Goal: Task Accomplishment & Management: Use online tool/utility

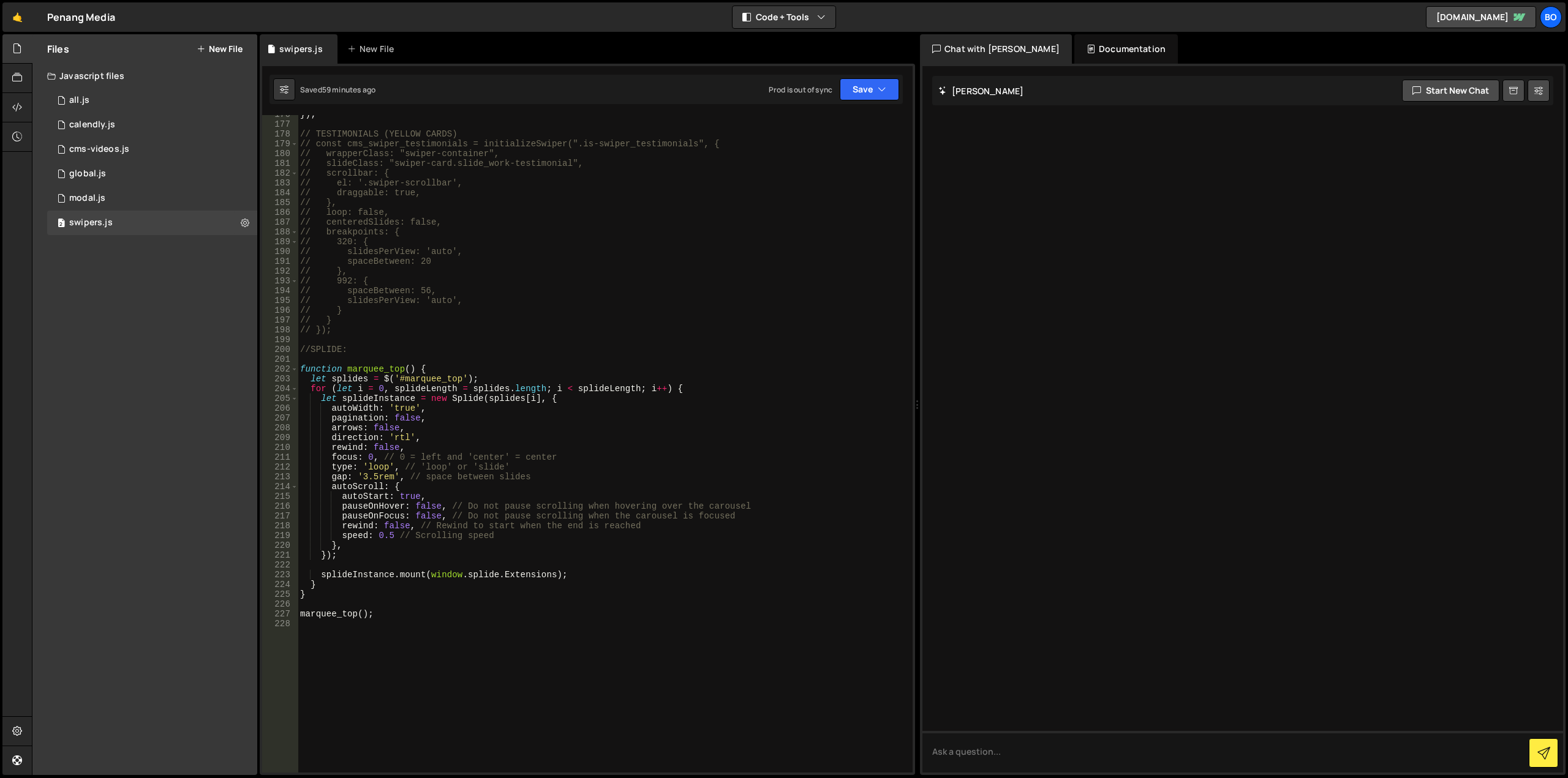
scroll to position [1720, 0]
click at [232, 44] on button "New File" at bounding box center [219, 49] width 46 height 9
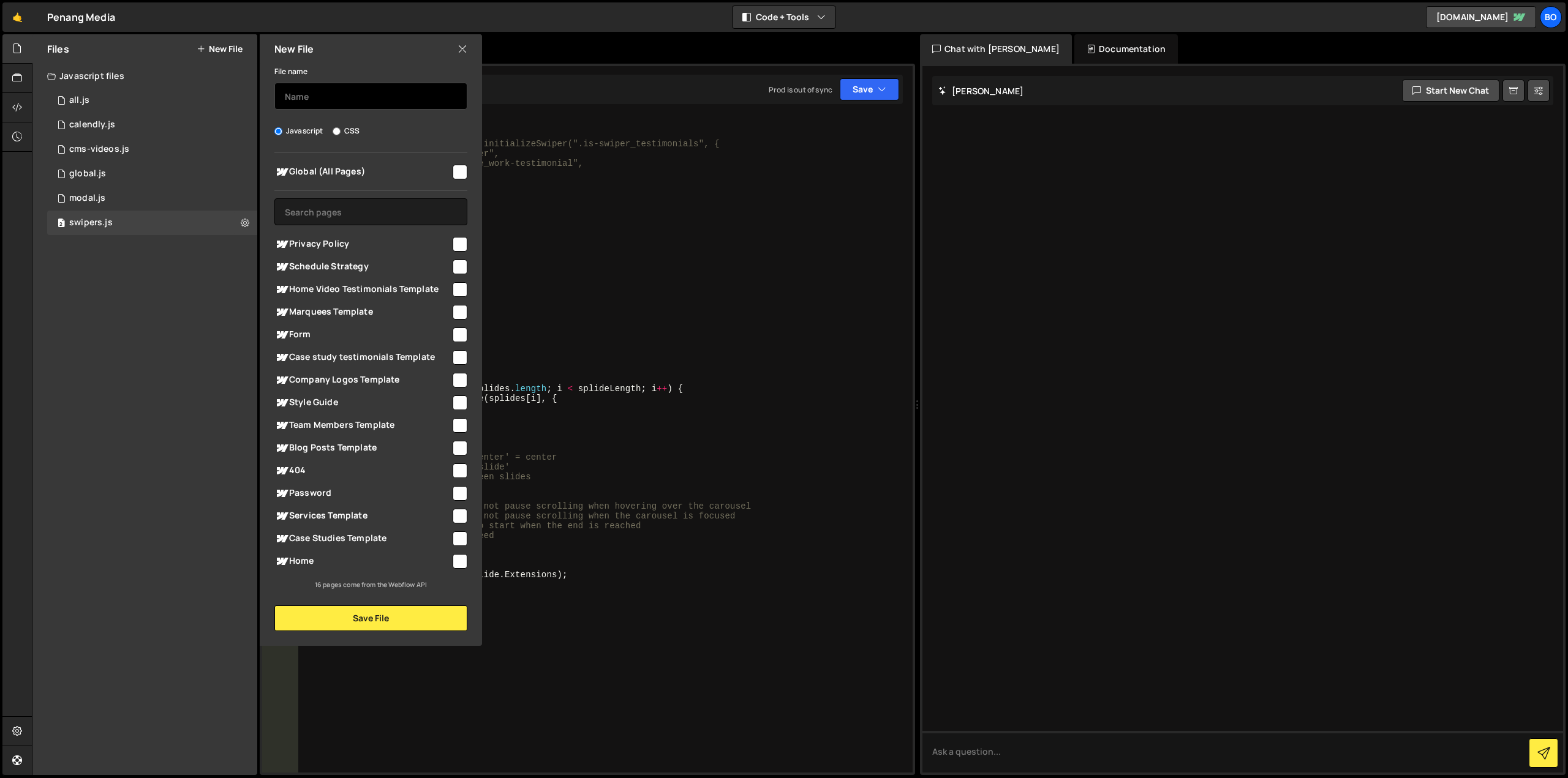
click at [335, 91] on input "text" at bounding box center [370, 96] width 193 height 27
type input "slider"
click at [457, 563] on input "checkbox" at bounding box center [460, 561] width 15 height 15
checkbox input "true"
click at [464, 536] on input "checkbox" at bounding box center [460, 539] width 15 height 15
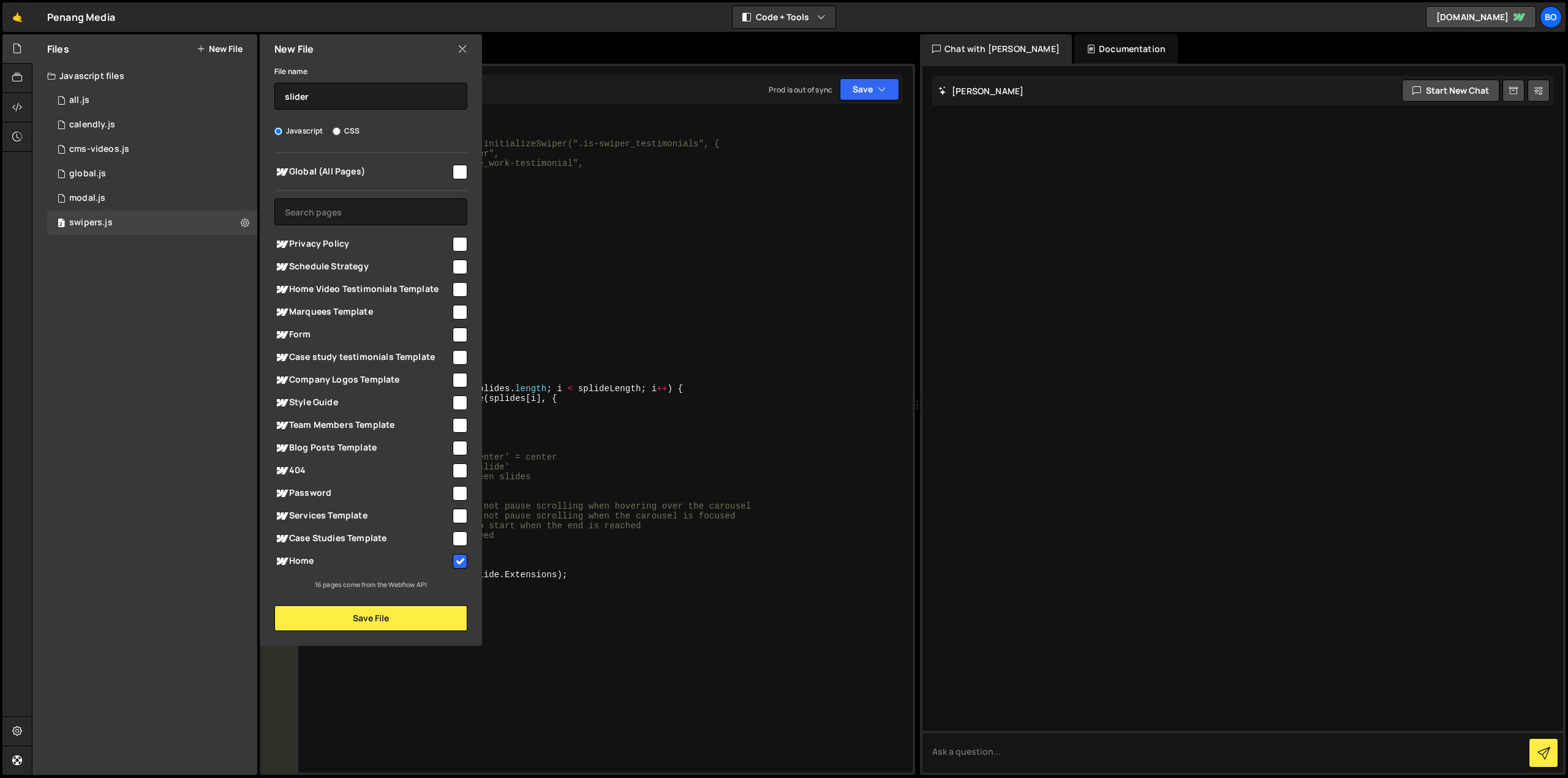
checkbox input "true"
click at [408, 618] on button "Save File" at bounding box center [370, 618] width 193 height 26
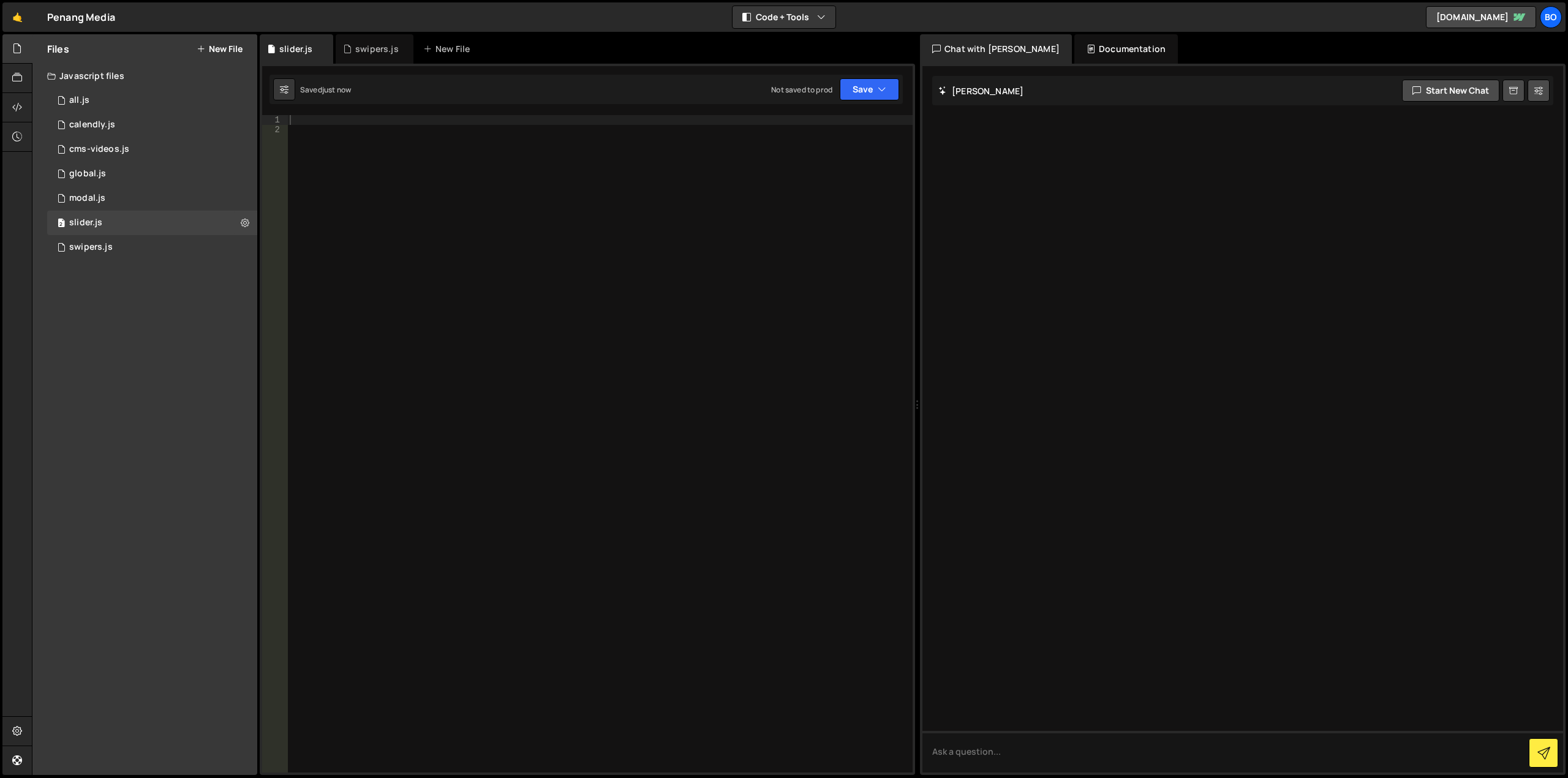
click at [482, 339] on div at bounding box center [599, 454] width 625 height 677
paste textarea "}"
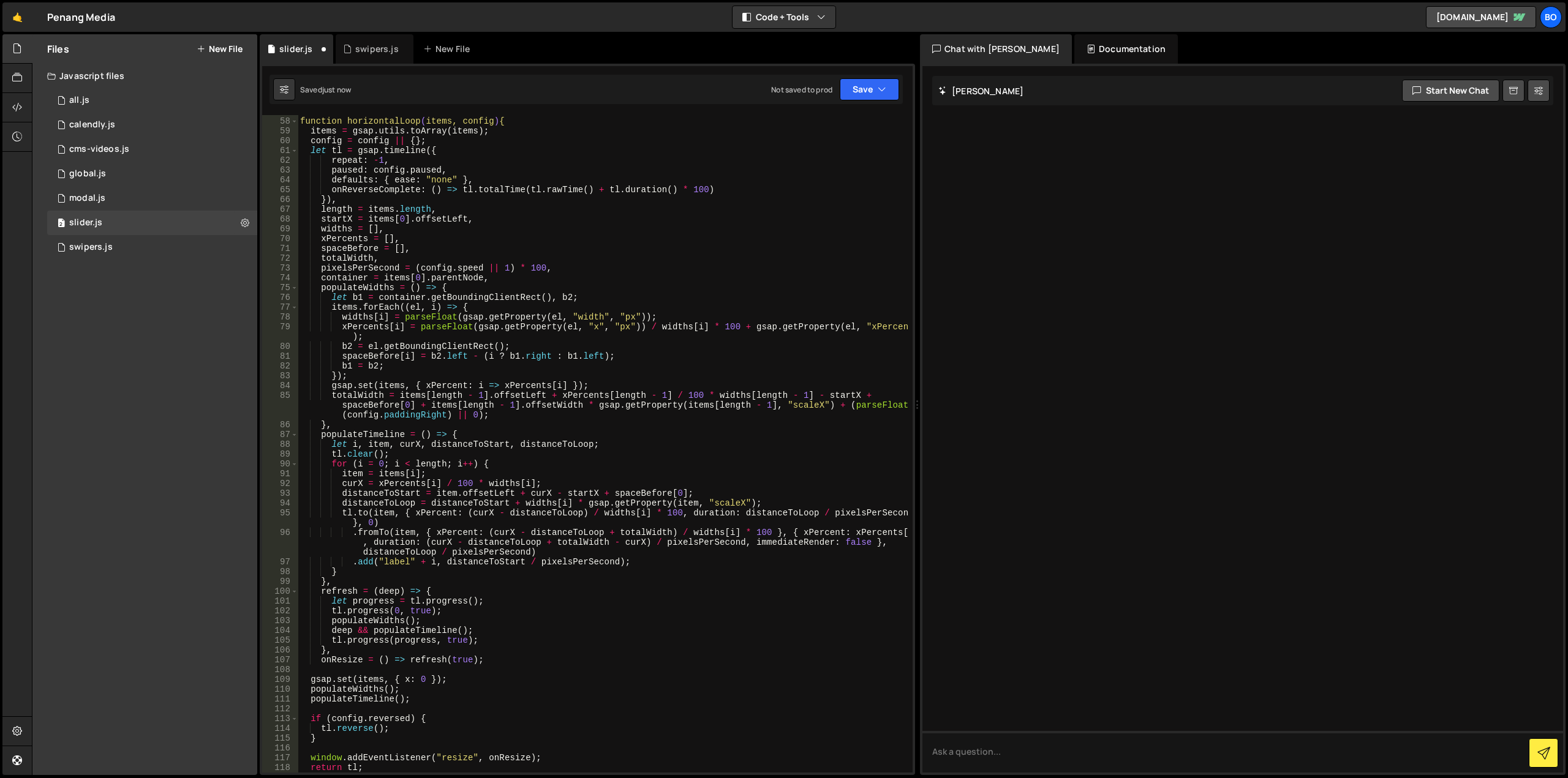
type textarea "if (config.reversed) {"
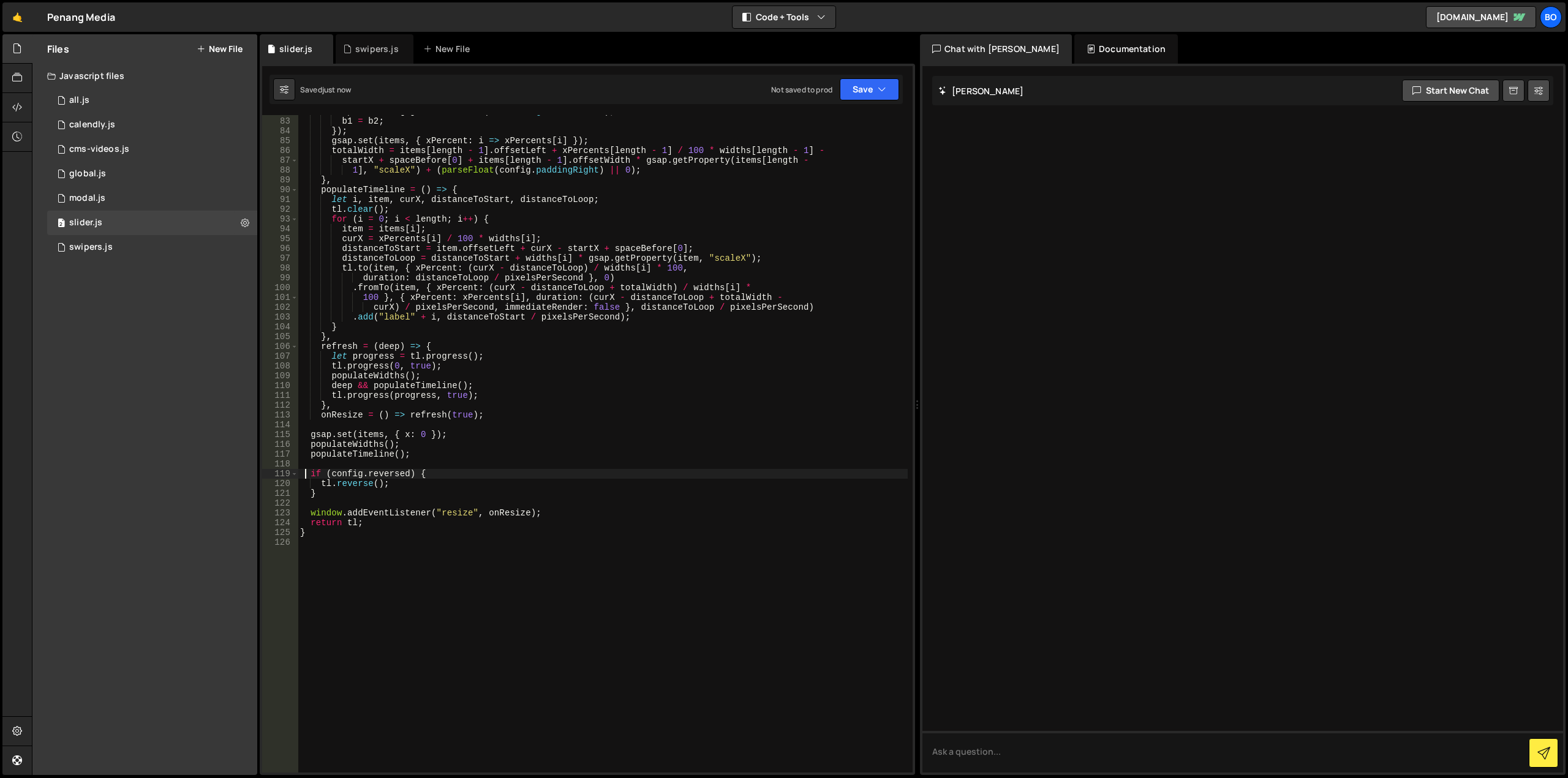
scroll to position [901, 0]
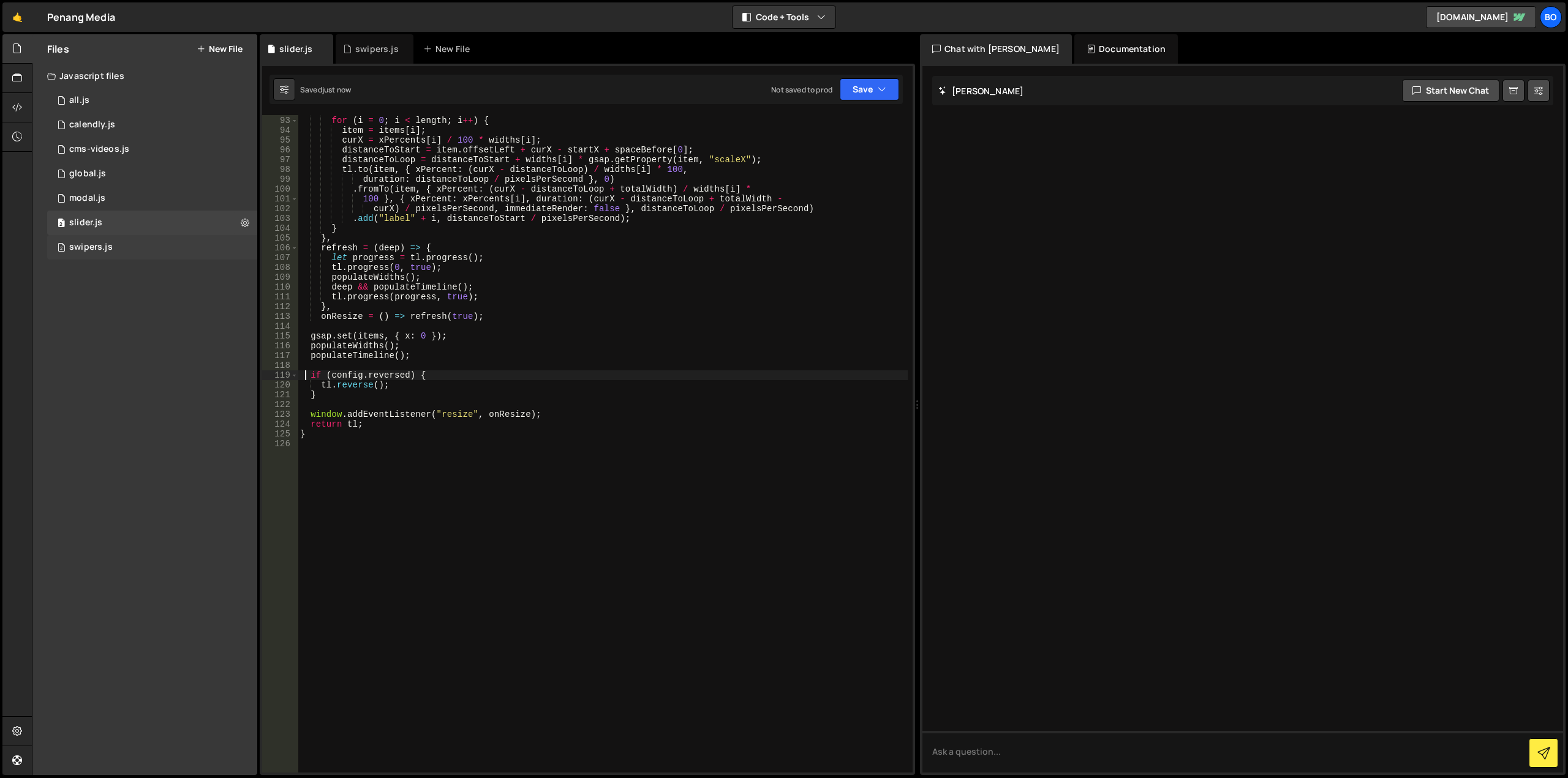
click at [188, 251] on div "2 swipers.js 0" at bounding box center [152, 247] width 210 height 24
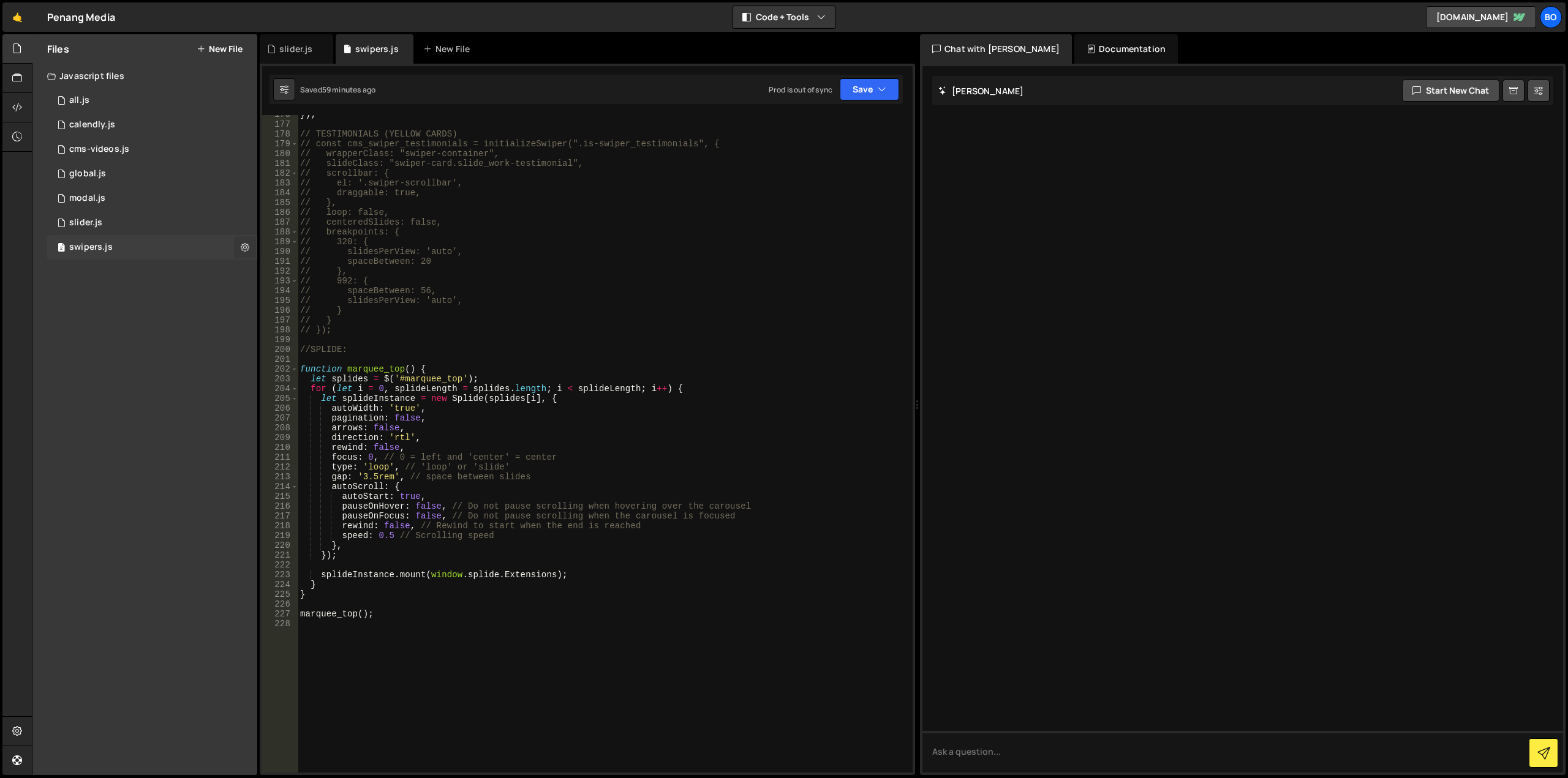
click at [242, 250] on icon at bounding box center [245, 246] width 9 height 12
type input "swipers"
radio input "true"
checkbox input "true"
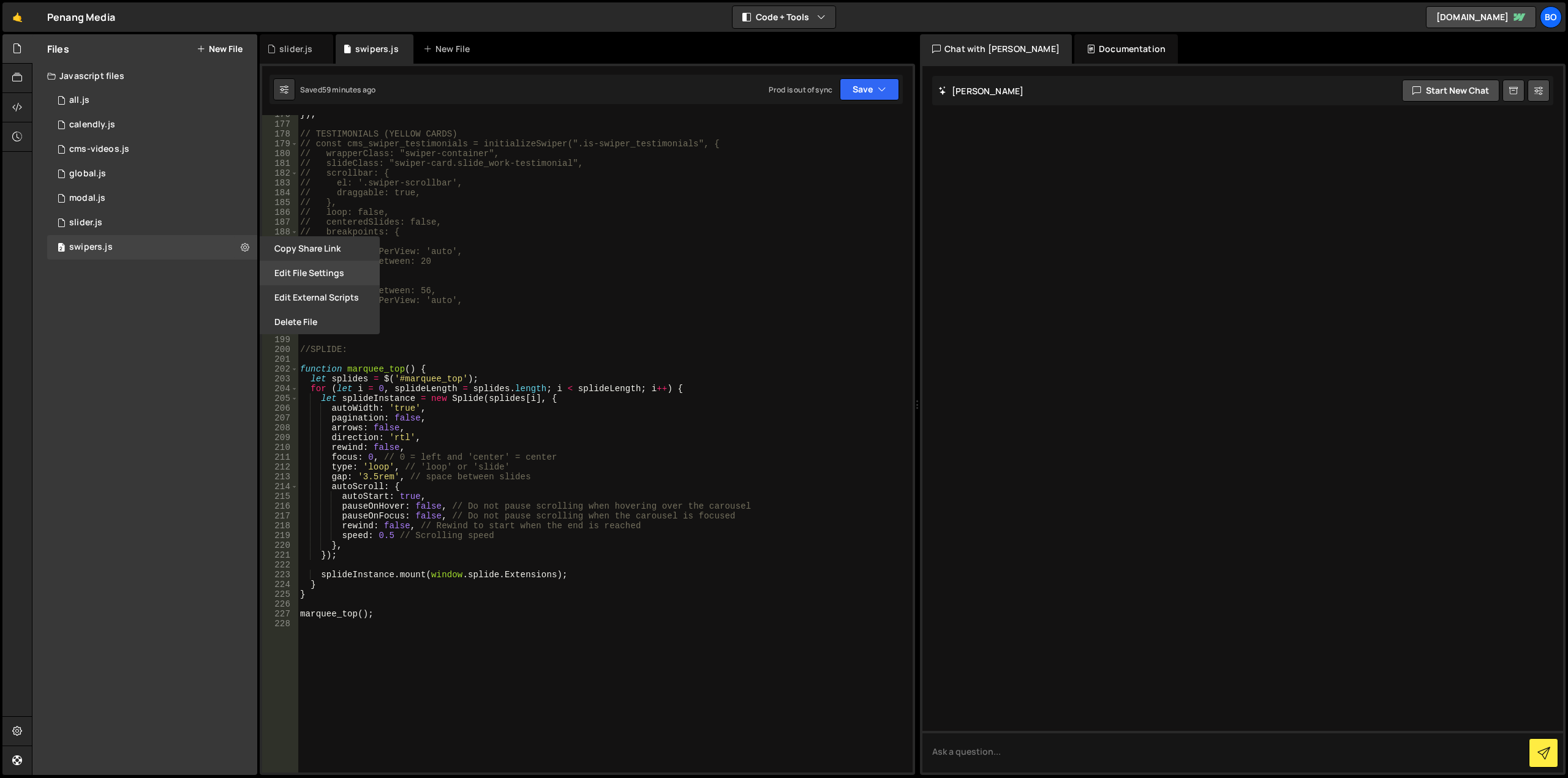
click at [270, 272] on button "Edit File Settings" at bounding box center [319, 273] width 120 height 24
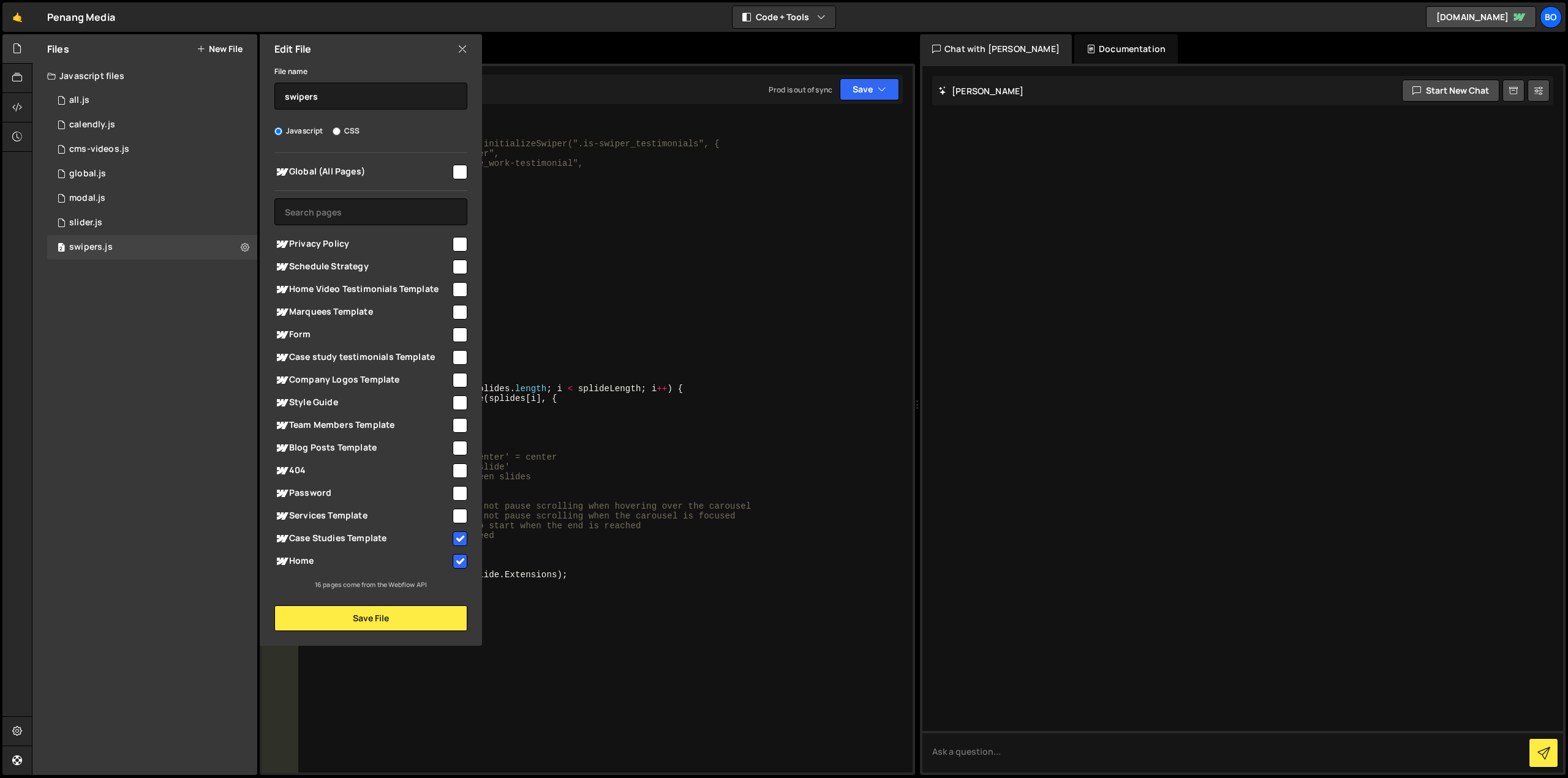
click at [457, 540] on input "checkbox" at bounding box center [460, 539] width 15 height 15
checkbox input "false"
click at [464, 560] on input "checkbox" at bounding box center [460, 561] width 15 height 15
click at [464, 559] on input "checkbox" at bounding box center [460, 561] width 15 height 15
checkbox input "true"
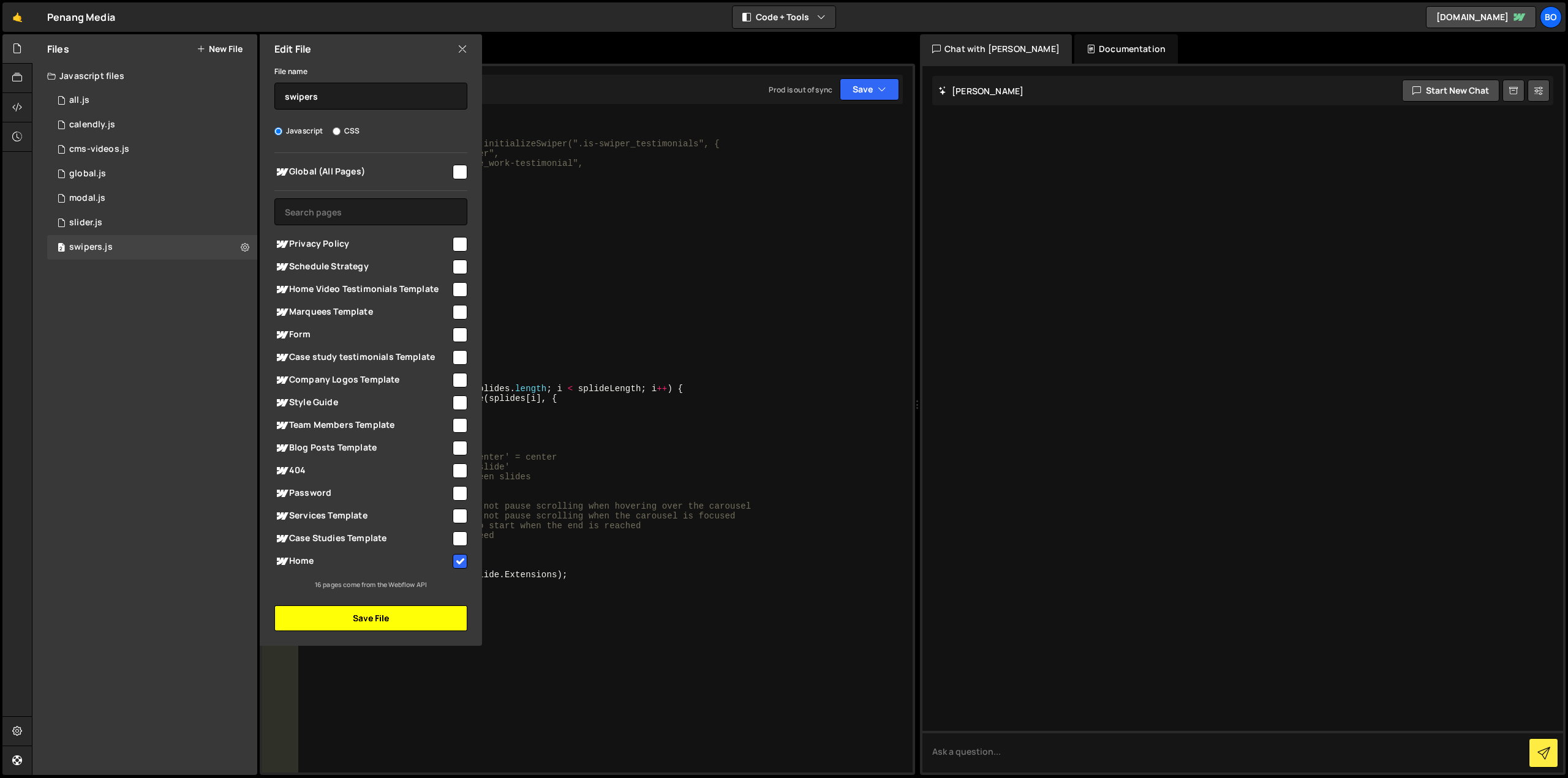
click at [387, 614] on button "Save File" at bounding box center [370, 618] width 193 height 26
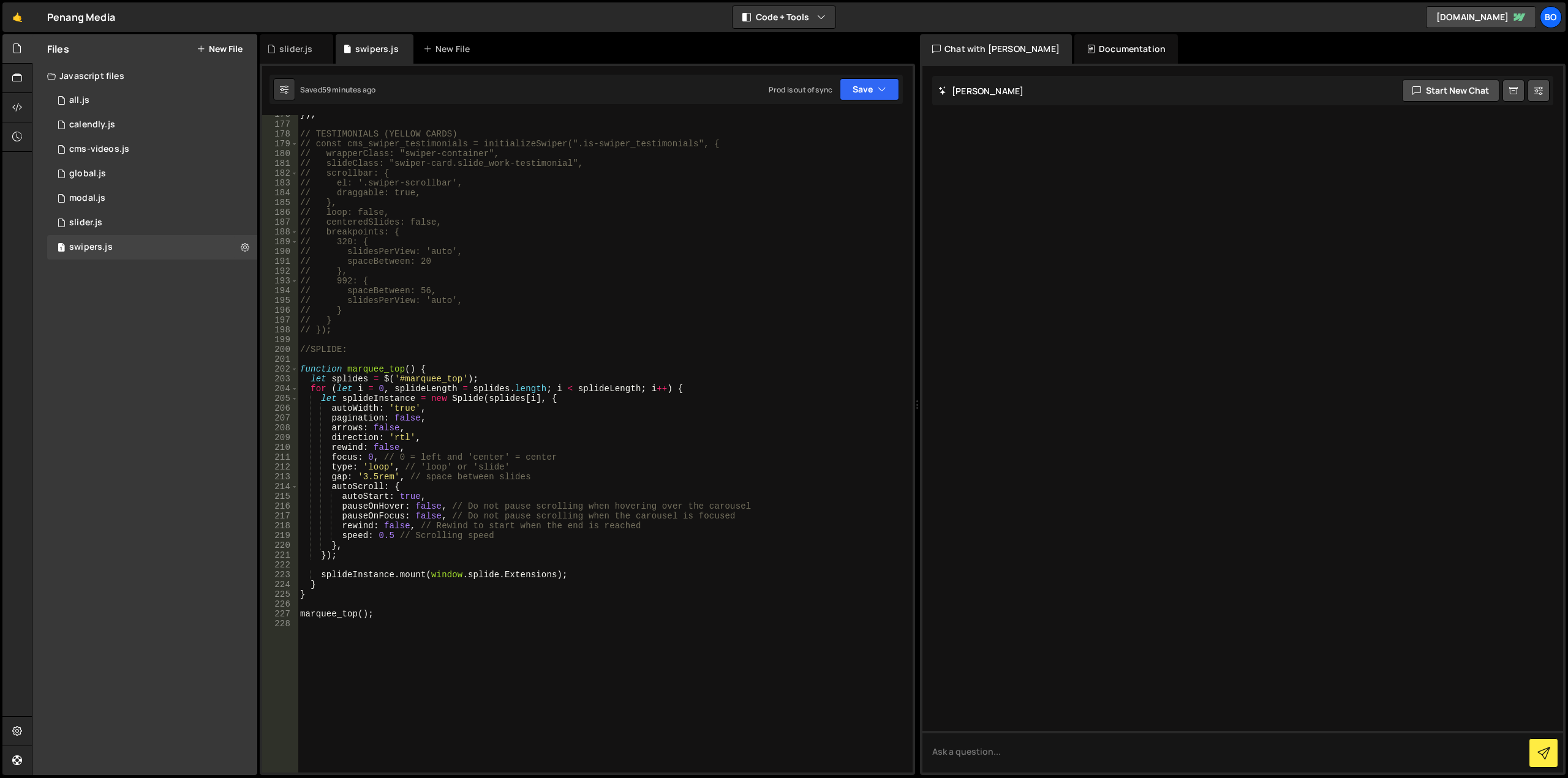
click at [585, 565] on div "}) ; // TESTIMONIALS (YELLOW CARDS) // const cms_swiper_testimonials = initiali…" at bounding box center [602, 448] width 610 height 677
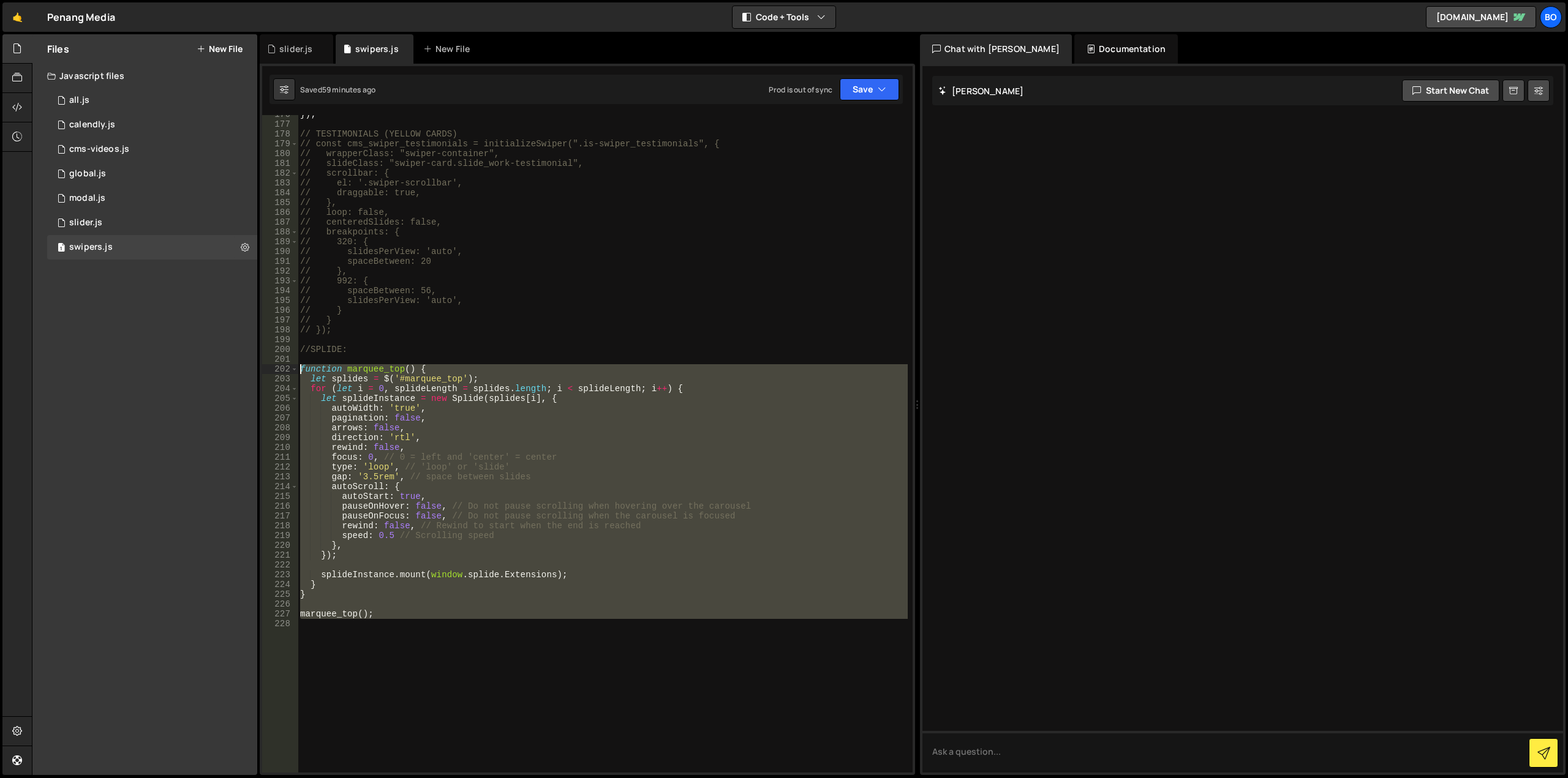
drag, startPoint x: 379, startPoint y: 620, endPoint x: 269, endPoint y: 367, distance: 275.9
click at [269, 367] on div "176 177 178 179 180 181 182 183 184 185 186 187 188 189 190 191 192 193 194 195…" at bounding box center [587, 444] width 650 height 657
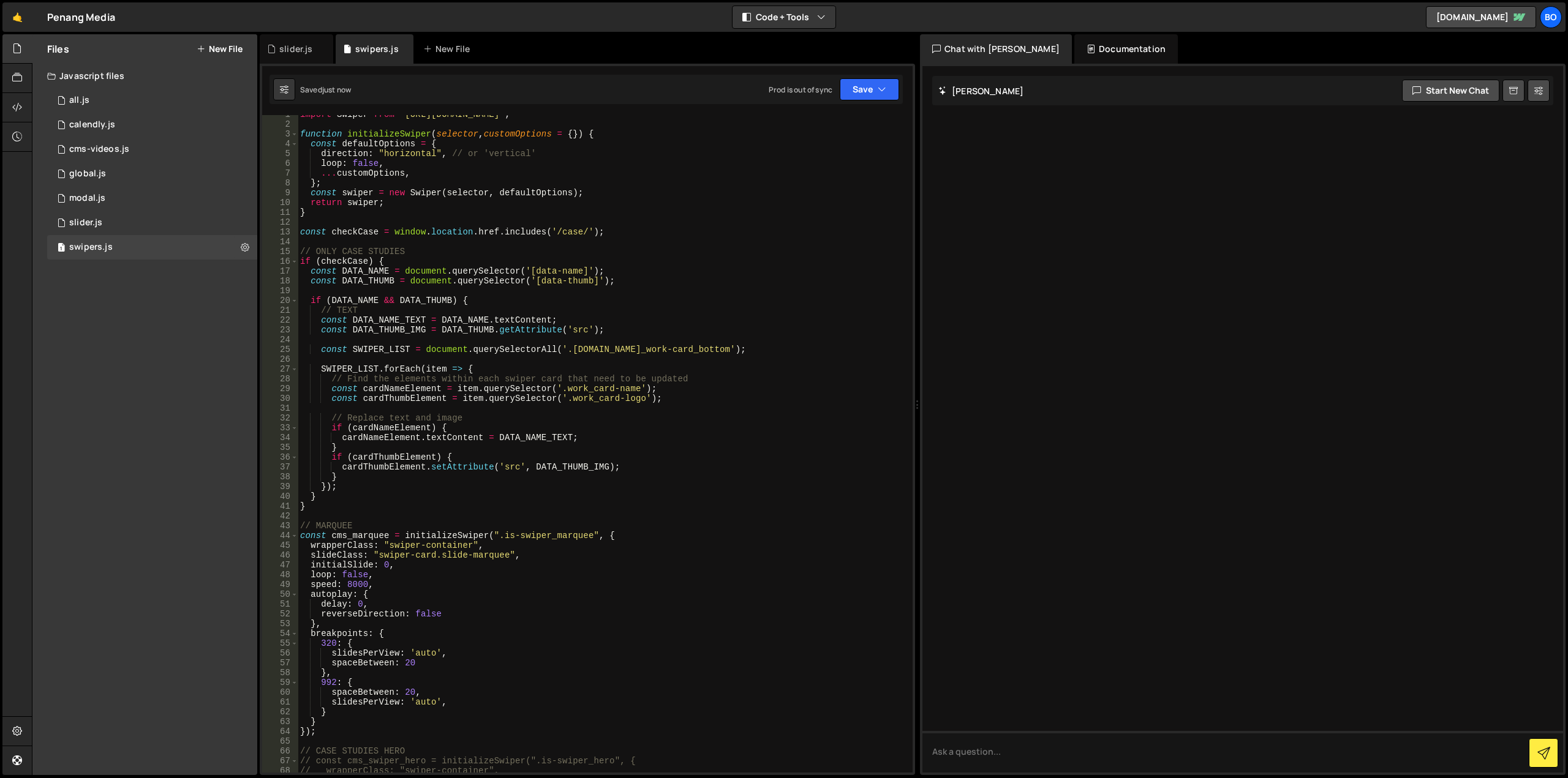
scroll to position [0, 0]
click at [848, 93] on button "Save" at bounding box center [870, 89] width 60 height 22
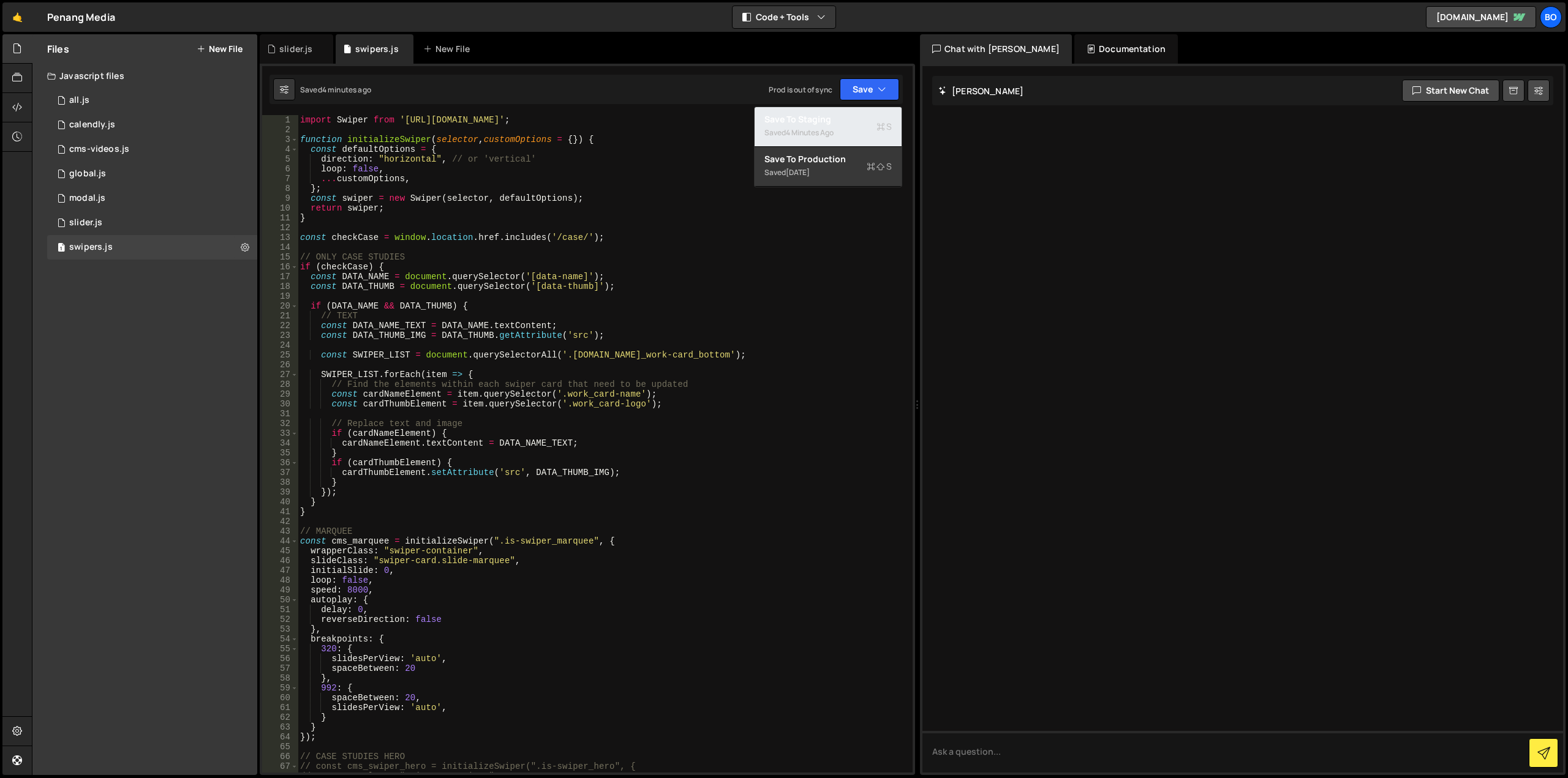
drag, startPoint x: 865, startPoint y: 118, endPoint x: 847, endPoint y: 162, distance: 47.5
click at [864, 118] on div "Save to Staging S" at bounding box center [828, 119] width 127 height 12
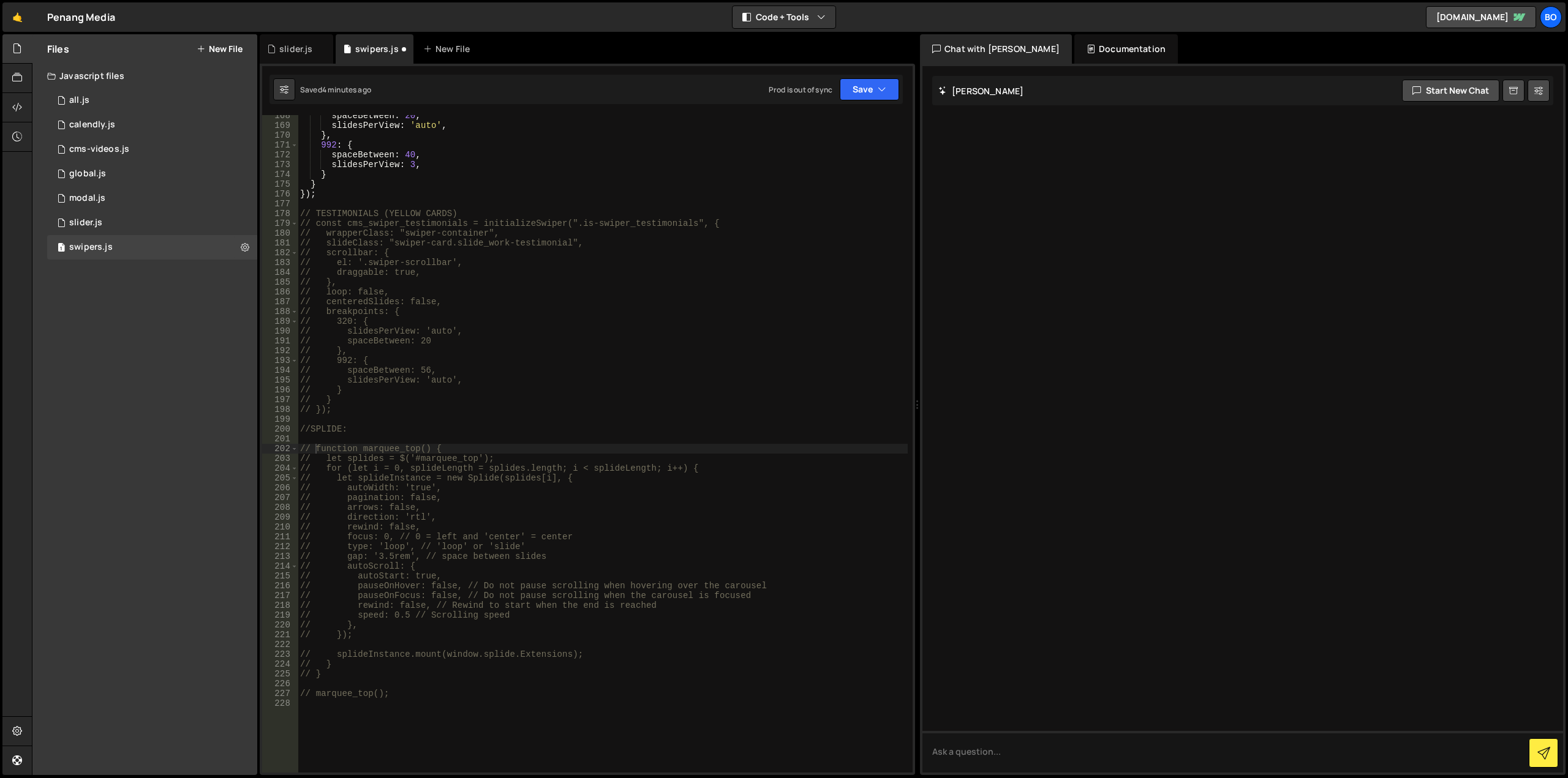
scroll to position [1641, 0]
click at [142, 218] on div "2 slider.js 0" at bounding box center [152, 223] width 210 height 24
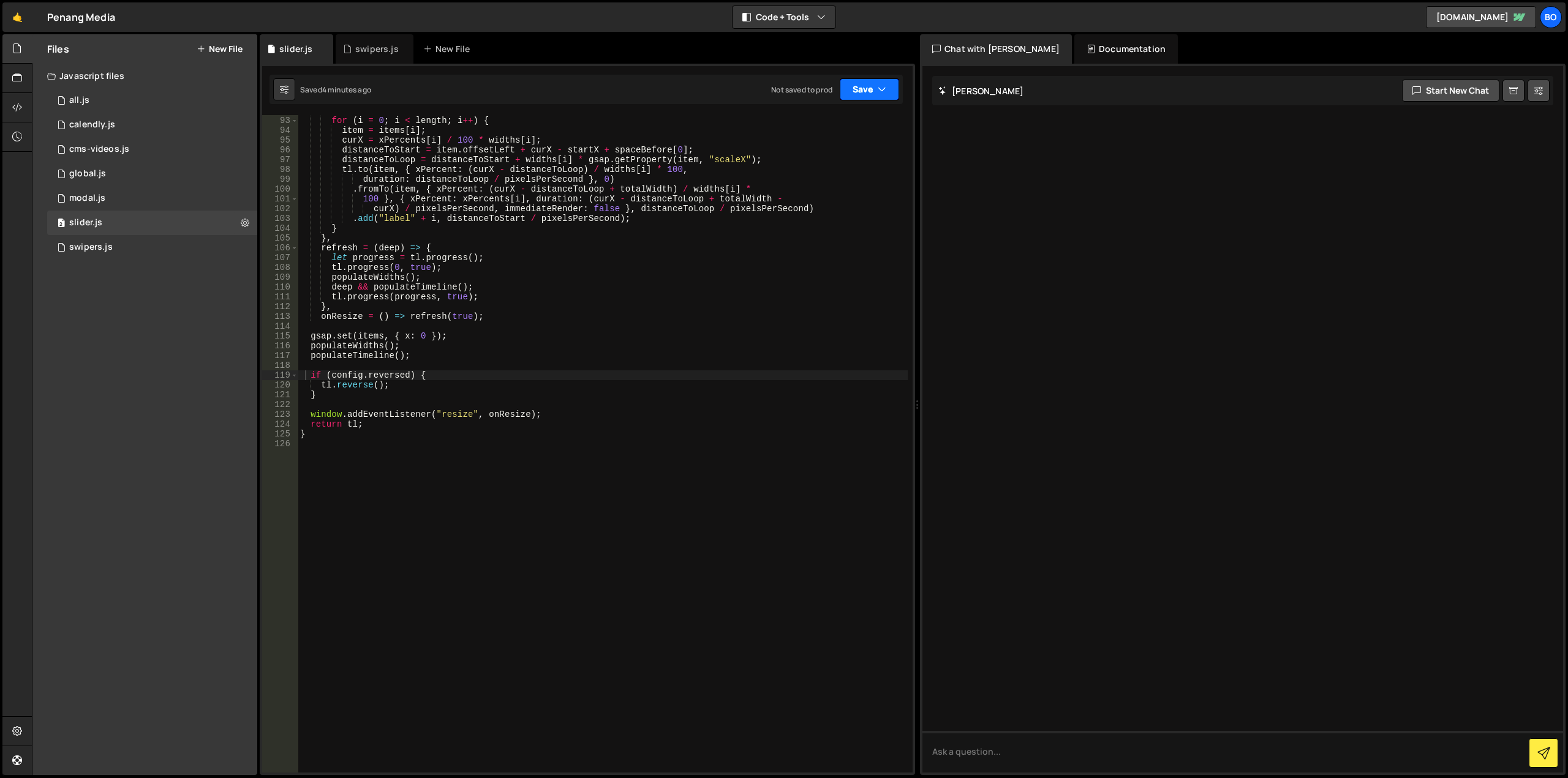
click at [861, 93] on button "Save" at bounding box center [870, 89] width 60 height 22
click at [857, 128] on div "Saved 4 minutes ago" at bounding box center [828, 133] width 127 height 15
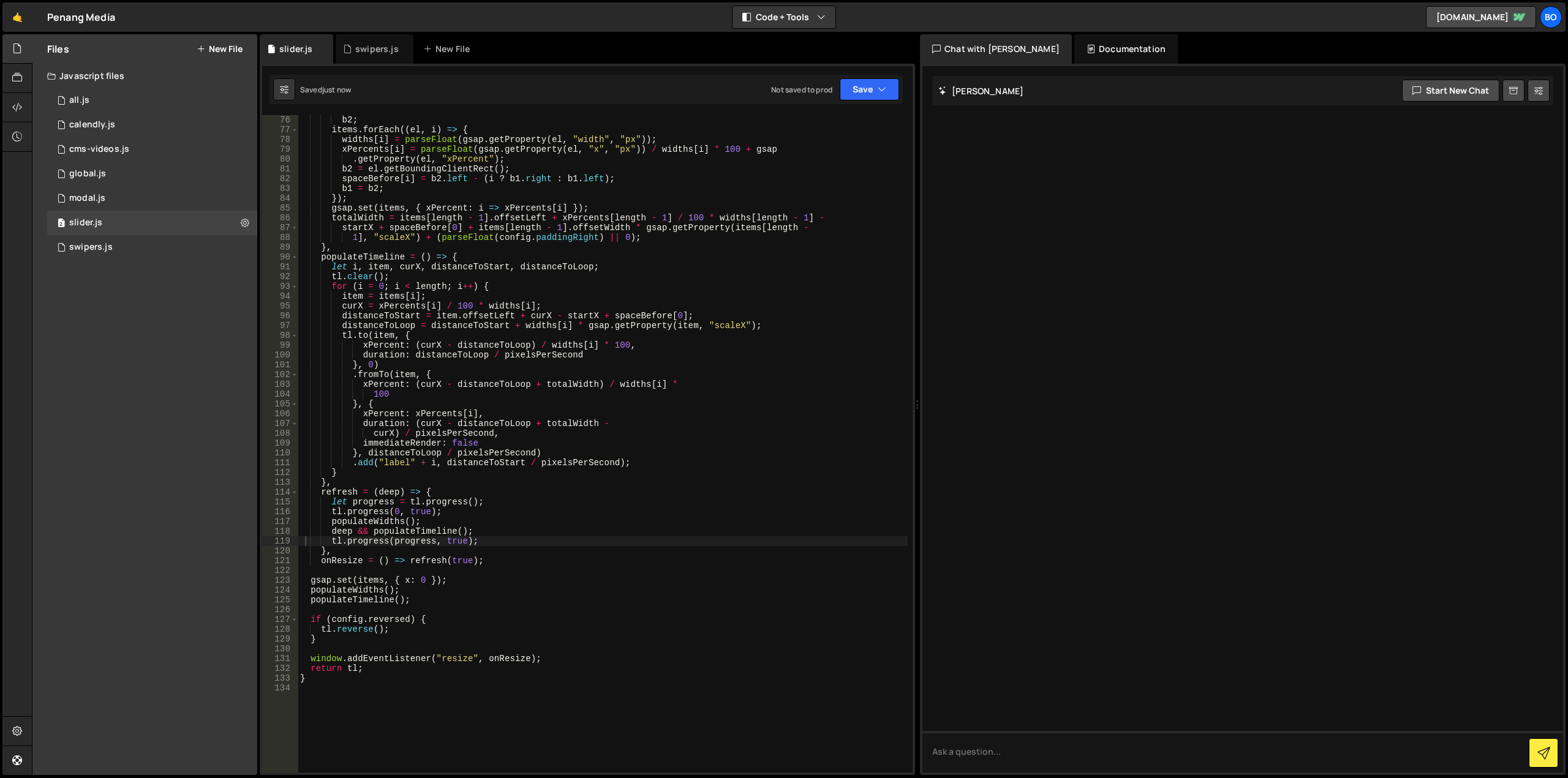
scroll to position [857, 0]
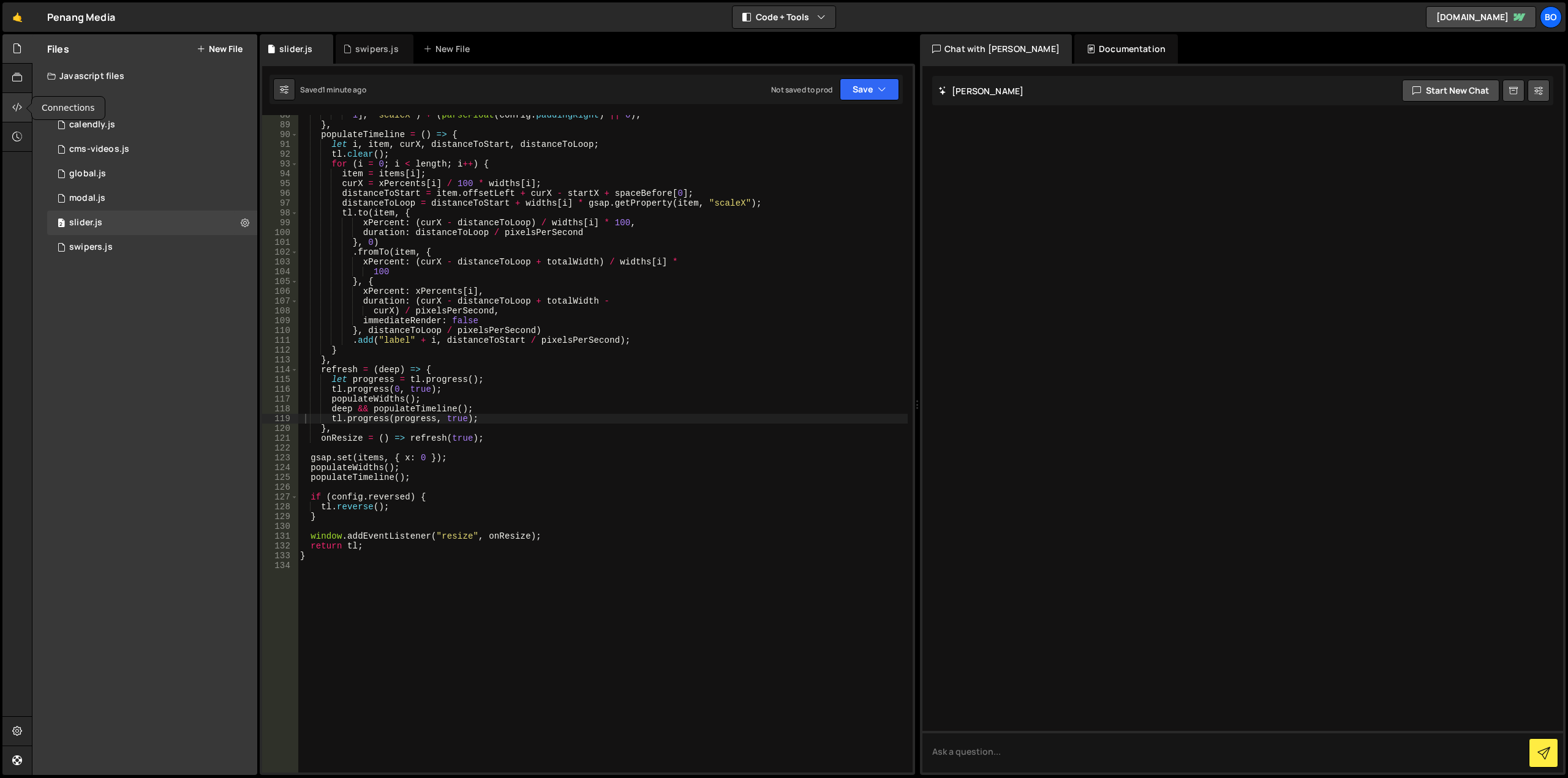
click at [4, 107] on div at bounding box center [18, 107] width 30 height 29
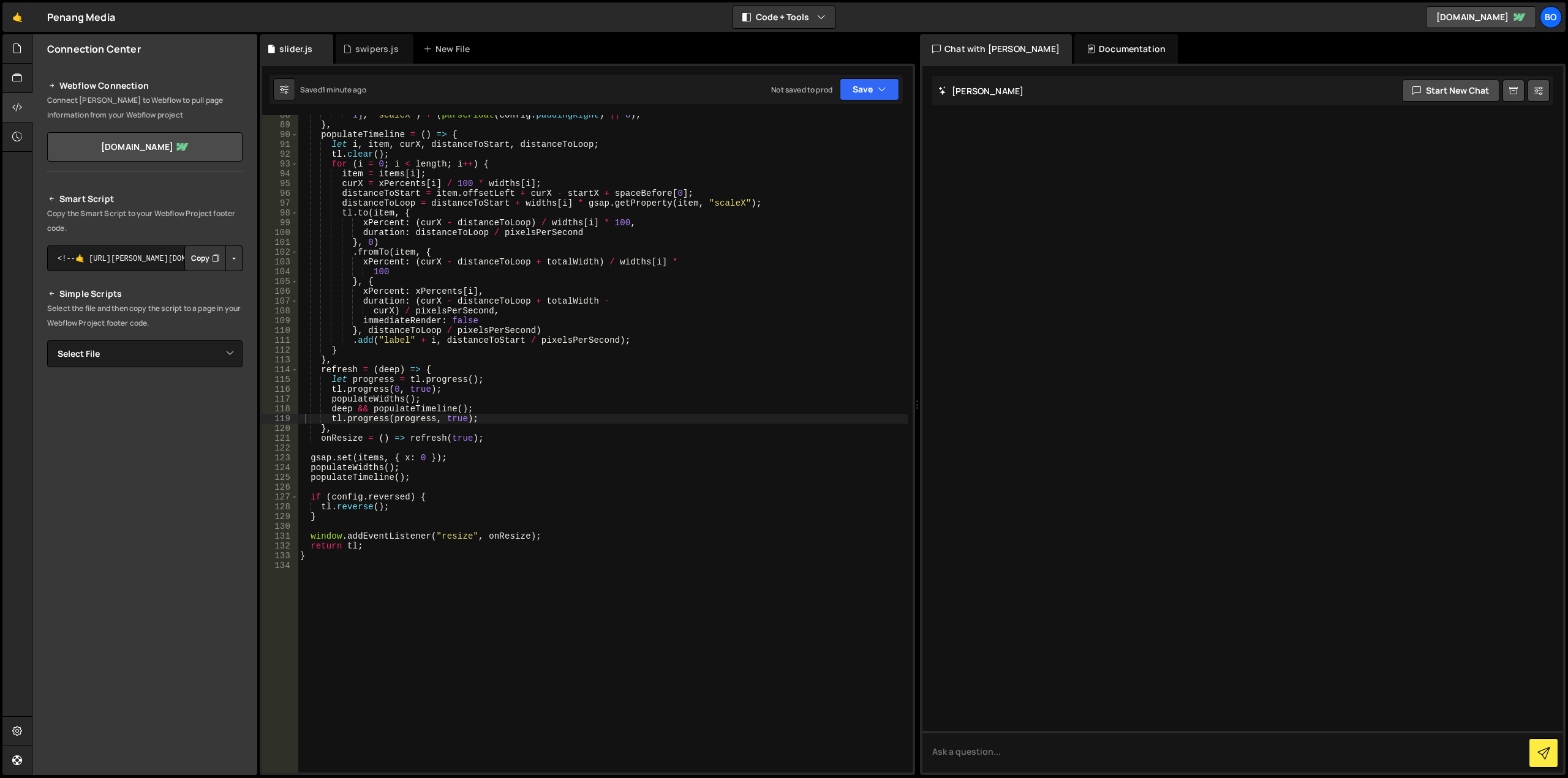
click at [202, 258] on button "Copy" at bounding box center [205, 259] width 41 height 26
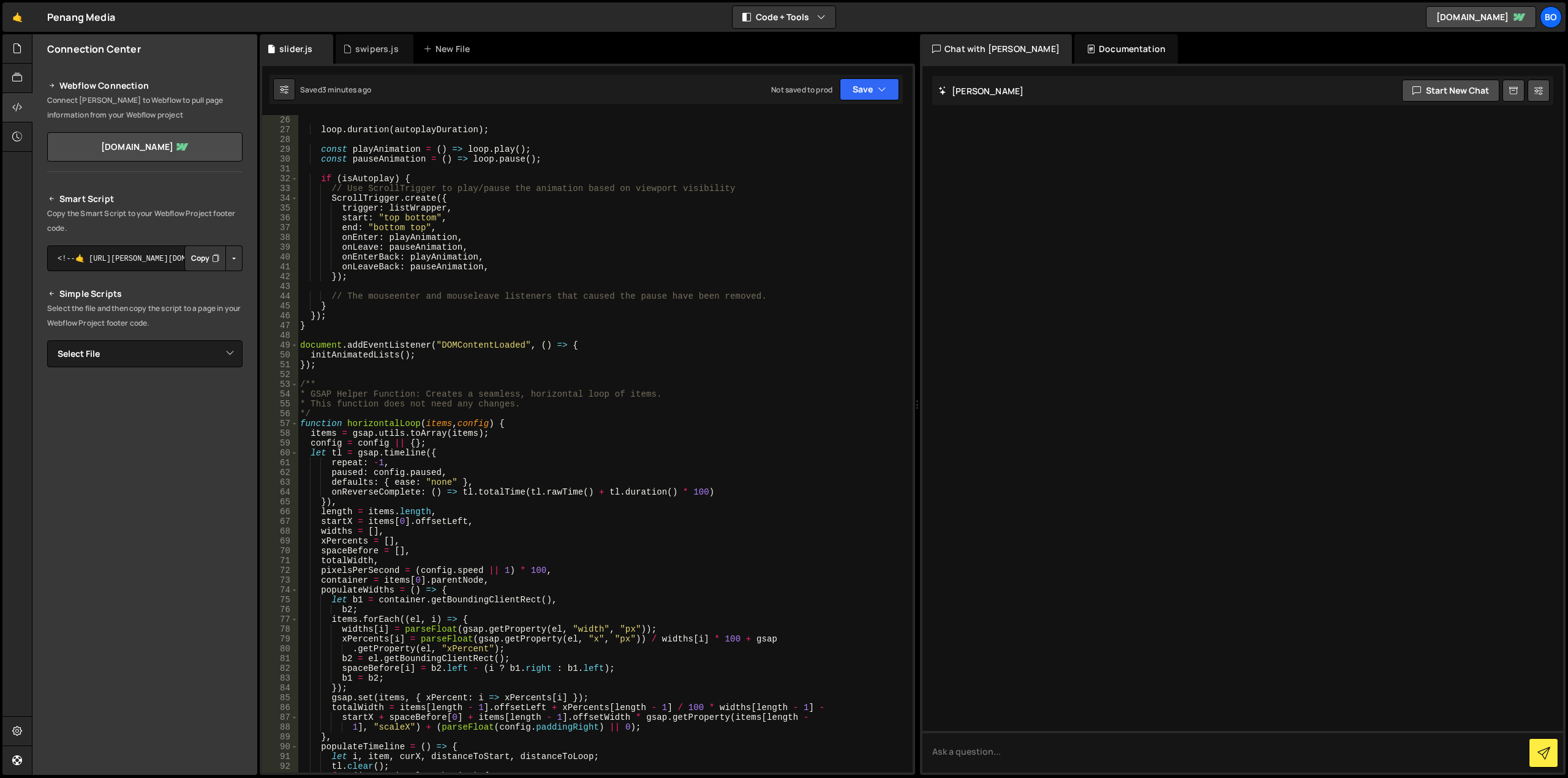
scroll to position [0, 0]
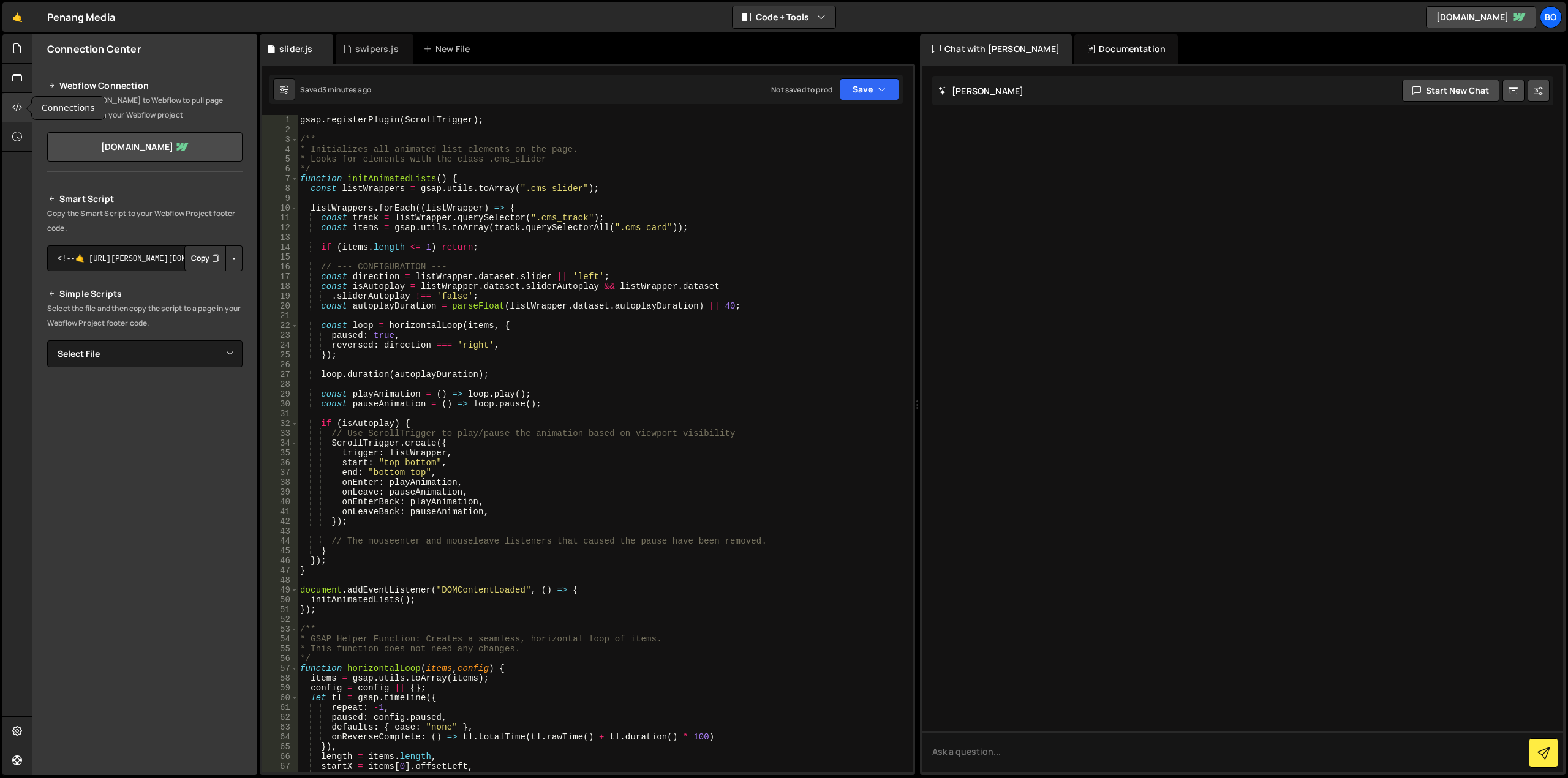
click at [9, 101] on div at bounding box center [18, 107] width 30 height 29
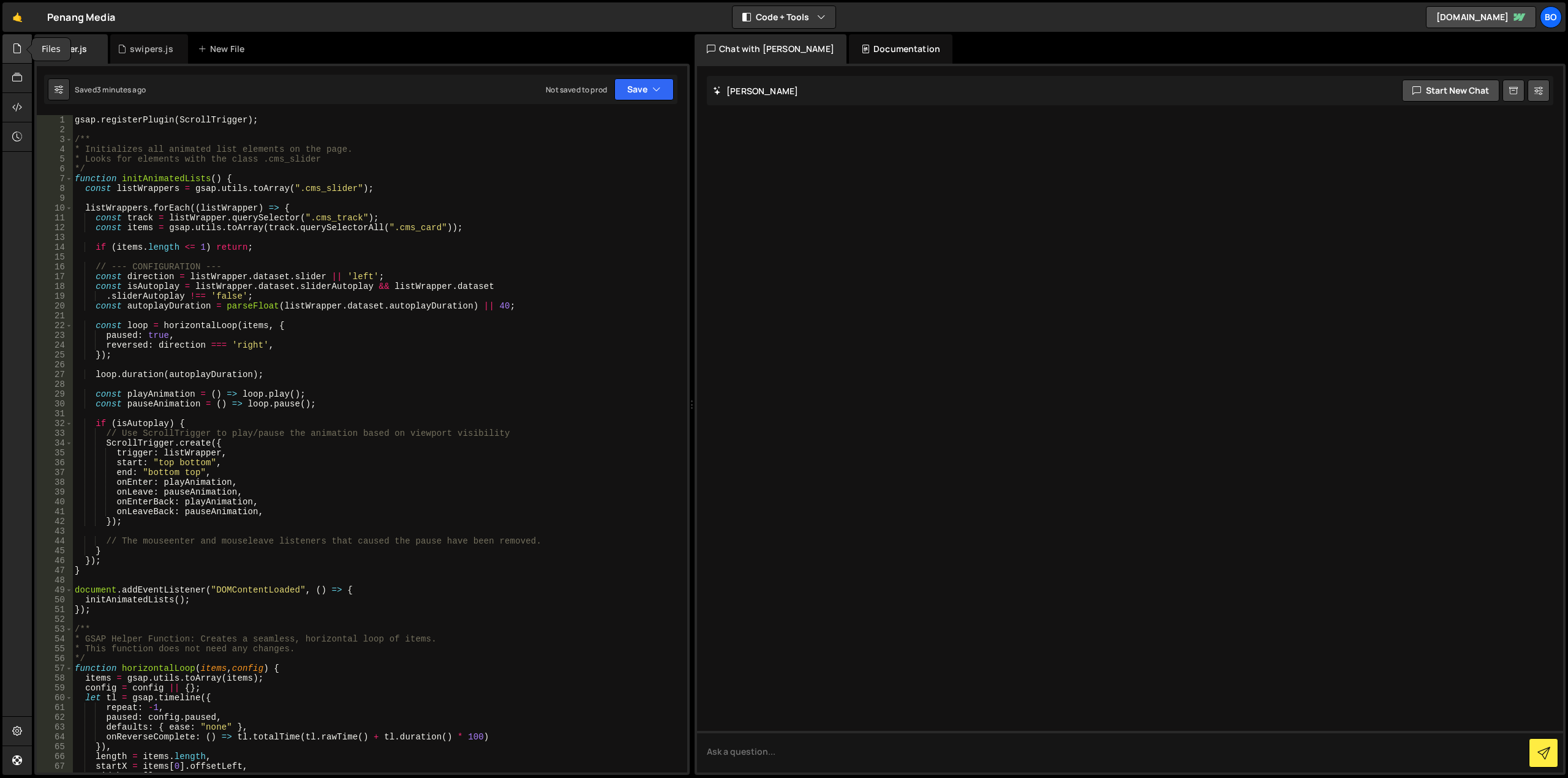
click at [18, 54] on icon at bounding box center [17, 48] width 9 height 14
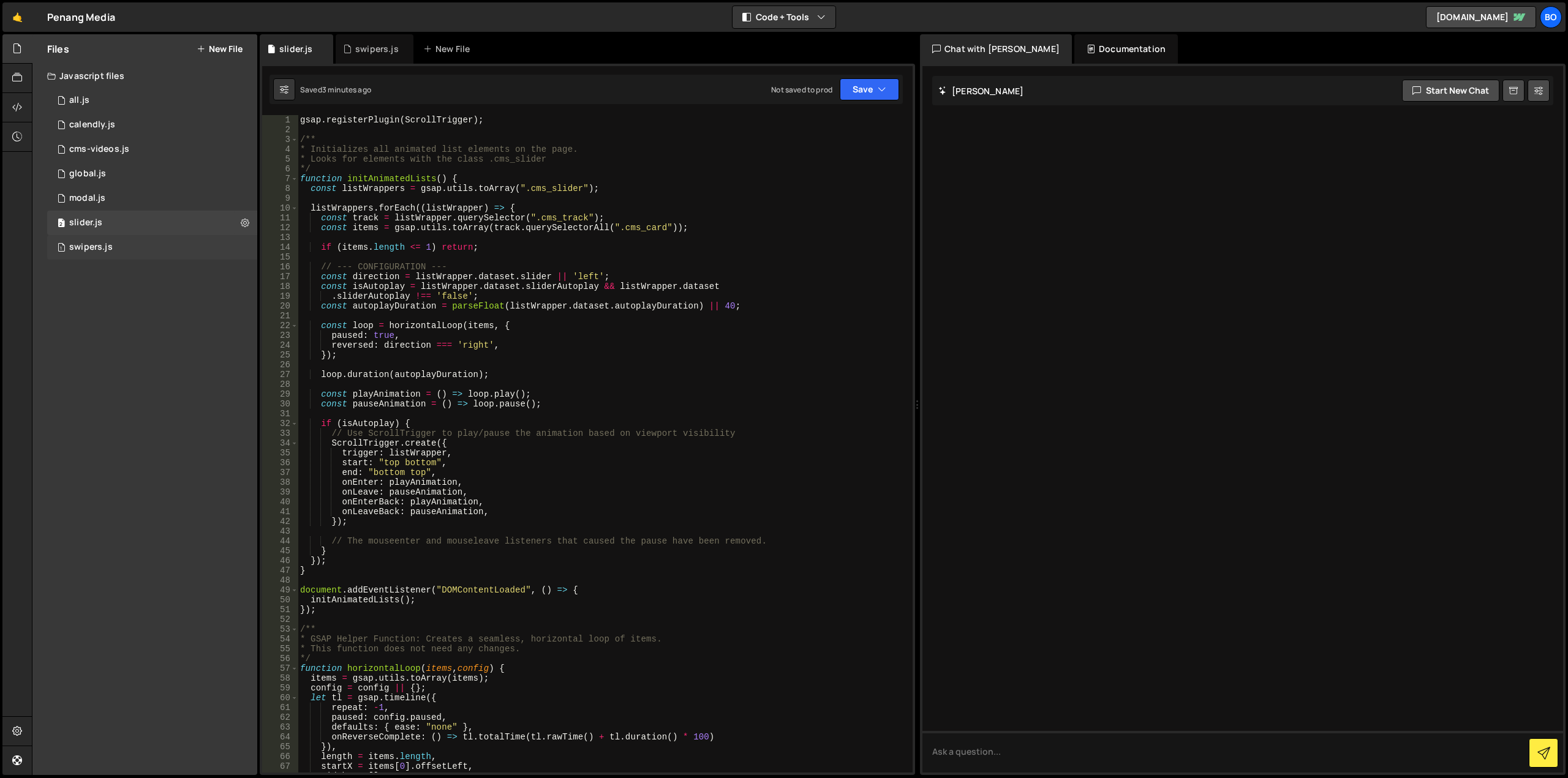
click at [123, 250] on div "1 swipers.js 0" at bounding box center [152, 247] width 210 height 24
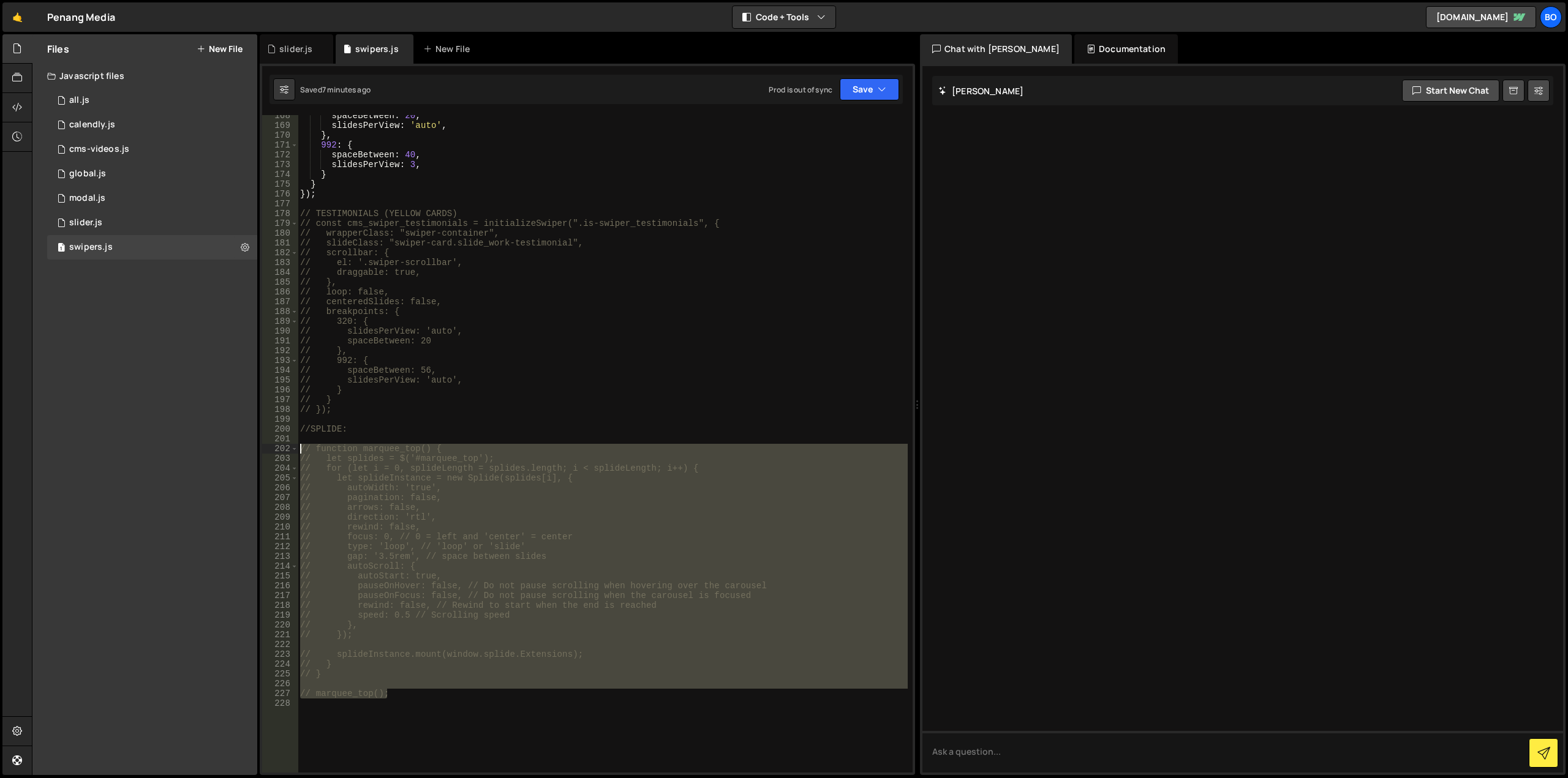
drag, startPoint x: 394, startPoint y: 698, endPoint x: 269, endPoint y: 448, distance: 279.5
click at [269, 448] on div "// marquee_top(); 168 169 170 171 172 173 174 175 176 177 178 179 180 181 182 1…" at bounding box center [587, 444] width 650 height 657
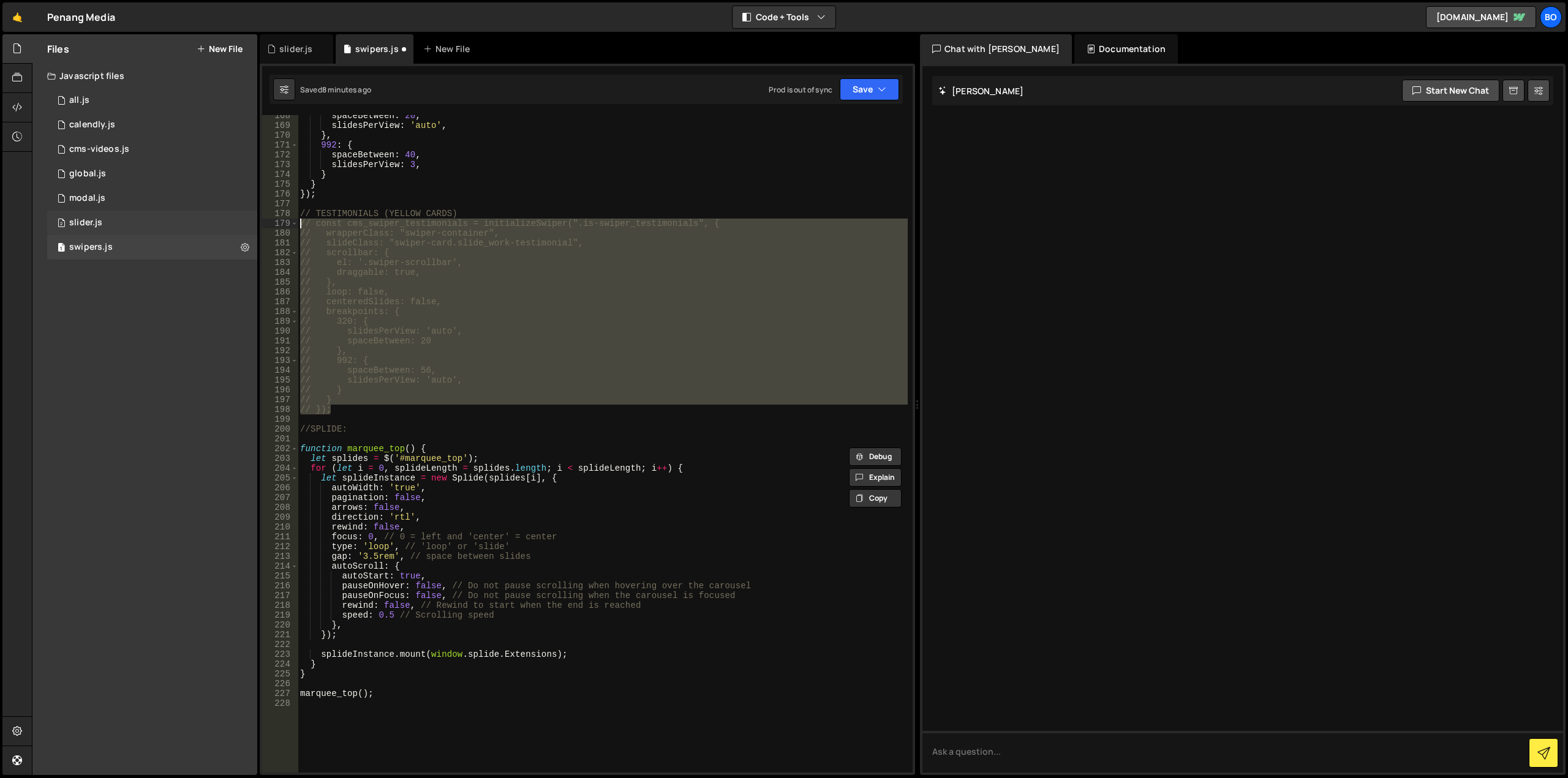
drag, startPoint x: 339, startPoint y: 407, endPoint x: 233, endPoint y: 227, distance: 208.9
click at [233, 227] on div "Files New File Javascript files 0 all.js 0 1 calendly.js 0 1 cms-videos.js 0 1 1" at bounding box center [800, 405] width 1536 height 741
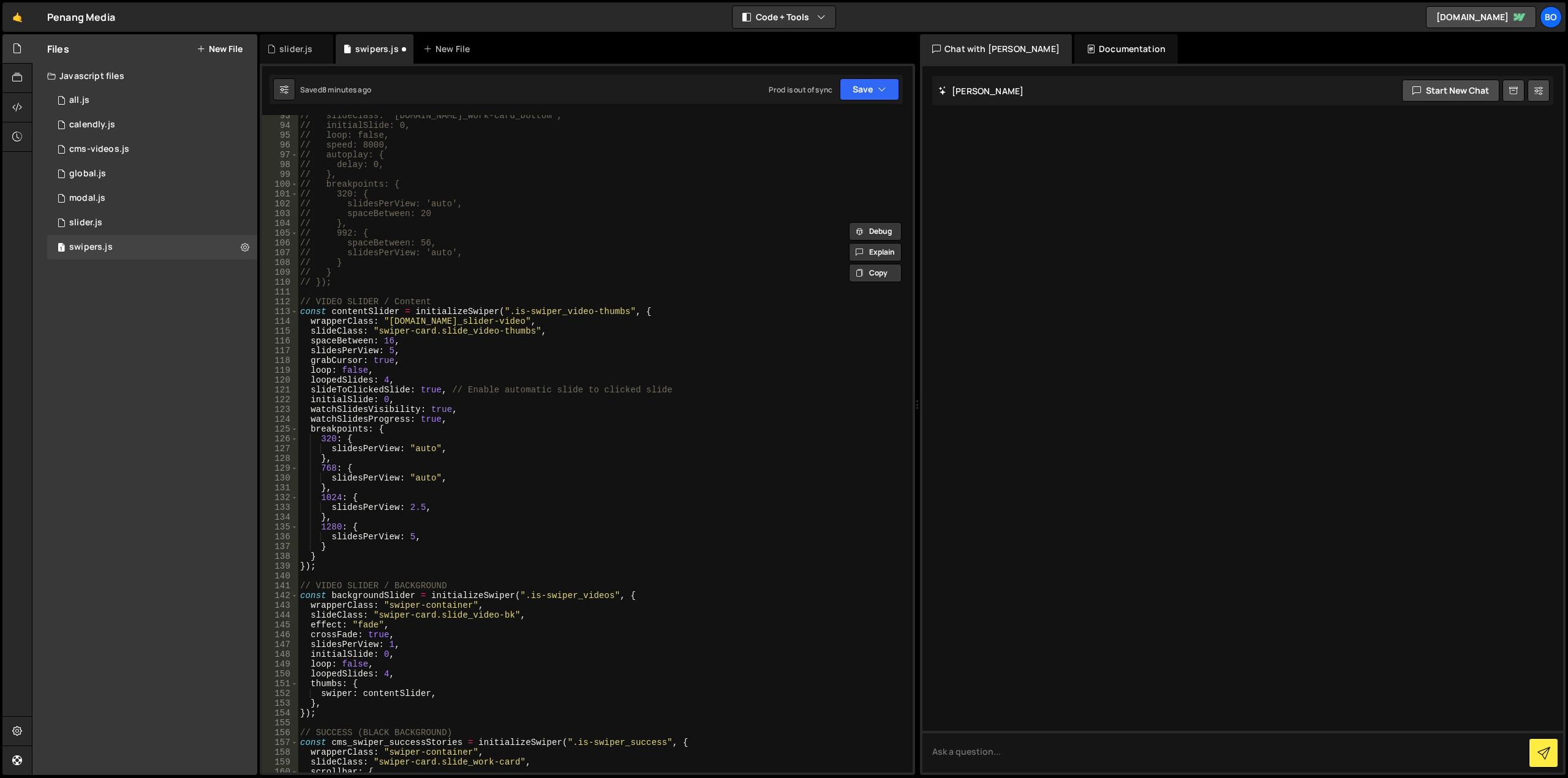
scroll to position [661, 0]
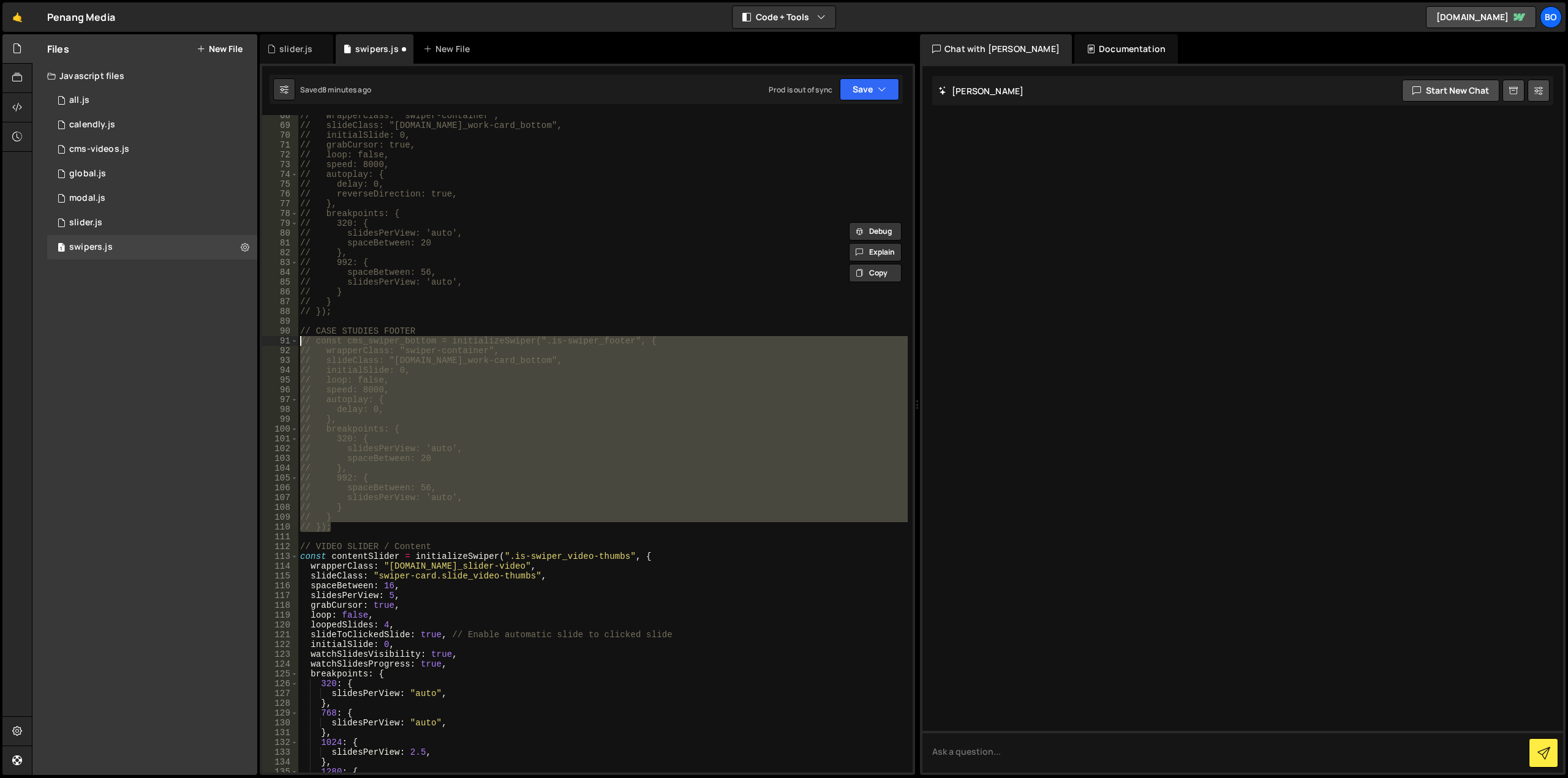
drag, startPoint x: 335, startPoint y: 525, endPoint x: 255, endPoint y: 340, distance: 201.6
click at [255, 340] on div "Files New File Javascript files 0 all.js 0 1 calendly.js 0 1 cms-videos.js 0 1 1" at bounding box center [800, 405] width 1536 height 741
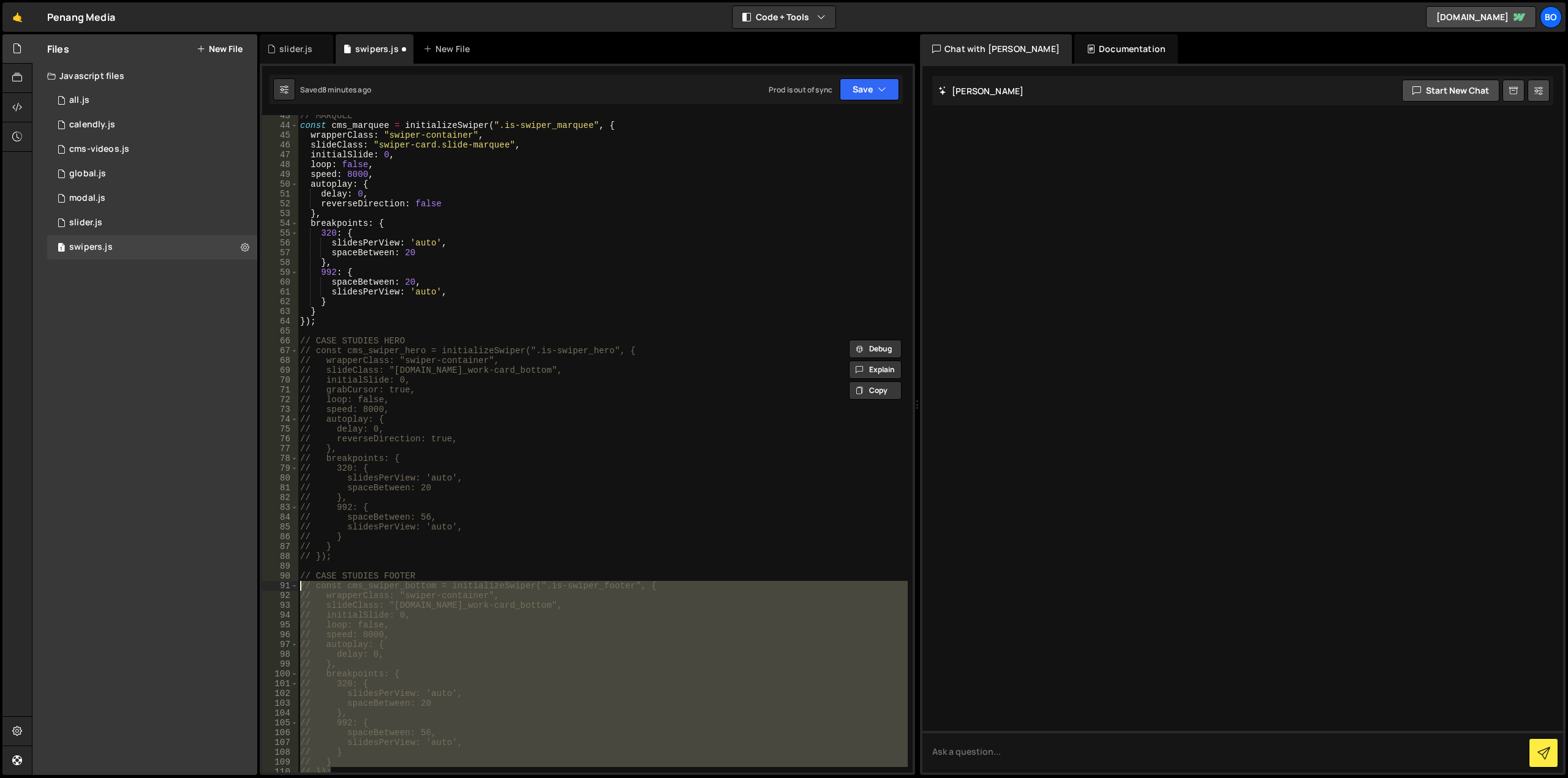
click at [509, 420] on div "// MARQUEE const cms_marquee = initializeSwiper ( ".is-swiper_marquee" , { wrap…" at bounding box center [602, 450] width 610 height 677
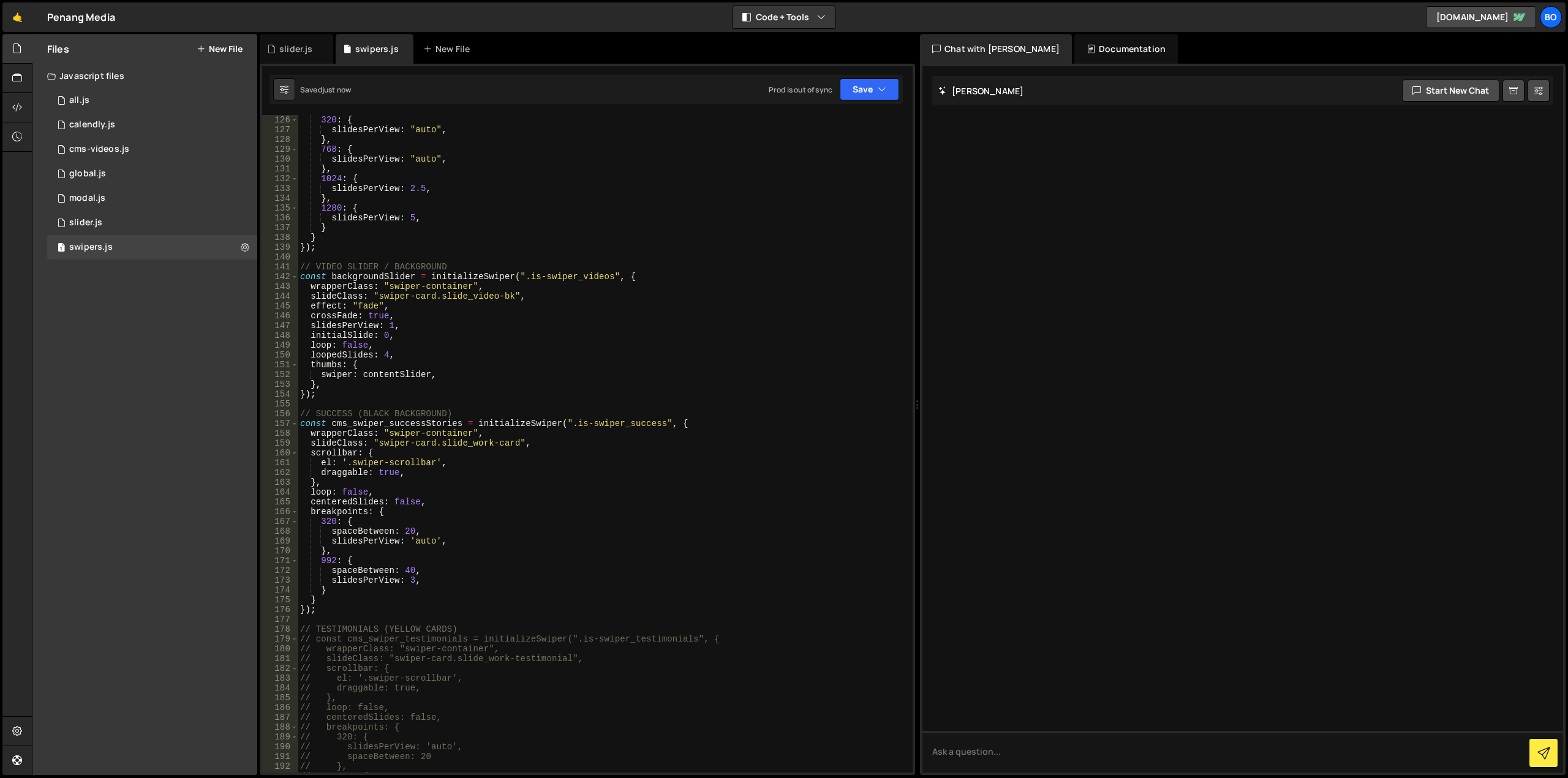
scroll to position [1592, 0]
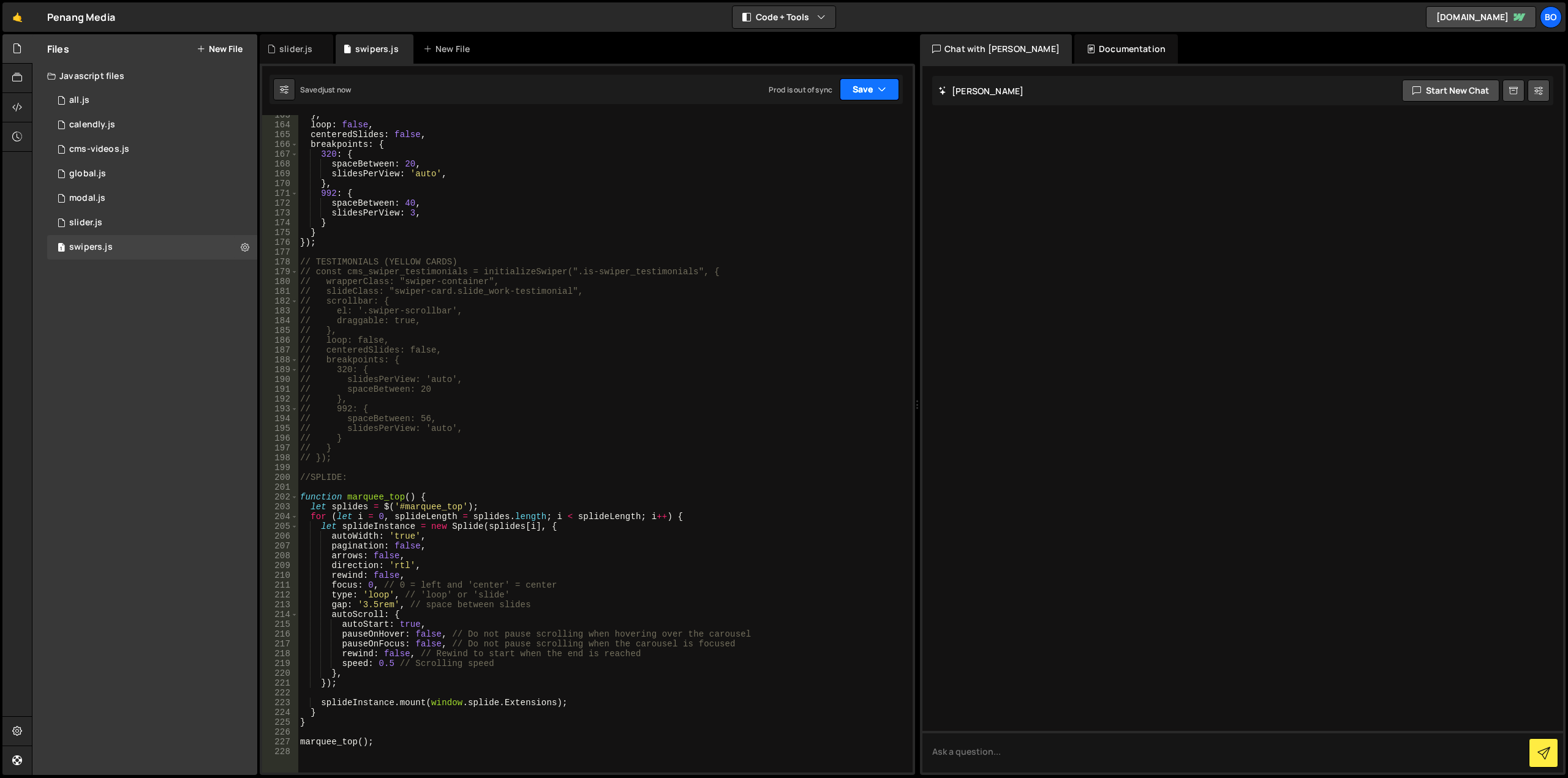
click at [878, 88] on icon "button" at bounding box center [882, 89] width 9 height 12
click at [857, 161] on div "Save to Production S" at bounding box center [828, 159] width 127 height 12
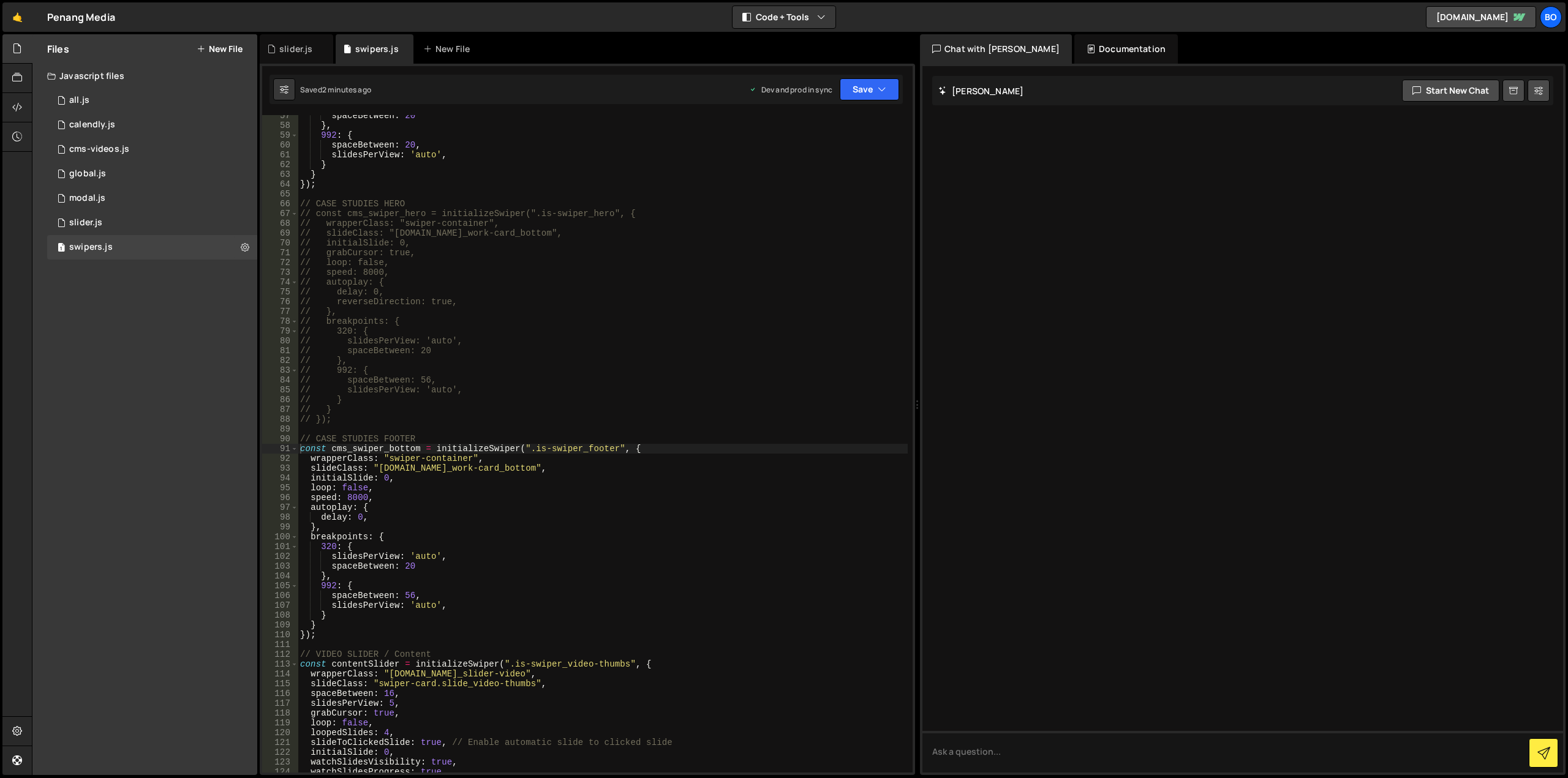
scroll to position [675, 0]
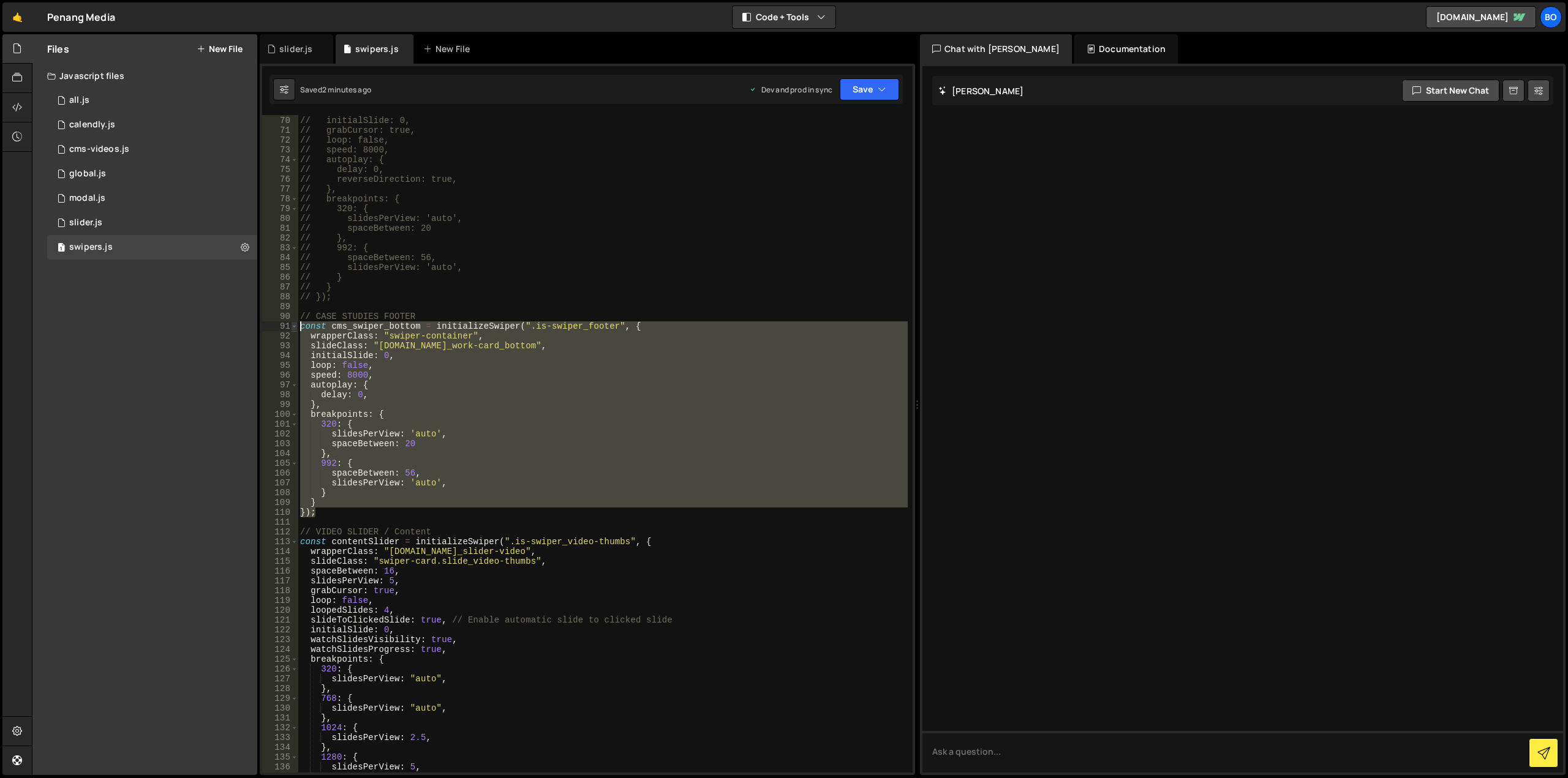
drag, startPoint x: 321, startPoint y: 511, endPoint x: 295, endPoint y: 328, distance: 184.8
click at [295, 328] on div "}); 69 70 71 72 73 74 75 76 77 78 79 80 81 82 83 84 85 86 87 88 89 90 91 92 93 …" at bounding box center [587, 444] width 650 height 657
type textarea "// const cms_swiper_bottom = initializeSwiper(".is-swiper_footer", { // wrapper…"
click at [866, 85] on button "Save" at bounding box center [870, 89] width 60 height 22
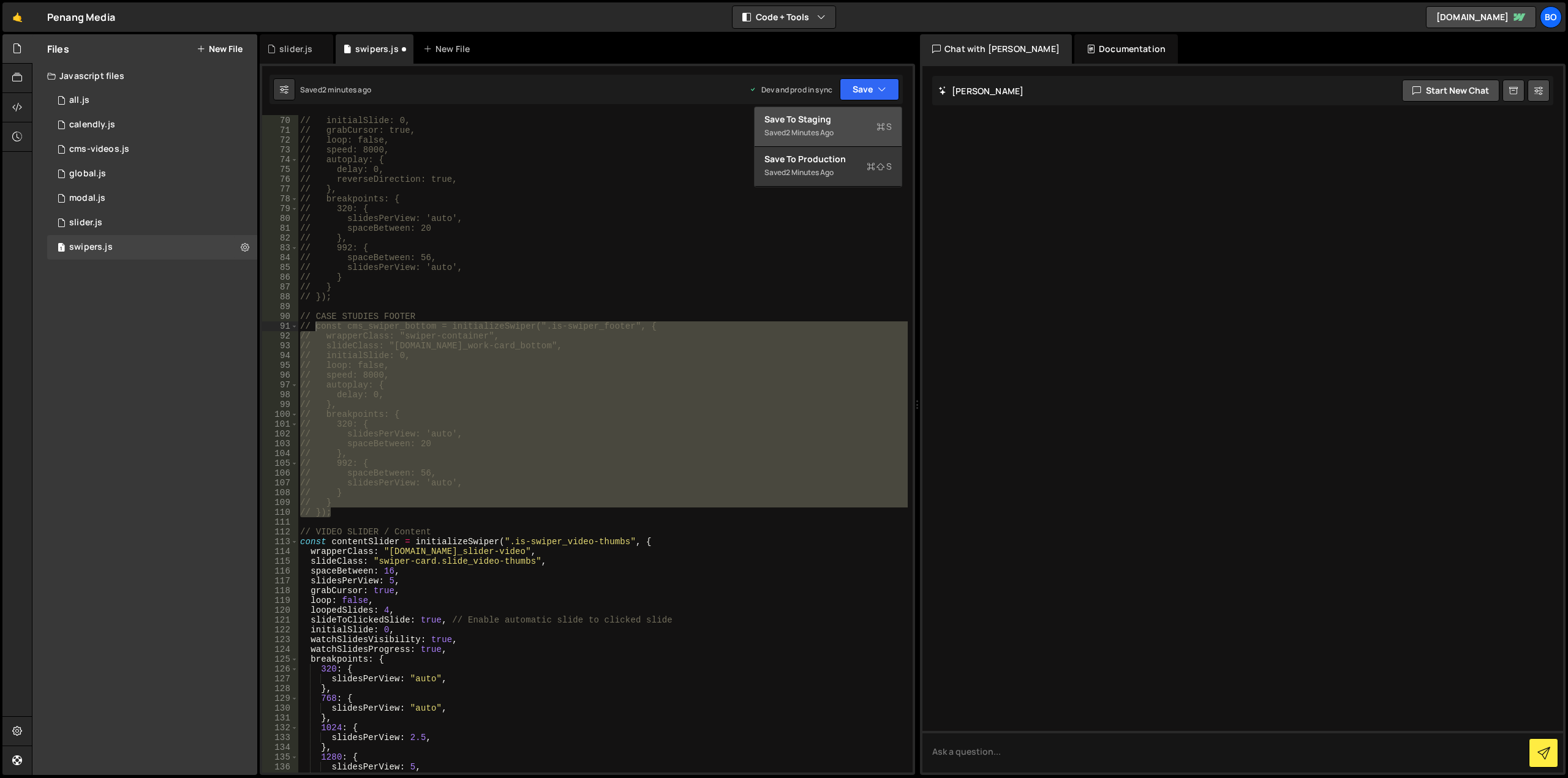
click at [831, 118] on div "Save to Staging S" at bounding box center [828, 119] width 127 height 12
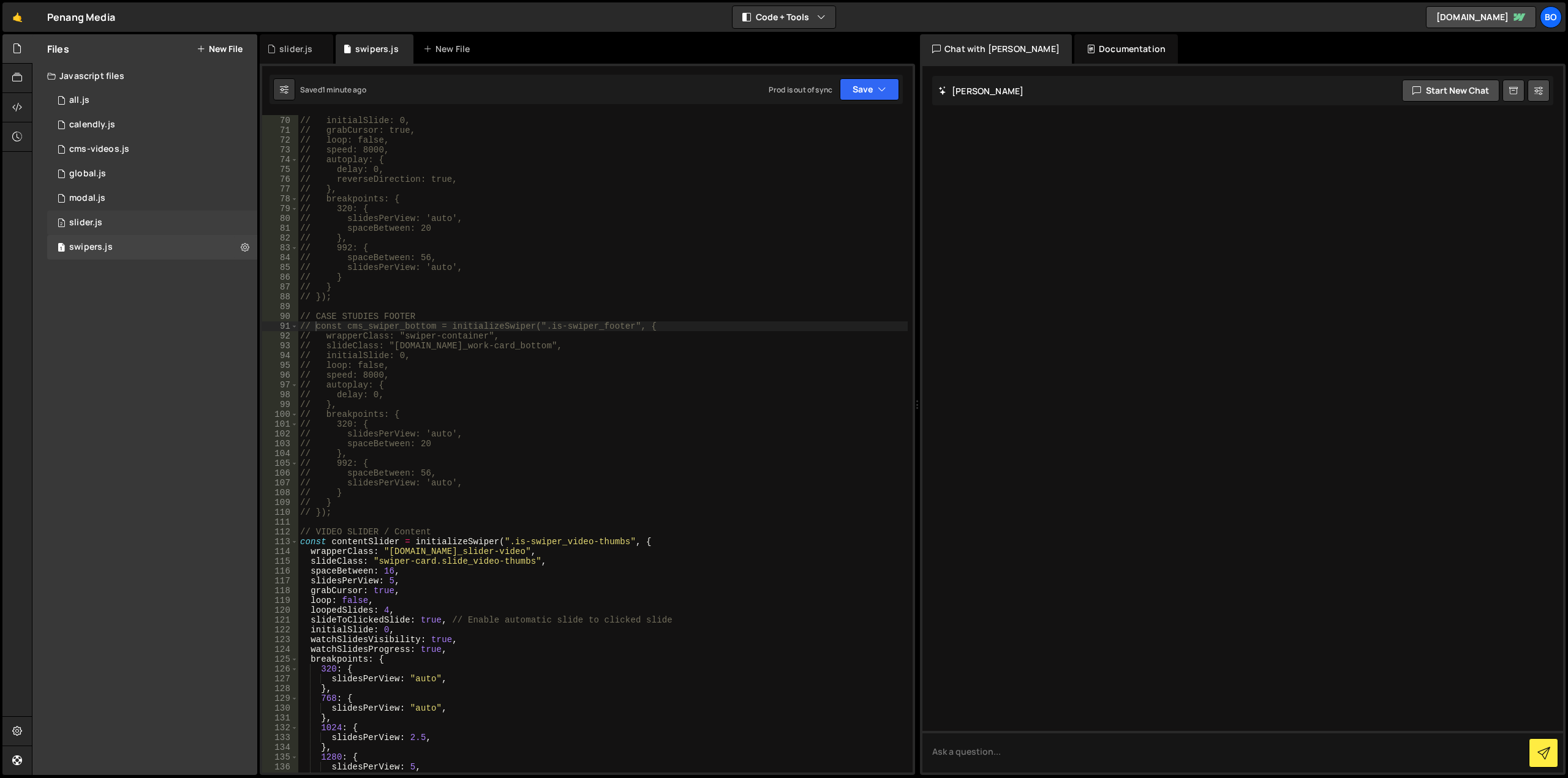
click at [137, 220] on div "2 slider.js 0" at bounding box center [152, 223] width 210 height 24
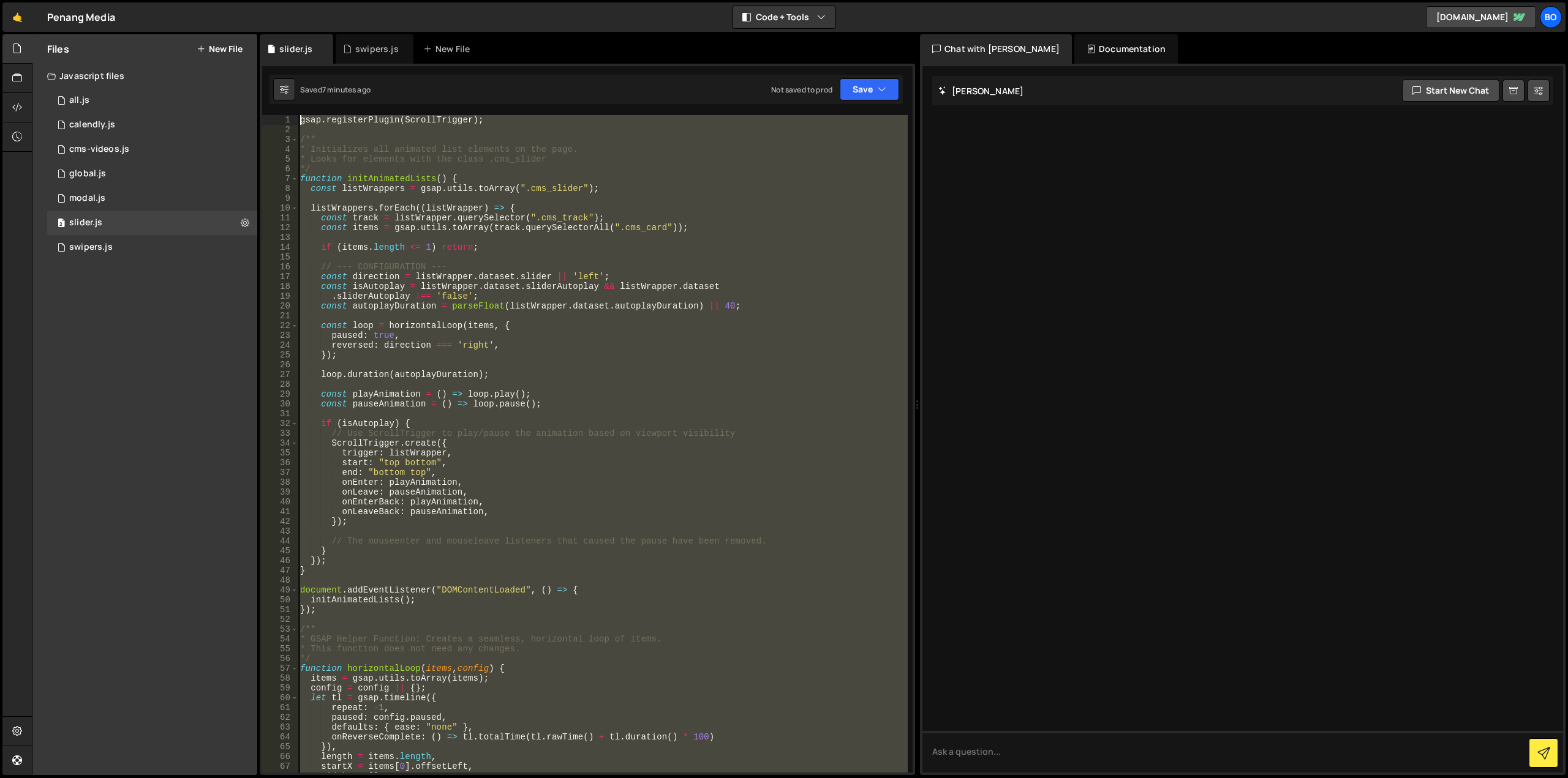
scroll to position [0, 0]
drag, startPoint x: 370, startPoint y: 573, endPoint x: 221, endPoint y: -41, distance: 631.8
click at [221, 0] on html "Projects [GEOGRAPHIC_DATA] Blog Bo Projects Your Teams Invite team member Accou…" at bounding box center [784, 389] width 1568 height 778
click at [448, 177] on div "gsap . registerPlugin ( ScrollTrigger ) ; /** * Initializes all animated list e…" at bounding box center [602, 444] width 610 height 657
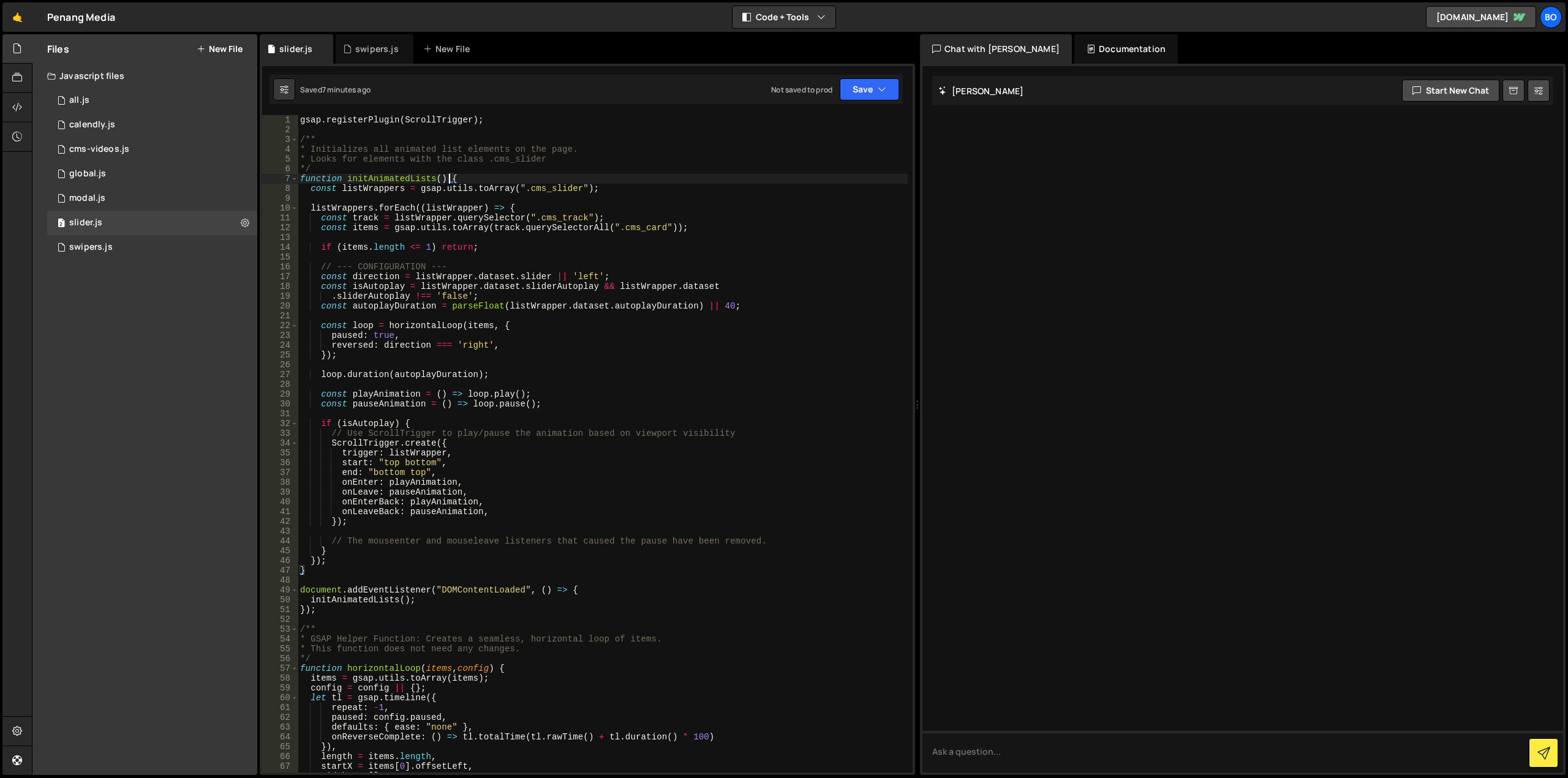
type textarea "}"
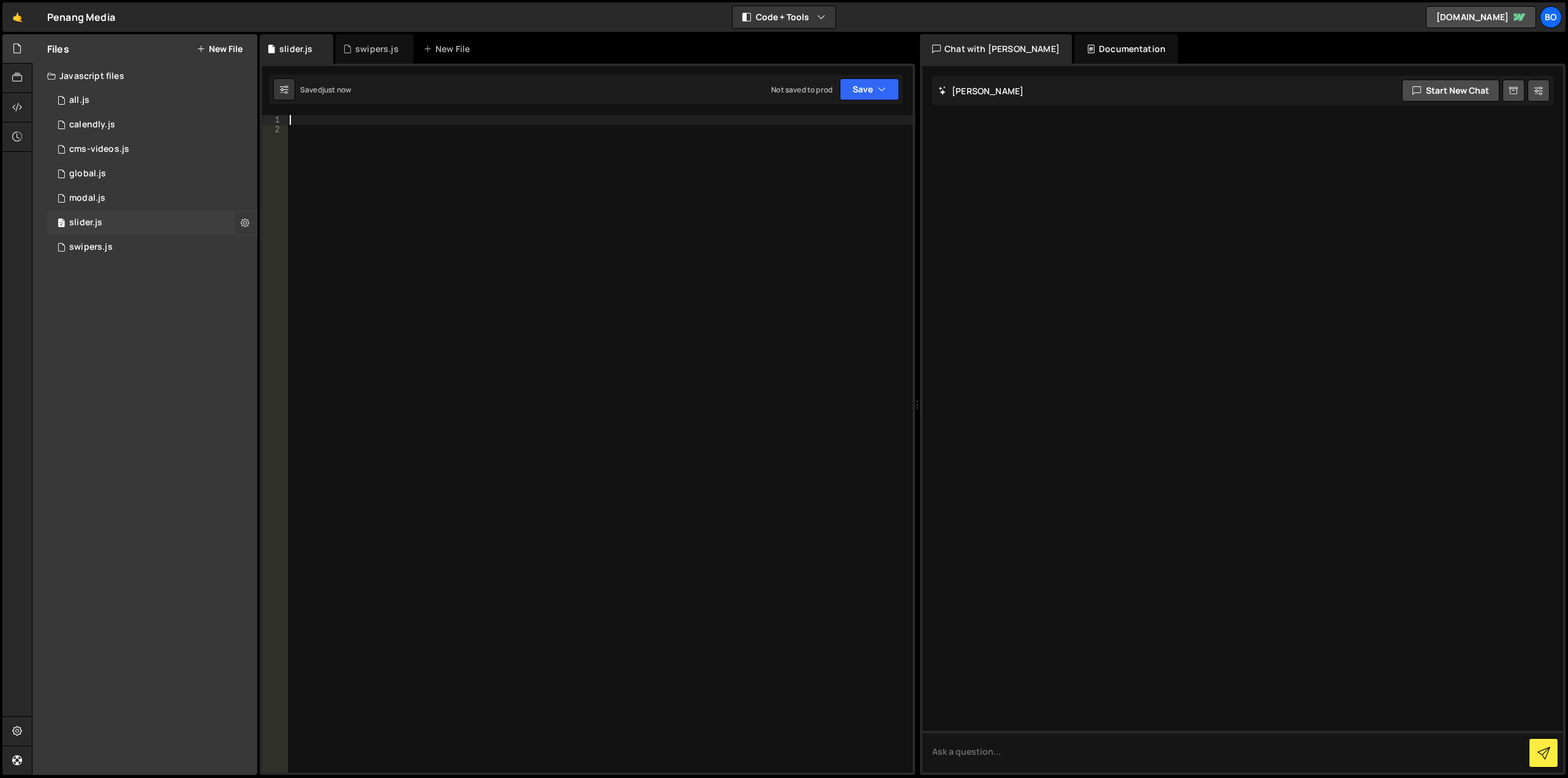
click at [242, 223] on icon at bounding box center [245, 222] width 9 height 12
click at [284, 247] on button "Edit File Settings" at bounding box center [319, 248] width 120 height 24
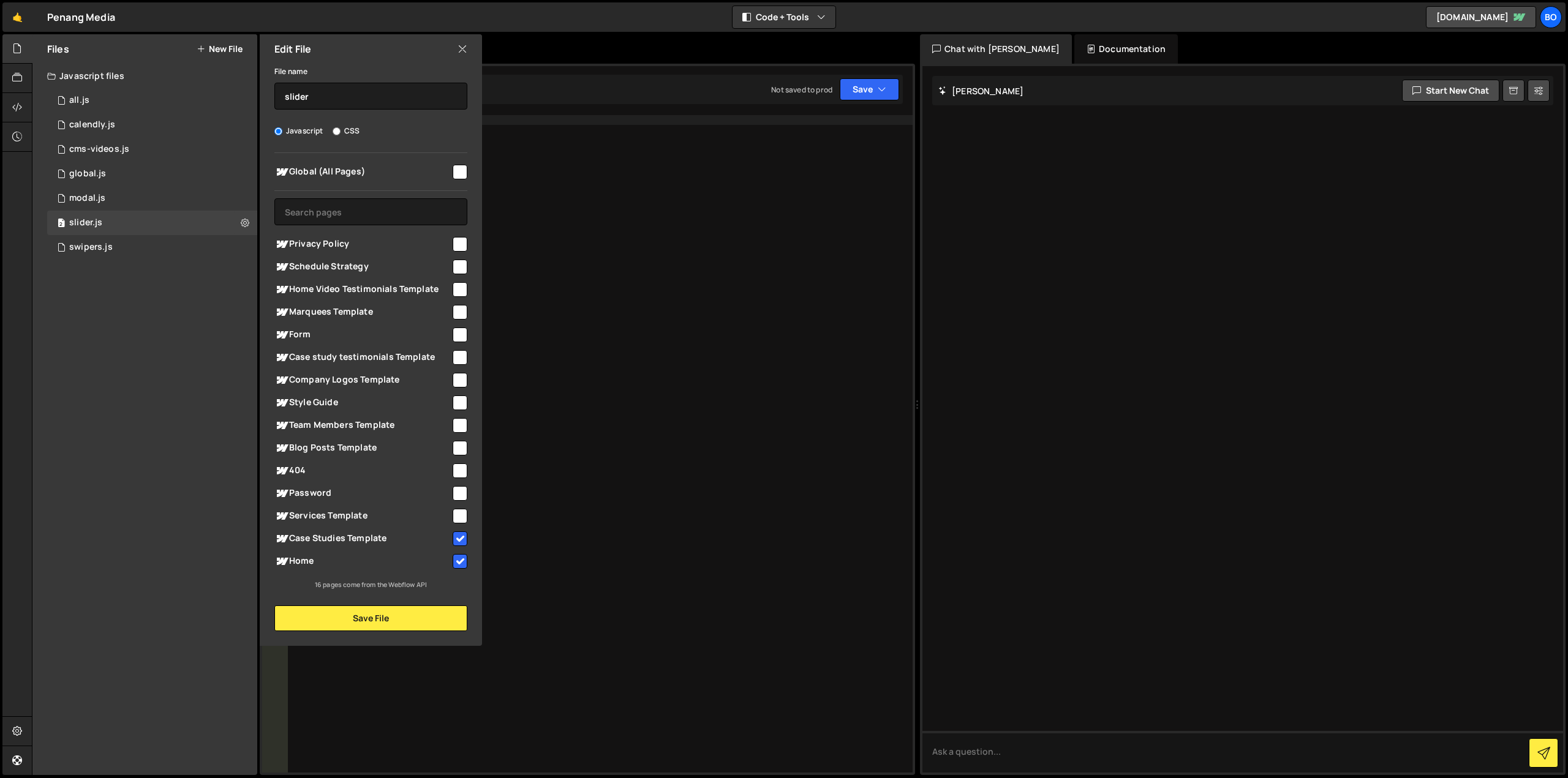
click at [578, 515] on div at bounding box center [599, 454] width 625 height 677
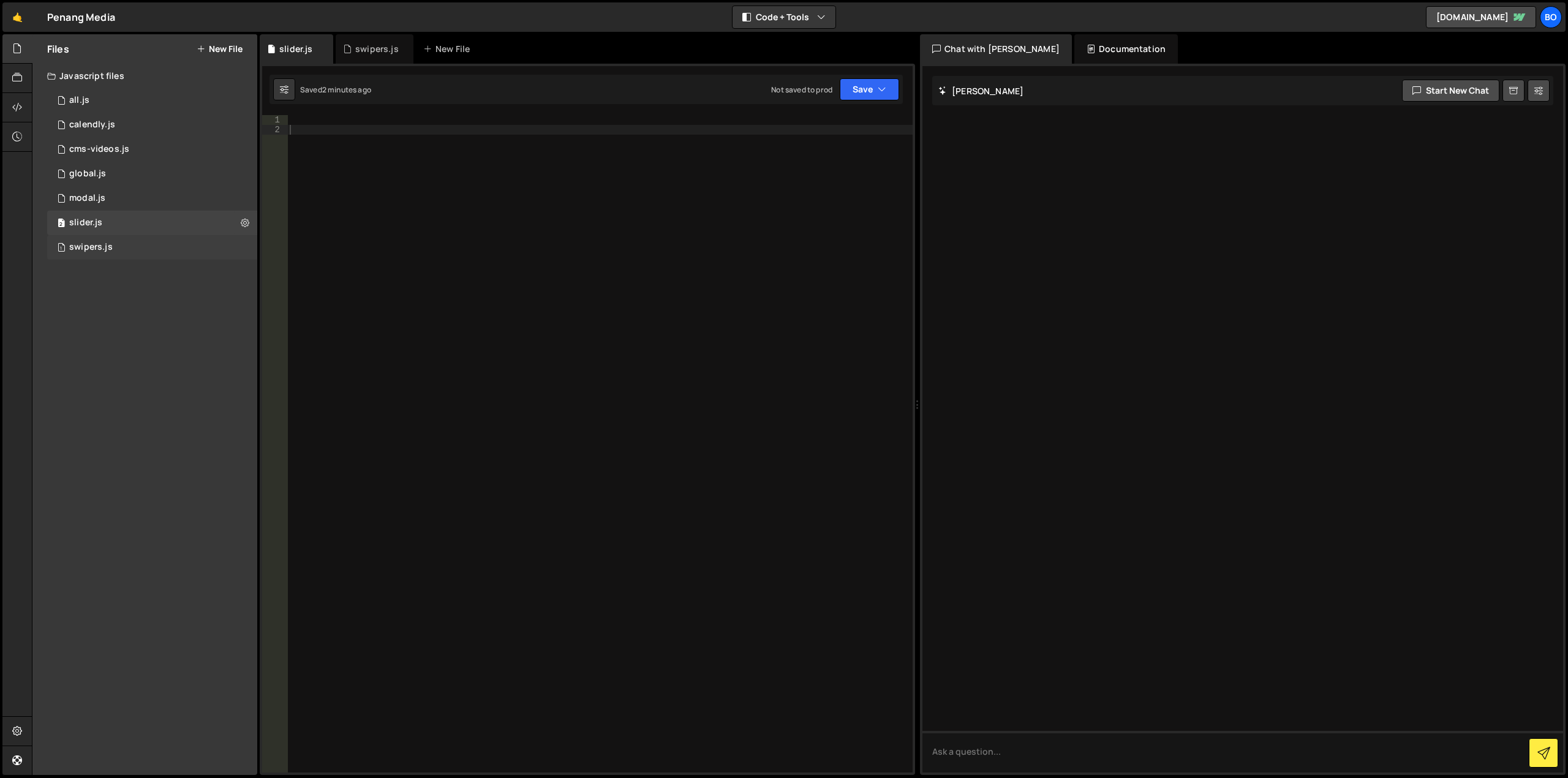
click at [142, 235] on div "1 swipers.js 0" at bounding box center [152, 247] width 210 height 24
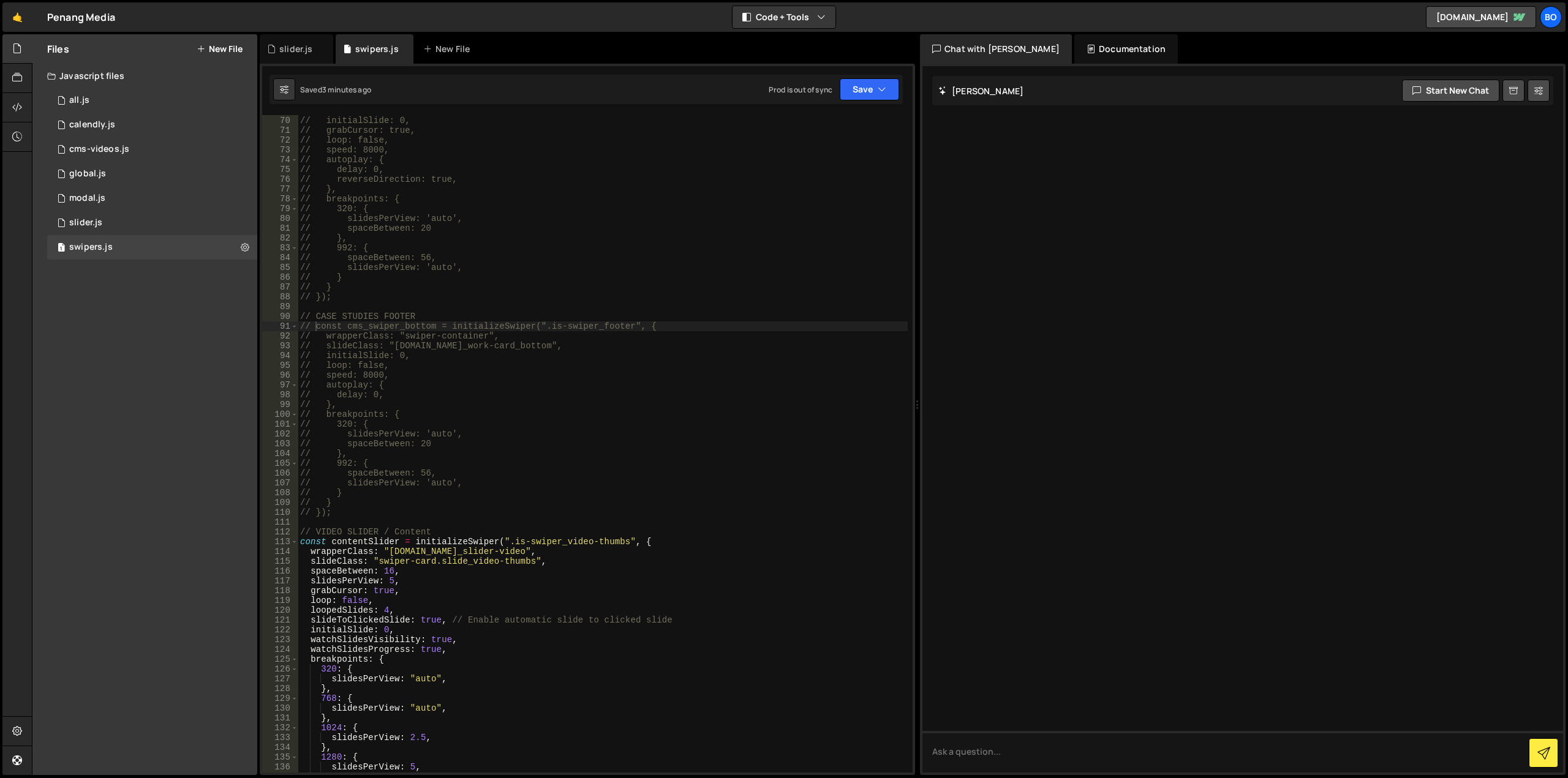
type textarea "// });"
click at [524, 296] on div "// slideClass: "[DOMAIN_NAME]_work-card_bottom", // initialSlide: 0, // grabCur…" at bounding box center [602, 444] width 610 height 677
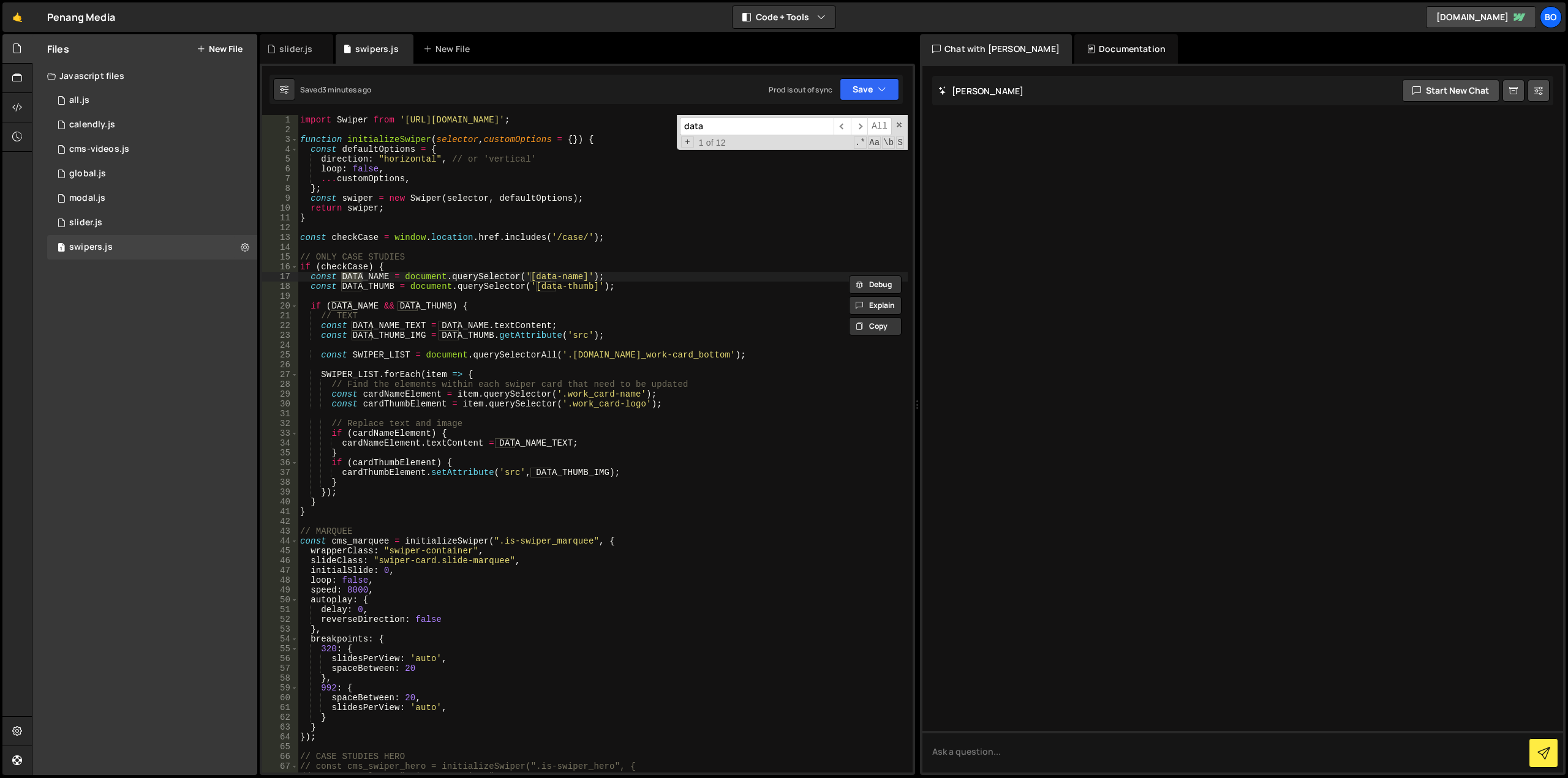
type input "data"
click at [424, 478] on div "import Swiper from '[URL][DOMAIN_NAME]' ; function initializeSwiper ( selector …" at bounding box center [602, 454] width 610 height 677
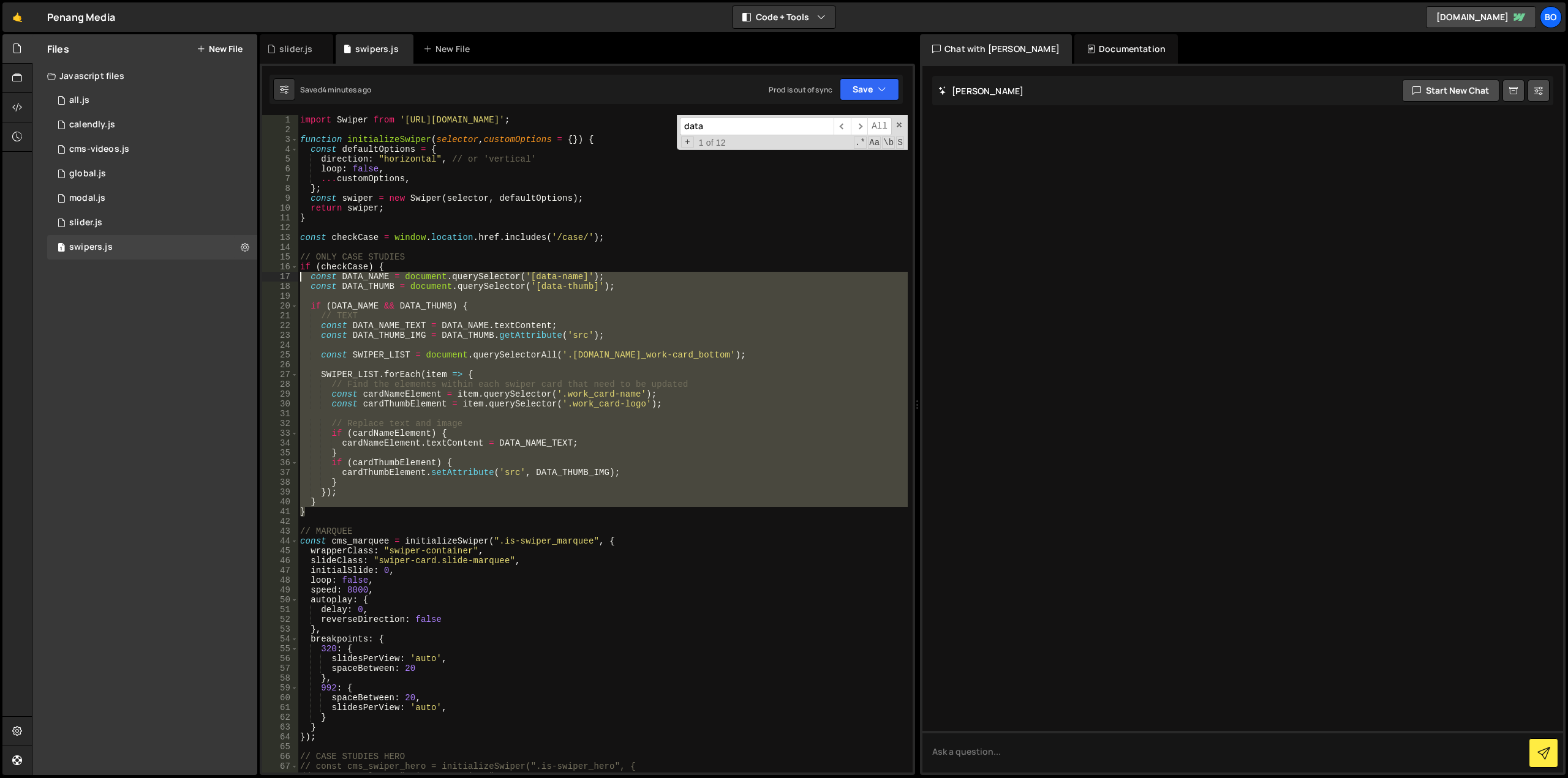
drag, startPoint x: 314, startPoint y: 515, endPoint x: 274, endPoint y: 272, distance: 246.3
click at [274, 272] on div "} 1 2 3 4 5 6 7 8 9 10 11 12 13 14 15 16 17 18 19 20 21 22 23 24 25 26 27 28 29…" at bounding box center [587, 444] width 650 height 657
click at [345, 421] on div "import Swiper from '[URL][DOMAIN_NAME]' ; function initializeSwiper ( selector …" at bounding box center [602, 444] width 610 height 657
drag, startPoint x: 314, startPoint y: 513, endPoint x: 277, endPoint y: 267, distance: 248.8
click at [277, 267] on div "// Replace text and image 1 2 3 4 5 6 7 8 9 10 11 12 13 14 15 16 17 18 19 20 21…" at bounding box center [587, 444] width 650 height 657
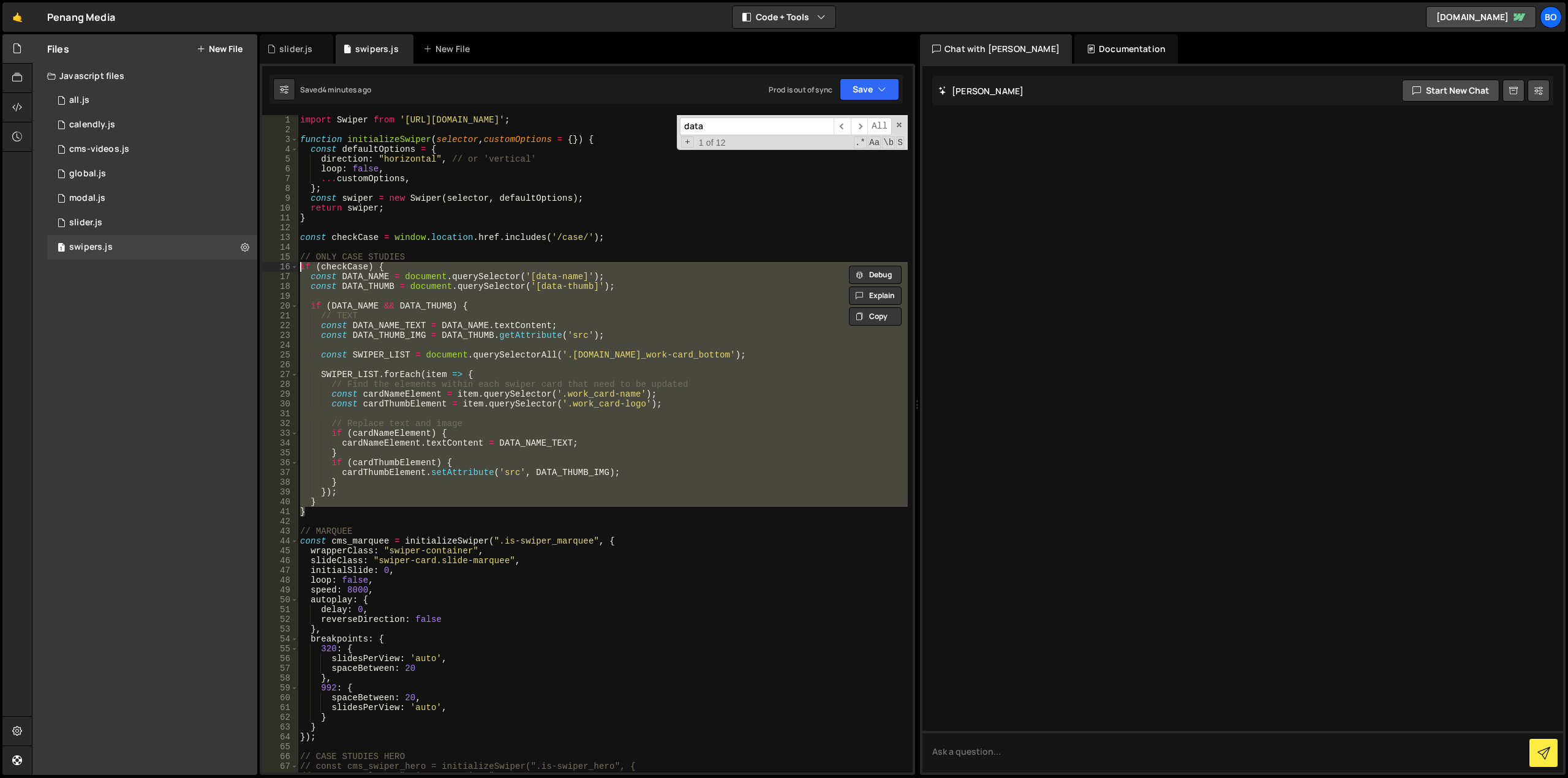
click at [588, 237] on div "import Swiper from '[URL][DOMAIN_NAME]' ; function initializeSwiper ( selector …" at bounding box center [602, 454] width 610 height 677
type textarea "const checkCase = window.location.href.includes('/case/');"
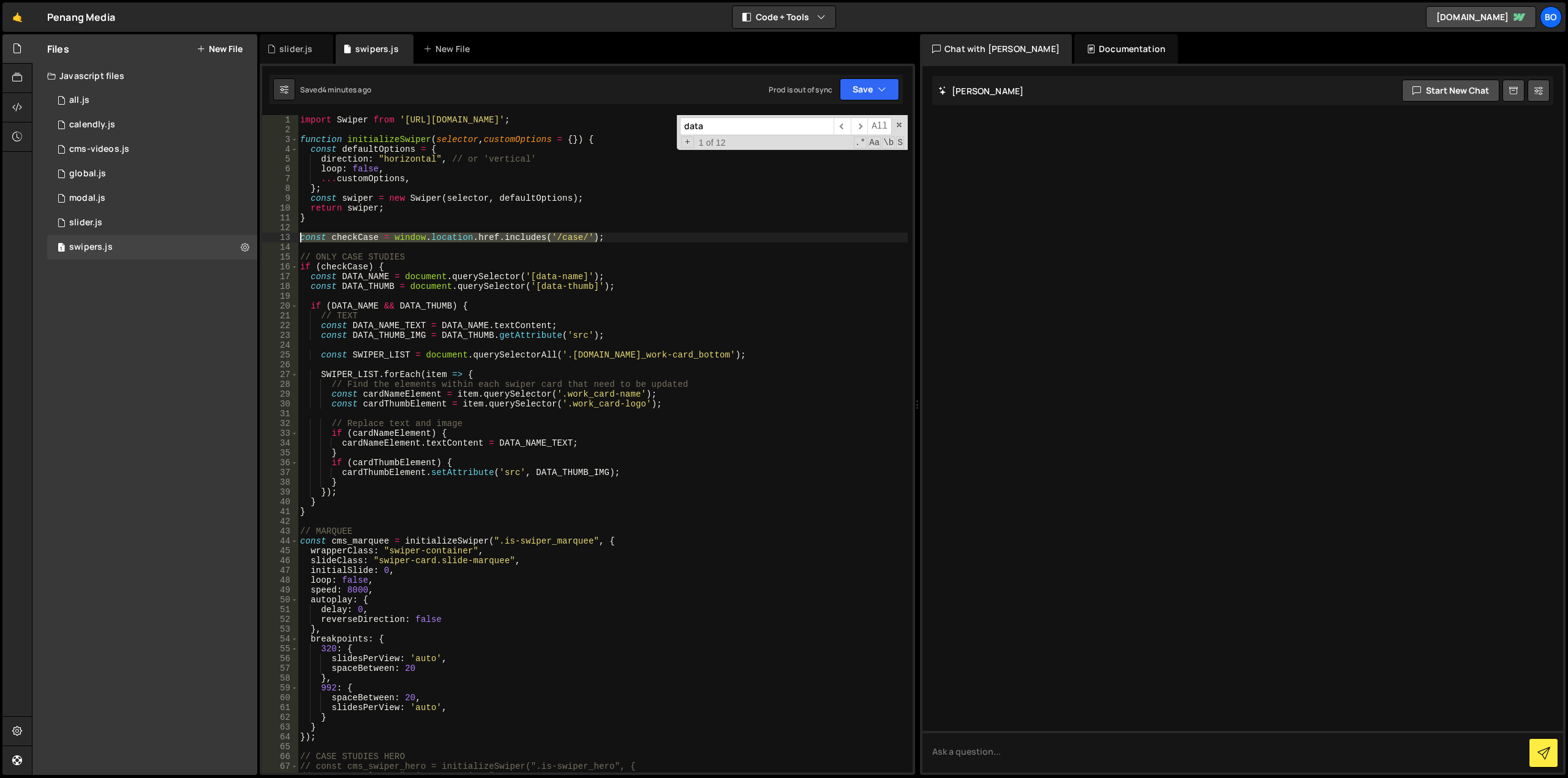
drag, startPoint x: 598, startPoint y: 237, endPoint x: 273, endPoint y: 239, distance: 325.0
click at [273, 239] on div "const checkCase = window.location.href.includes('/case/'); 1 2 3 4 5 6 7 8 9 10…" at bounding box center [587, 444] width 650 height 657
click at [708, 299] on div "import Swiper from '[URL][DOMAIN_NAME]' ; function initializeSwiper ( selector …" at bounding box center [602, 454] width 610 height 677
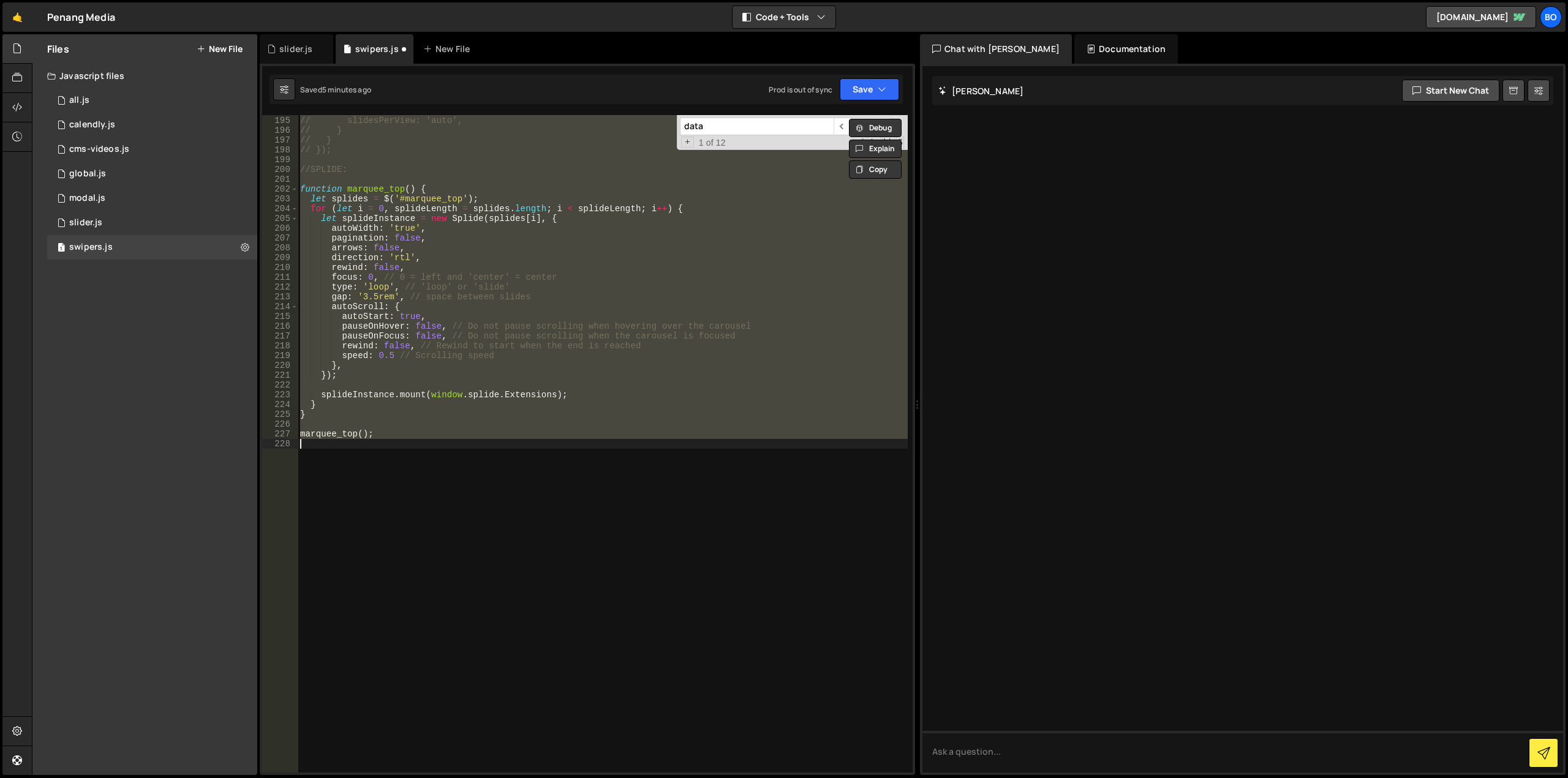
type textarea "marquee_top();"
click at [862, 91] on button "Save" at bounding box center [870, 89] width 60 height 22
click at [837, 174] on div "Saved 7 minutes ago" at bounding box center [828, 173] width 127 height 15
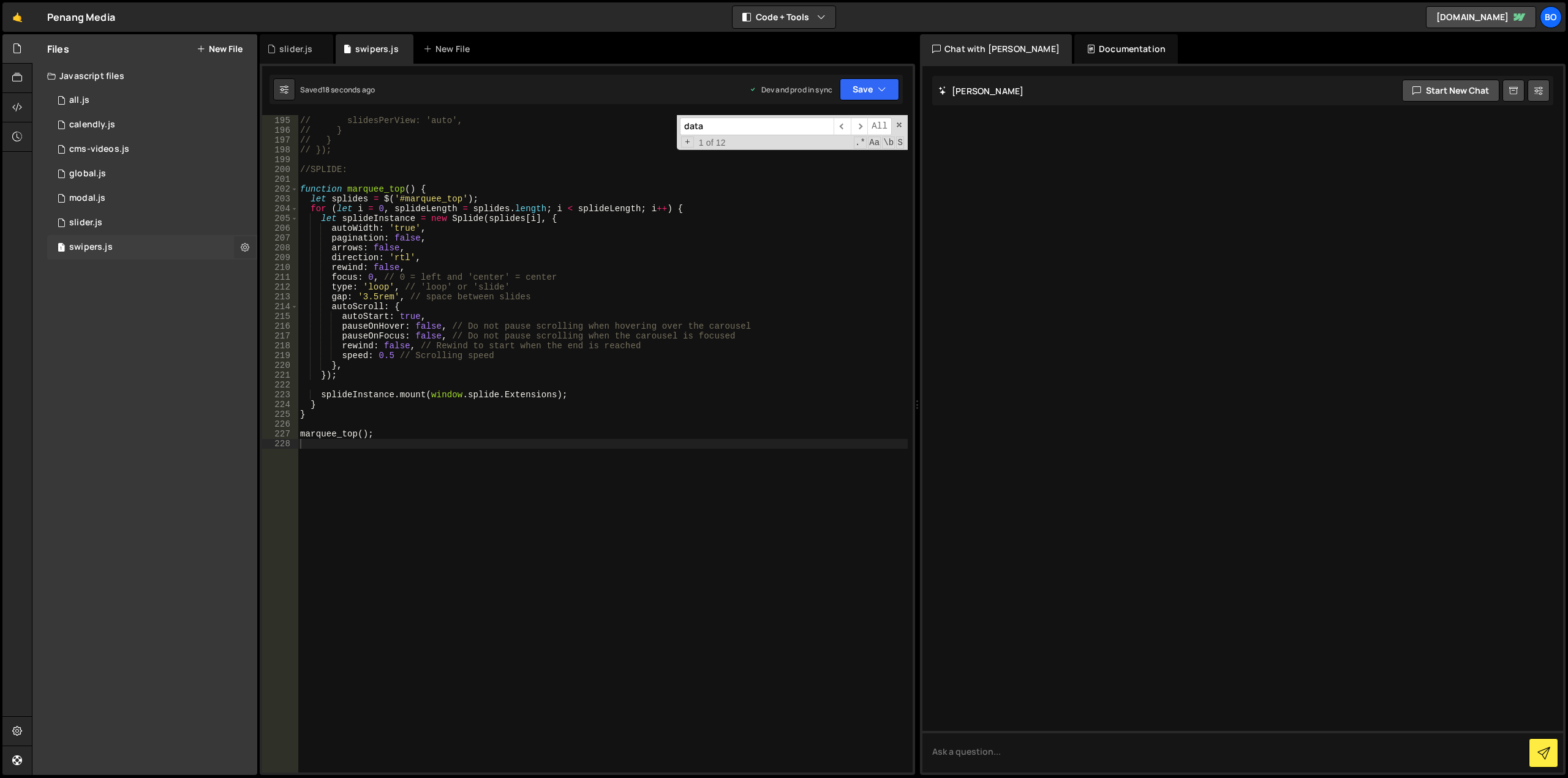
click at [241, 246] on icon at bounding box center [245, 246] width 9 height 12
type input "swipers"
radio input "true"
checkbox input "true"
click at [293, 267] on button "Edit File Settings" at bounding box center [319, 273] width 120 height 24
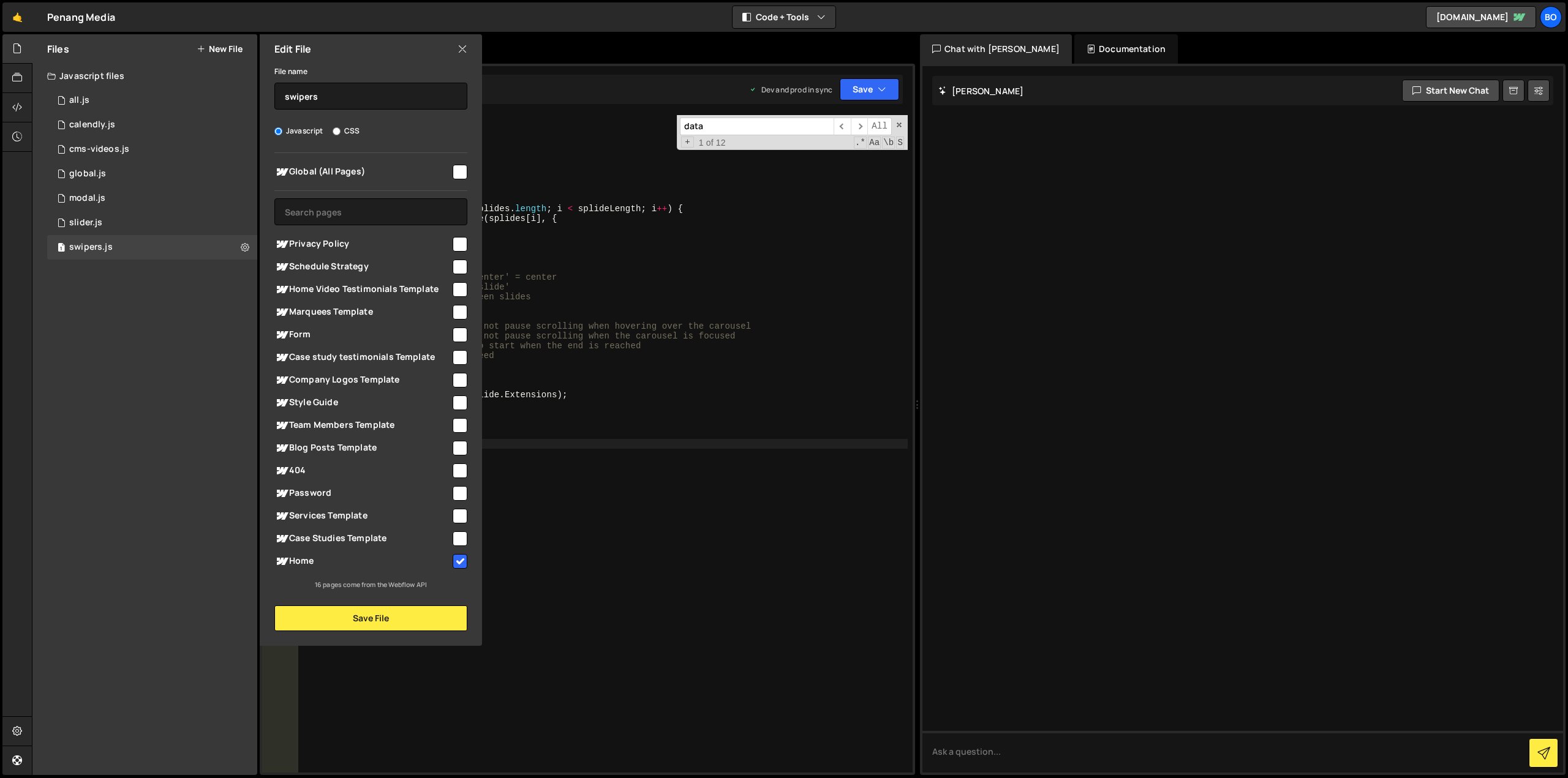
click at [461, 541] on input "checkbox" at bounding box center [460, 539] width 15 height 15
checkbox input "true"
click at [389, 619] on button "Save File" at bounding box center [370, 618] width 193 height 26
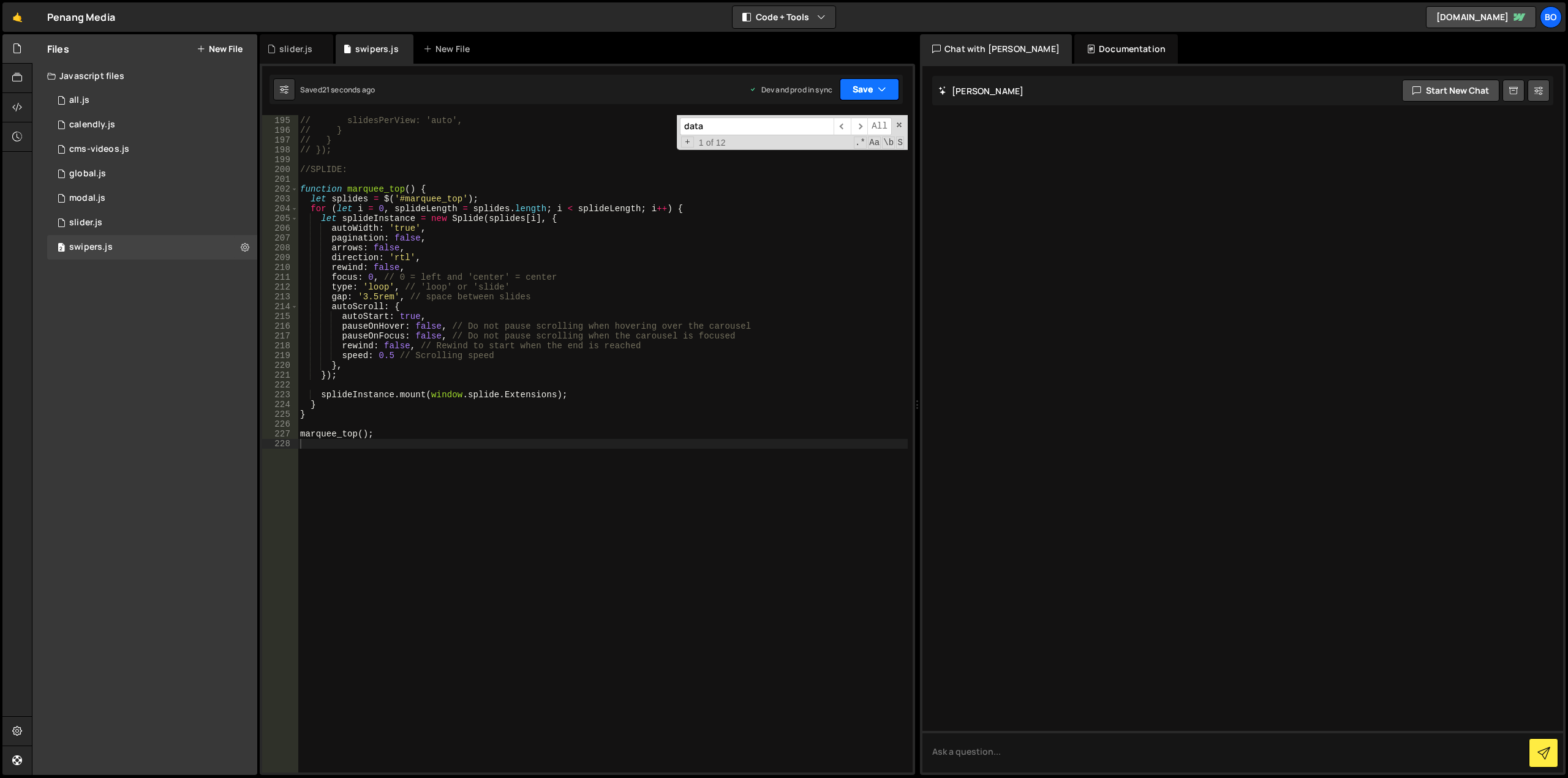
click at [862, 87] on button "Save" at bounding box center [870, 89] width 60 height 22
click at [849, 163] on div "Save to Production S" at bounding box center [828, 159] width 127 height 12
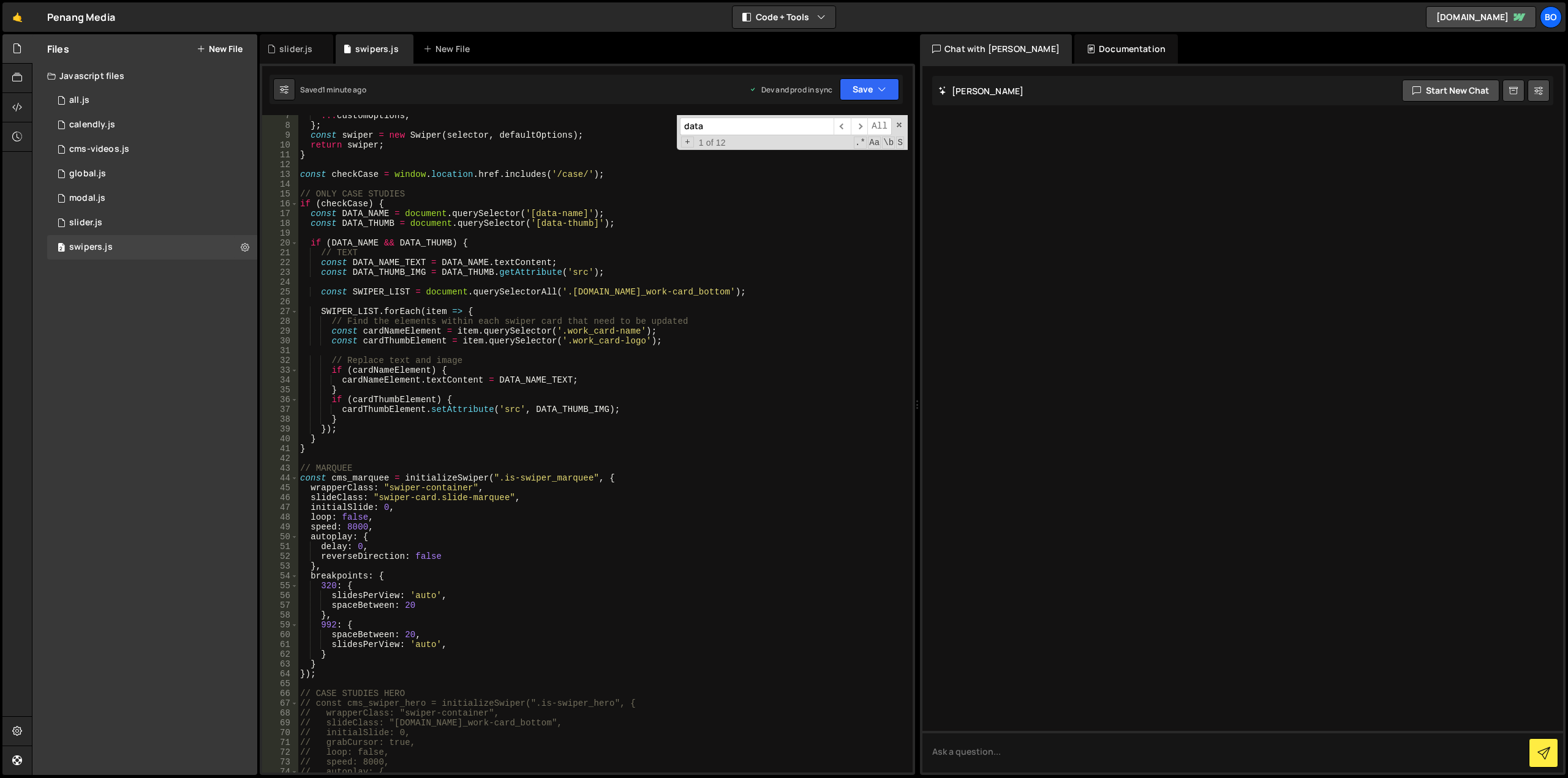
scroll to position [0, 0]
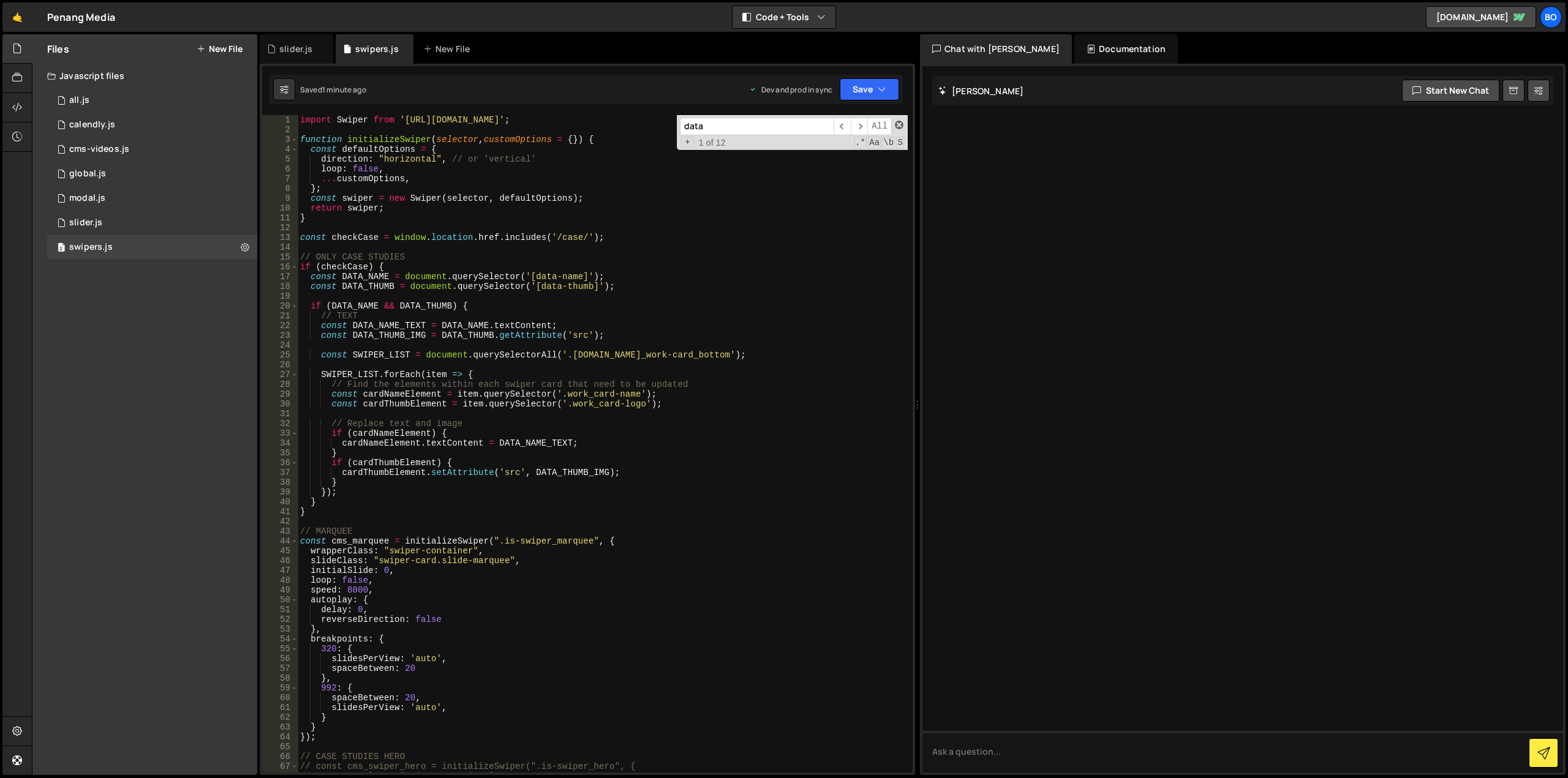
click at [902, 125] on span at bounding box center [899, 125] width 9 height 9
click at [710, 265] on div "import Swiper from '[URL][DOMAIN_NAME]' ; function initializeSwiper ( selector …" at bounding box center [602, 454] width 610 height 677
click at [247, 249] on icon at bounding box center [245, 246] width 9 height 12
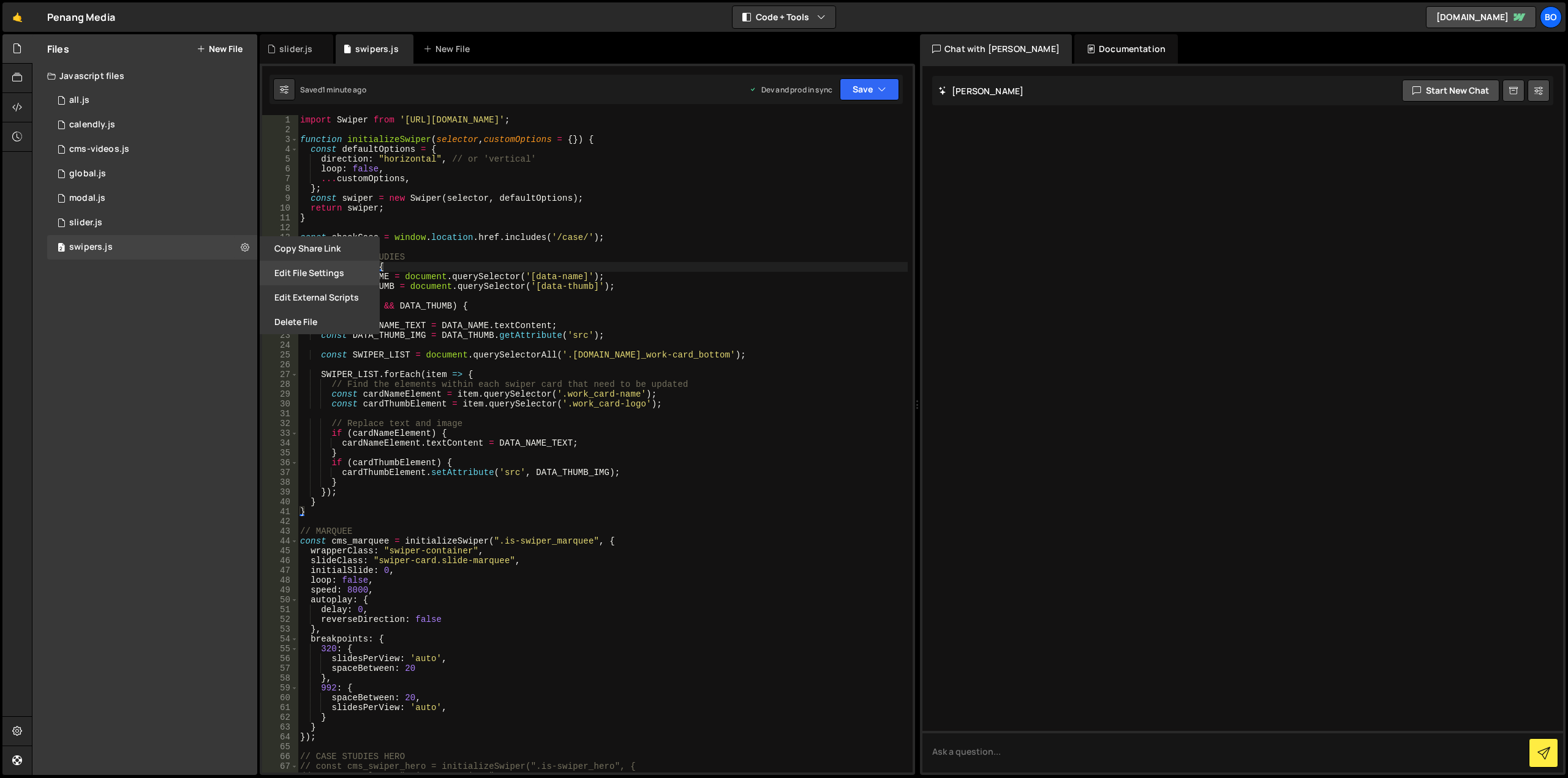
click at [282, 272] on button "Edit File Settings" at bounding box center [319, 273] width 120 height 24
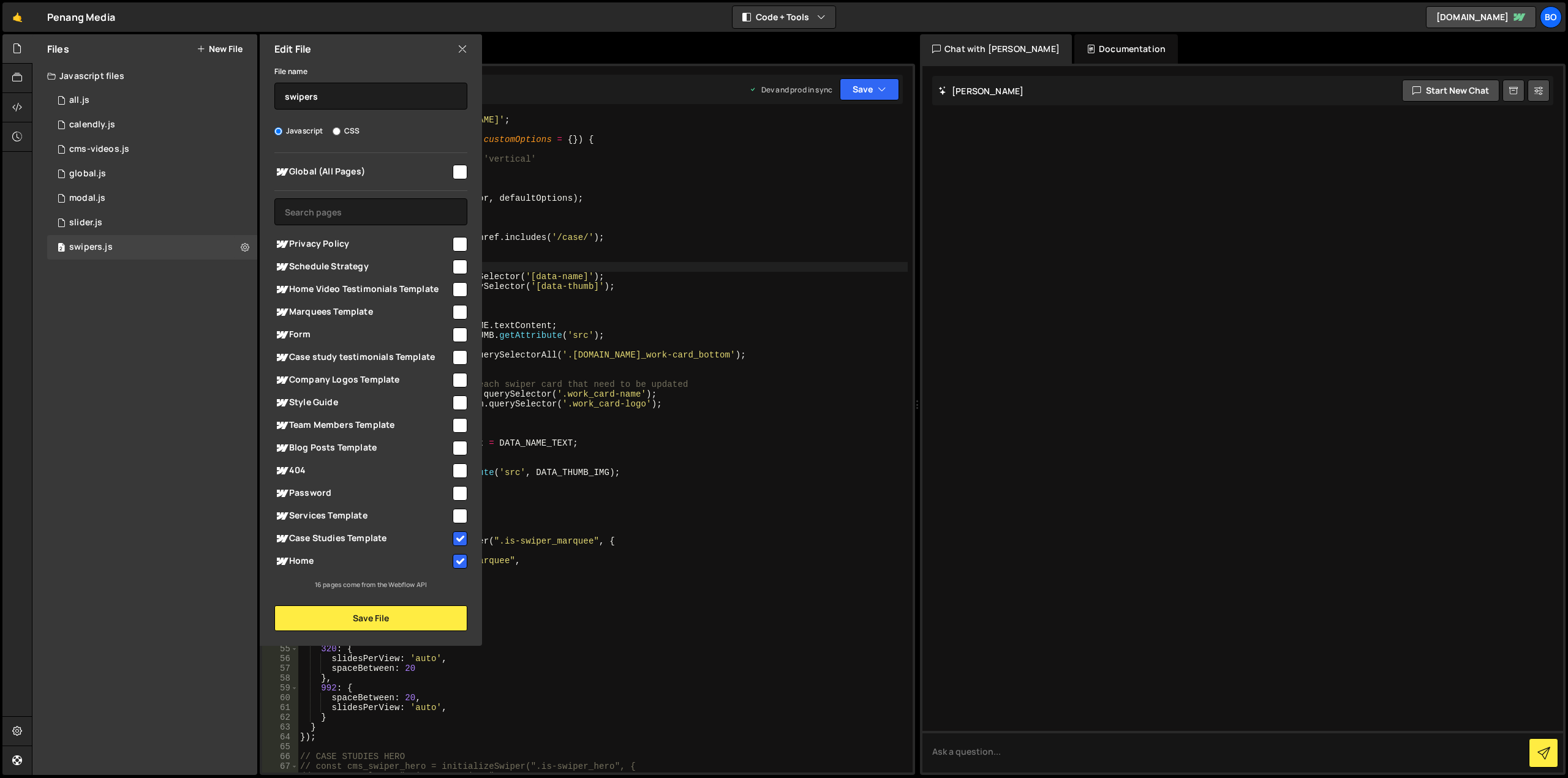
type textarea "const DATA_NAME = document.querySelector('[data-name]');"
click at [578, 274] on div "import Swiper from '[URL][DOMAIN_NAME]' ; function initializeSwiper ( selector …" at bounding box center [602, 454] width 610 height 677
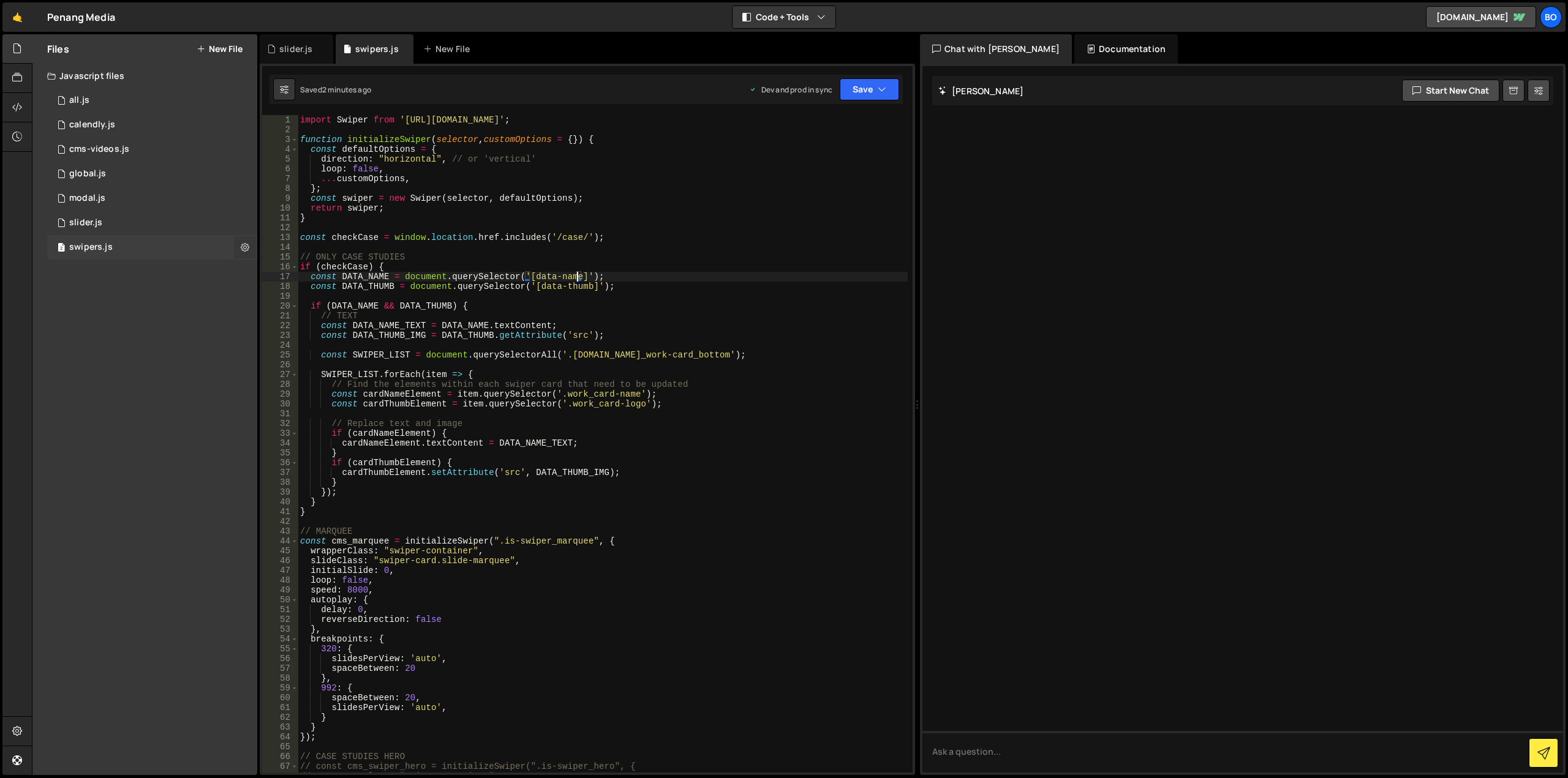
click at [247, 247] on icon at bounding box center [245, 246] width 9 height 12
click at [273, 265] on button "Edit File Settings" at bounding box center [319, 273] width 120 height 24
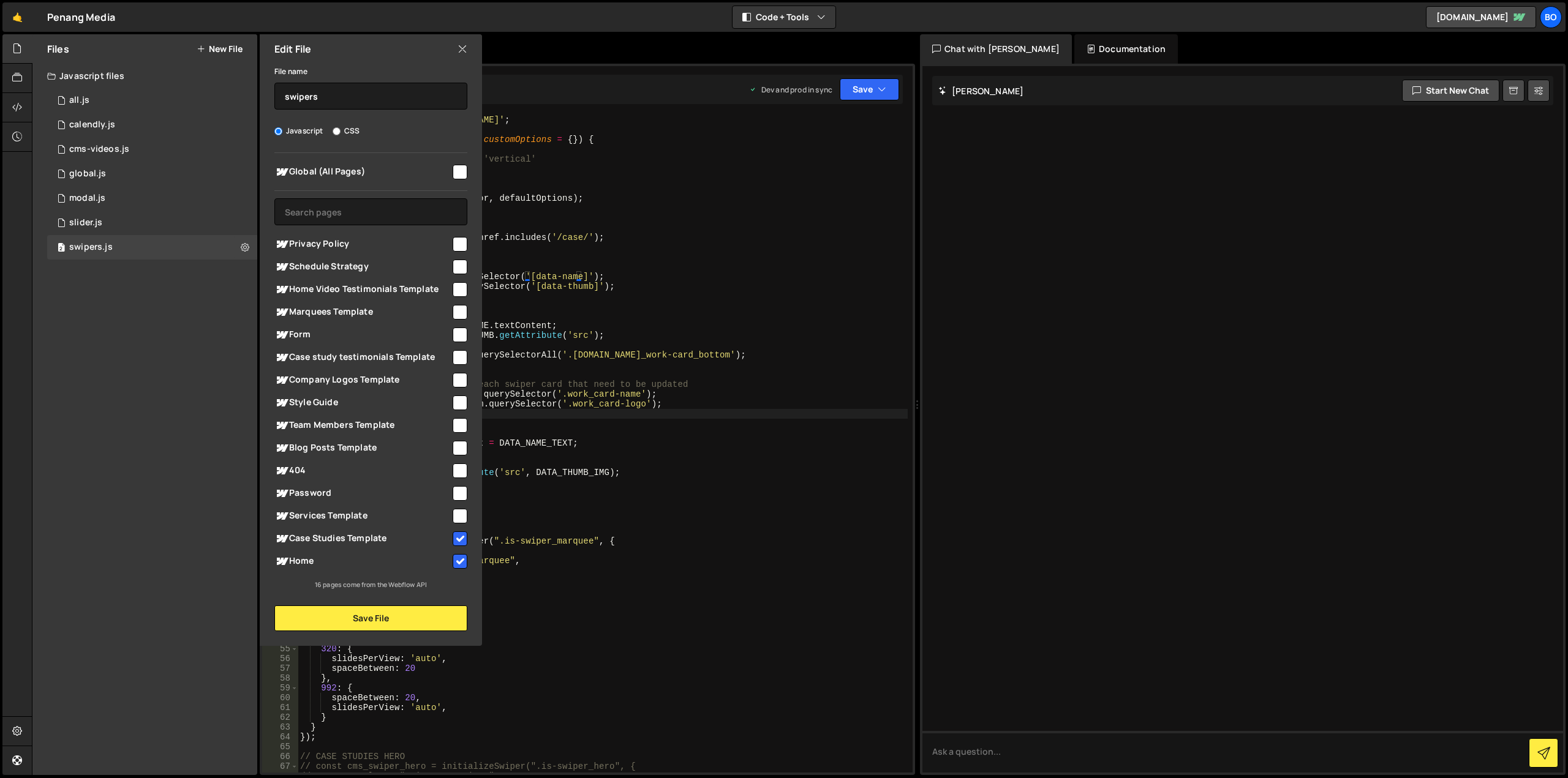
click at [591, 412] on div "import Swiper from '[URL][DOMAIN_NAME]' ; function initializeSwiper ( selector …" at bounding box center [602, 454] width 610 height 677
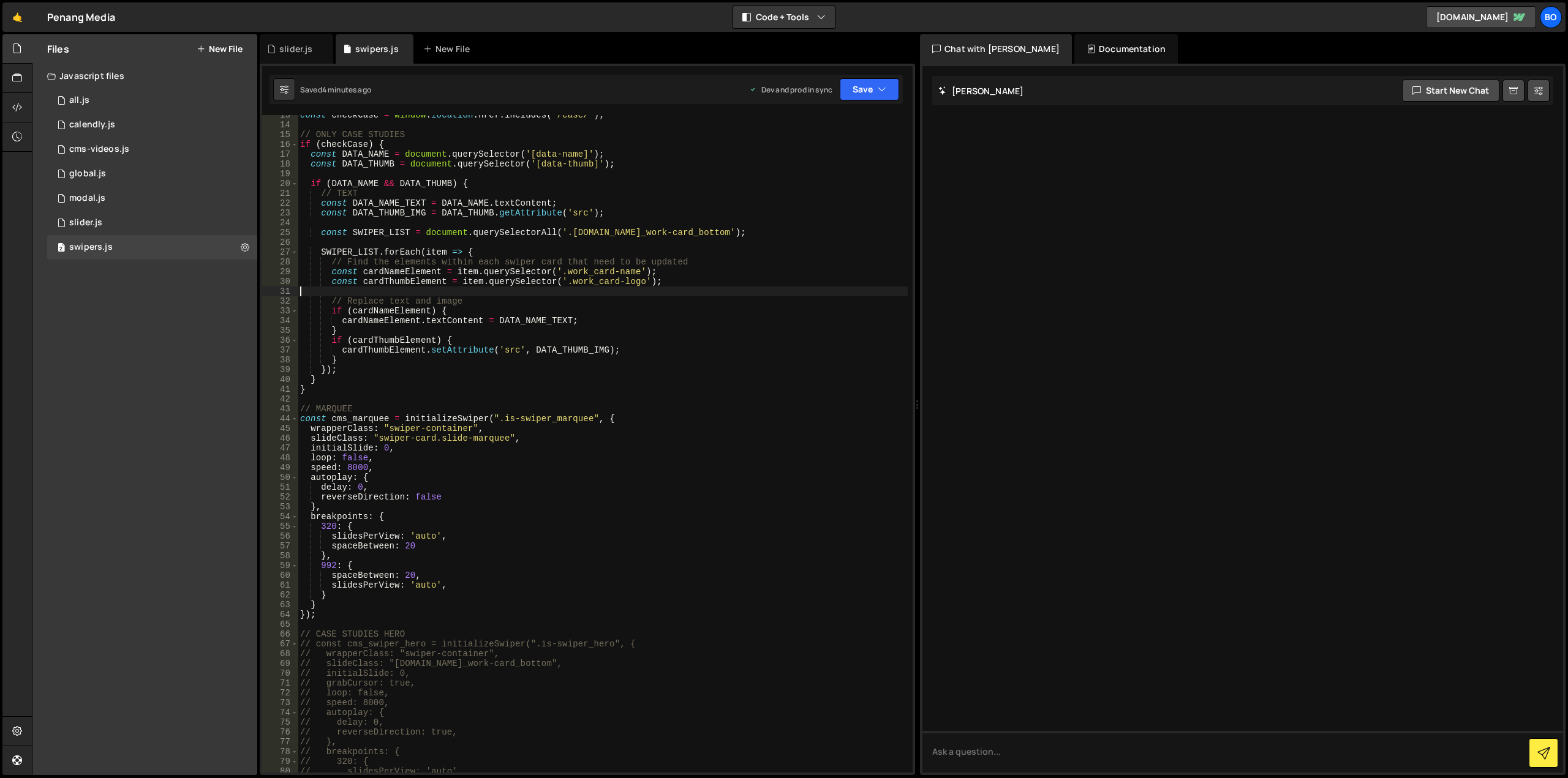
scroll to position [123, 0]
click at [380, 406] on div "const checkCase = window . location . href . includes ( '/case/' ) ; // ONLY CA…" at bounding box center [602, 449] width 610 height 677
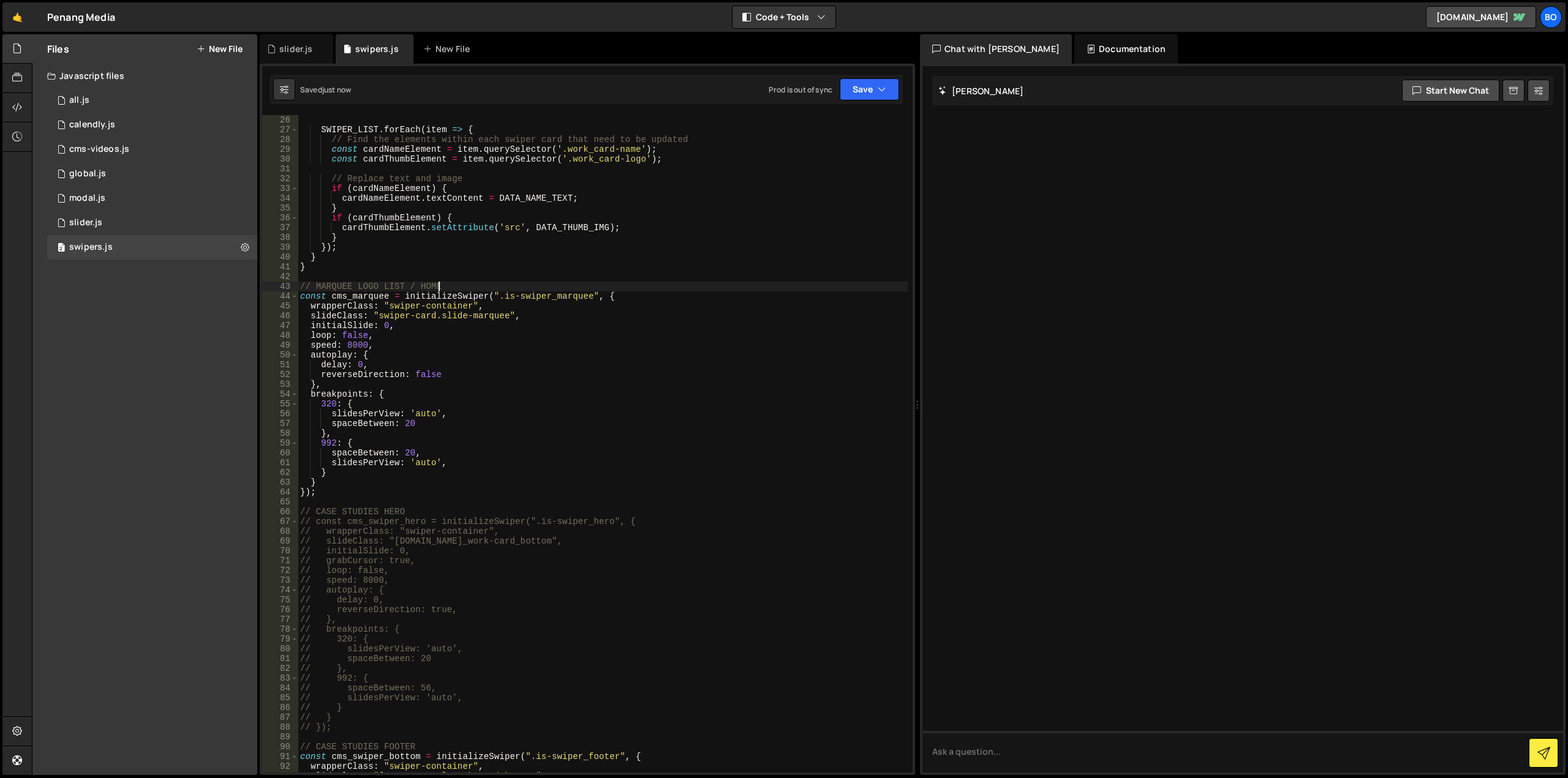
scroll to position [0, 0]
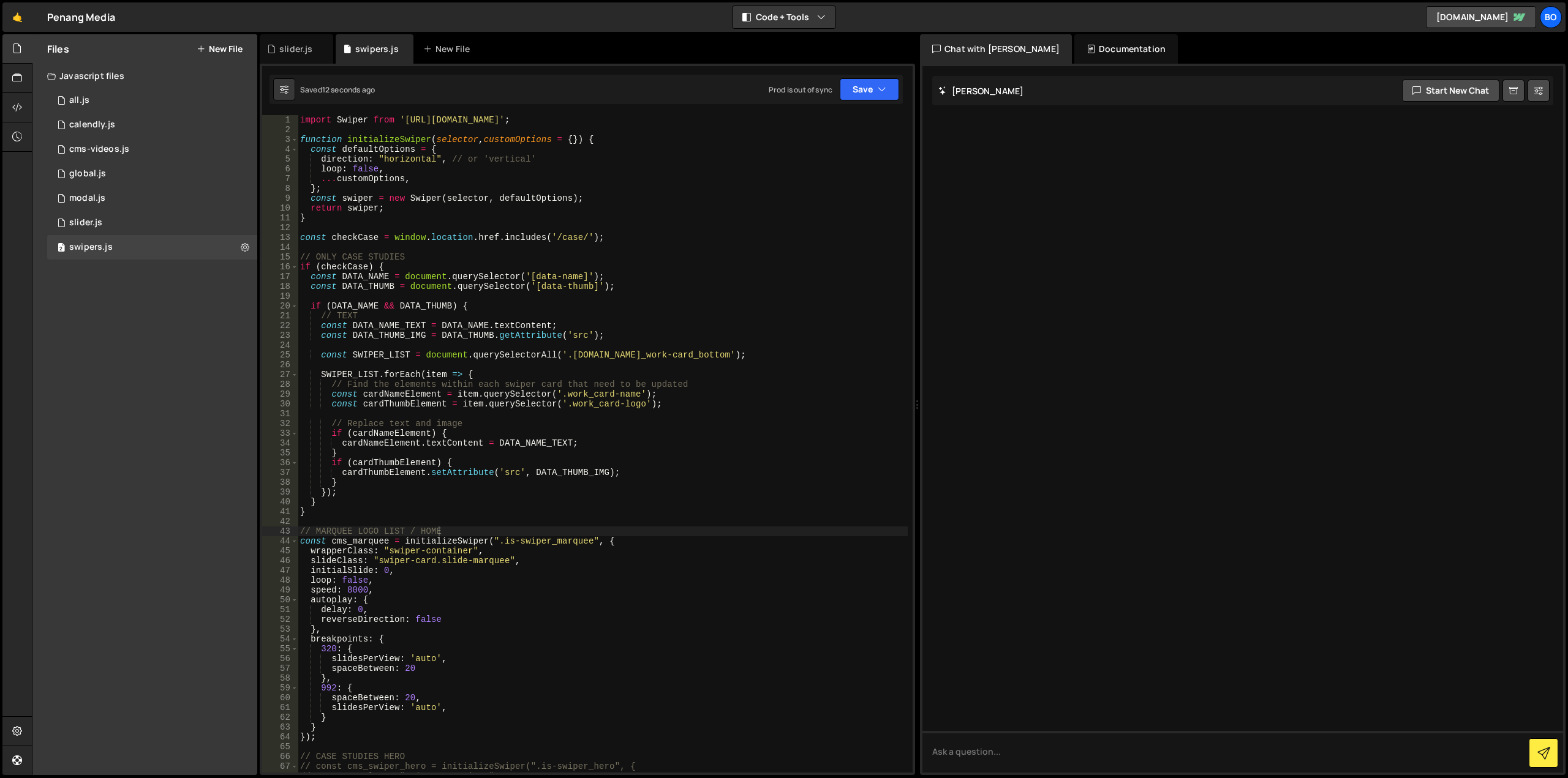
drag, startPoint x: 753, startPoint y: 112, endPoint x: 322, endPoint y: 117, distance: 431.0
click at [322, 117] on div "1 Type cmd + s to save your Javascript file. הההההההההההההההההההההההההההההההההה…" at bounding box center [587, 419] width 656 height 712
click at [345, 118] on div "import Swiper from '[URL][DOMAIN_NAME]' ; function initializeSwiper ( selector …" at bounding box center [602, 454] width 610 height 677
click at [555, 253] on div "import Swiper from '[URL][DOMAIN_NAME]' ; function initializeSwiper ( selector …" at bounding box center [602, 454] width 610 height 677
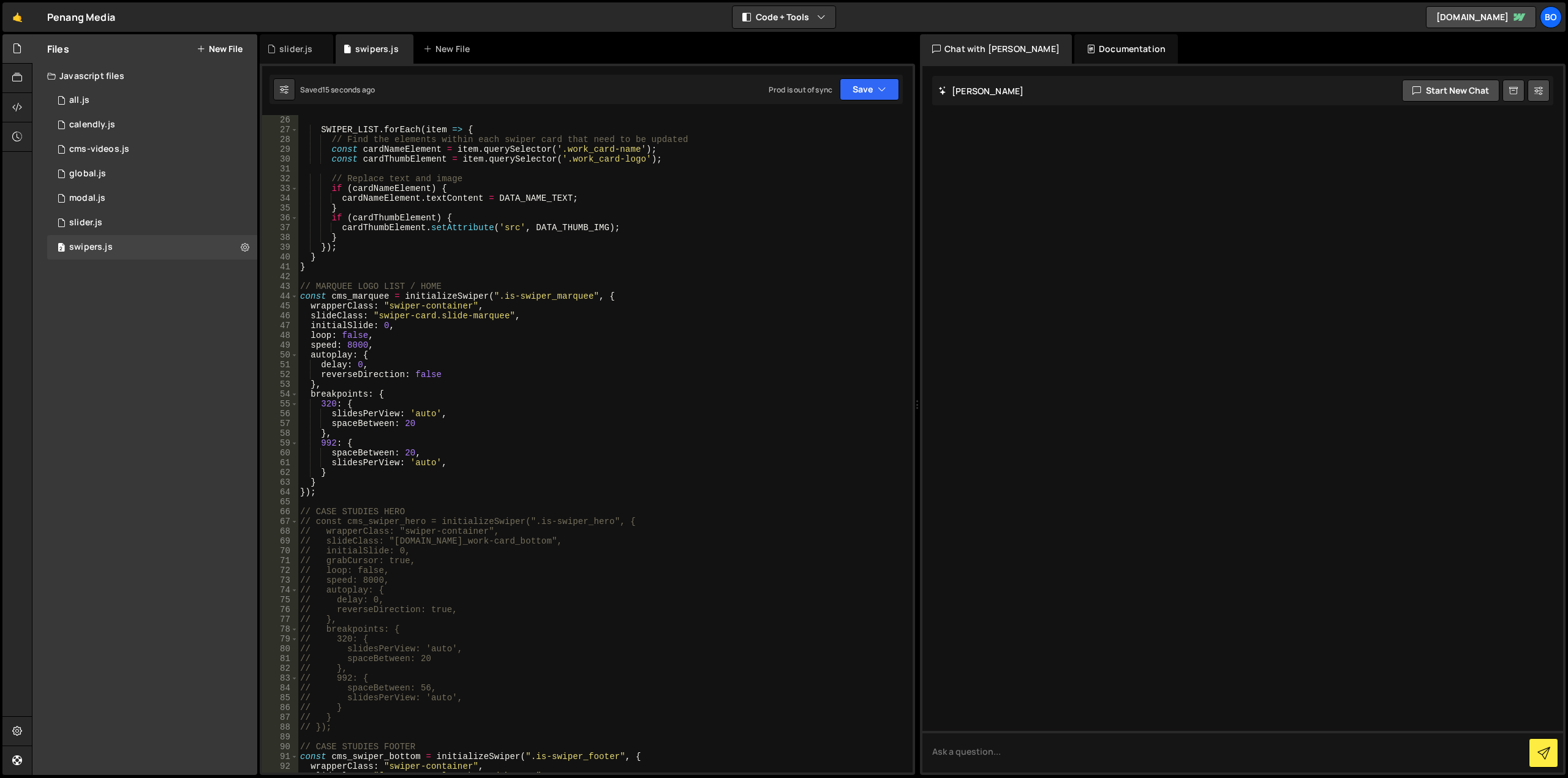
scroll to position [368, 0]
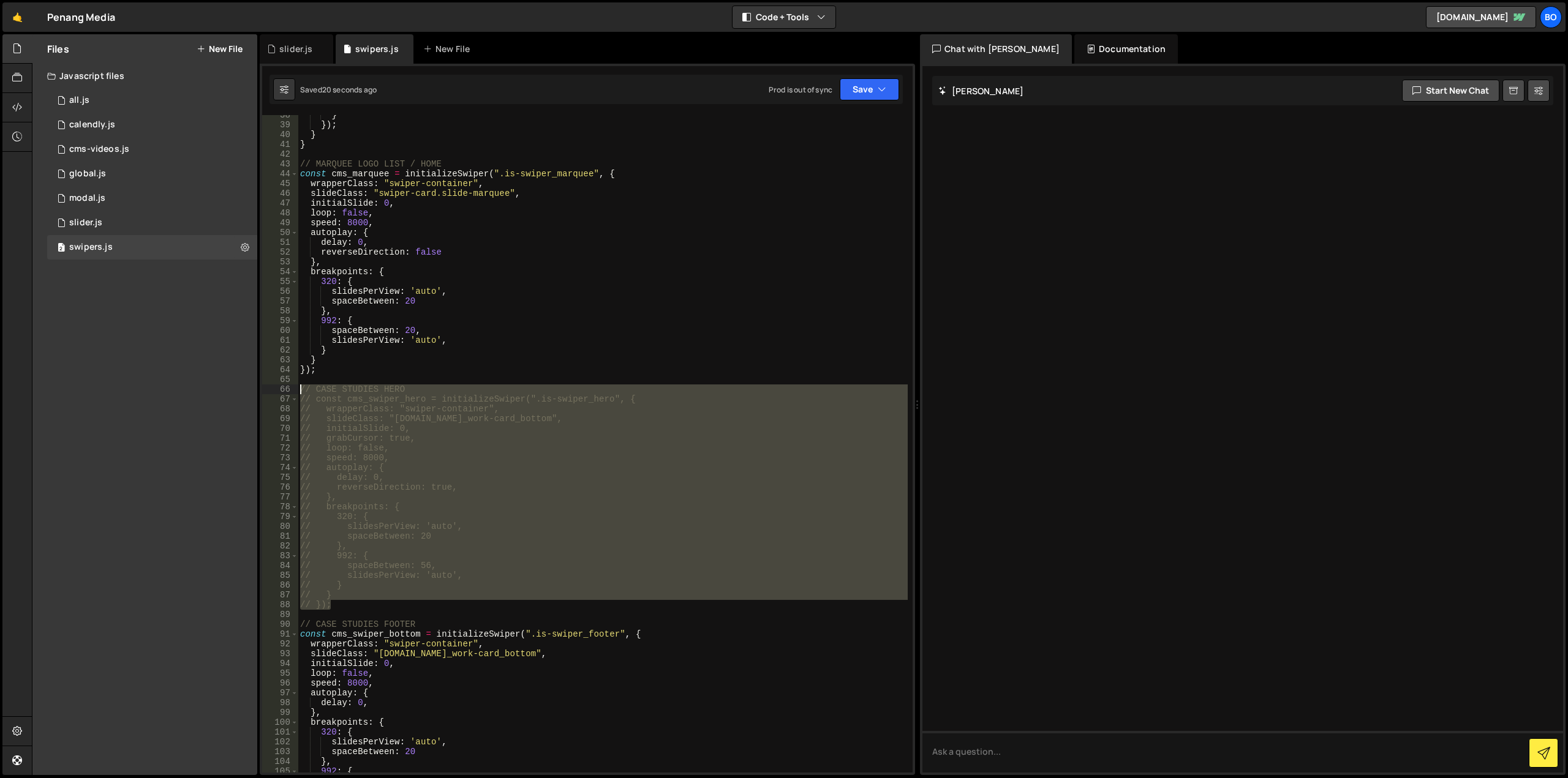
drag, startPoint x: 333, startPoint y: 603, endPoint x: 295, endPoint y: 387, distance: 219.3
click at [295, 387] on div "// ONLY CASE STUDIES 38 39 40 41 42 43 44 45 46 47 48 49 50 51 52 53 54 55 56 5…" at bounding box center [587, 444] width 650 height 657
type textarea "// CASE STUDIES HERO // const cms_swiper_hero = initializeSwiper(".is-swiper_he…"
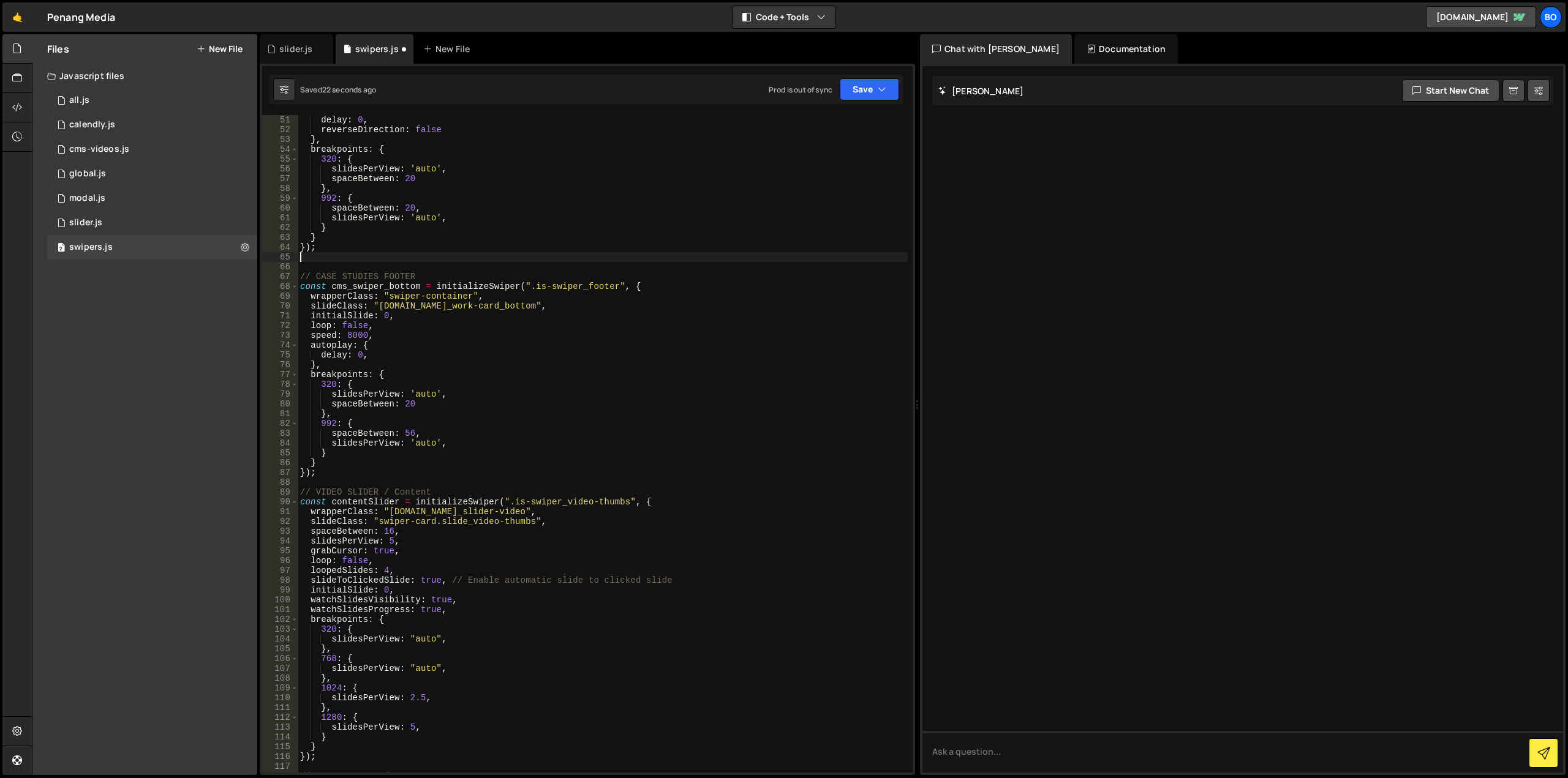
scroll to position [490, 0]
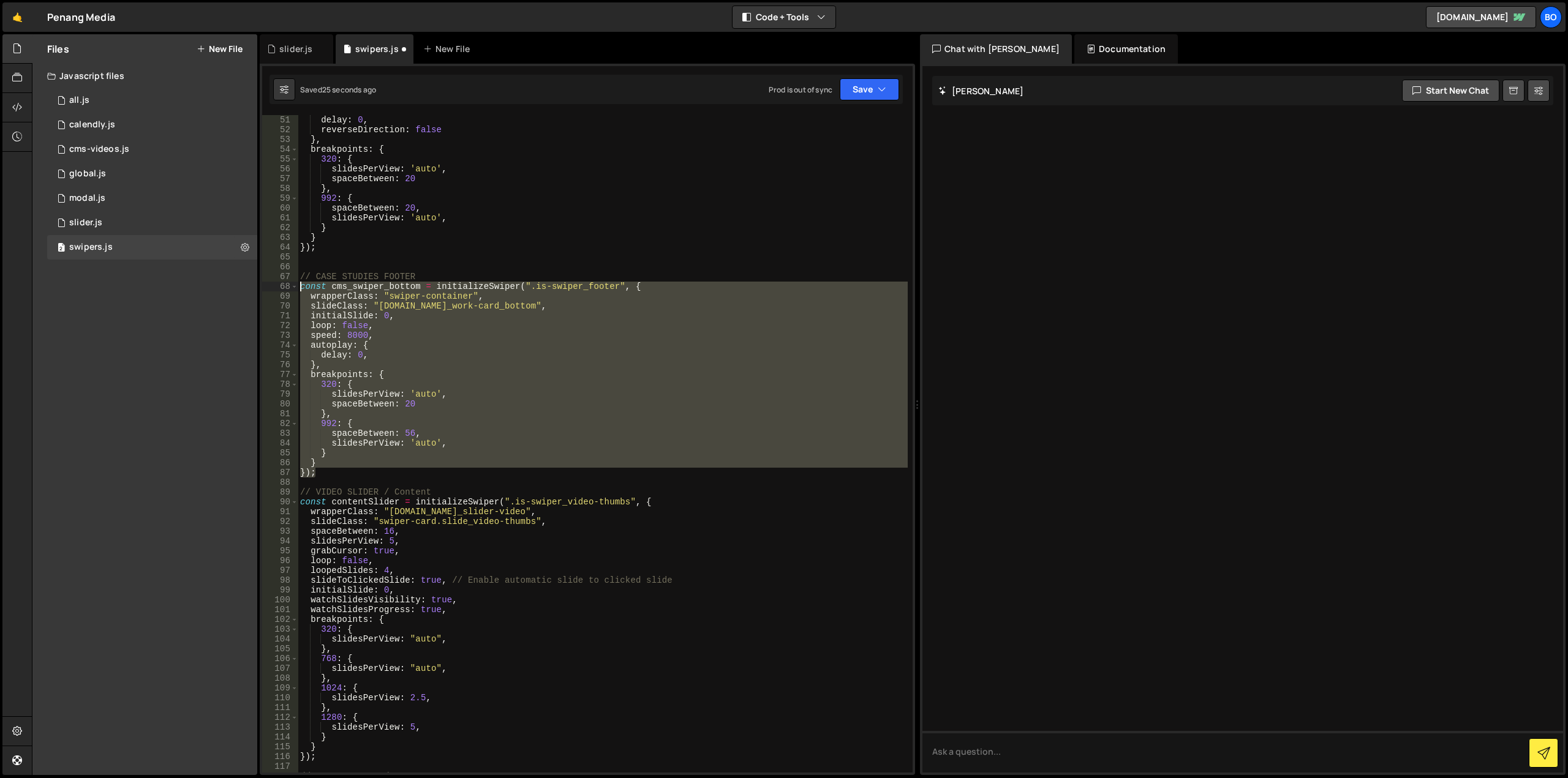
drag, startPoint x: 323, startPoint y: 473, endPoint x: 278, endPoint y: 287, distance: 191.4
click at [278, 287] on div "50 51 52 53 54 55 56 57 58 59 60 61 62 63 64 65 66 67 68 69 70 71 72 73 74 75 7…" at bounding box center [587, 444] width 650 height 657
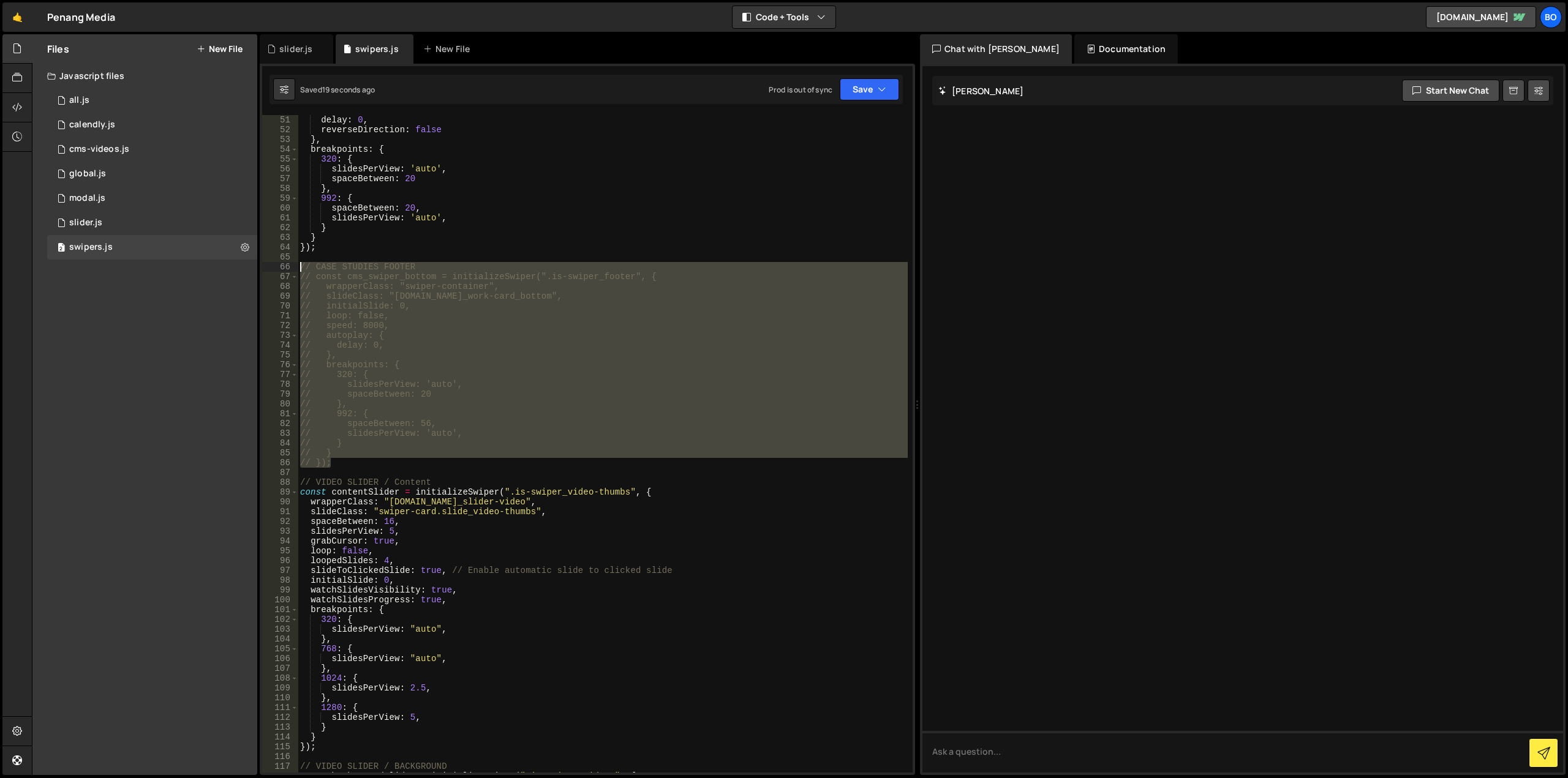
drag, startPoint x: 303, startPoint y: 404, endPoint x: 280, endPoint y: 265, distance: 140.9
click at [280, 265] on div "// wrapperClass: "swiper-container", 50 51 52 53 54 55 56 57 58 59 60 61 62 63 …" at bounding box center [587, 444] width 650 height 657
type textarea "// CASE STUDIES FOOTER // const cms_swiper_bottom = initializeSwiper(".is-swipe…"
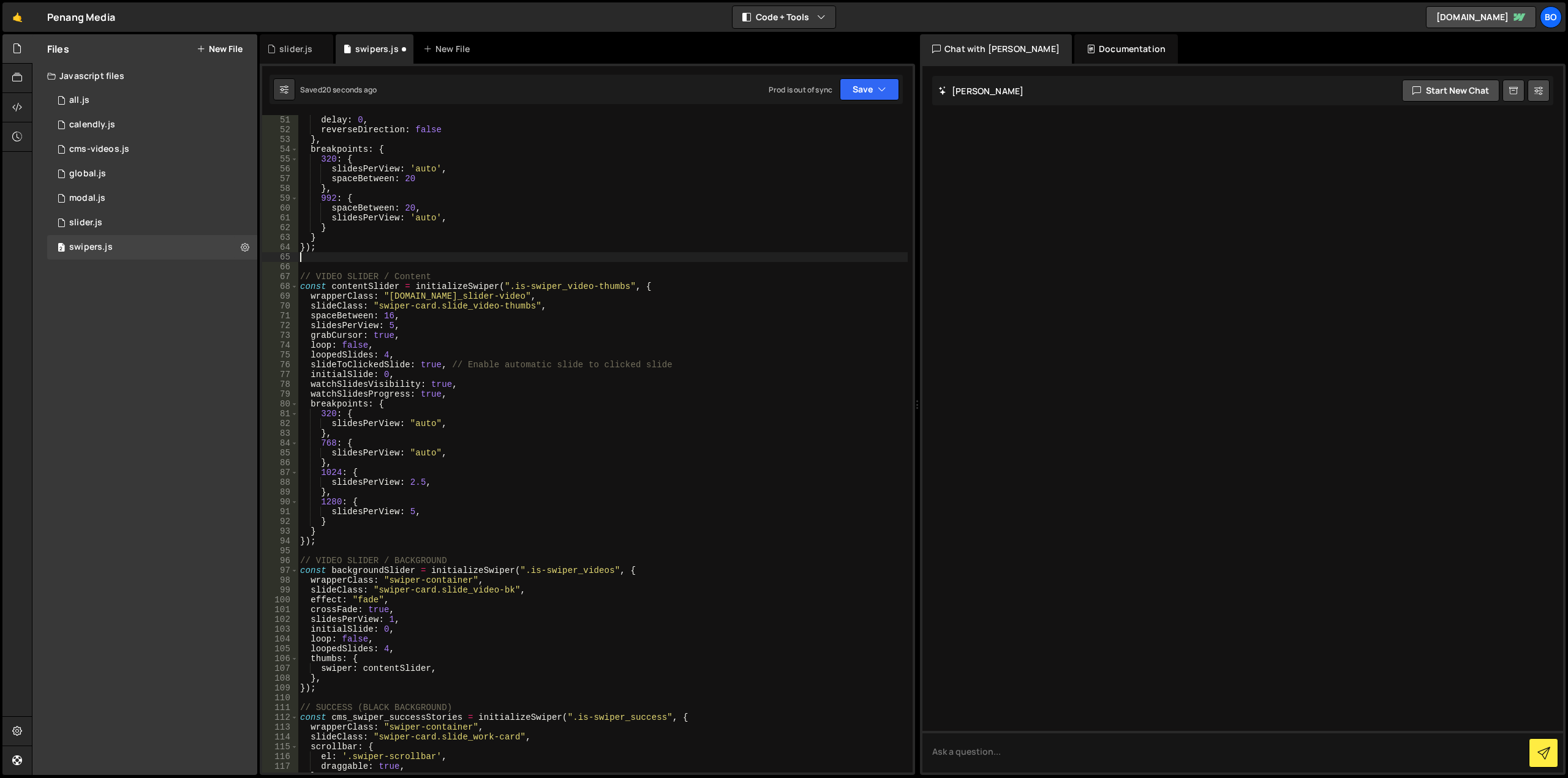
type textarea "});"
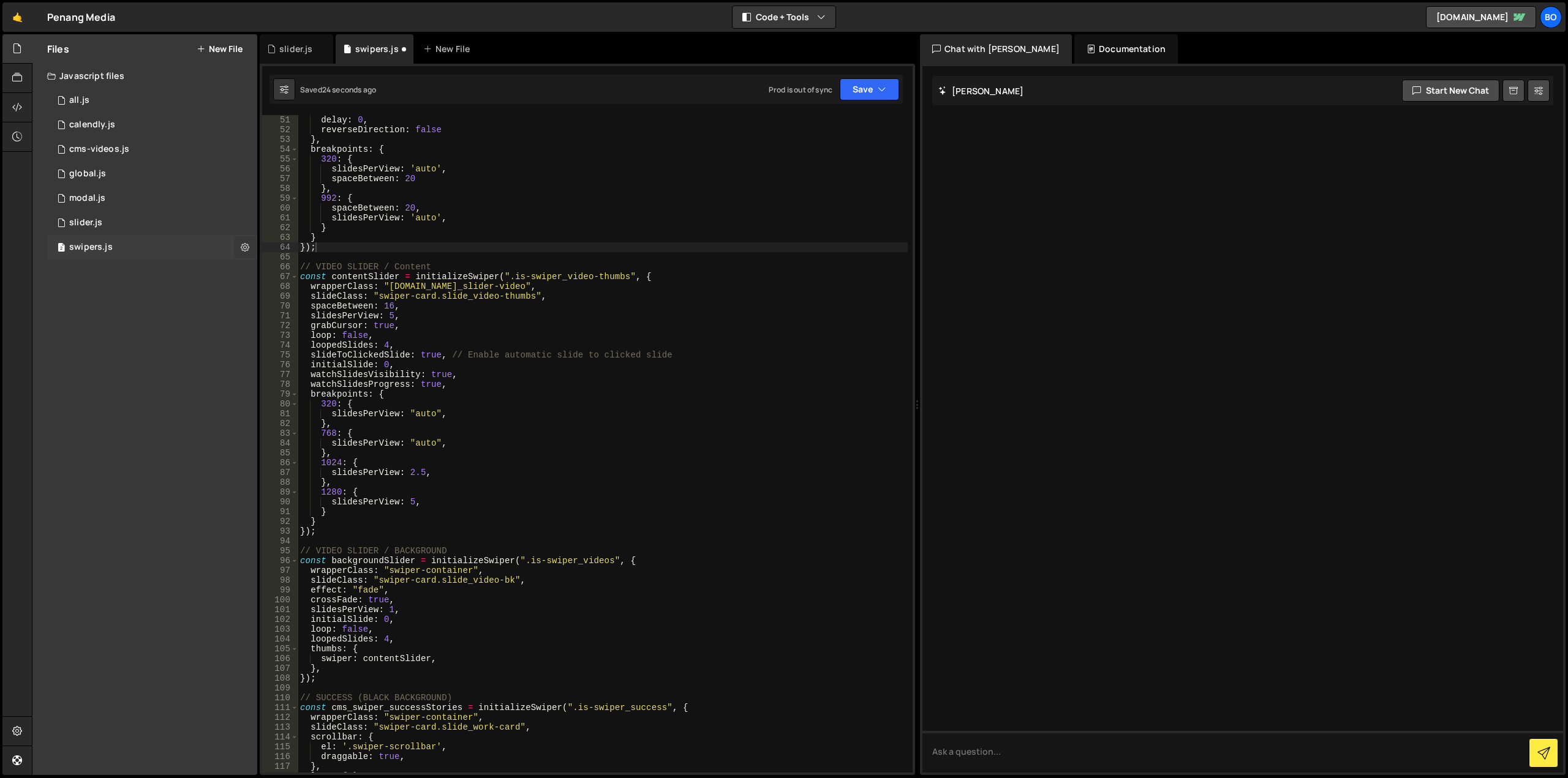
click at [245, 246] on icon at bounding box center [245, 246] width 9 height 12
type input "swipers"
radio input "true"
checkbox input "true"
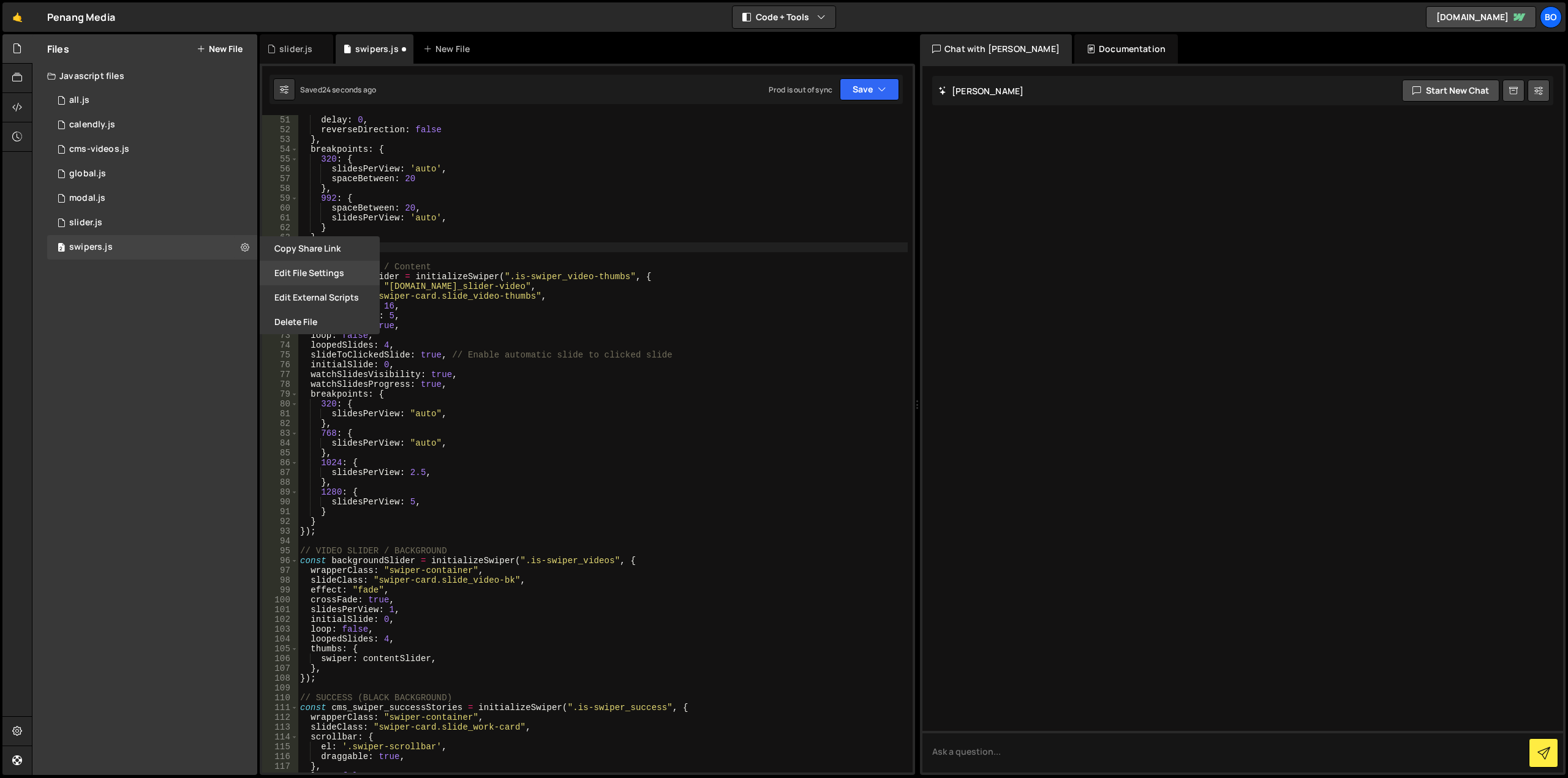
click at [299, 269] on button "Edit File Settings" at bounding box center [319, 273] width 120 height 24
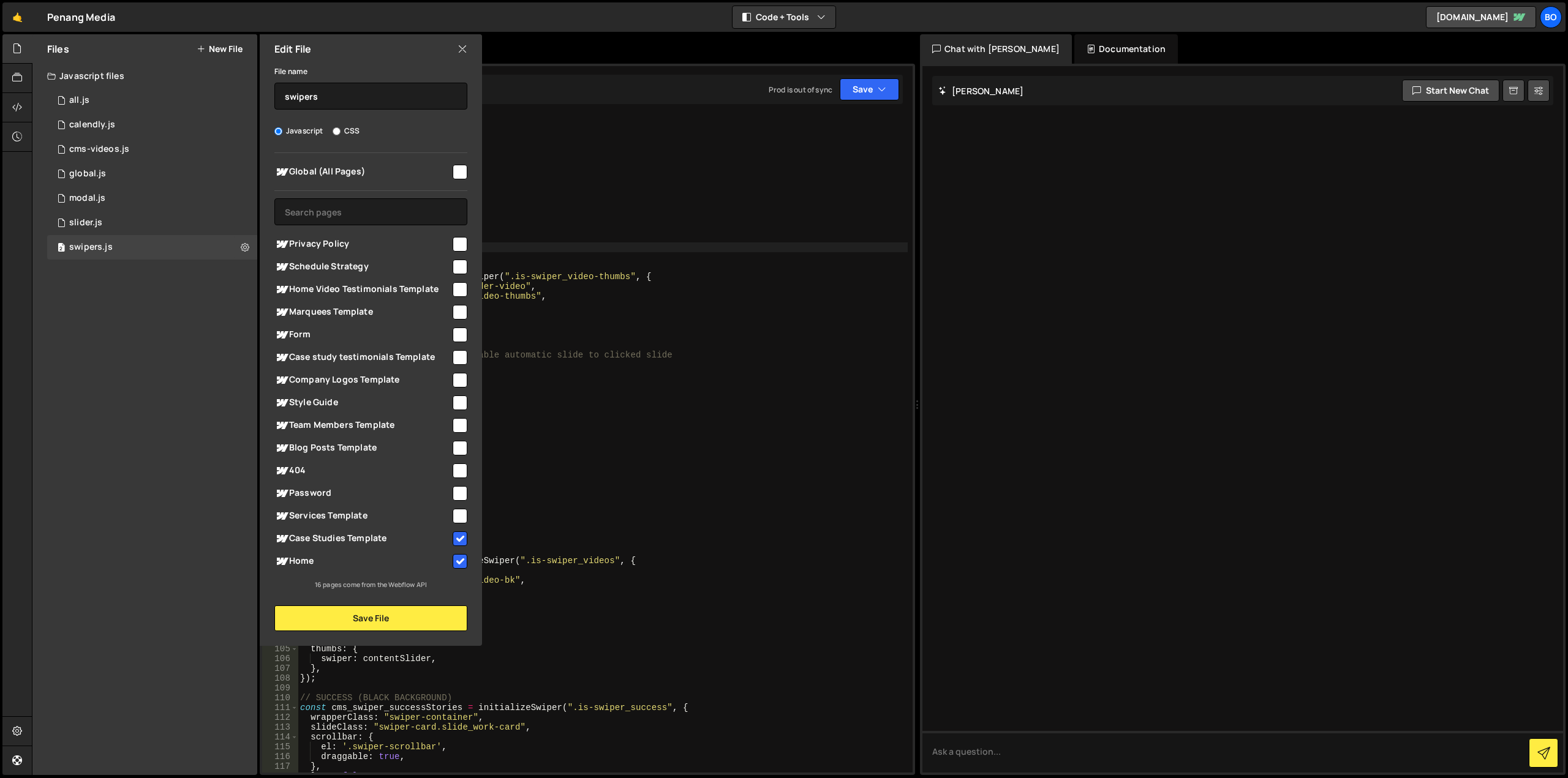
click at [458, 47] on icon at bounding box center [463, 49] width 9 height 14
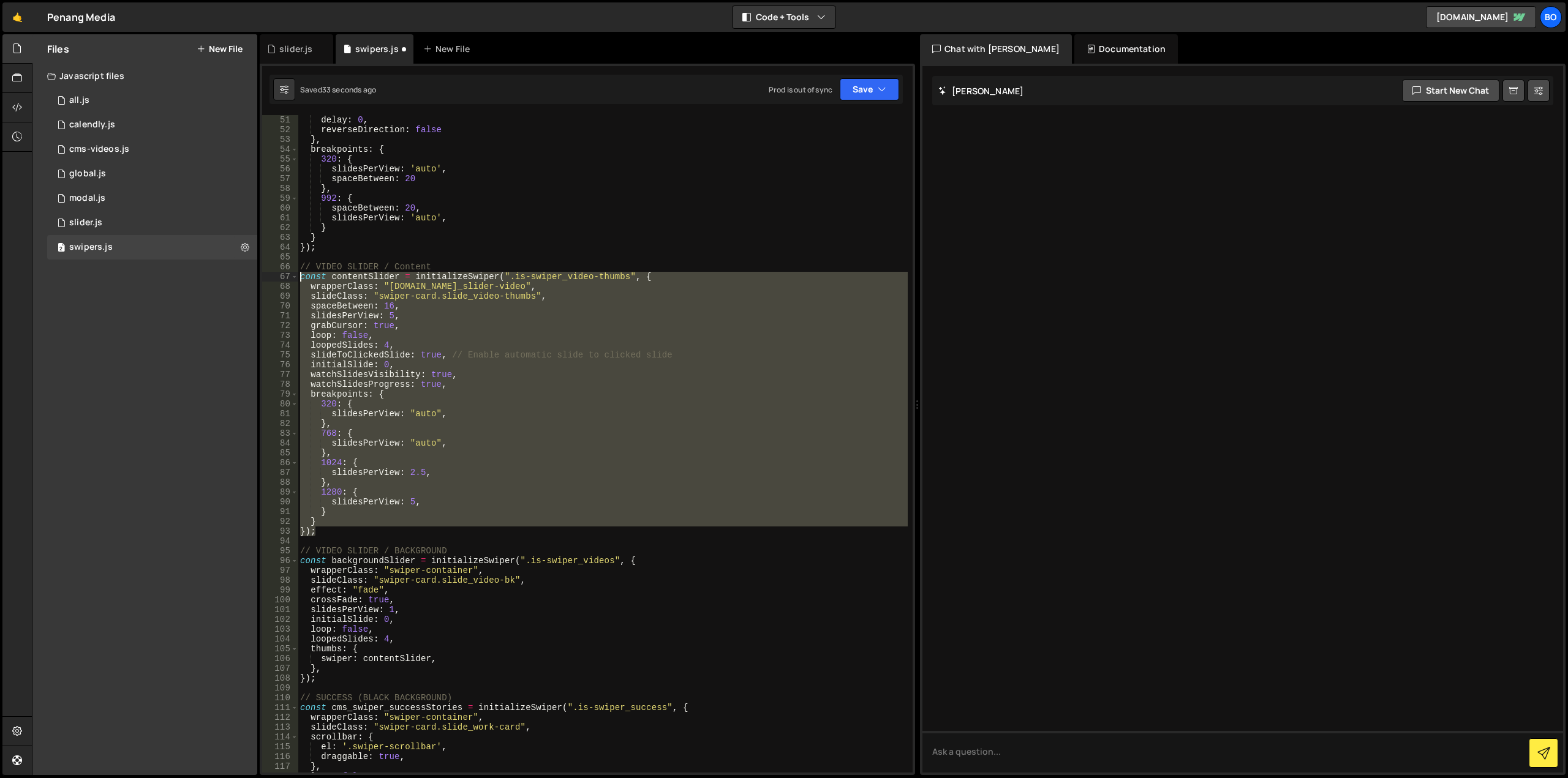
drag, startPoint x: 322, startPoint y: 535, endPoint x: 277, endPoint y: 270, distance: 268.8
click at [277, 270] on div "}); 50 51 52 53 54 55 56 57 58 59 60 61 62 63 64 65 66 67 68 69 70 71 72 73 74 …" at bounding box center [587, 444] width 650 height 657
type textarea "// VIDEO SLIDER / Content const contentSlider = initializeSwiper(".is-swiper_vi…"
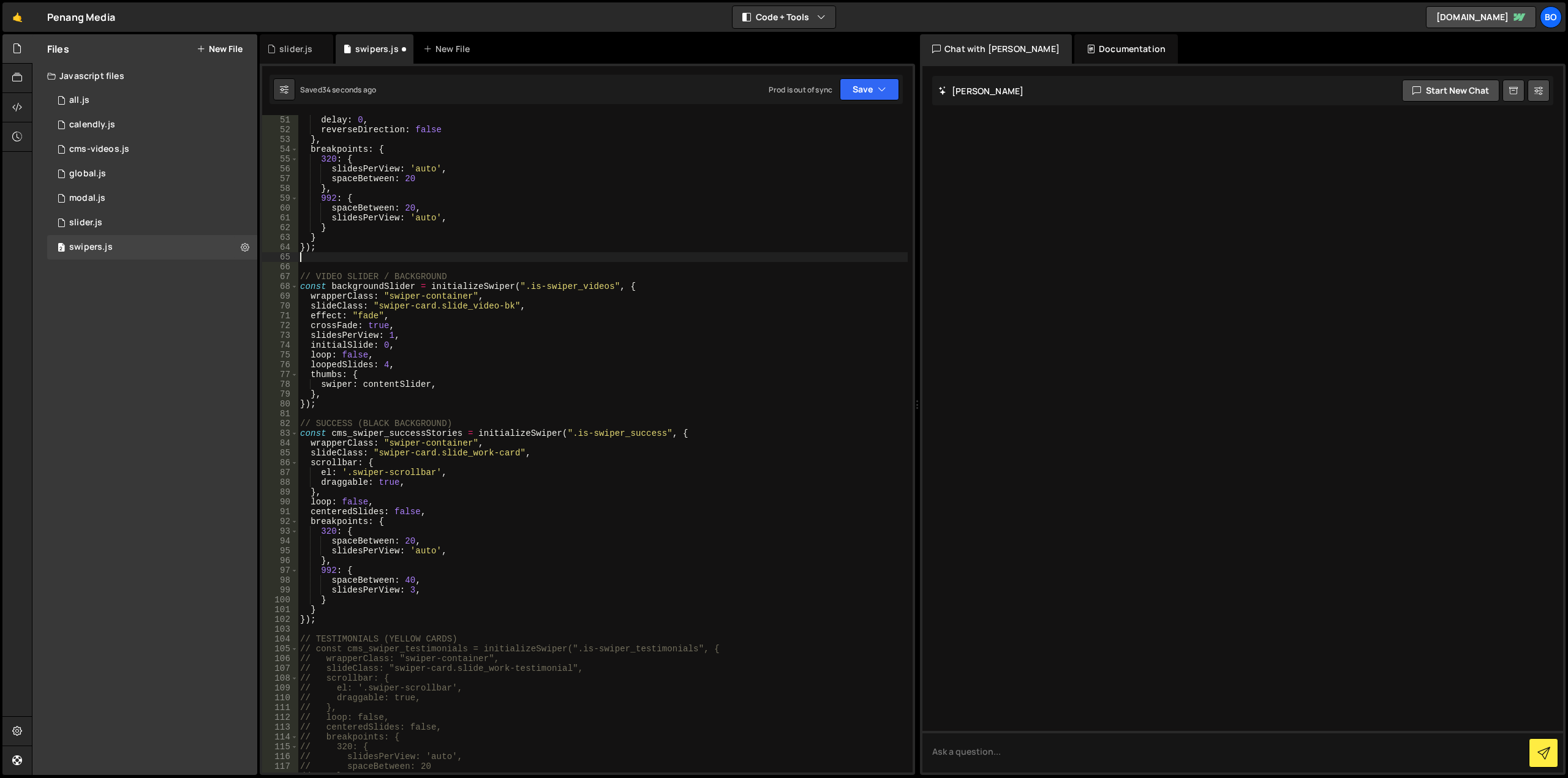
type textarea "});"
click at [154, 219] on div "2 slider.js 0" at bounding box center [152, 223] width 210 height 24
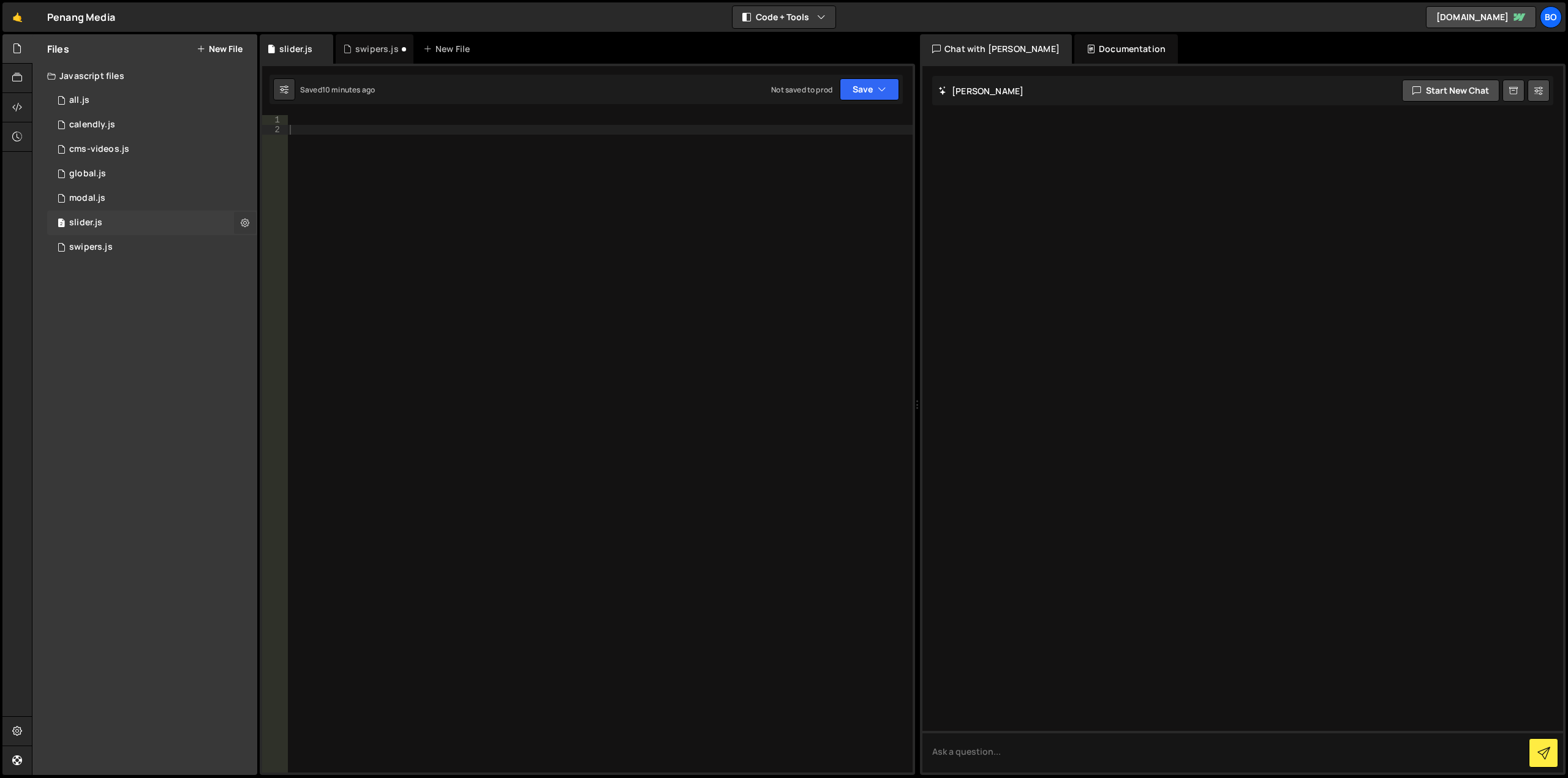
click at [249, 222] on button at bounding box center [245, 223] width 22 height 22
type input "slider"
radio input "true"
checkbox input "true"
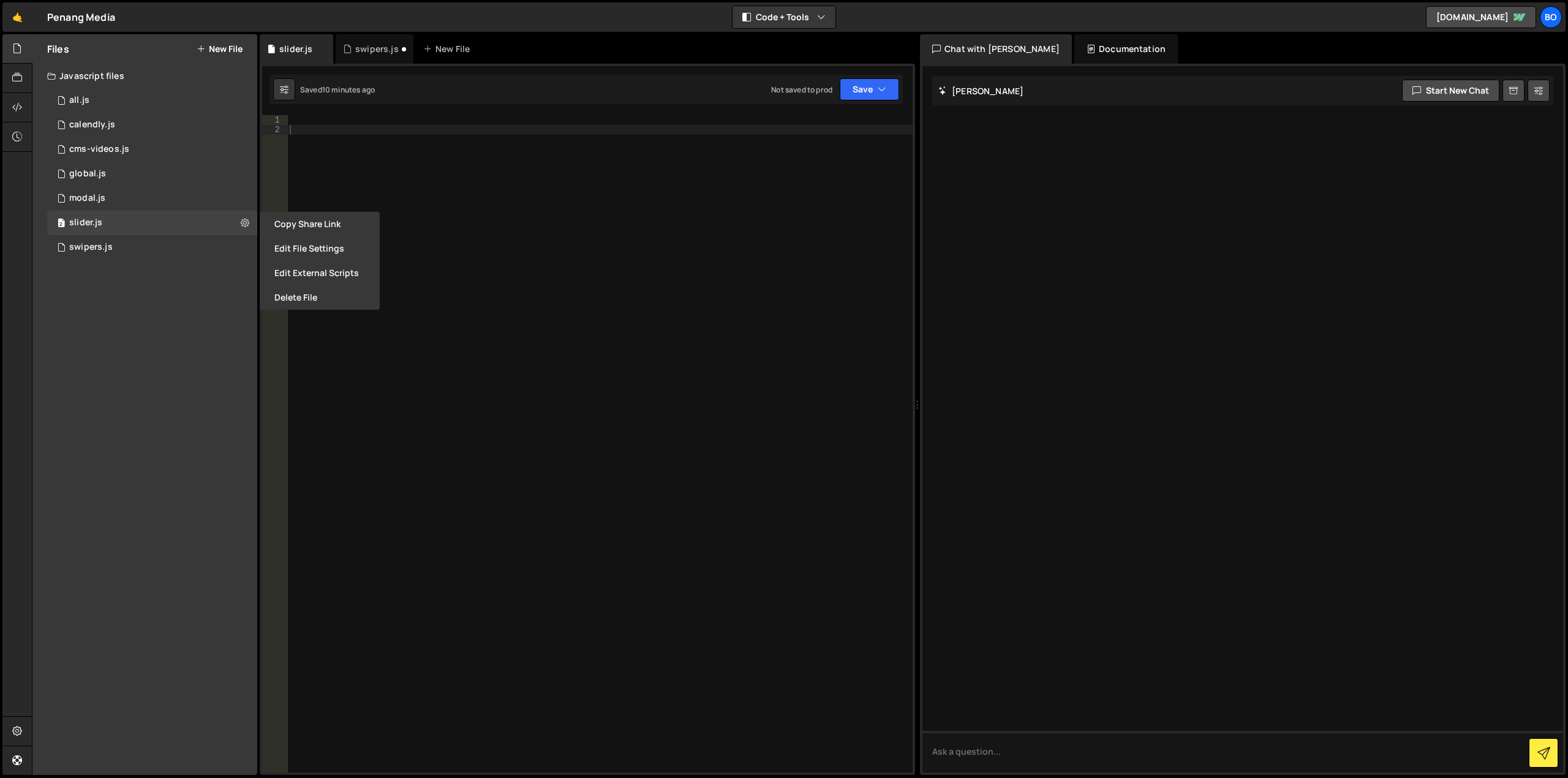
click at [267, 245] on button "Edit File Settings" at bounding box center [319, 248] width 120 height 24
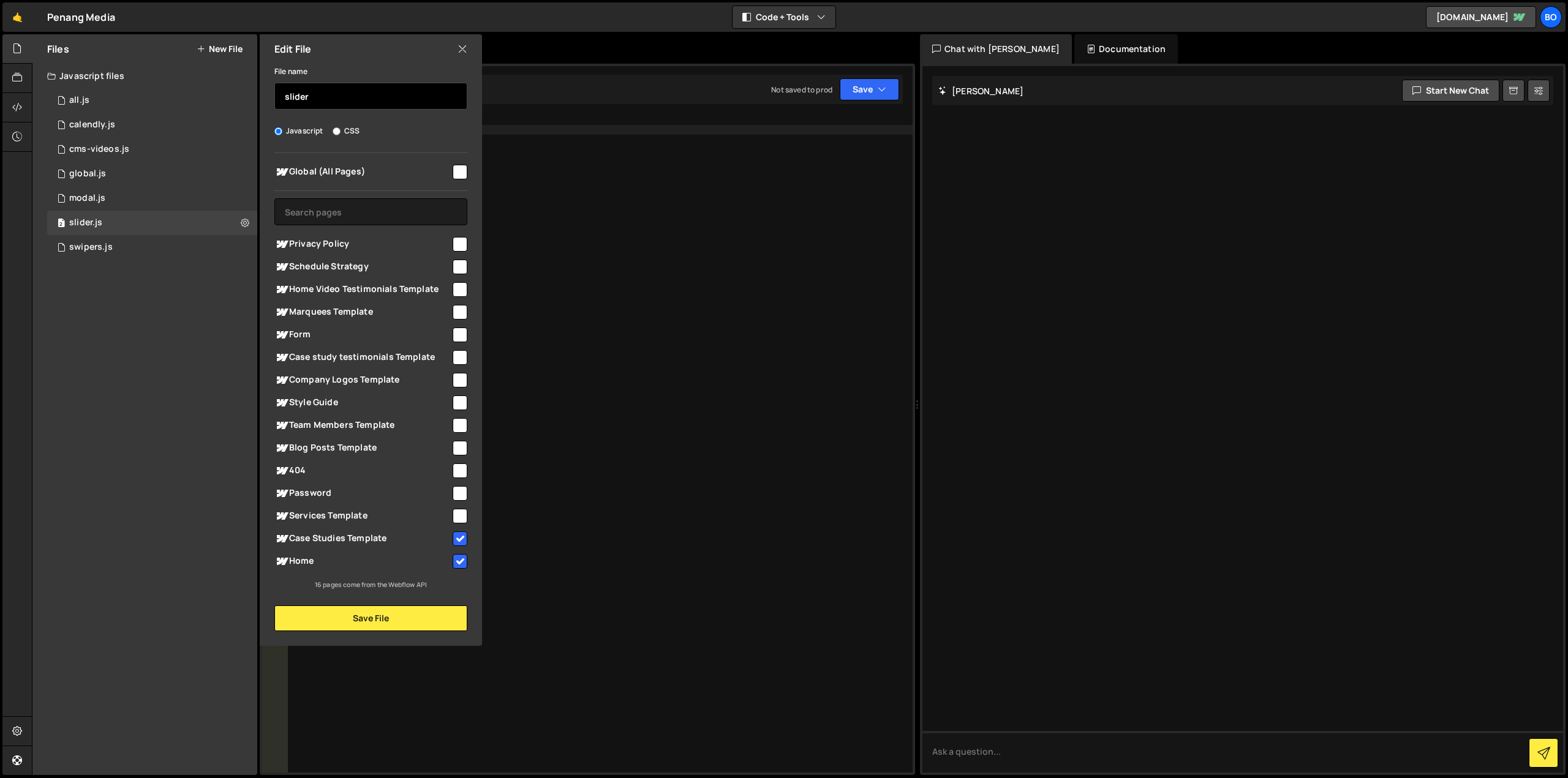
click at [343, 94] on input "slider" at bounding box center [370, 96] width 193 height 27
type input "video_slider"
click at [463, 533] on input "checkbox" at bounding box center [460, 539] width 15 height 15
checkbox input "false"
click at [433, 613] on button "Save File" at bounding box center [370, 618] width 193 height 26
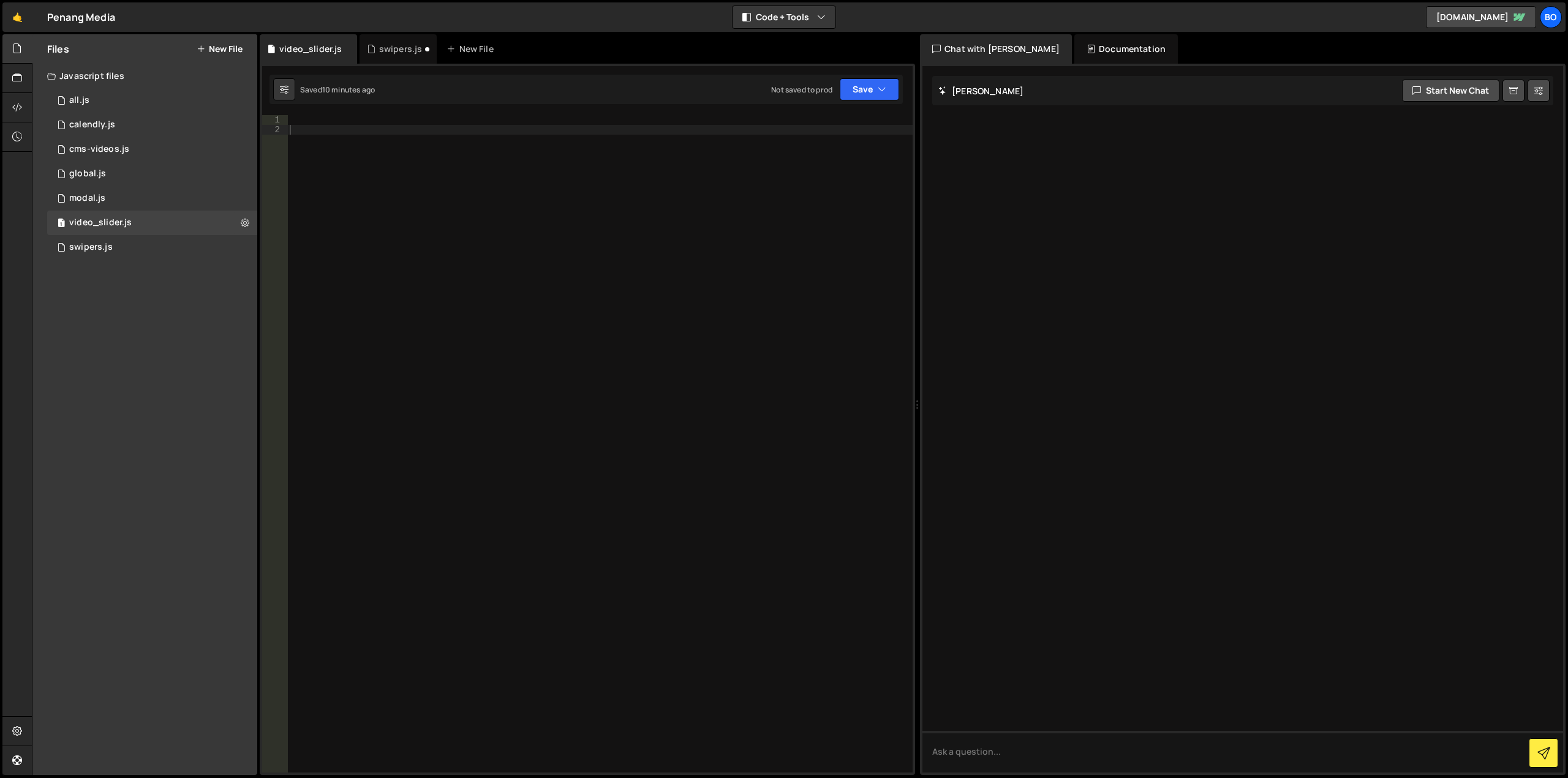
click at [440, 389] on div at bounding box center [599, 454] width 625 height 677
paste textarea "});"
type textarea "});"
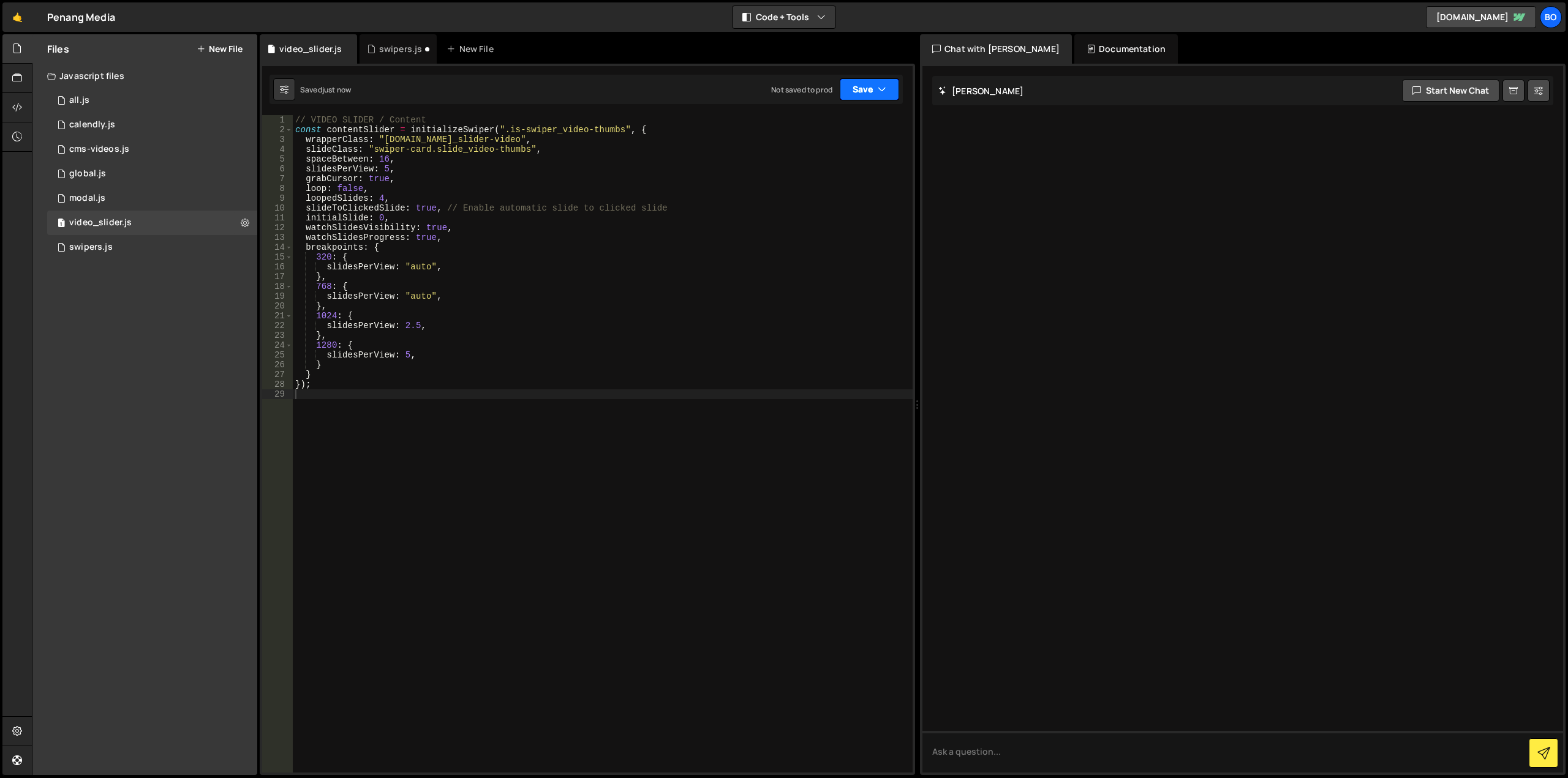
click at [865, 88] on button "Save" at bounding box center [870, 89] width 60 height 22
click at [849, 125] on div "Save to Staging S" at bounding box center [828, 119] width 127 height 12
click at [133, 253] on div "2 swipers.js 0" at bounding box center [152, 247] width 210 height 24
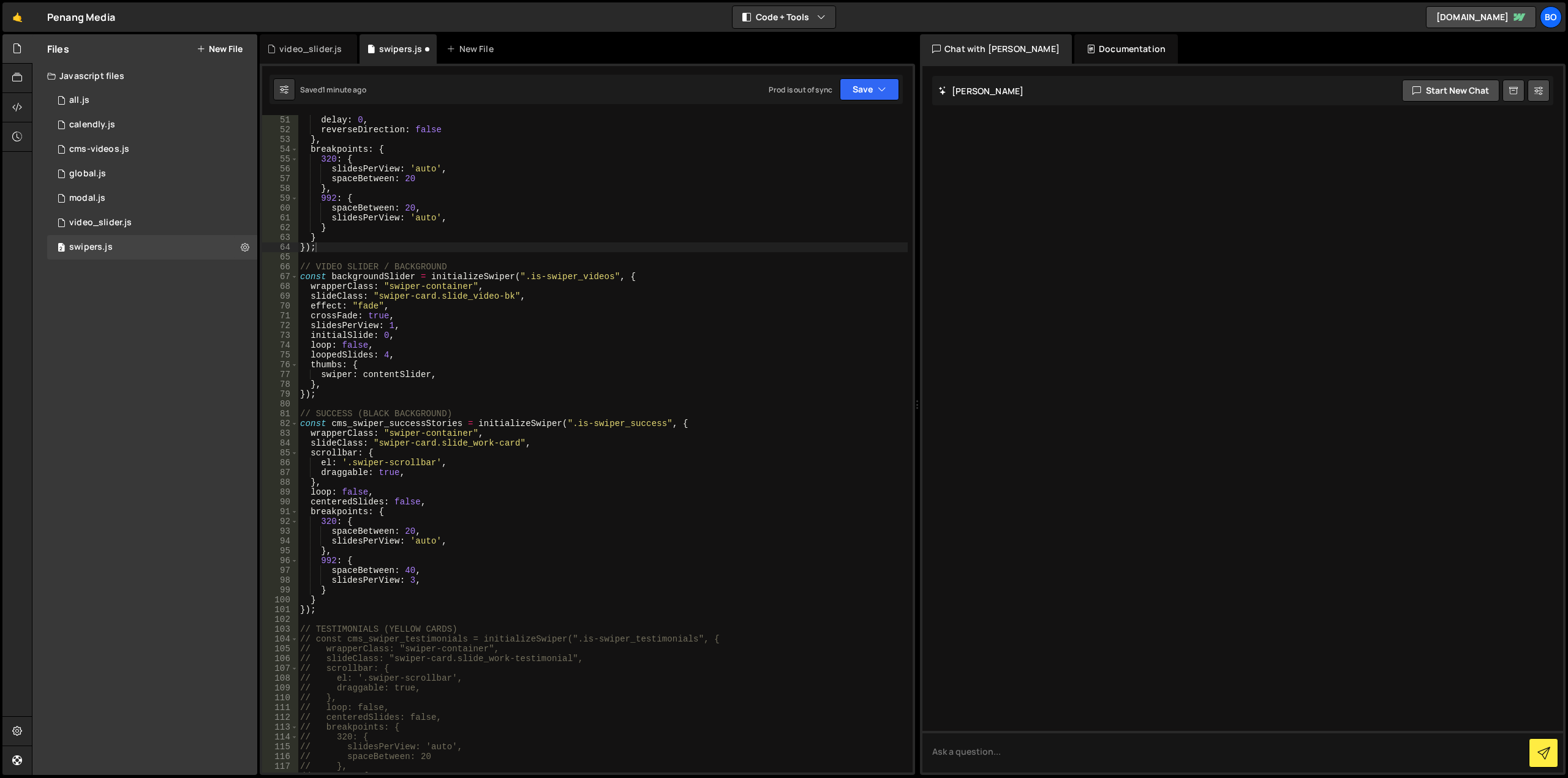
scroll to position [368, 0]
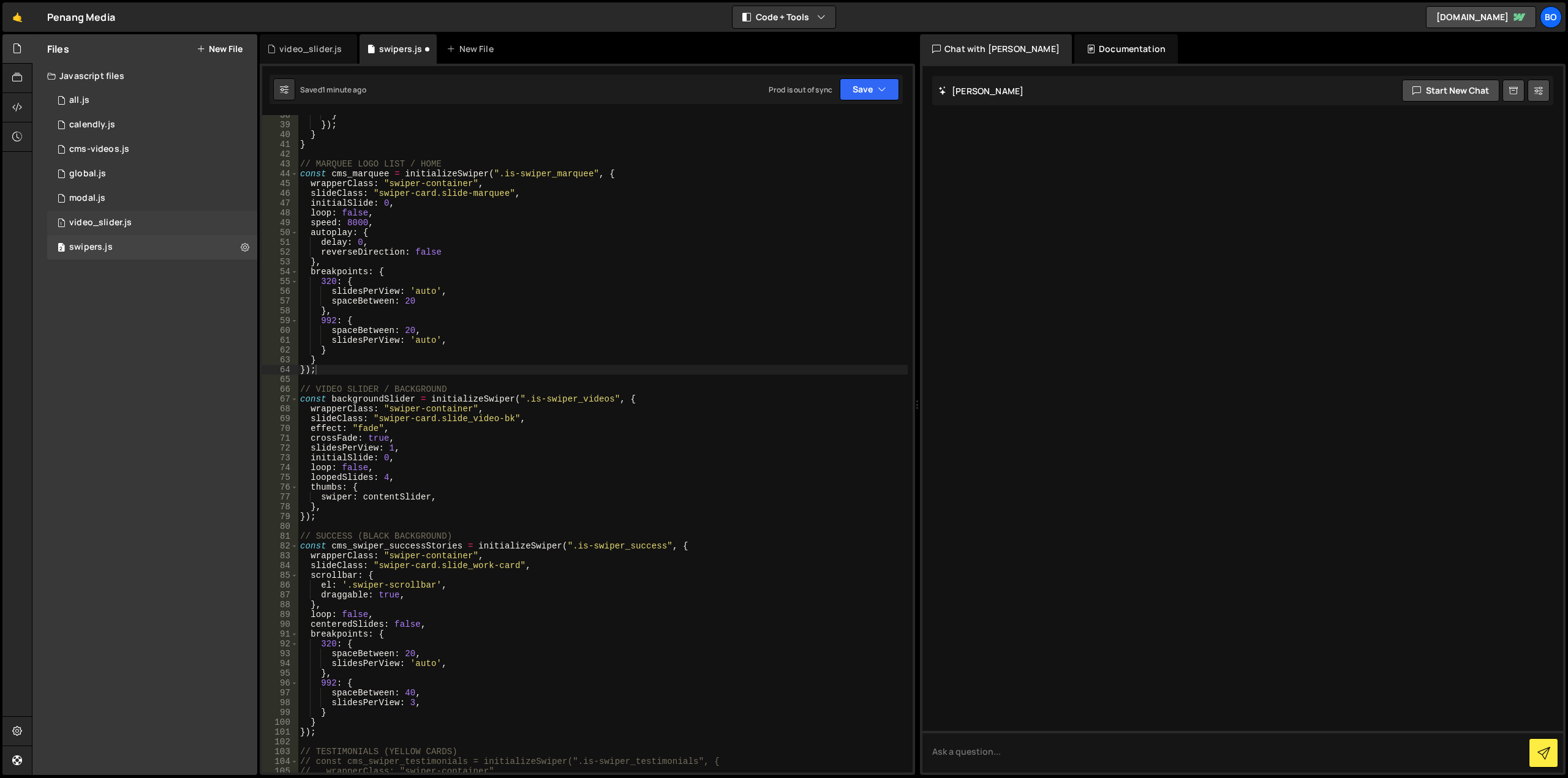
click at [169, 219] on div "1 video_slider.js 0" at bounding box center [152, 223] width 210 height 24
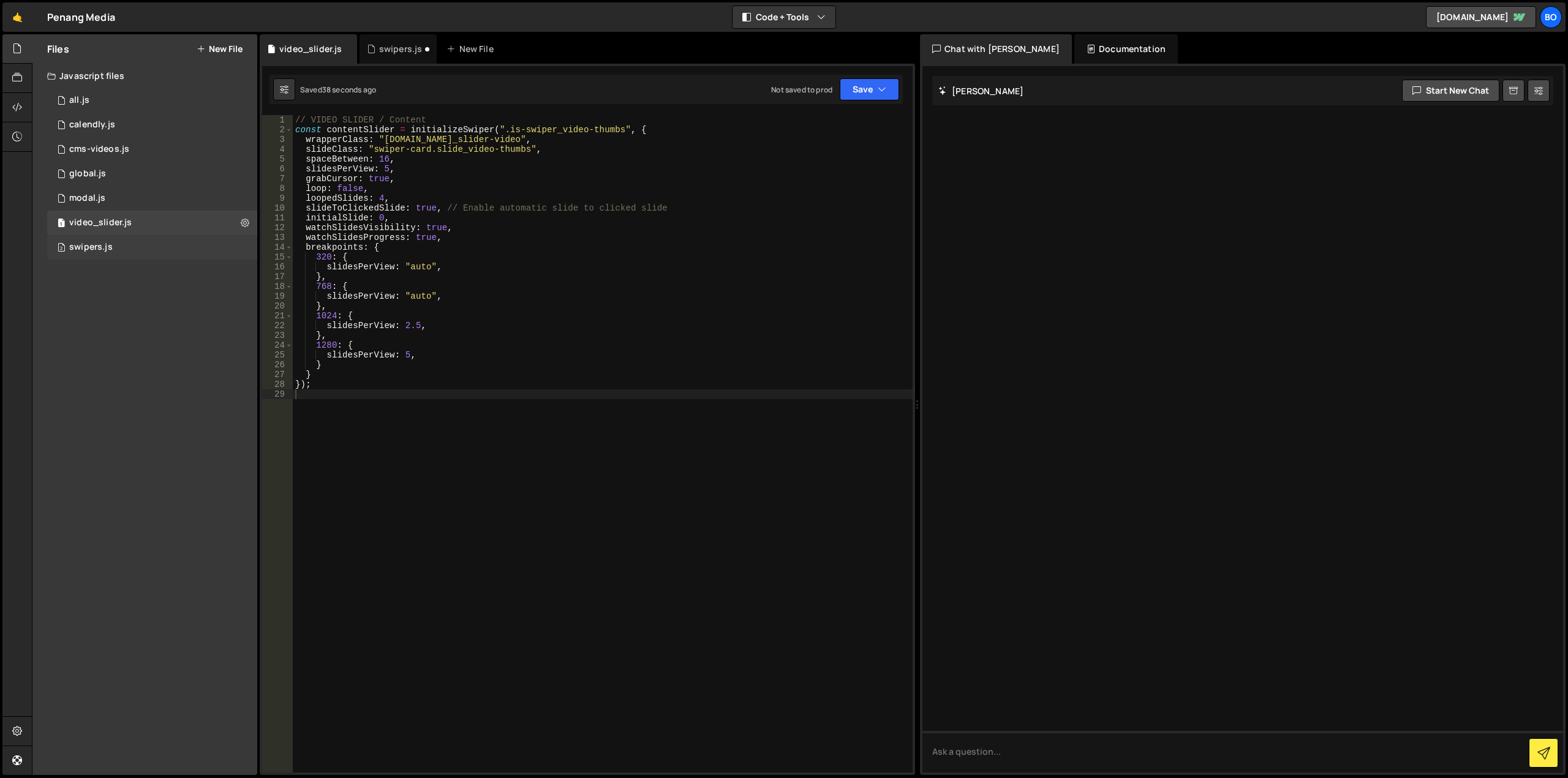
click at [152, 253] on div "2 swipers.js 0" at bounding box center [152, 247] width 210 height 24
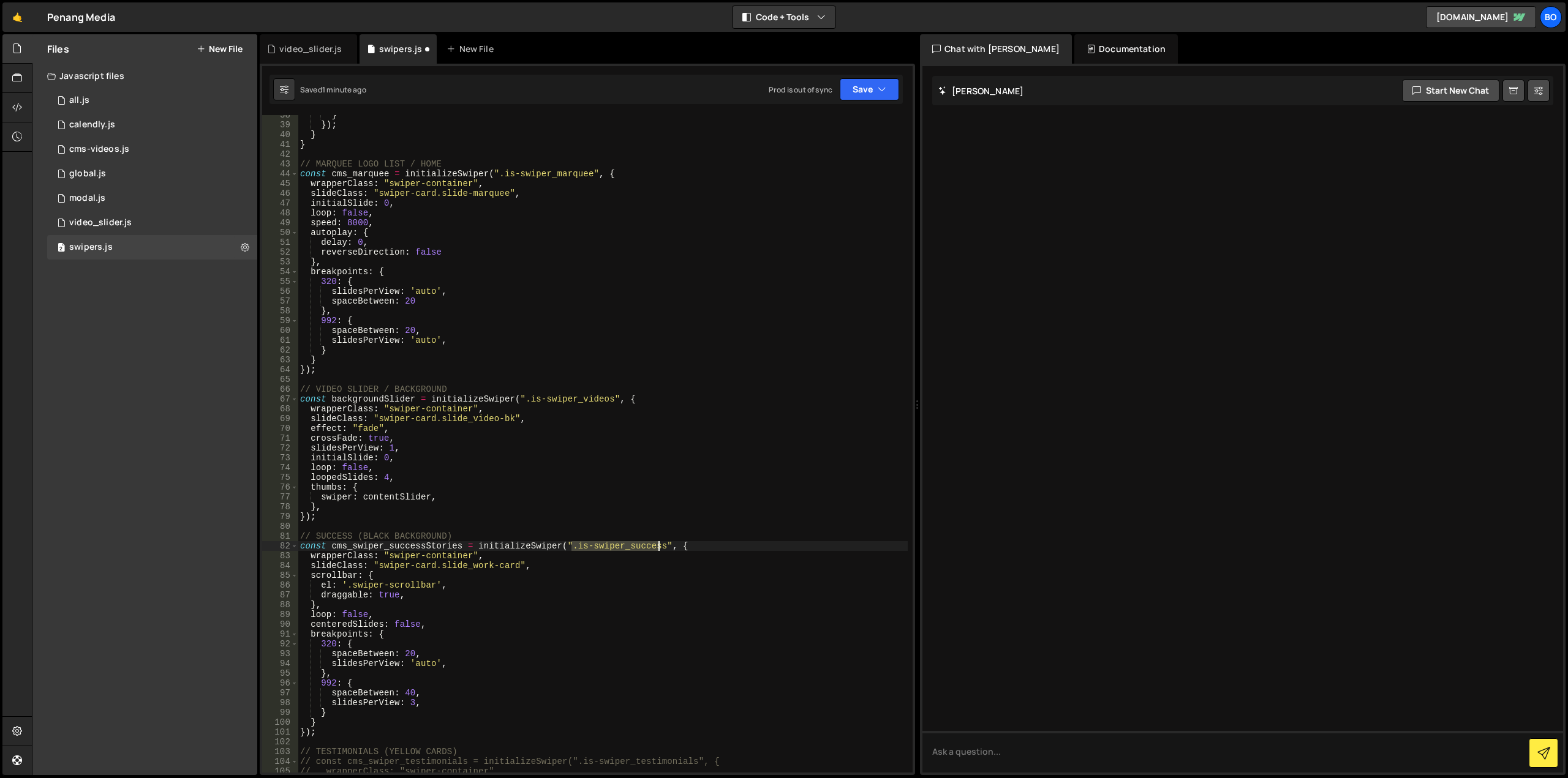
drag, startPoint x: 573, startPoint y: 546, endPoint x: 658, endPoint y: 547, distance: 85.0
click at [658, 547] on div "} }) ; } } // MARQUEE LOGO LIST / HOME const cms_marquee = initializeSwiper ( "…" at bounding box center [602, 449] width 610 height 677
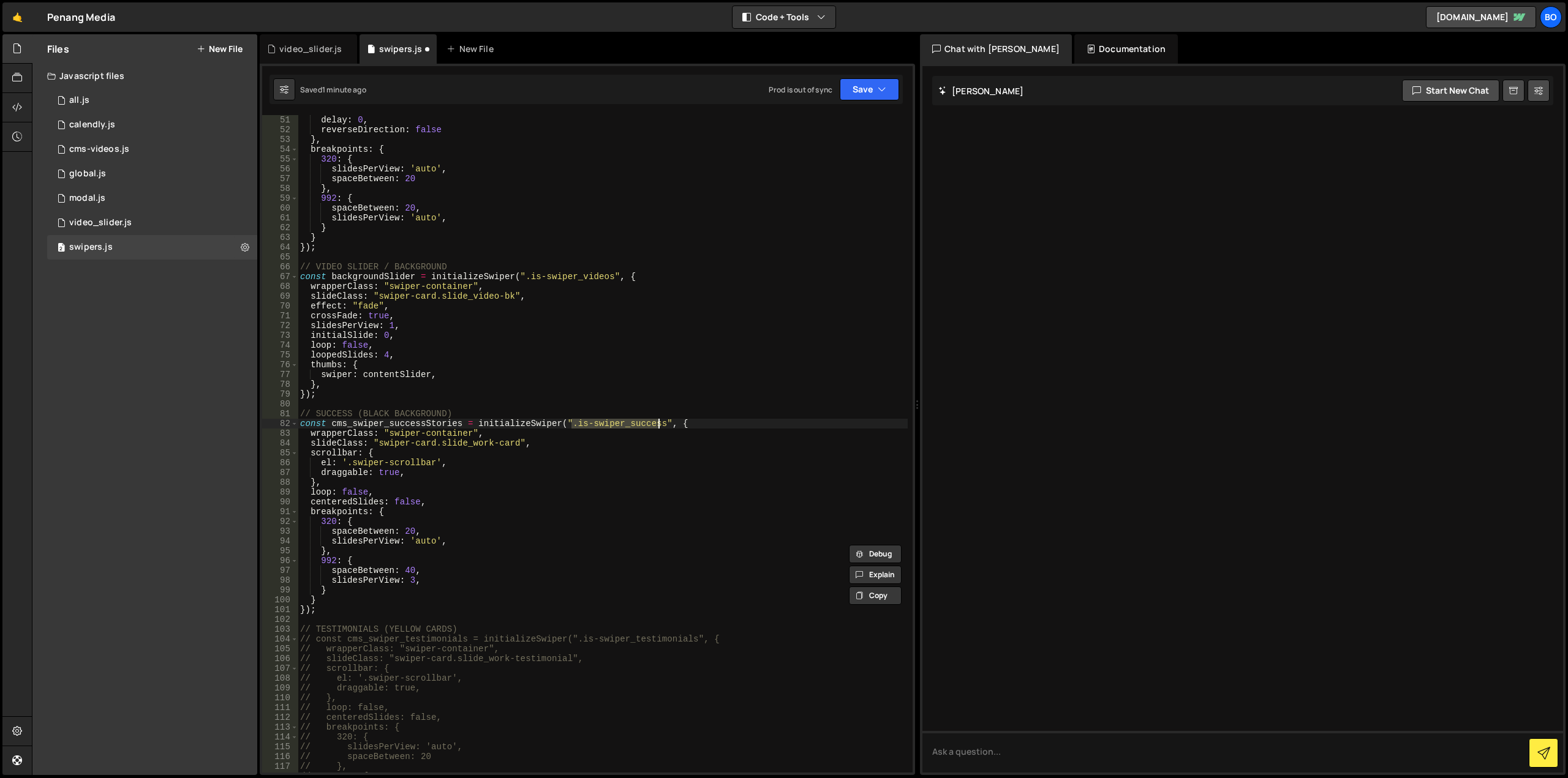
scroll to position [490, 0]
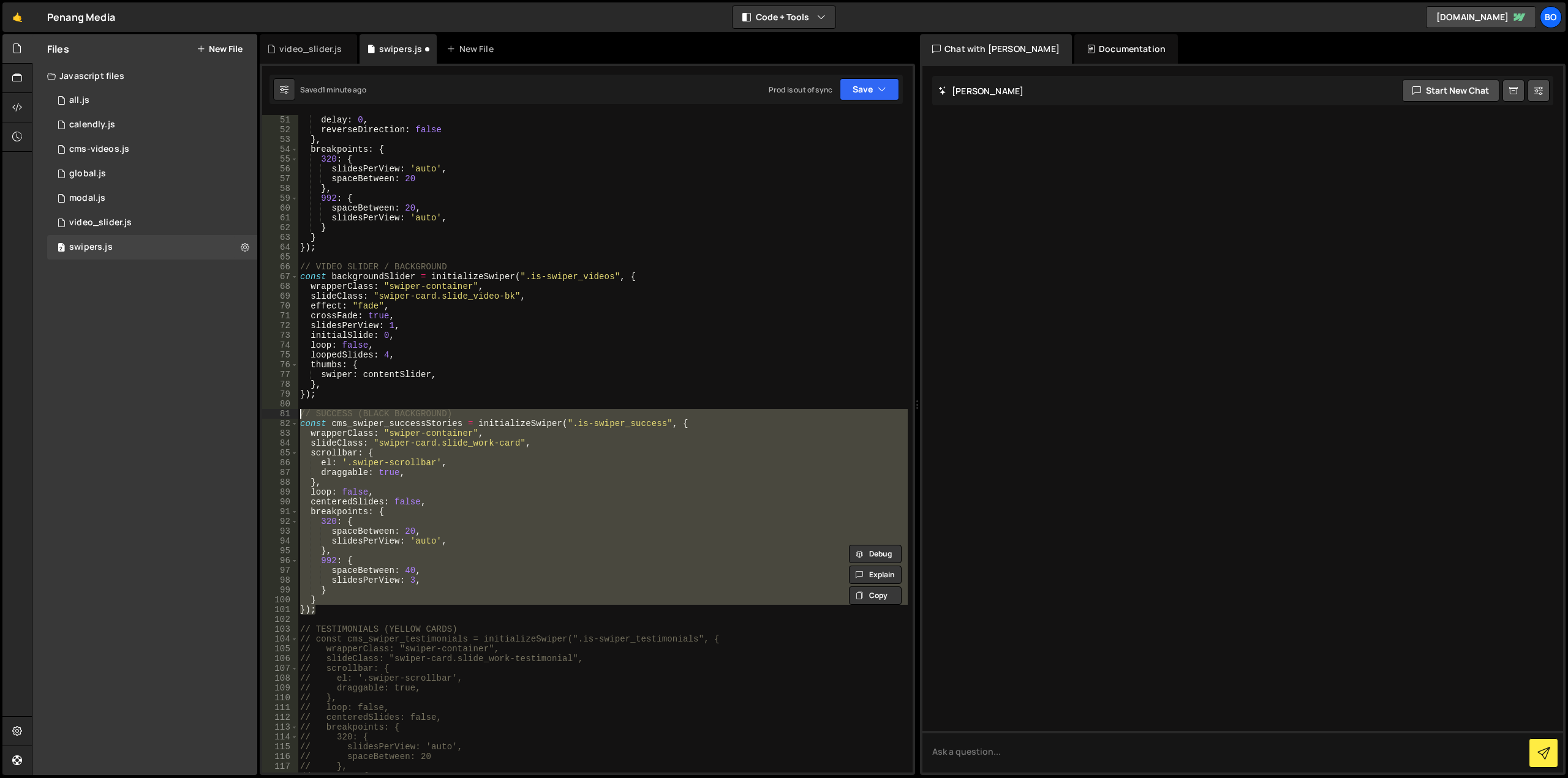
drag, startPoint x: 328, startPoint y: 609, endPoint x: 292, endPoint y: 414, distance: 198.3
click at [292, 414] on div "const cms_swiper_successStories = initializeSwiper(".is-swiper_success", { 50 5…" at bounding box center [587, 444] width 650 height 657
type textarea "// SUCCESS (BLACK BACKGROUND) const cms_swiper_successStories = initializeSwipe…"
click at [175, 226] on div "1 video_slider.js 0" at bounding box center [152, 223] width 210 height 24
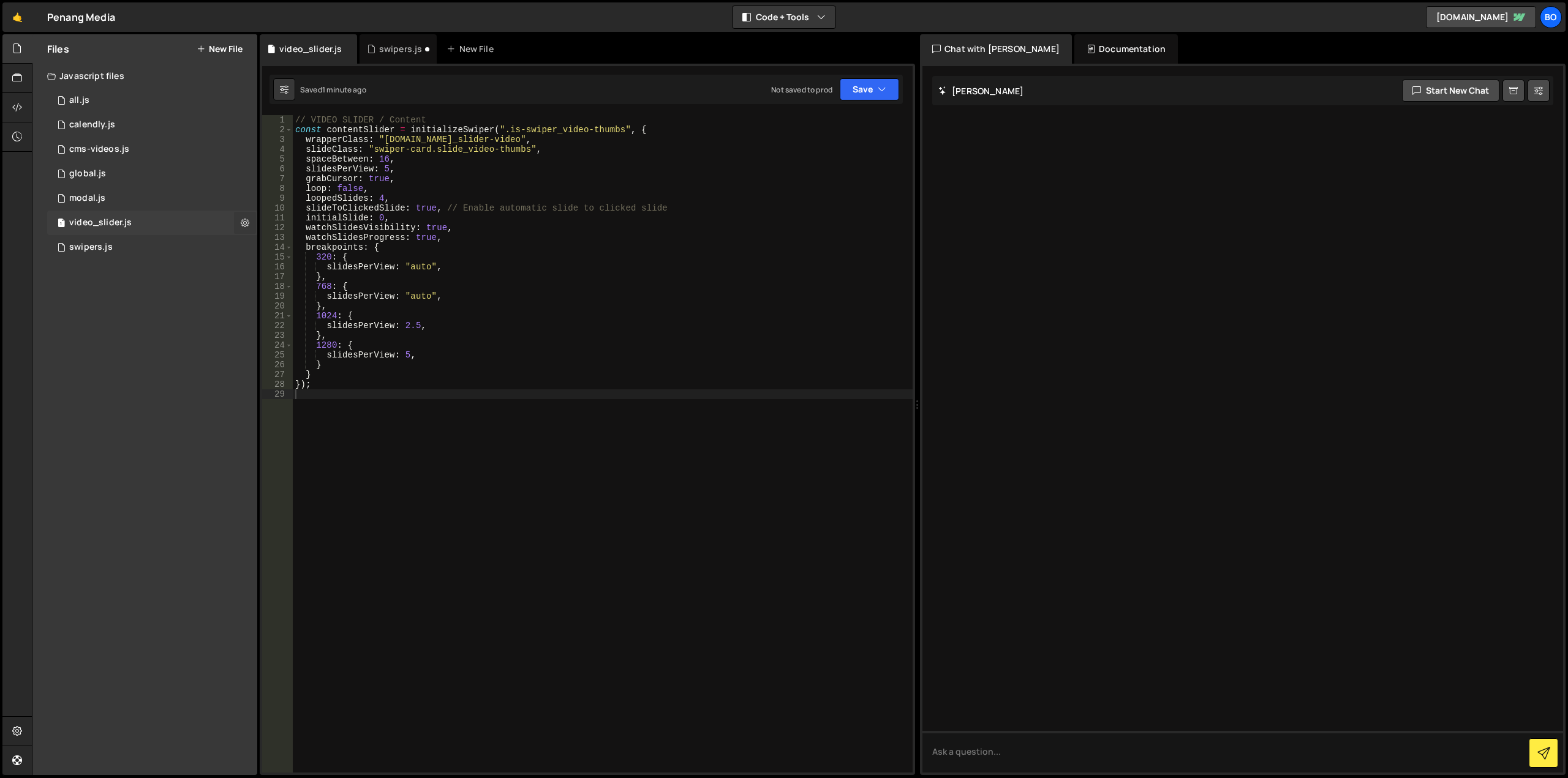
click at [242, 221] on icon at bounding box center [245, 222] width 9 height 12
type input "video_slider"
radio input "true"
checkbox input "true"
click at [276, 245] on button "Edit File Settings" at bounding box center [319, 248] width 120 height 24
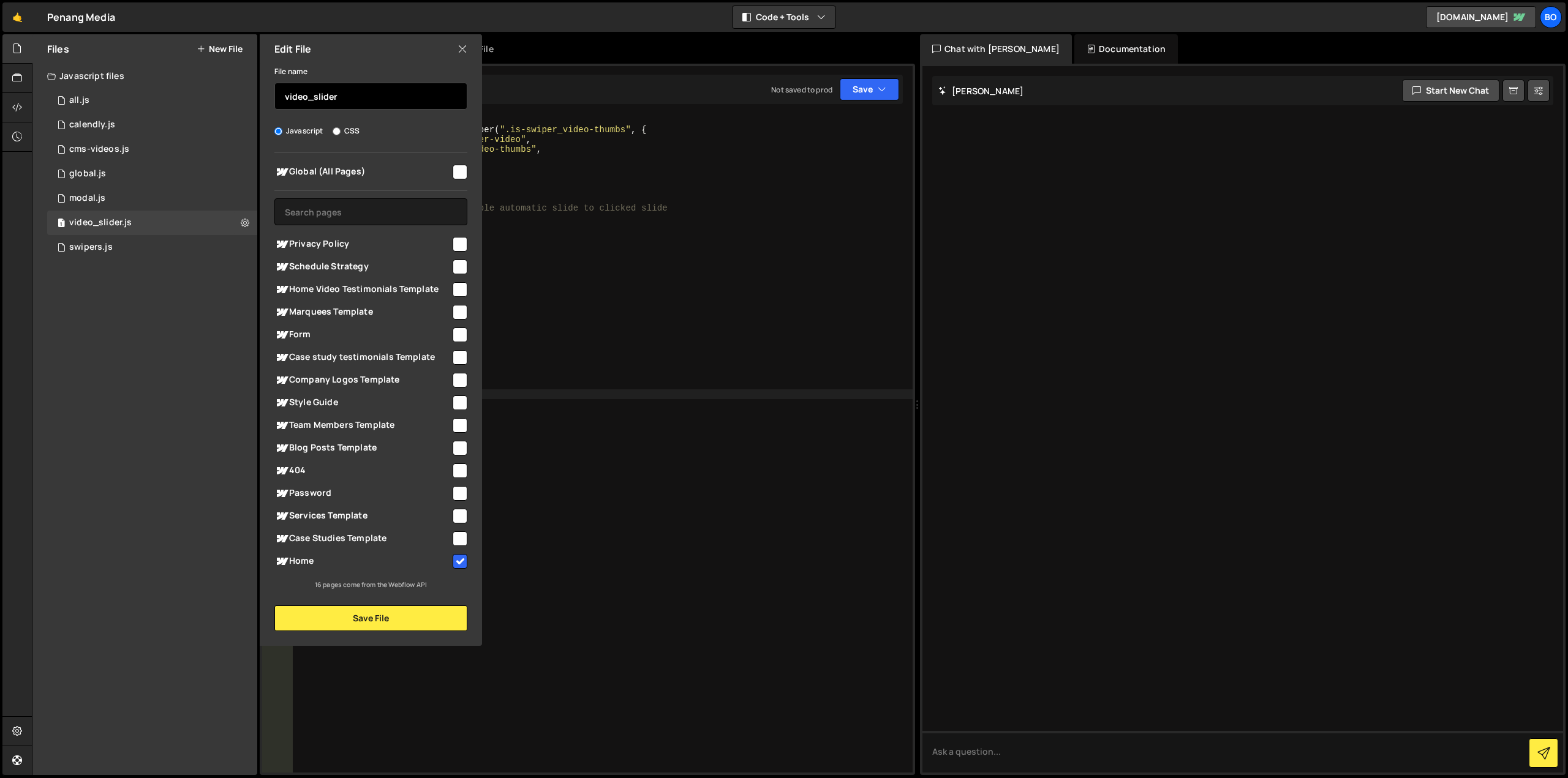
click at [361, 93] on input "video_slider" at bounding box center [370, 96] width 193 height 27
type input "home"
click at [335, 624] on button "Save File" at bounding box center [370, 618] width 193 height 26
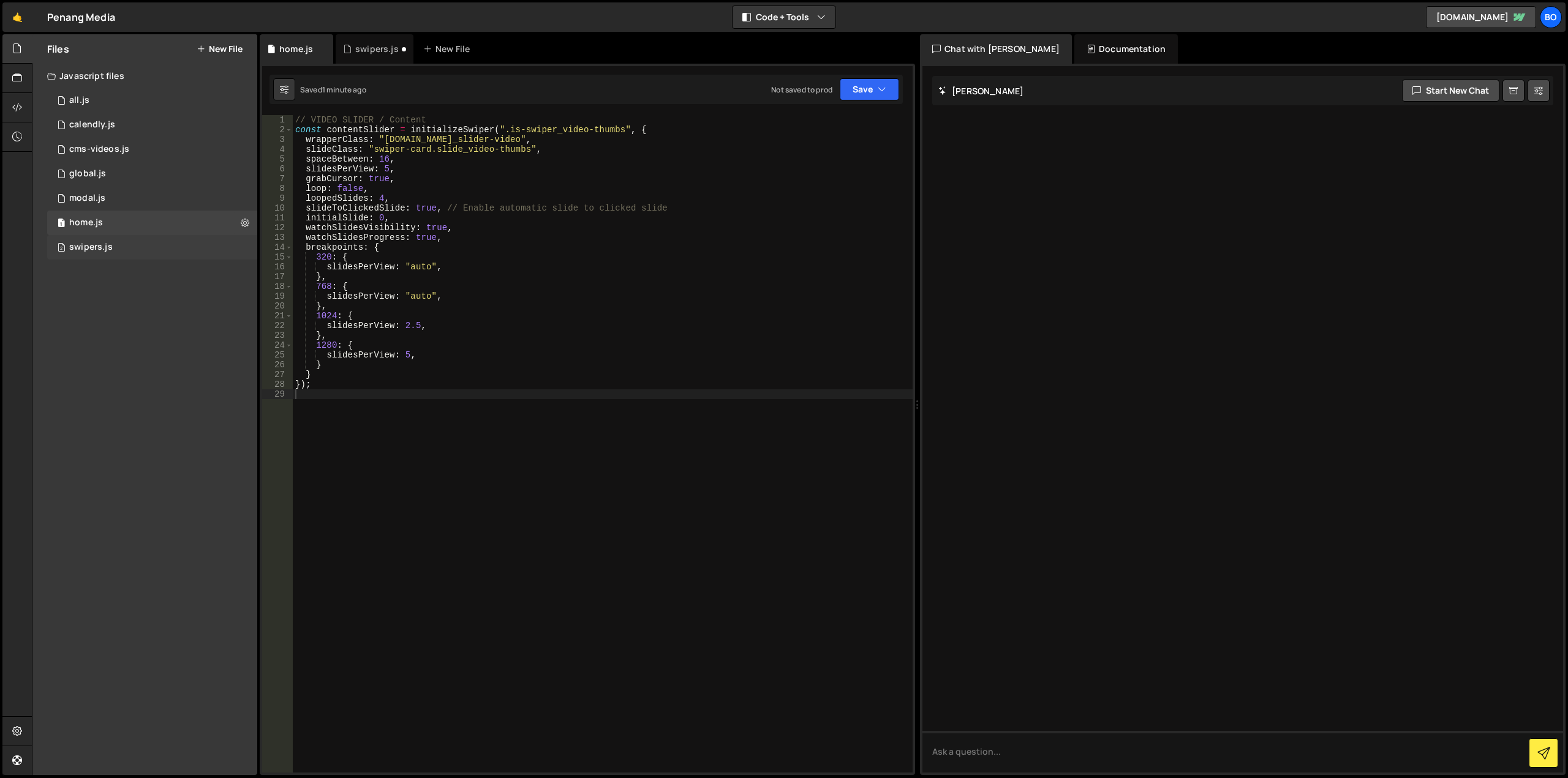
click at [133, 237] on div "2 swipers.js 0" at bounding box center [152, 247] width 210 height 24
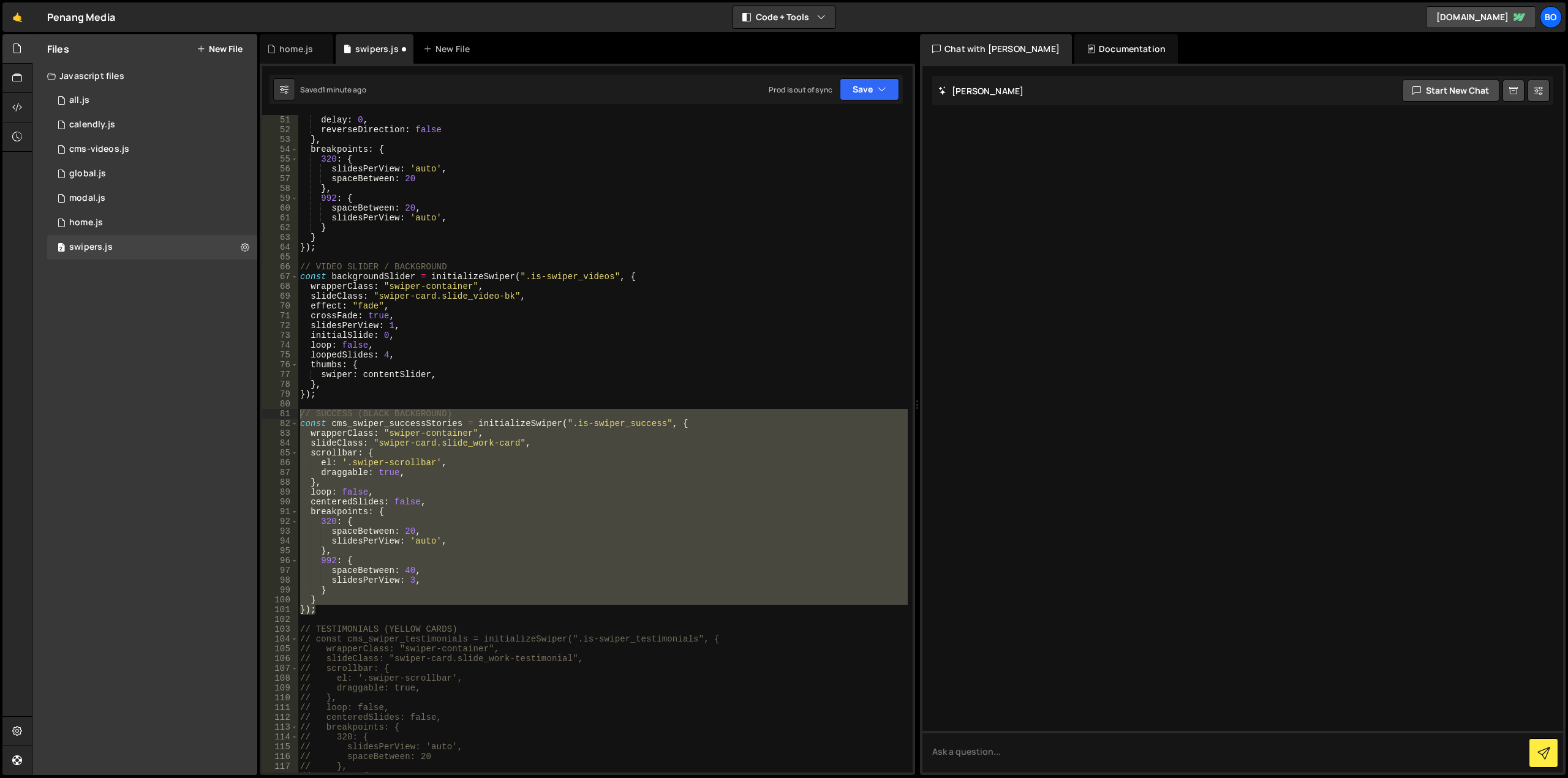
click at [358, 528] on div "autoplay : { delay : 0 , reverseDirection : false } , breakpoints : { 320 : { s…" at bounding box center [602, 444] width 610 height 657
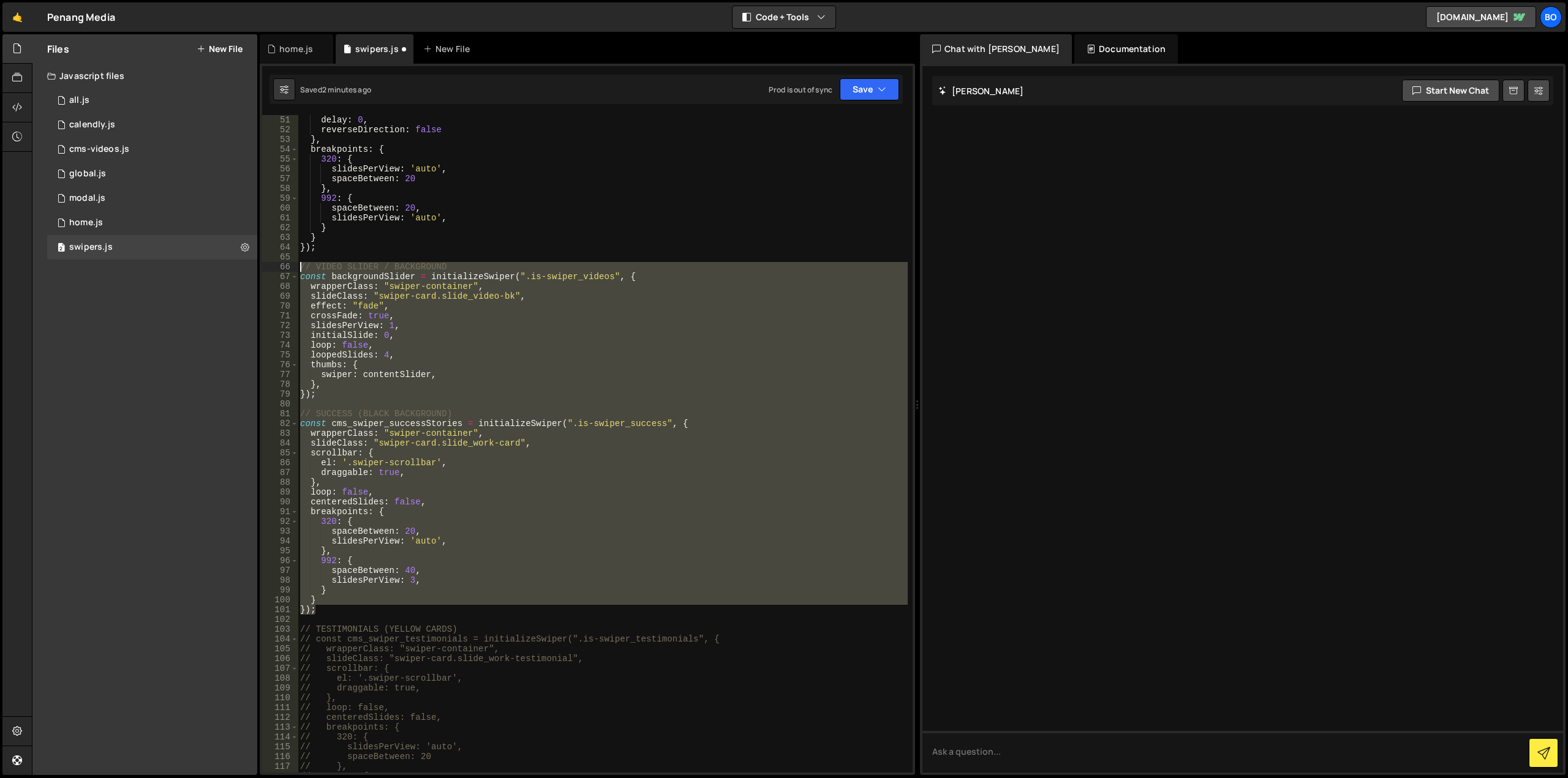
drag, startPoint x: 324, startPoint y: 615, endPoint x: 281, endPoint y: 271, distance: 346.7
click at [281, 271] on div "spaceBetween: 20, 50 51 52 53 54 55 56 57 58 59 60 61 62 63 64 65 66 67 68 69 7…" at bounding box center [587, 444] width 650 height 657
type textarea "// VIDEO SLIDER / BACKGROUND const backgroundSlider = initializeSwiper(".is-swi…"
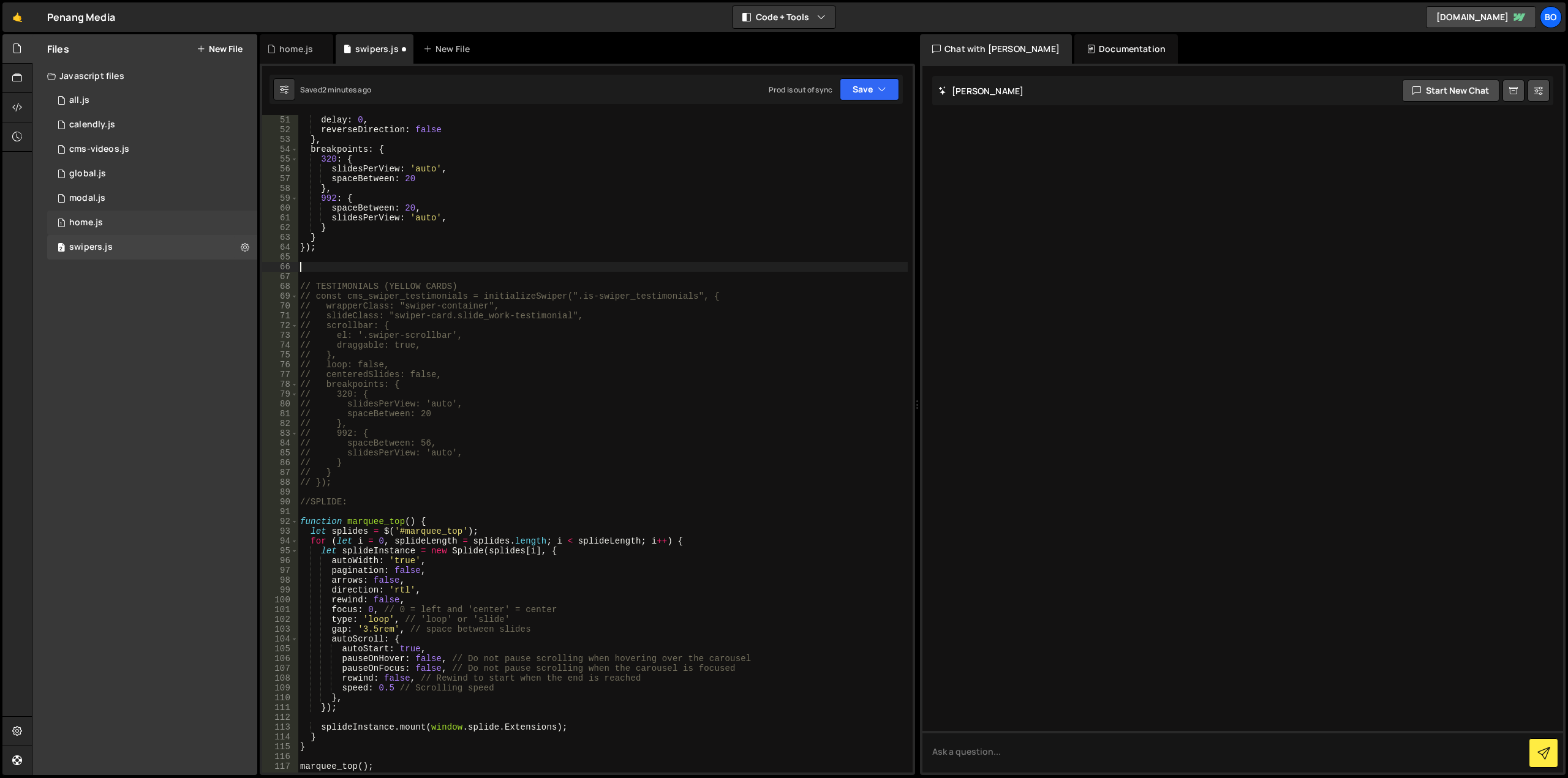
click at [167, 232] on div "1 home.js 0" at bounding box center [152, 223] width 210 height 24
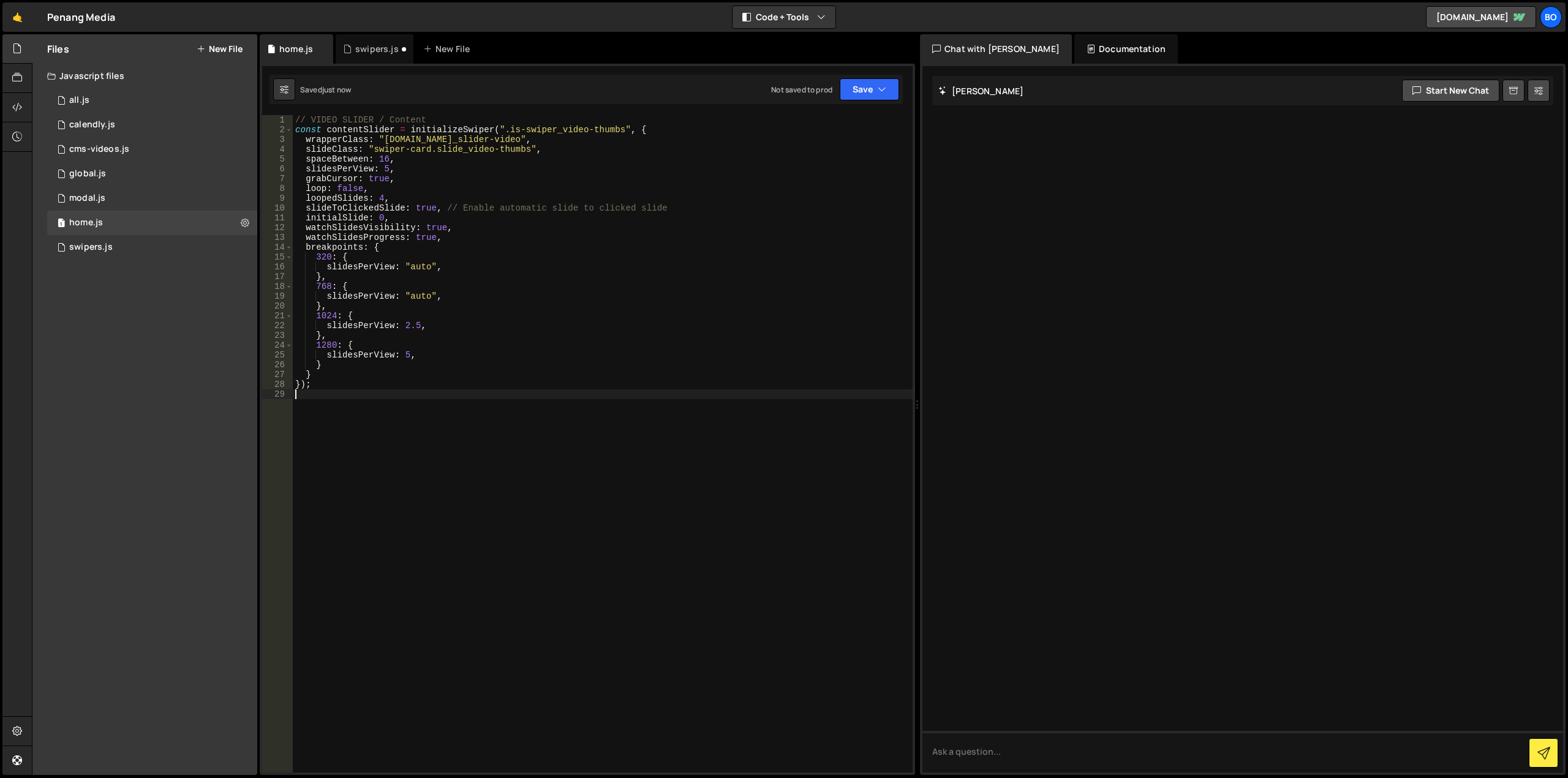
click at [495, 438] on div "// VIDEO SLIDER / Content const contentSlider = initializeSwiper ( ".is-swiper_…" at bounding box center [602, 454] width 620 height 677
paste textarea "});"
type textarea "});"
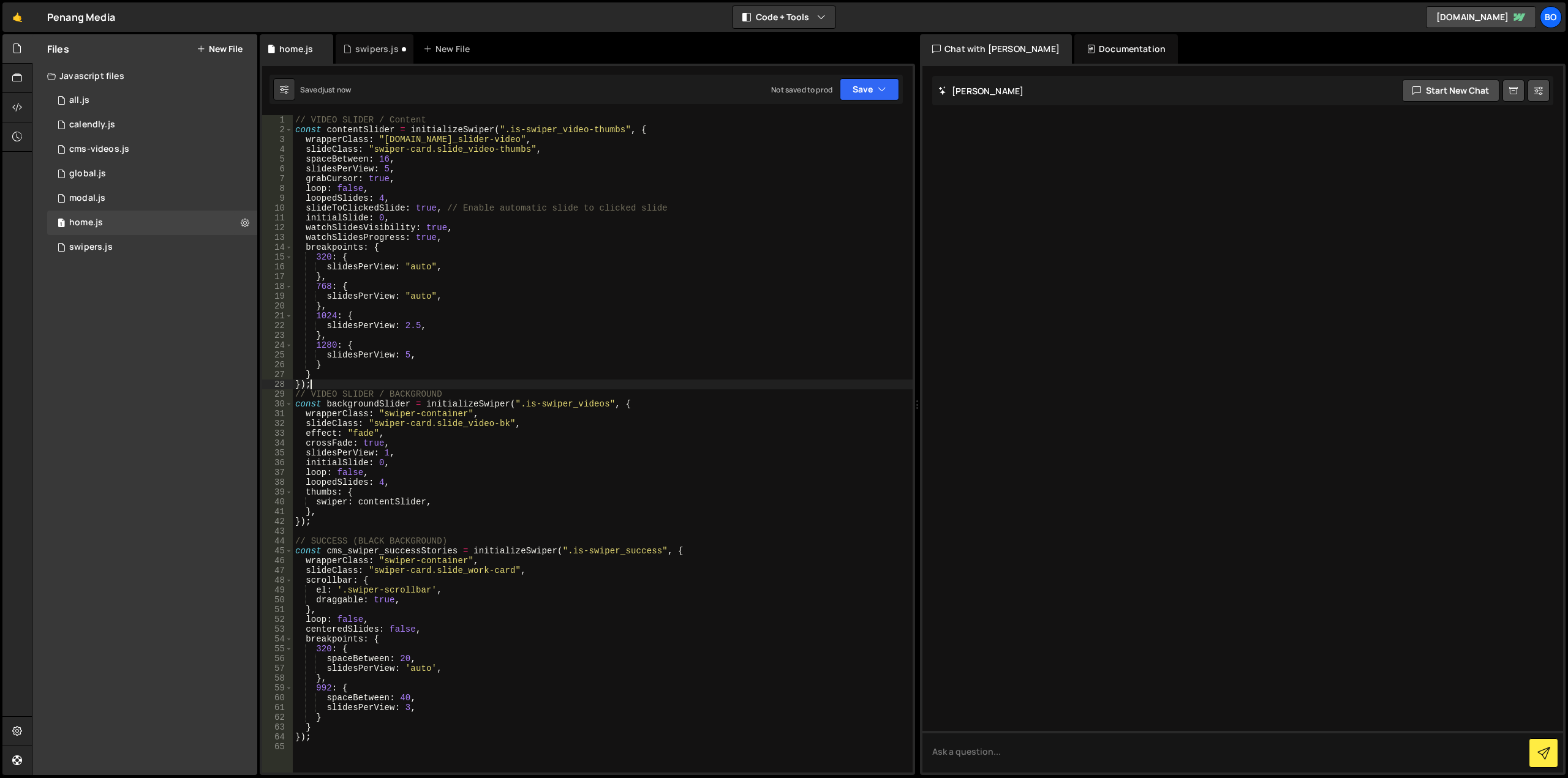
click at [467, 383] on div "// VIDEO SLIDER / Content const contentSlider = initializeSwiper ( ".is-swiper_…" at bounding box center [602, 454] width 620 height 677
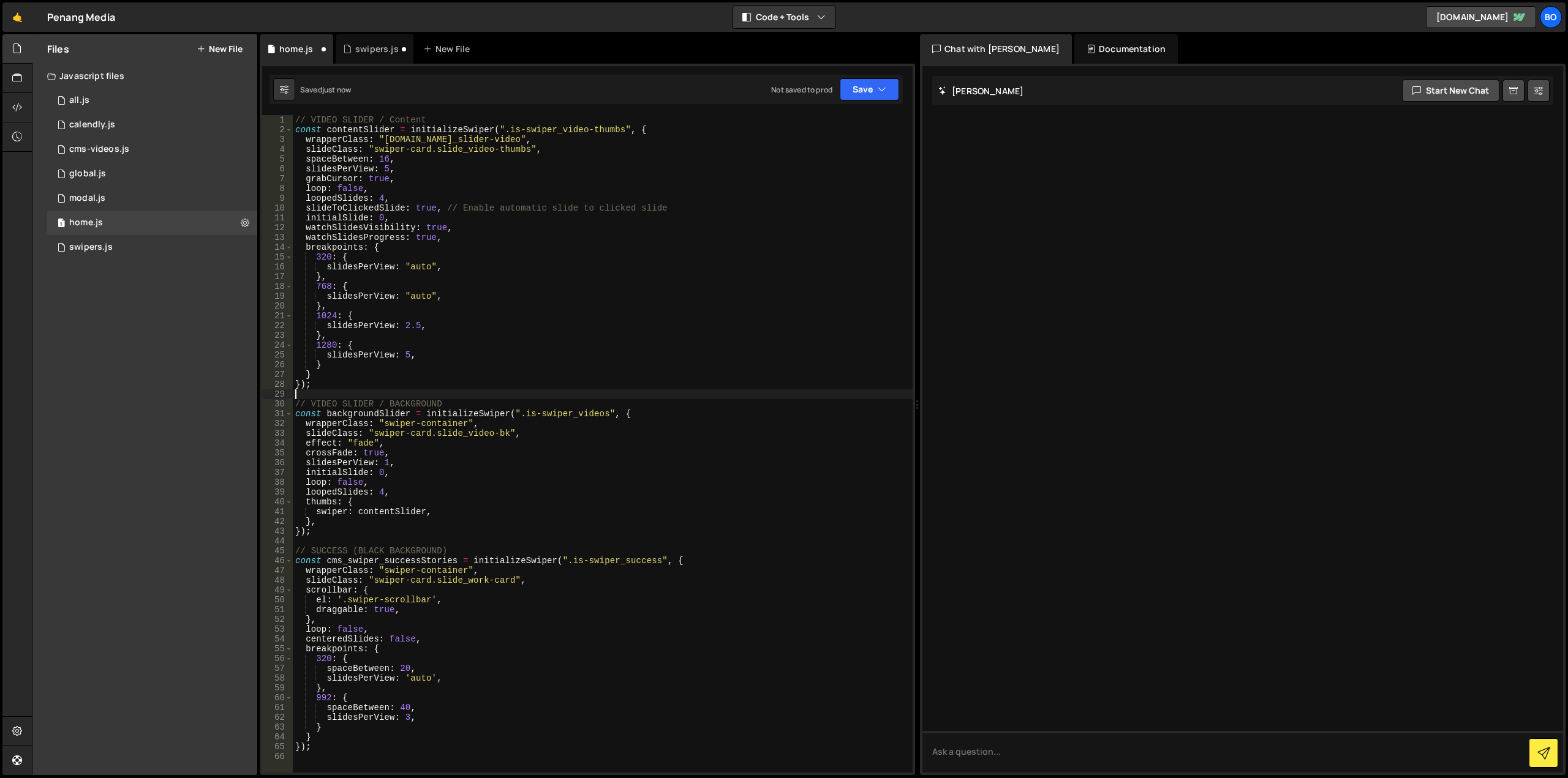
click at [311, 121] on div "// VIDEO SLIDER / Content const contentSlider = initializeSwiper ( ".is-swiper_…" at bounding box center [602, 454] width 620 height 677
type textarea "// VIDEO SLIDER / Content"
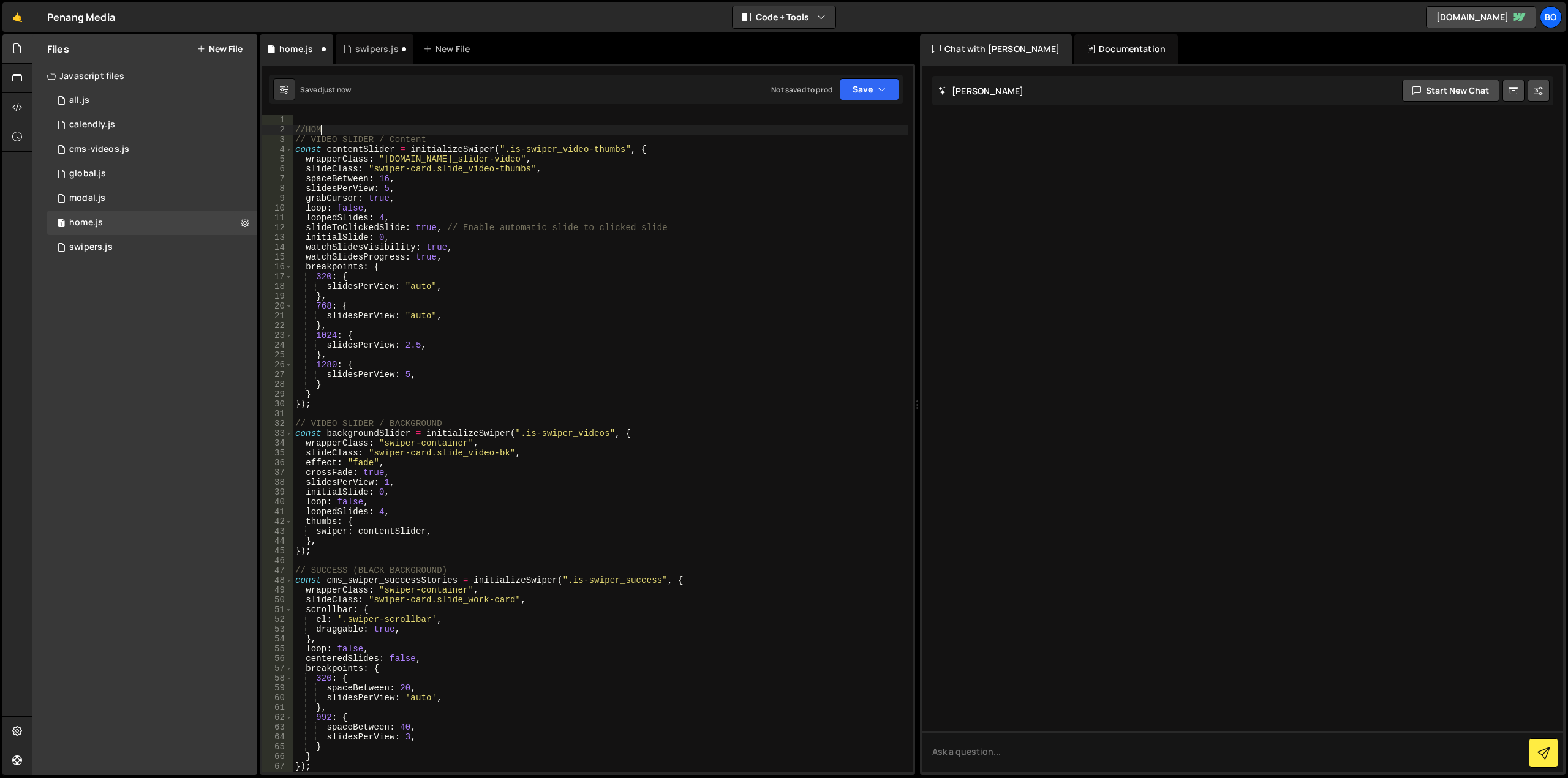
scroll to position [0, 1]
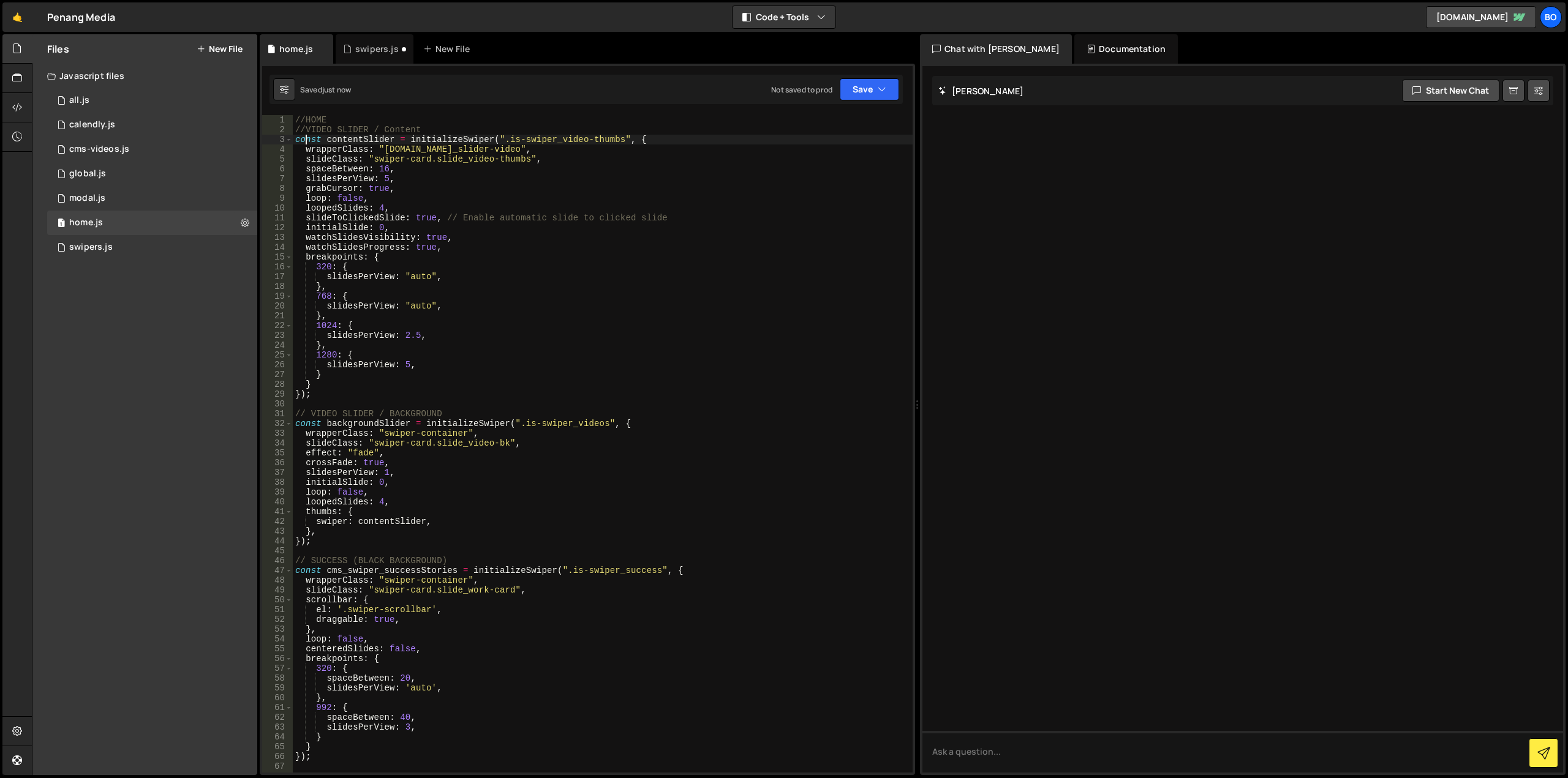
click at [311, 413] on div "//HOME //VIDEO SLIDER / Content const contentSlider = initializeSwiper ( ".is-s…" at bounding box center [602, 454] width 620 height 677
click at [311, 557] on div "//HOME //VIDEO SLIDER / Content const contentSlider = initializeSwiper ( ".is-s…" at bounding box center [602, 454] width 620 height 677
type textarea "//SUCCESS (BLACK BACKGROUND)"
click at [211, 244] on div "2 swipers.js 0" at bounding box center [152, 247] width 210 height 24
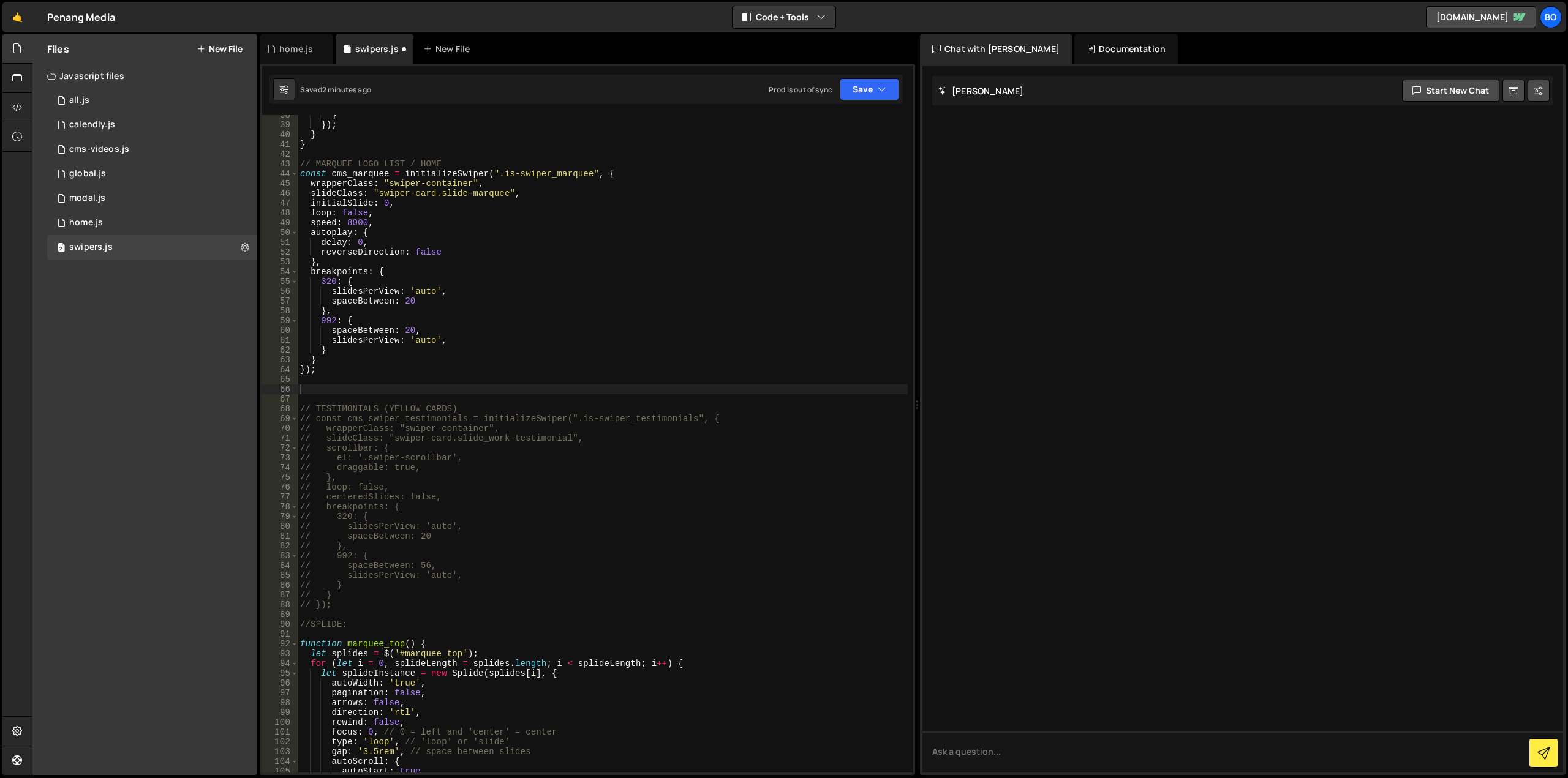
scroll to position [245, 0]
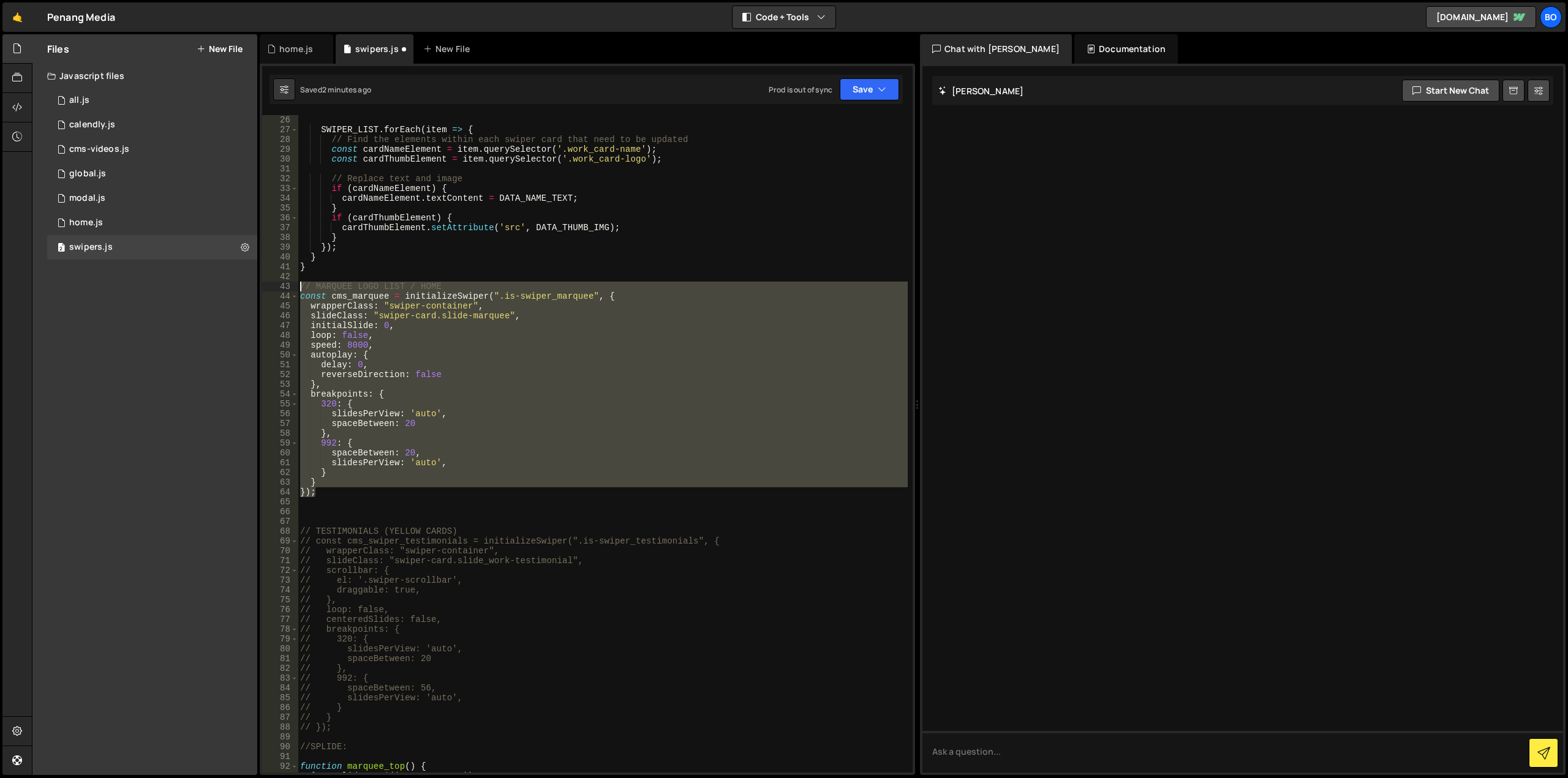
drag, startPoint x: 319, startPoint y: 493, endPoint x: 246, endPoint y: 290, distance: 215.7
click at [246, 290] on div "Files New File Javascript files 0 all.js 0 1 calendly.js 0 1 cms-videos.js 0 1 1" at bounding box center [800, 405] width 1536 height 741
type textarea "// MARQUEE LOGO LIST / HOME const cms_marquee = initializeSwiper(".is-swiper_ma…"
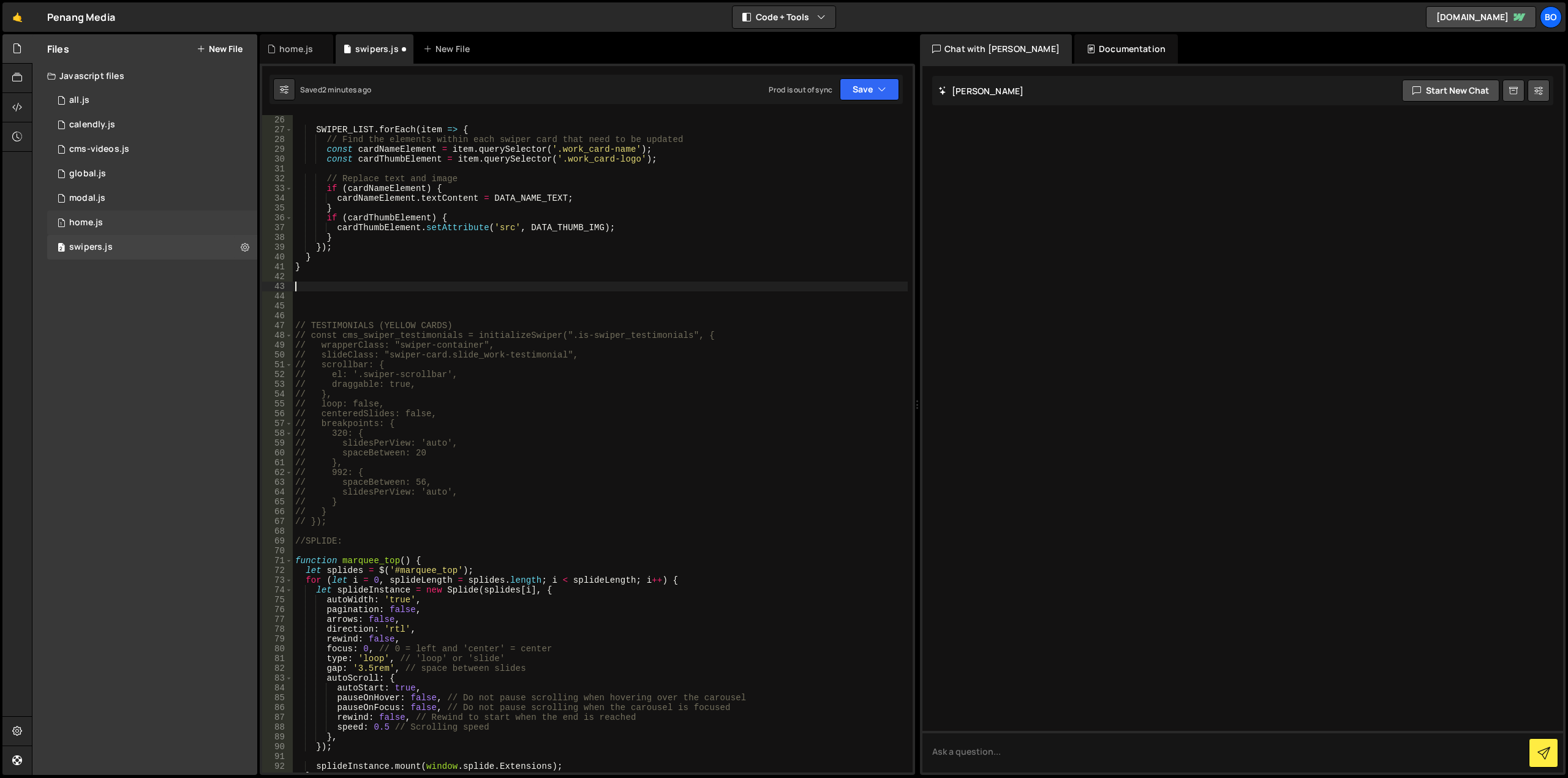
click at [175, 225] on div "1 home.js 0" at bounding box center [152, 223] width 210 height 24
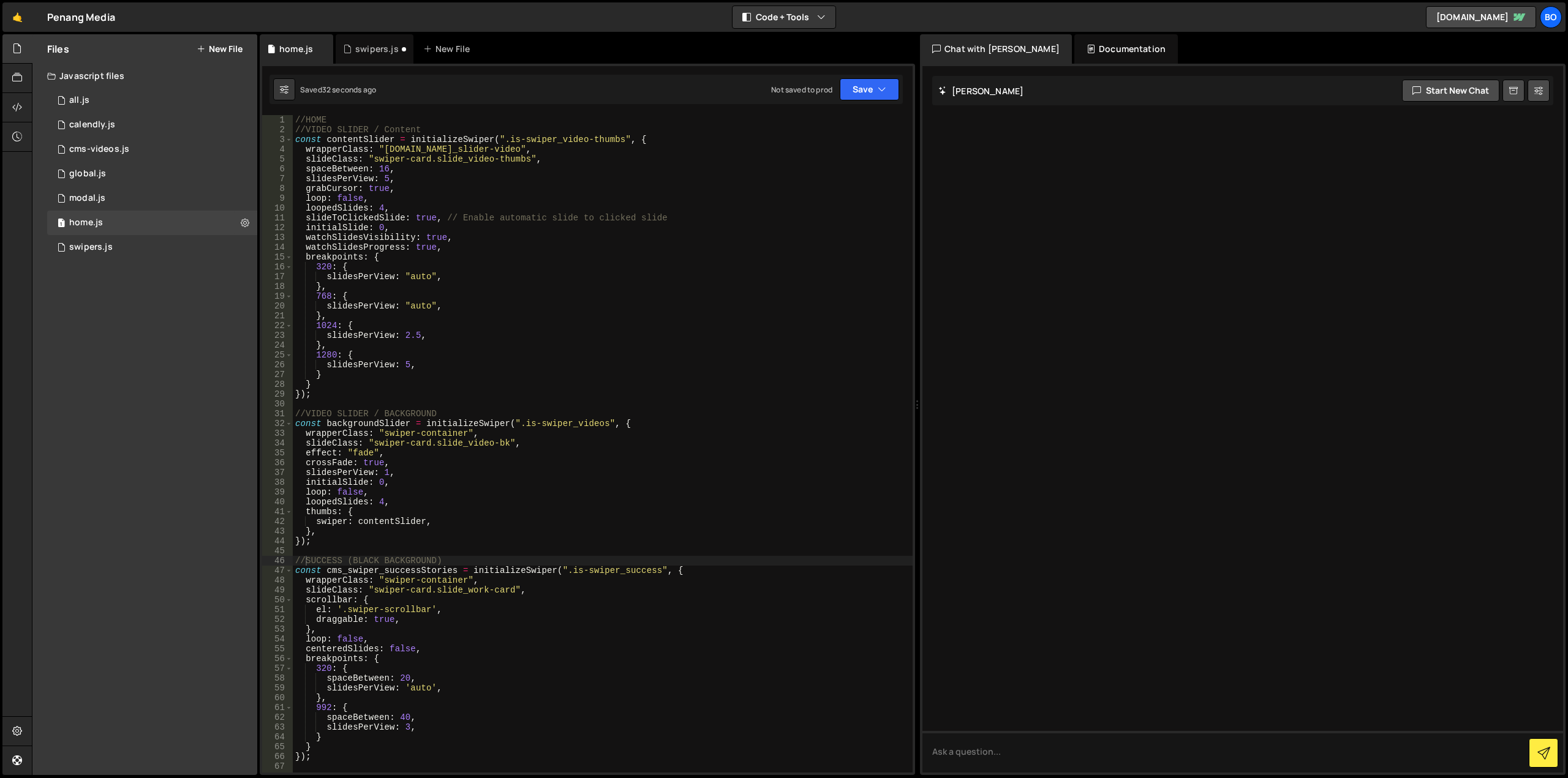
type textarea "//HOME"
click at [336, 120] on div "//HOME //VIDEO SLIDER / Content const contentSlider = initializeSwiper ( ".is-s…" at bounding box center [602, 454] width 620 height 677
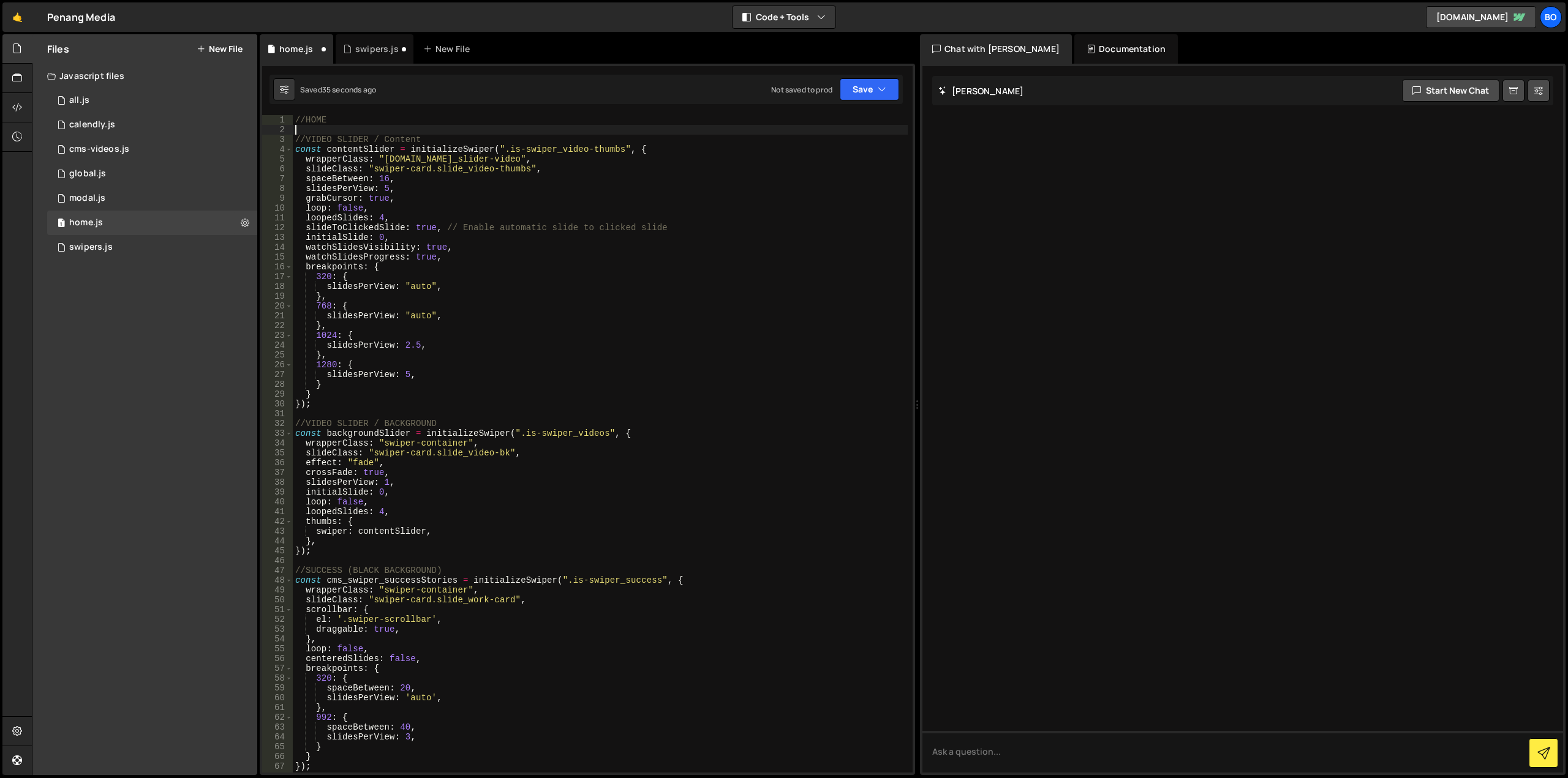
paste textarea "});"
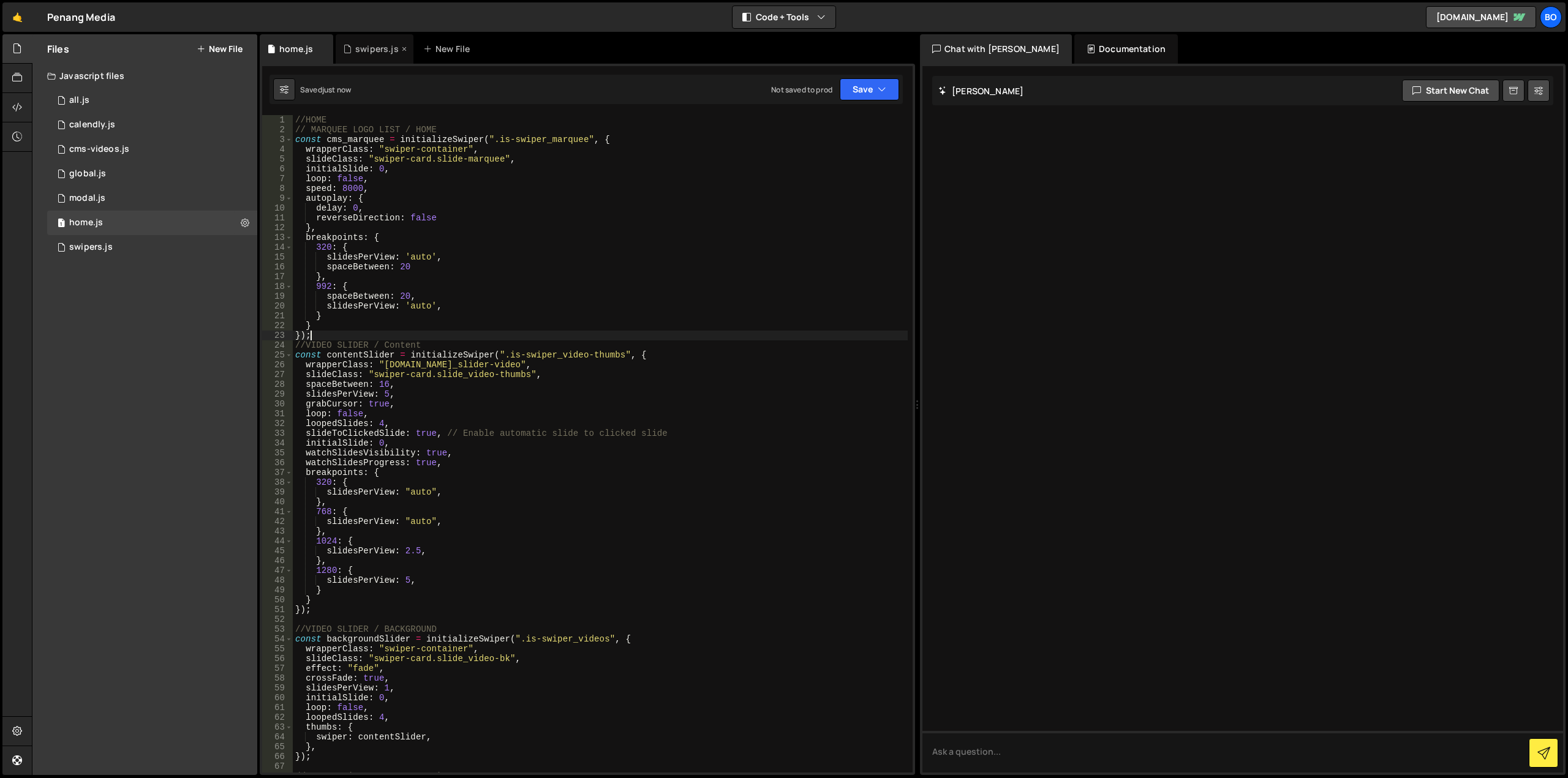
type textarea "});"
click at [375, 51] on div "swipers.js" at bounding box center [377, 49] width 43 height 12
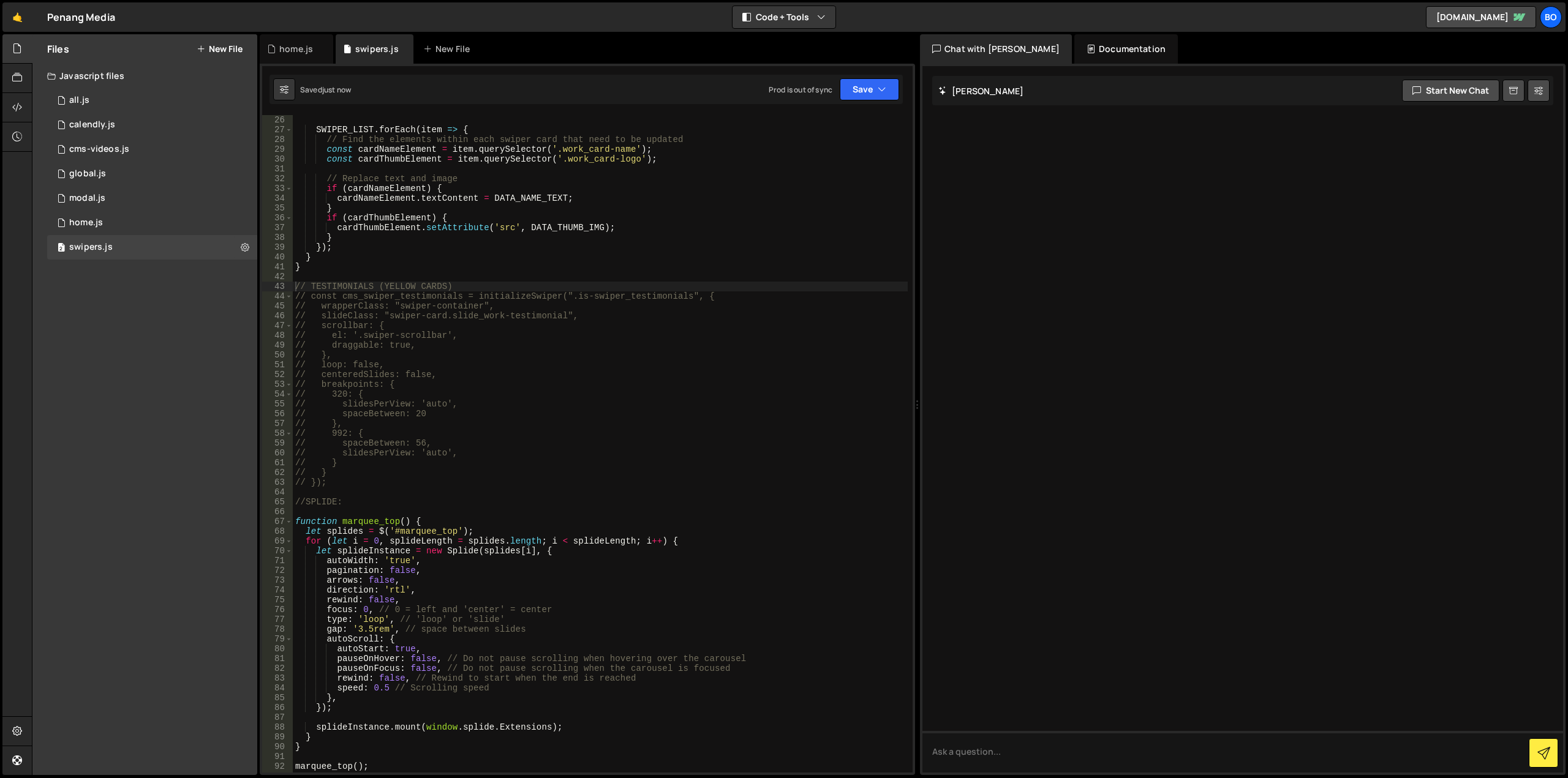
type textarea "// spaceBetween: 56,"
click at [507, 441] on div "const SWIPER_LIST = document . querySelectorAll ( '.[DOMAIN_NAME]_work-card_bot…" at bounding box center [600, 444] width 615 height 677
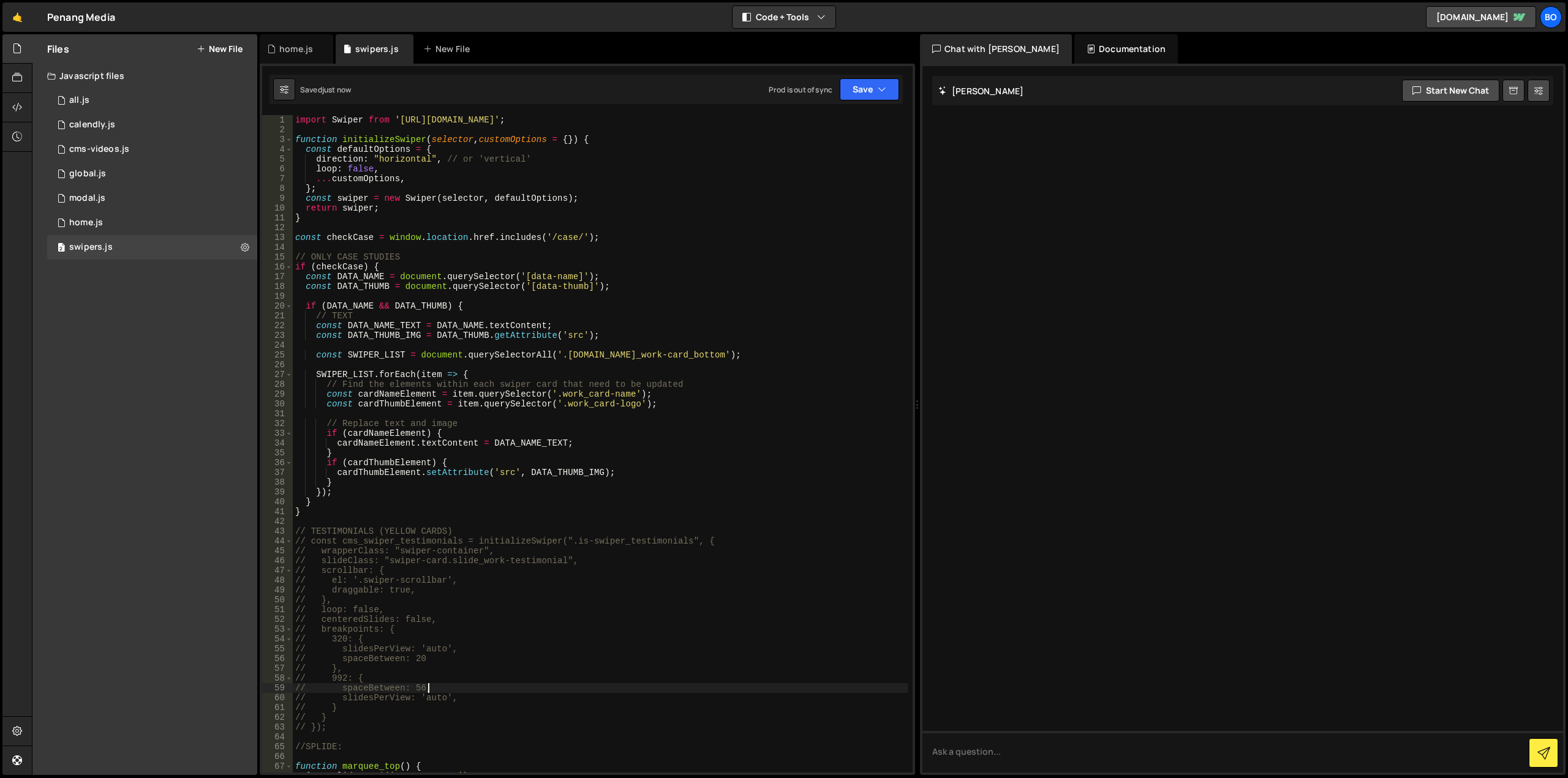
click at [654, 523] on div "import Swiper from '[URL][DOMAIN_NAME]' ; function initializeSwiper ( selector …" at bounding box center [600, 454] width 615 height 677
type textarea "marquee_top();"
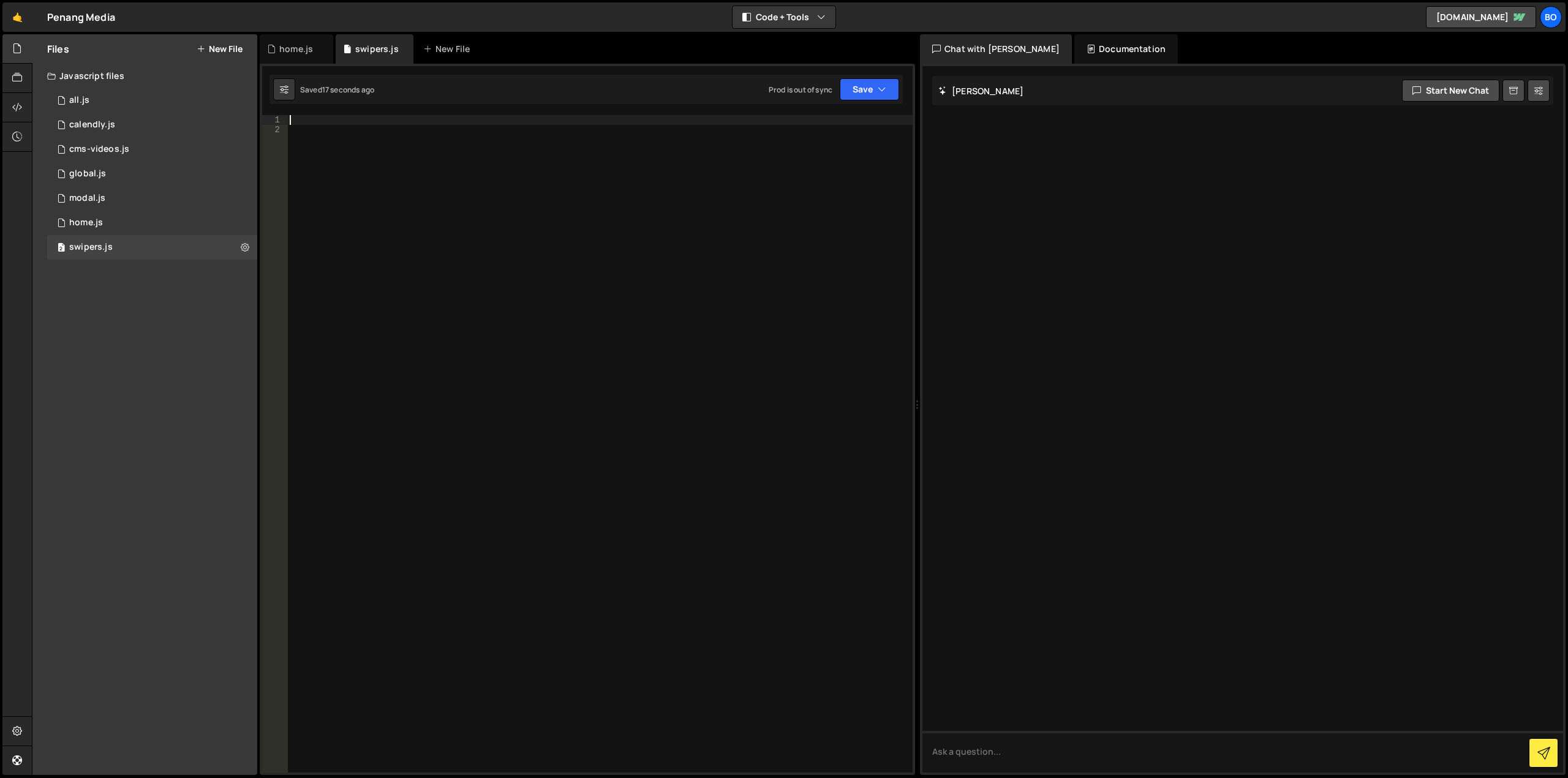
click at [458, 255] on div at bounding box center [599, 454] width 625 height 677
paste textarea "});"
type textarea "});"
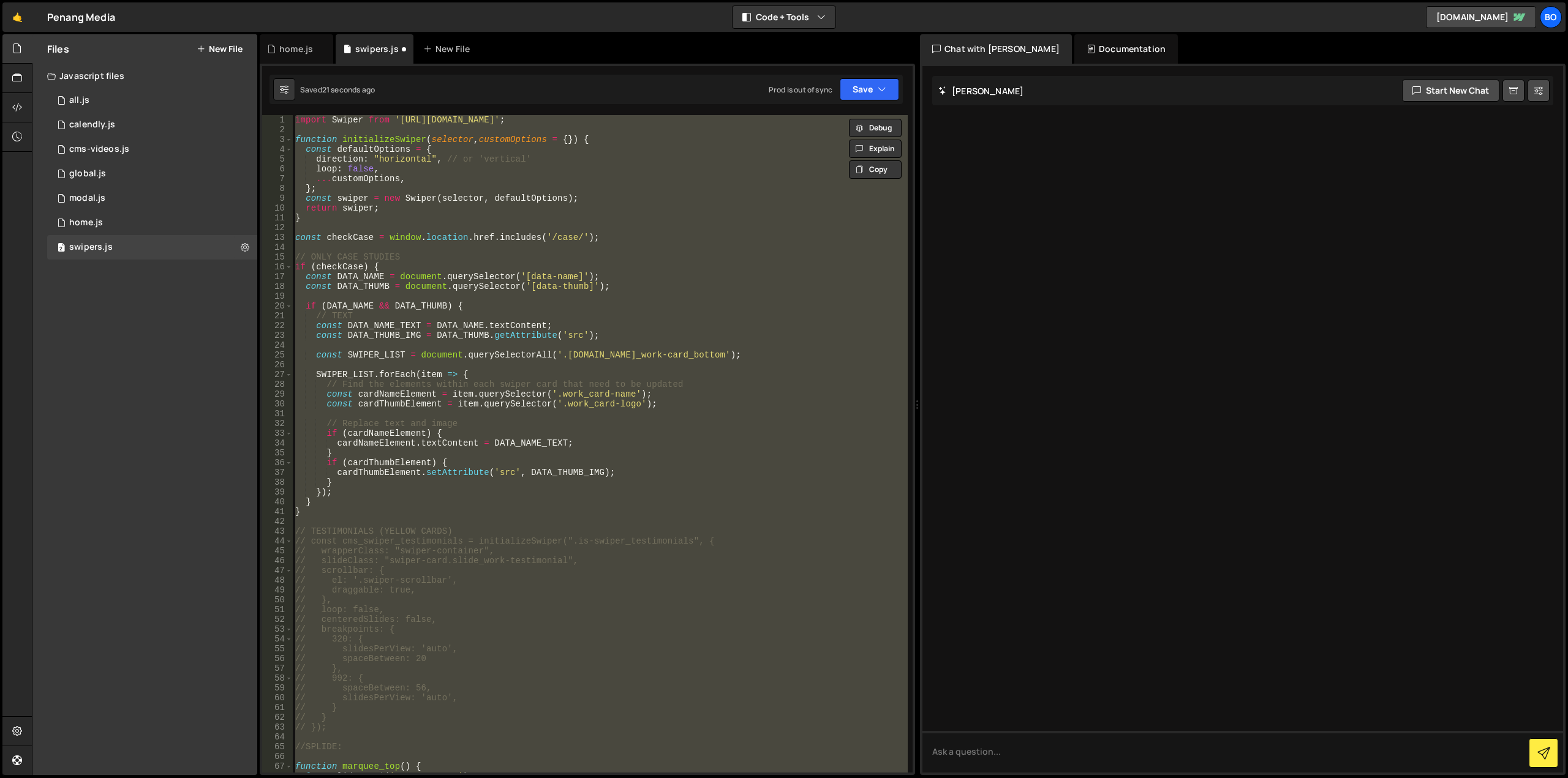
click at [499, 186] on div "import Swiper from '[URL][DOMAIN_NAME]' ; function initializeSwiper ( selector …" at bounding box center [600, 444] width 615 height 657
type textarea "import Swiper from '[URL][DOMAIN_NAME]';"
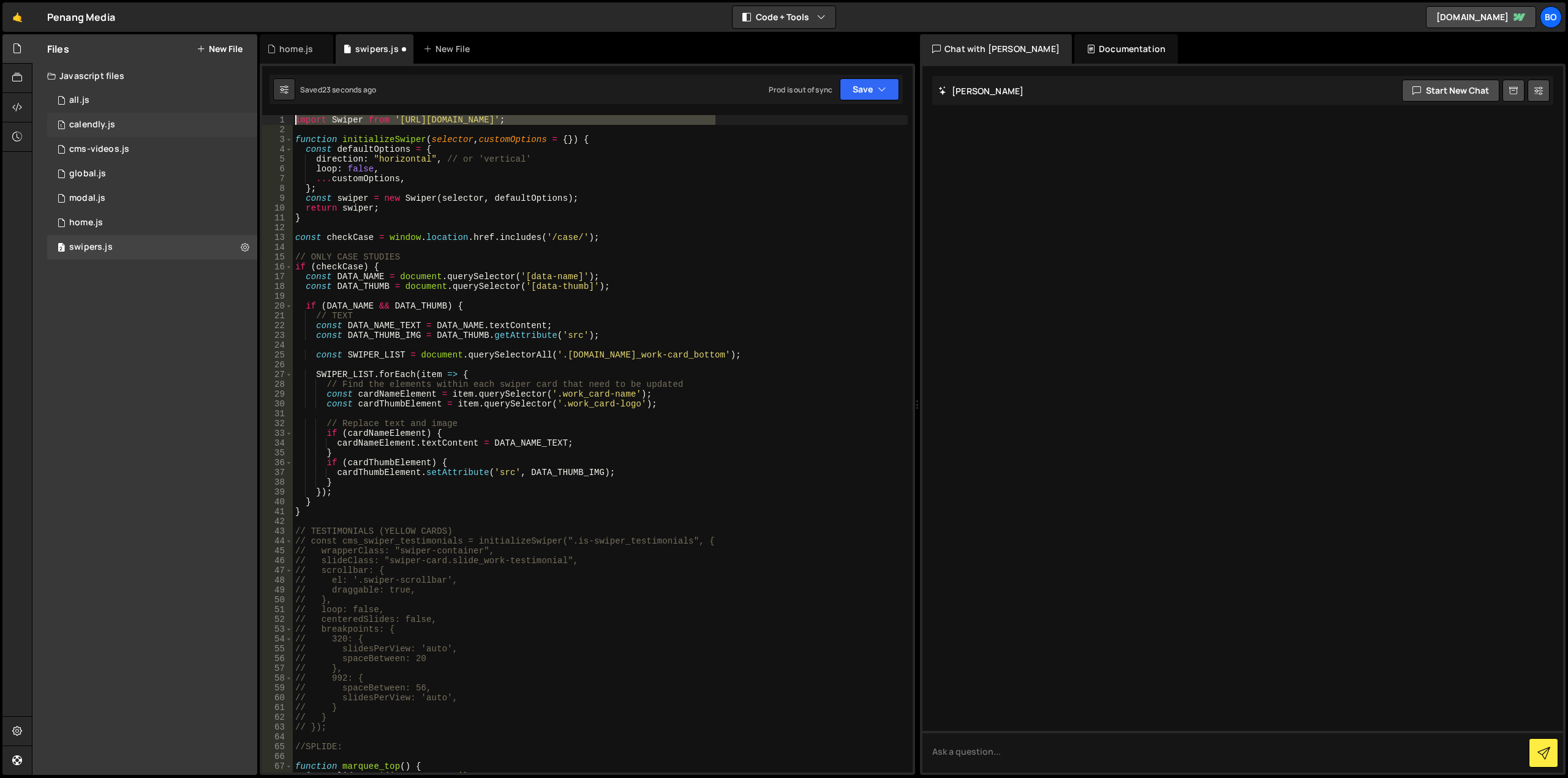
drag, startPoint x: 724, startPoint y: 121, endPoint x: 131, endPoint y: 114, distance: 593.0
click at [131, 114] on div "Files New File Javascript files 0 all.js 0 1 calendly.js 0 1 cms-videos.js 0 1 1" at bounding box center [800, 405] width 1536 height 741
click at [146, 215] on div "1 home.js 0" at bounding box center [152, 223] width 210 height 24
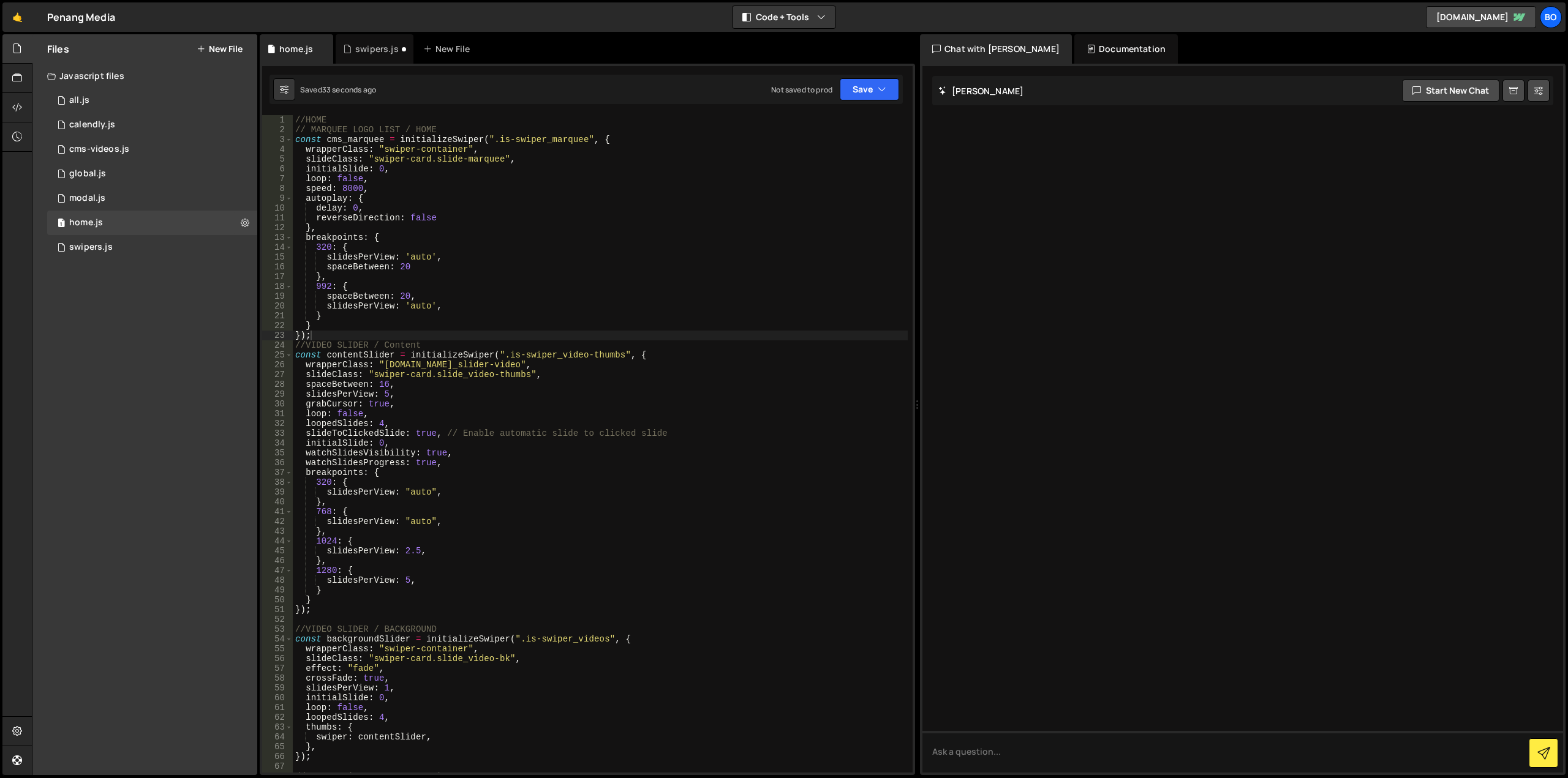
click at [291, 109] on div "1 Type cmd + s to save your Javascript file. הההההההההההההההההההההההההההההההההה…" at bounding box center [587, 419] width 656 height 712
drag, startPoint x: 297, startPoint y: 114, endPoint x: 302, endPoint y: 118, distance: 6.4
click at [298, 114] on div "1 Type cmd + s to save your Javascript file. הההההההההההההההההההההההההההההההההה…" at bounding box center [587, 419] width 656 height 712
click at [304, 118] on div "//HOME // MARQUEE LOGO LIST / HOME const cms_marquee = initializeSwiper ( ".is-…" at bounding box center [600, 454] width 615 height 677
type textarea "//HOME"
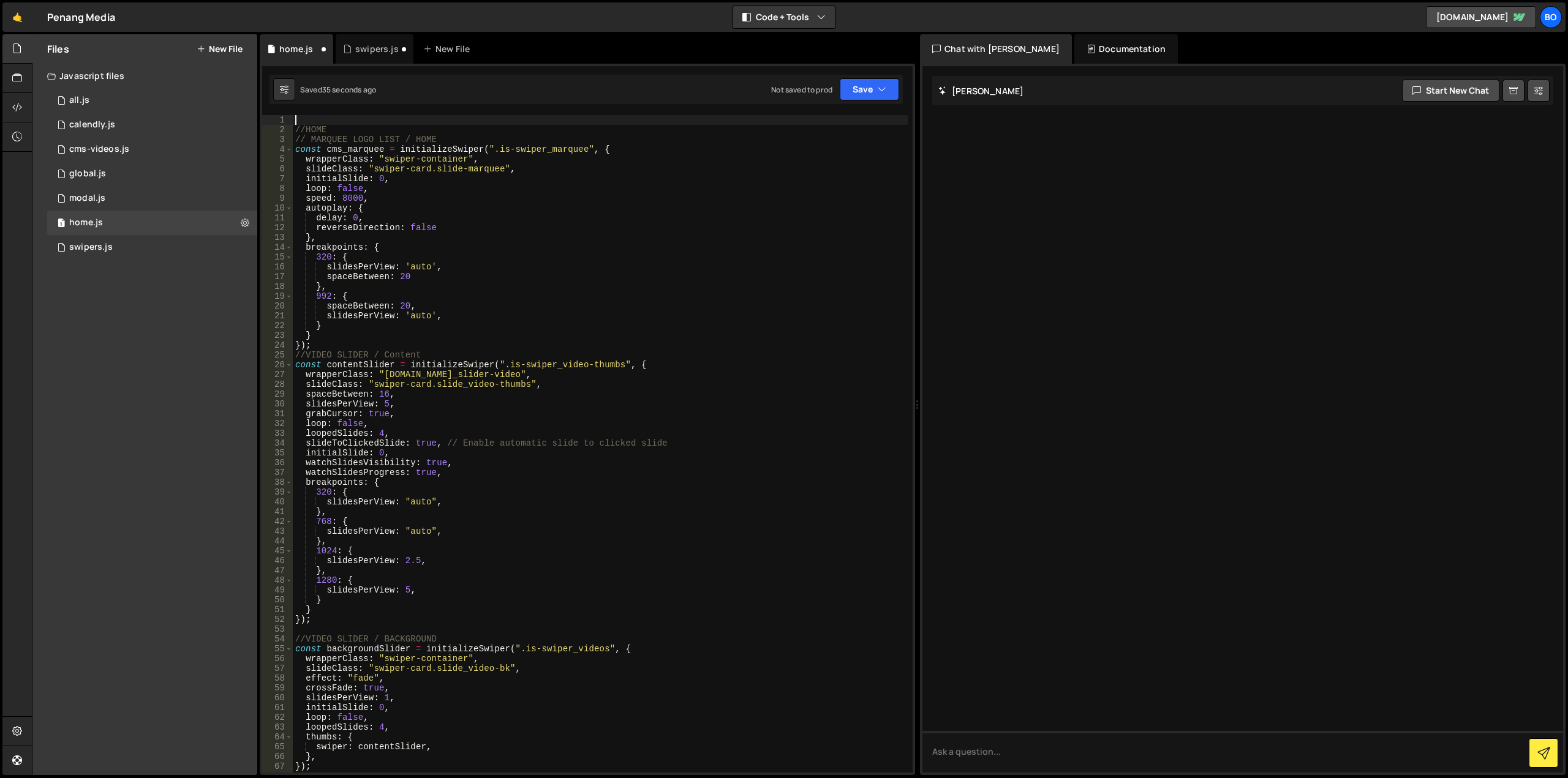
paste textarea "import Swiper from '[URL][DOMAIN_NAME]';"
type textarea "import Swiper from '[URL][DOMAIN_NAME]';"
click at [163, 242] on div "2 swipers.js 0" at bounding box center [152, 247] width 210 height 24
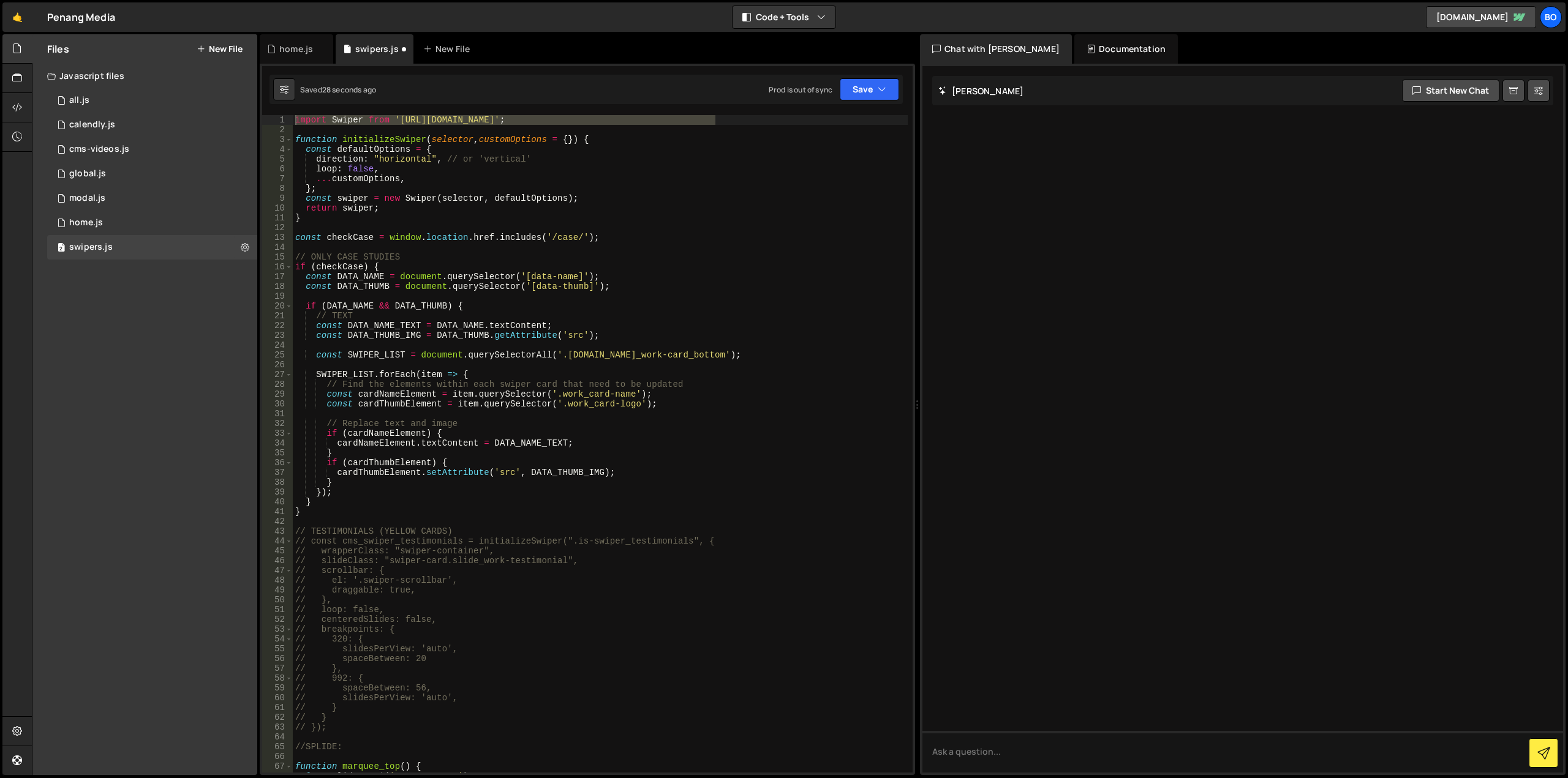
click at [471, 276] on div "import Swiper from '[URL][DOMAIN_NAME]' ; function initializeSwiper ( selector …" at bounding box center [600, 454] width 615 height 677
type textarea "marquee_top();"
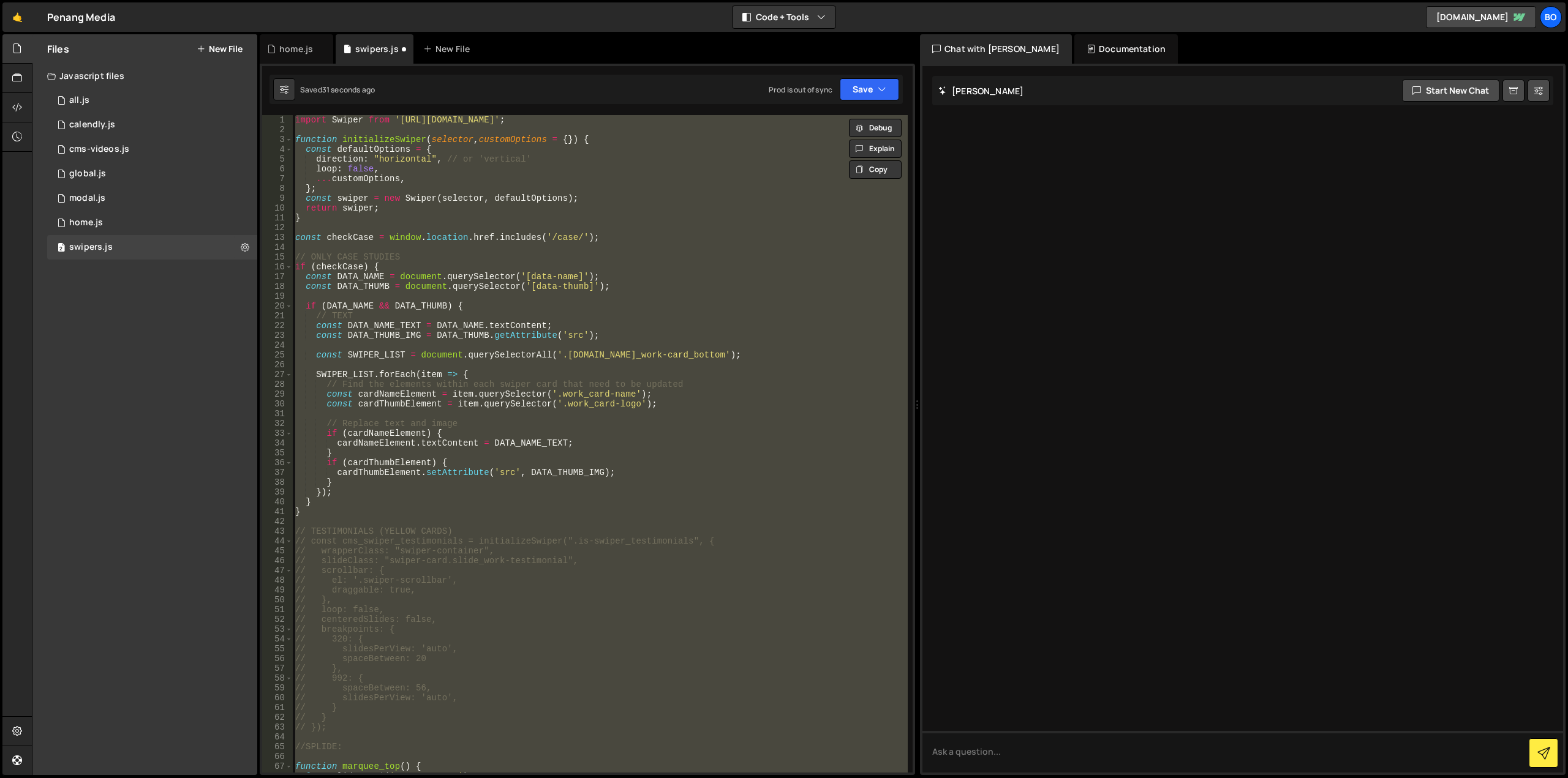
click at [473, 237] on div "import Swiper from '[URL][DOMAIN_NAME]' ; function initializeSwiper ( selector …" at bounding box center [600, 444] width 615 height 657
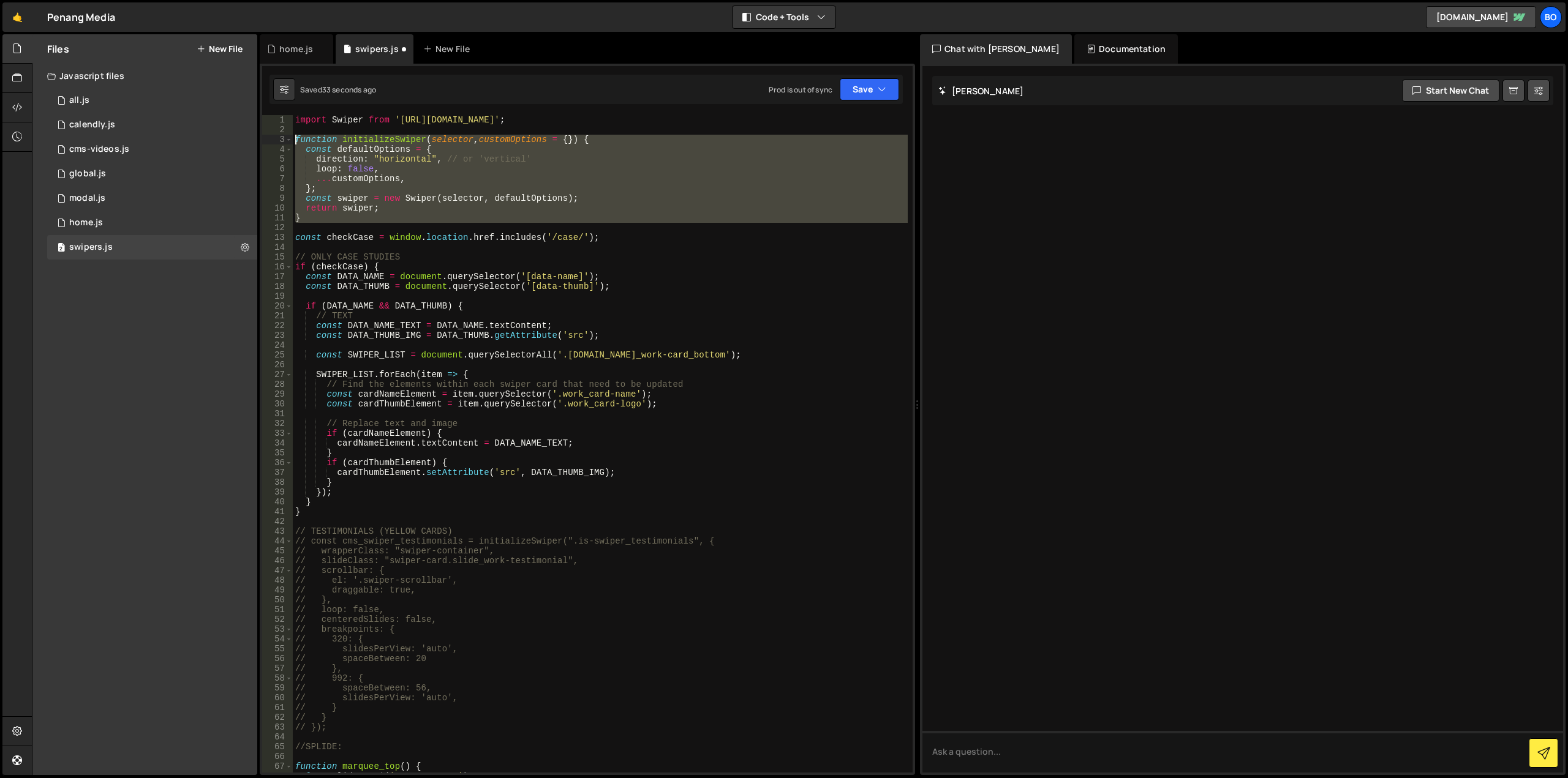
drag, startPoint x: 320, startPoint y: 225, endPoint x: 282, endPoint y: 143, distance: 90.4
click at [283, 140] on div "const checkCase = window.location.href.includes('/case/'); 1 2 3 4 5 6 7 8 9 10…" at bounding box center [587, 444] width 650 height 657
type textarea "function initializeSwiper(selector, customOptions = {}) { const defaultOptions …"
click at [135, 220] on div "1 home.js 0" at bounding box center [152, 223] width 210 height 24
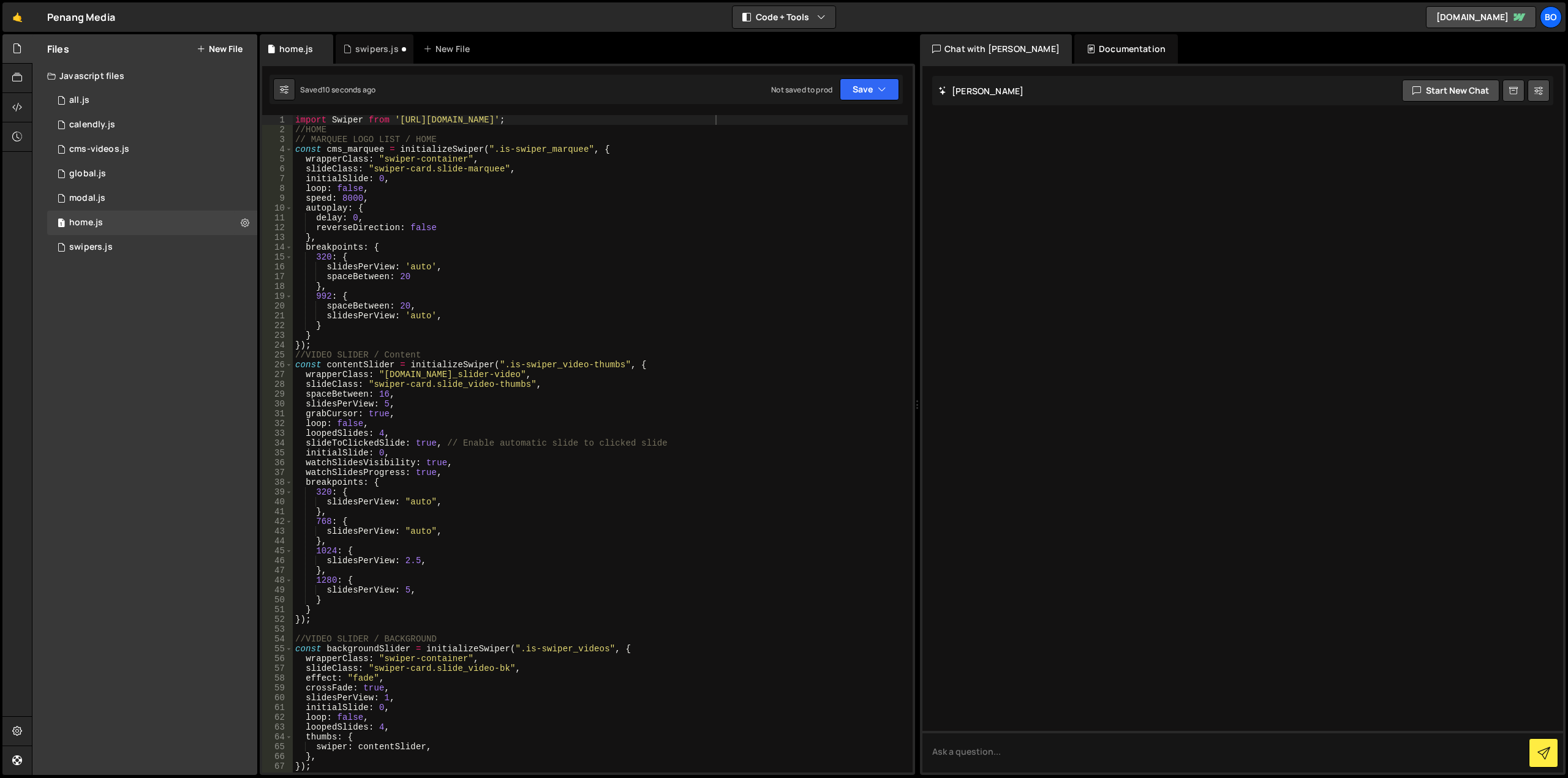
click at [726, 116] on div "import Swiper from '[URL][DOMAIN_NAME]' ; //HOME // MARQUEE LOGO LIST / HOME co…" at bounding box center [600, 454] width 615 height 677
drag, startPoint x: 295, startPoint y: 131, endPoint x: 285, endPoint y: 109, distance: 24.2
click at [285, 109] on div "1 Type cmd + s to save your Javascript file. הההההההההההההההההההההההההההההההההה…" at bounding box center [587, 419] width 656 height 712
type textarea "//HOME"
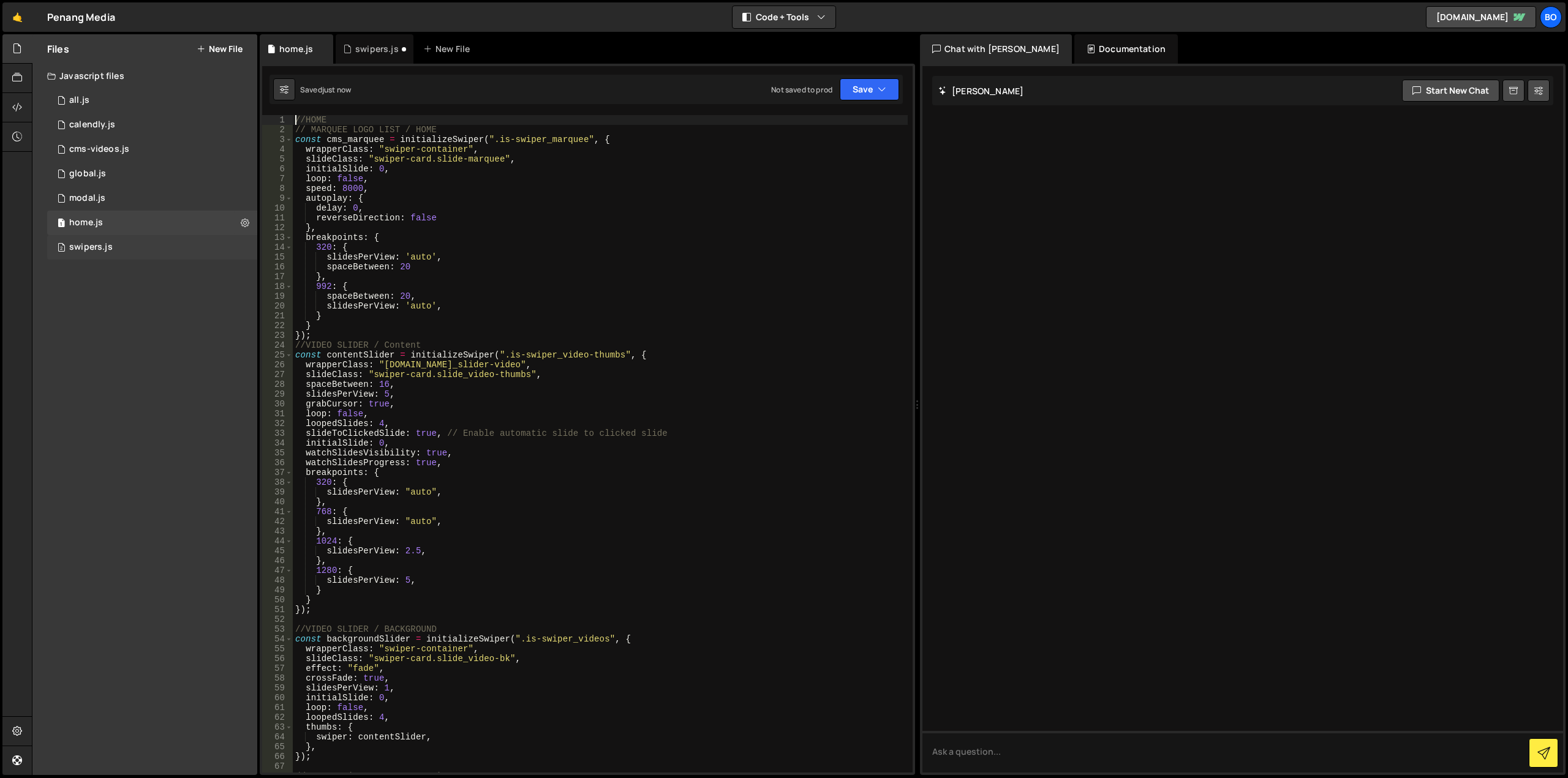
click at [144, 246] on div "2 swipers.js 0" at bounding box center [152, 247] width 210 height 24
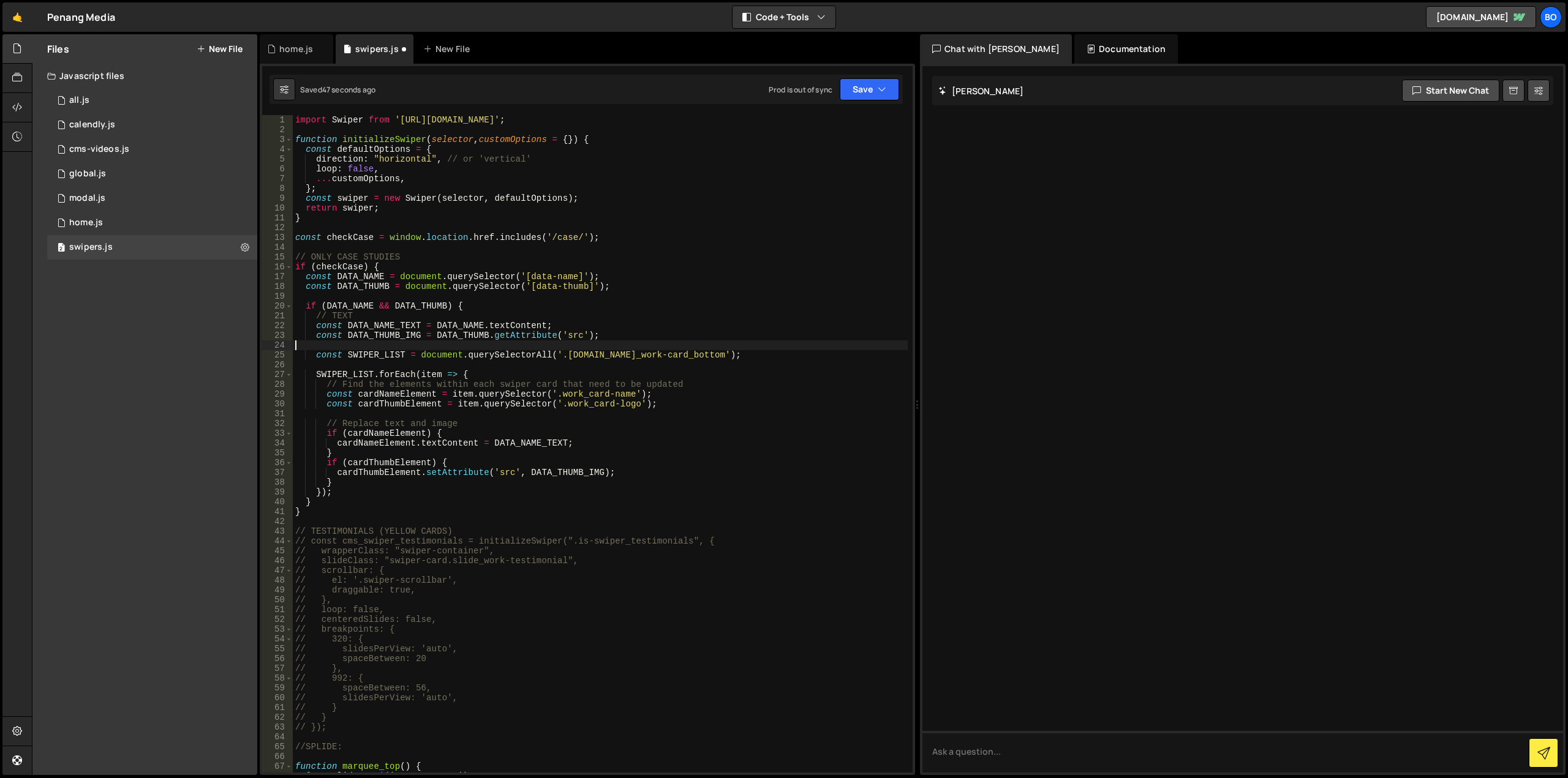
click at [389, 344] on div "import Swiper from '[URL][DOMAIN_NAME]' ; function initializeSwiper ( selector …" at bounding box center [600, 454] width 615 height 677
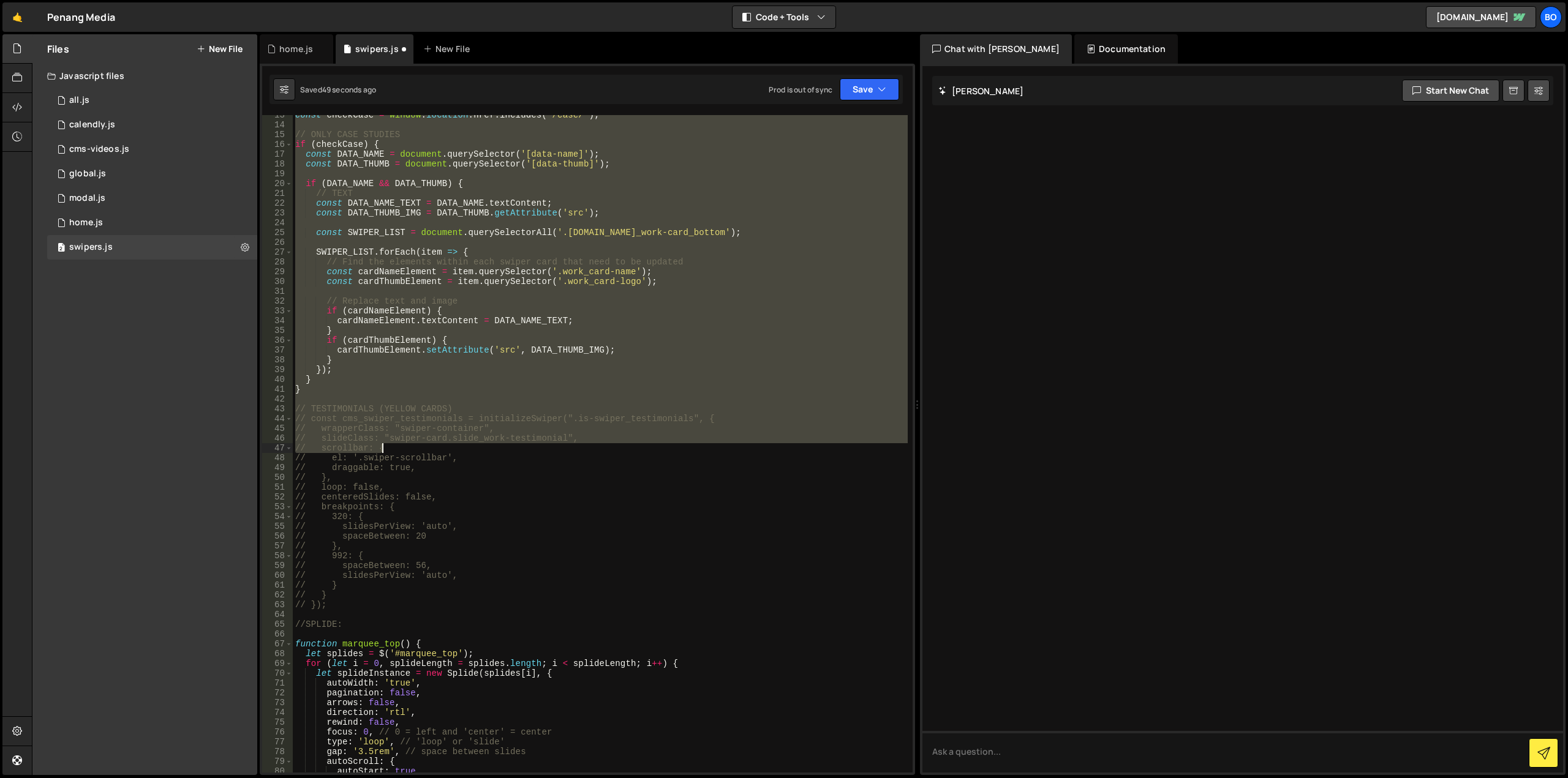
scroll to position [578, 0]
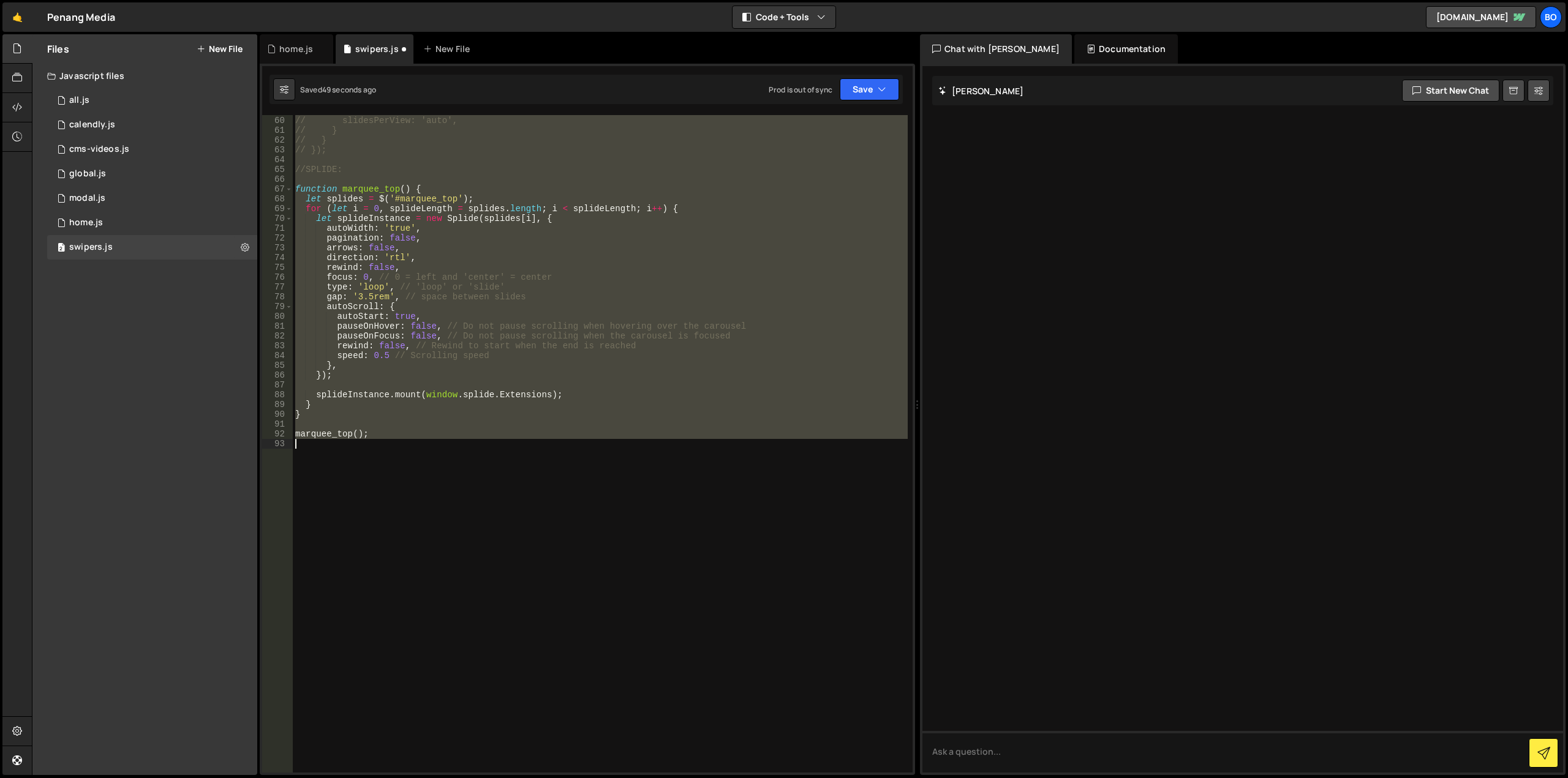
drag, startPoint x: 296, startPoint y: 235, endPoint x: 593, endPoint y: 482, distance: 386.3
click at [593, 482] on div "// spaceBetween: 56, // slidesPerView: 'auto', // } // } // }); //SPLIDE: funct…" at bounding box center [600, 444] width 615 height 677
type textarea "marquee_top();"
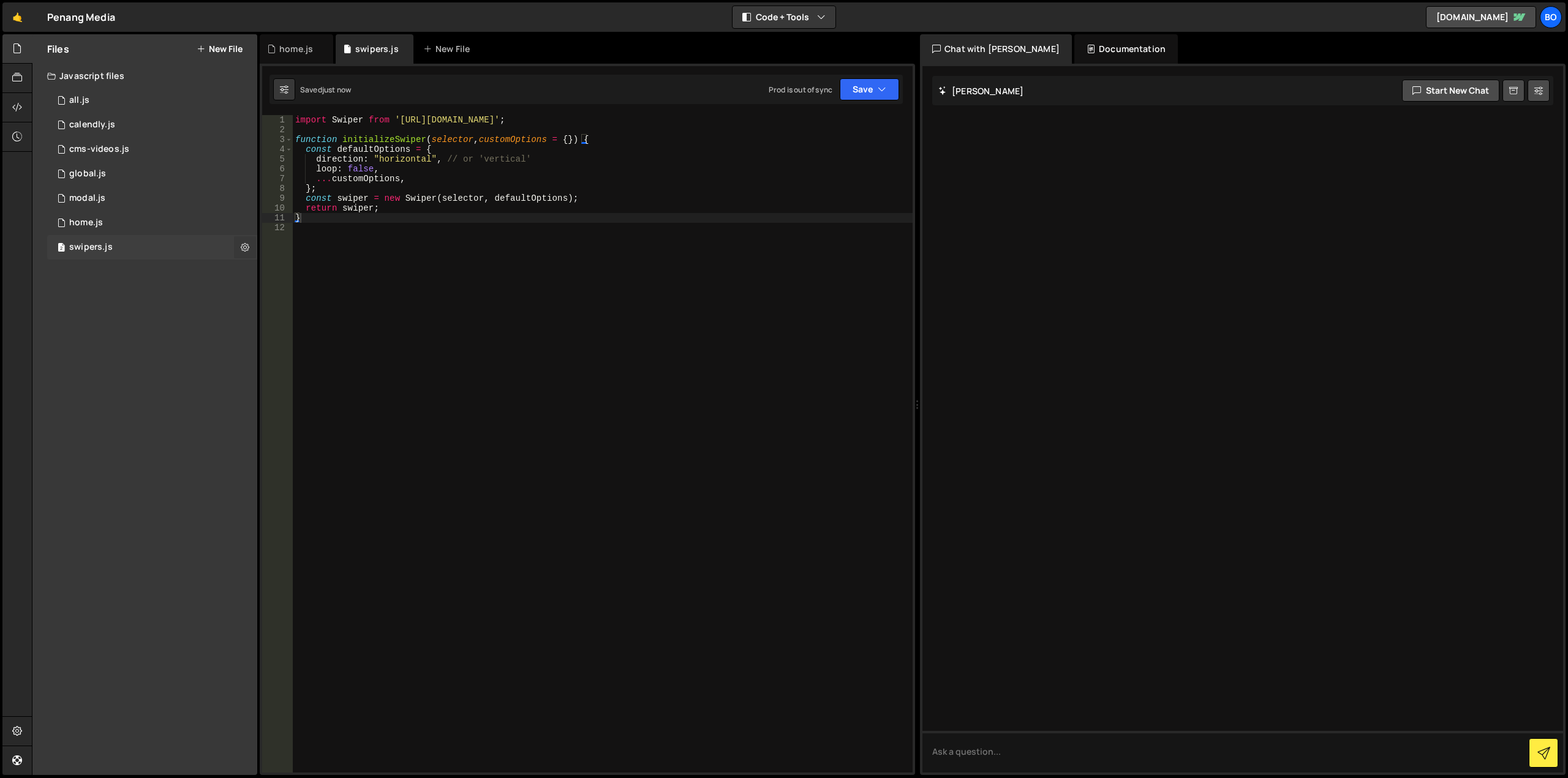
click at [244, 247] on icon at bounding box center [245, 246] width 9 height 12
click at [304, 269] on button "Edit File Settings" at bounding box center [319, 273] width 120 height 24
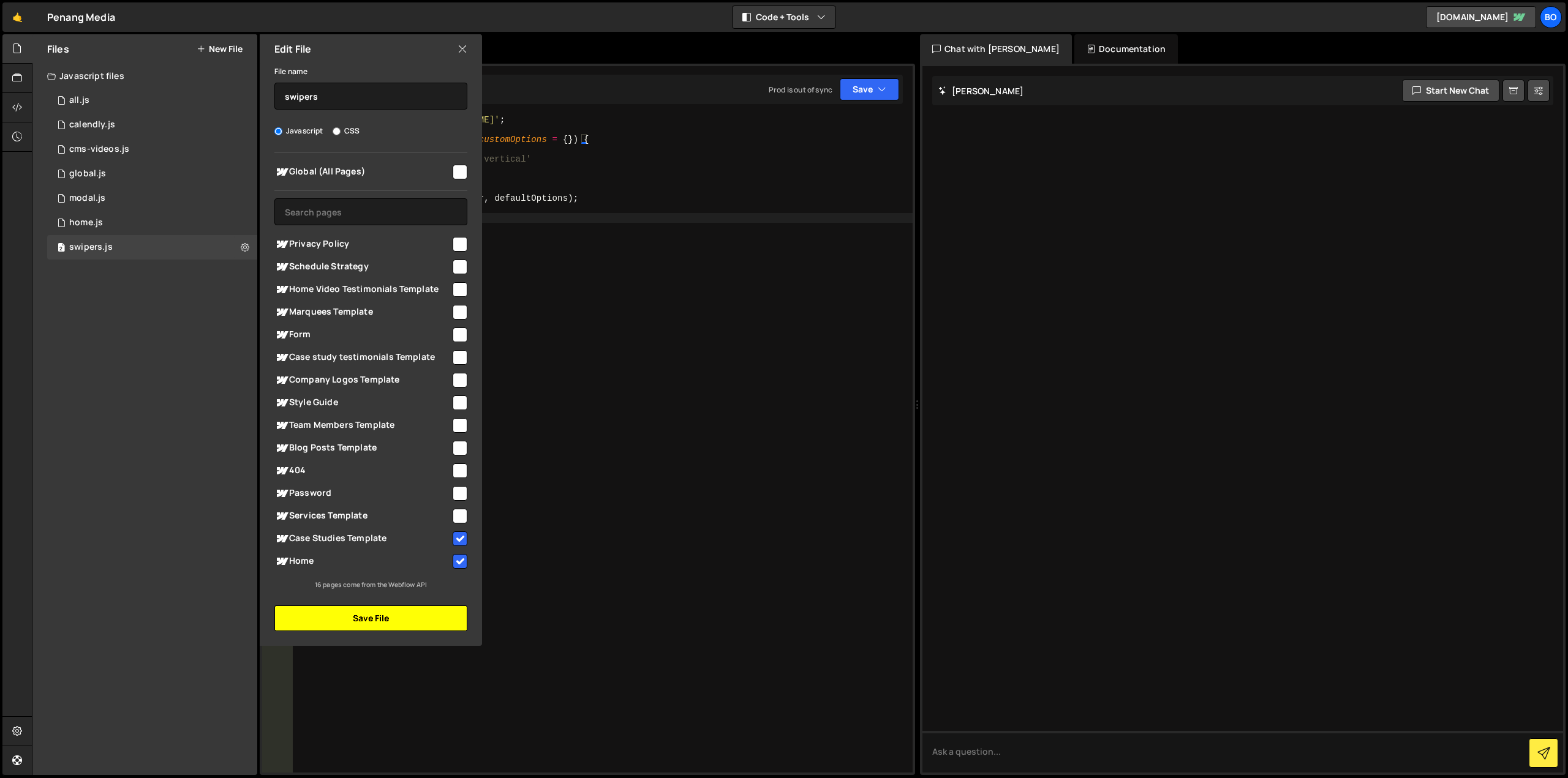
click at [433, 612] on button "Save File" at bounding box center [370, 618] width 193 height 26
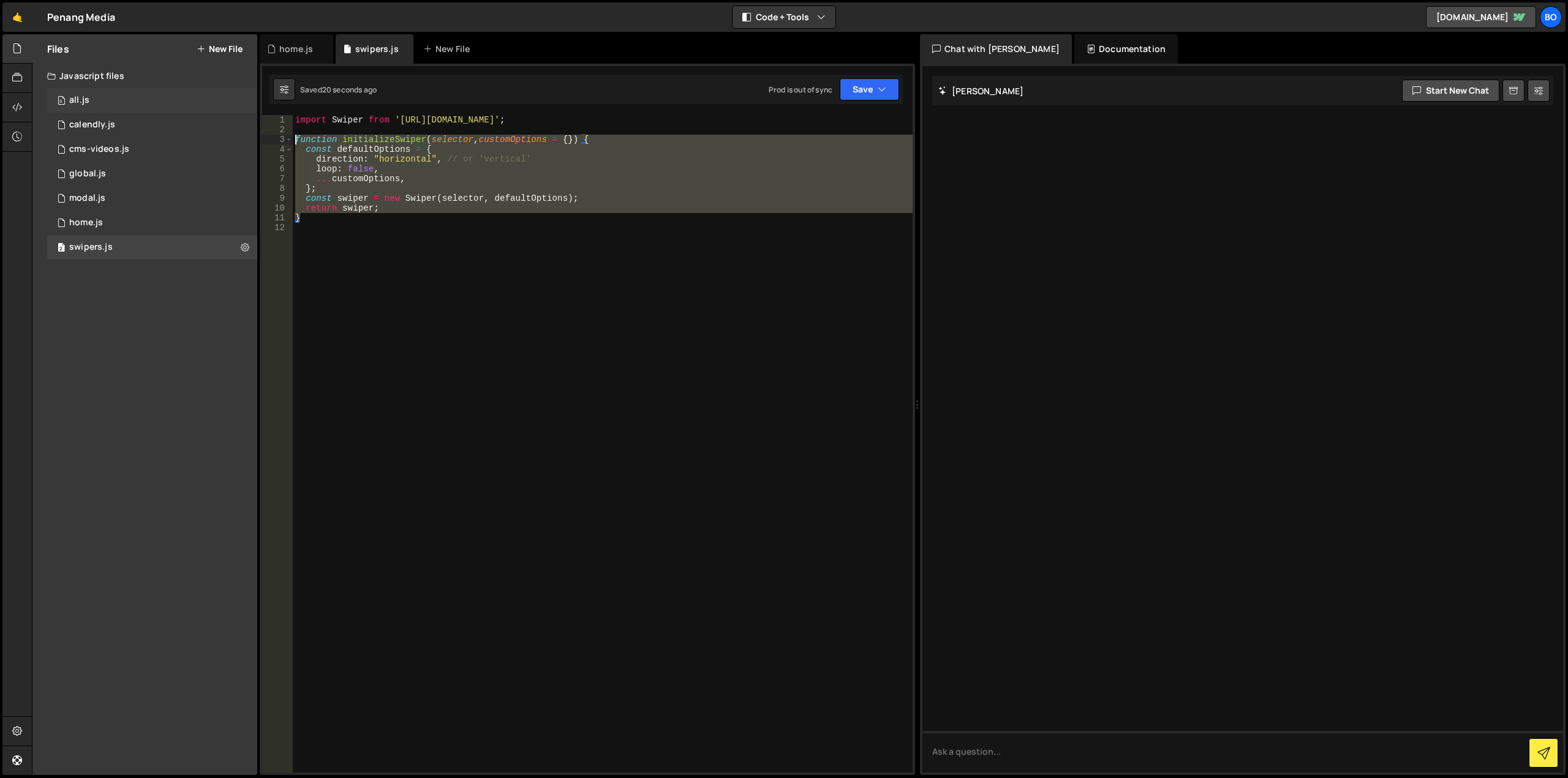
drag, startPoint x: 358, startPoint y: 217, endPoint x: 230, endPoint y: 88, distance: 181.7
click at [230, 88] on div "Files New File Javascript files 0 all.js 0 1 calendly.js 0 1 cms-videos.js 0 1 1" at bounding box center [800, 405] width 1536 height 741
type textarea "import Swiper from '[URL][DOMAIN_NAME]';"
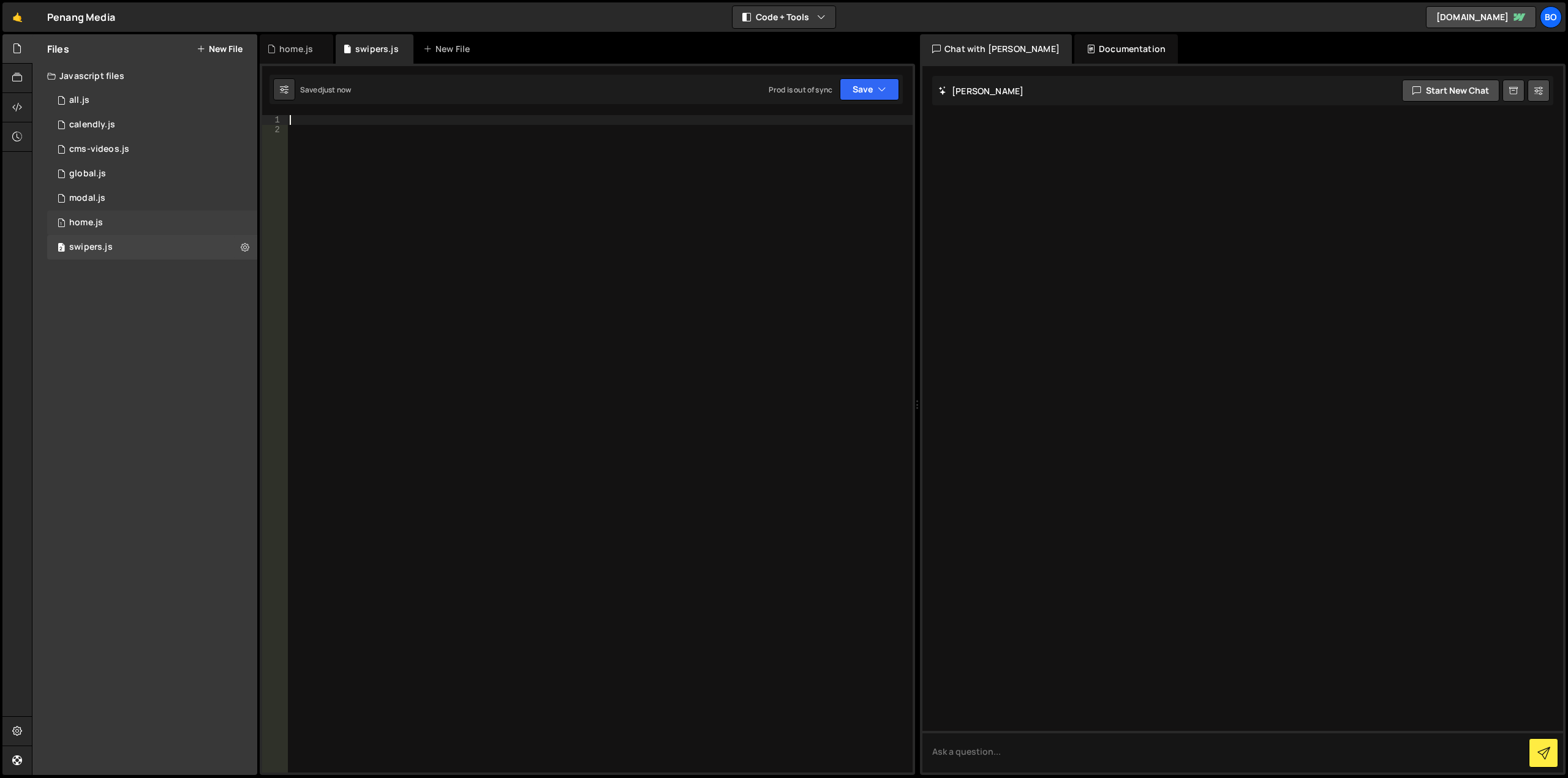
click at [140, 219] on div "1 home.js 0" at bounding box center [152, 223] width 210 height 24
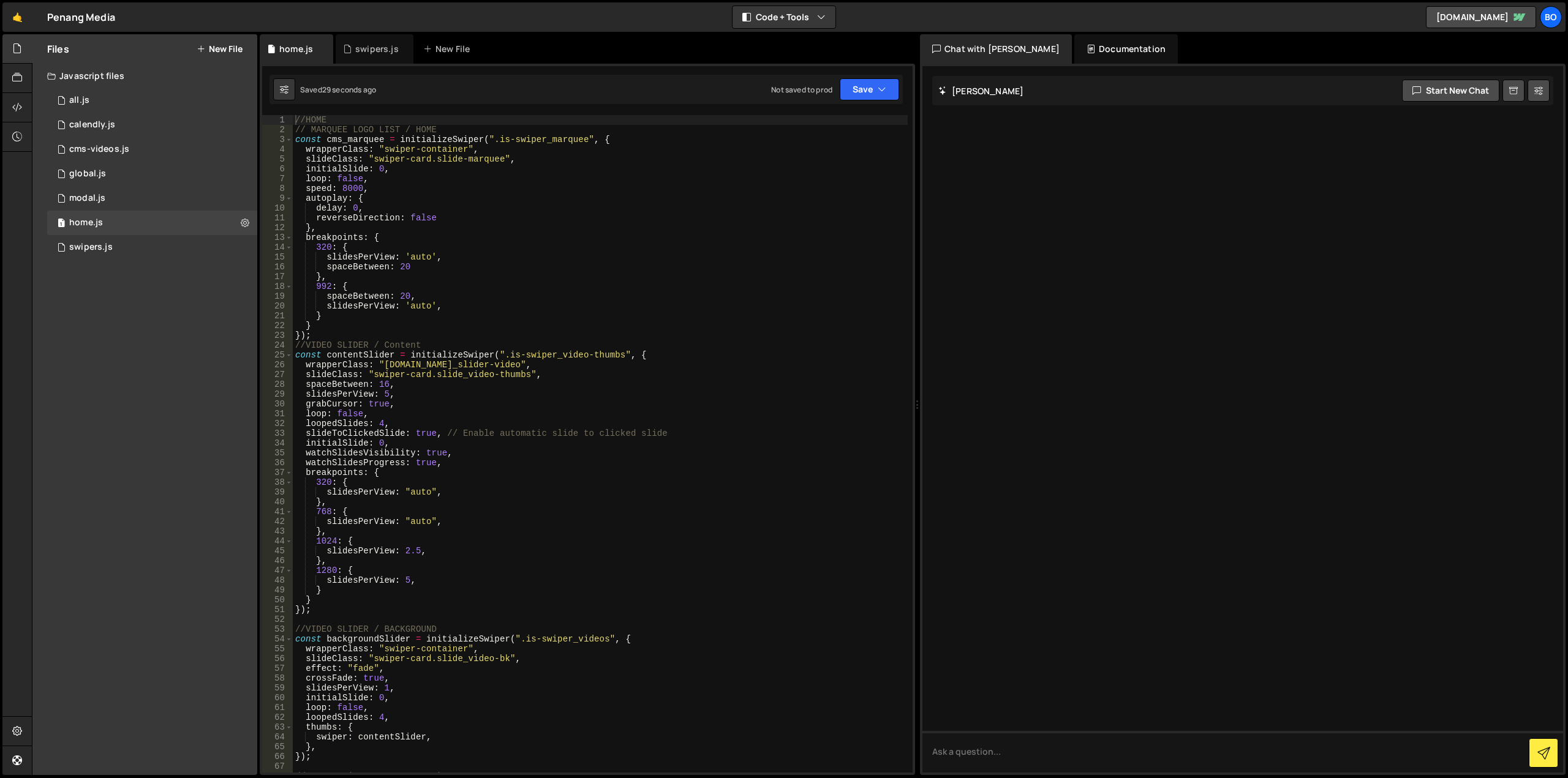
click at [303, 116] on div "//HOME // MARQUEE LOGO LIST / HOME const cms_marquee = initializeSwiper ( ".is-…" at bounding box center [600, 454] width 615 height 677
type textarea "//HOME"
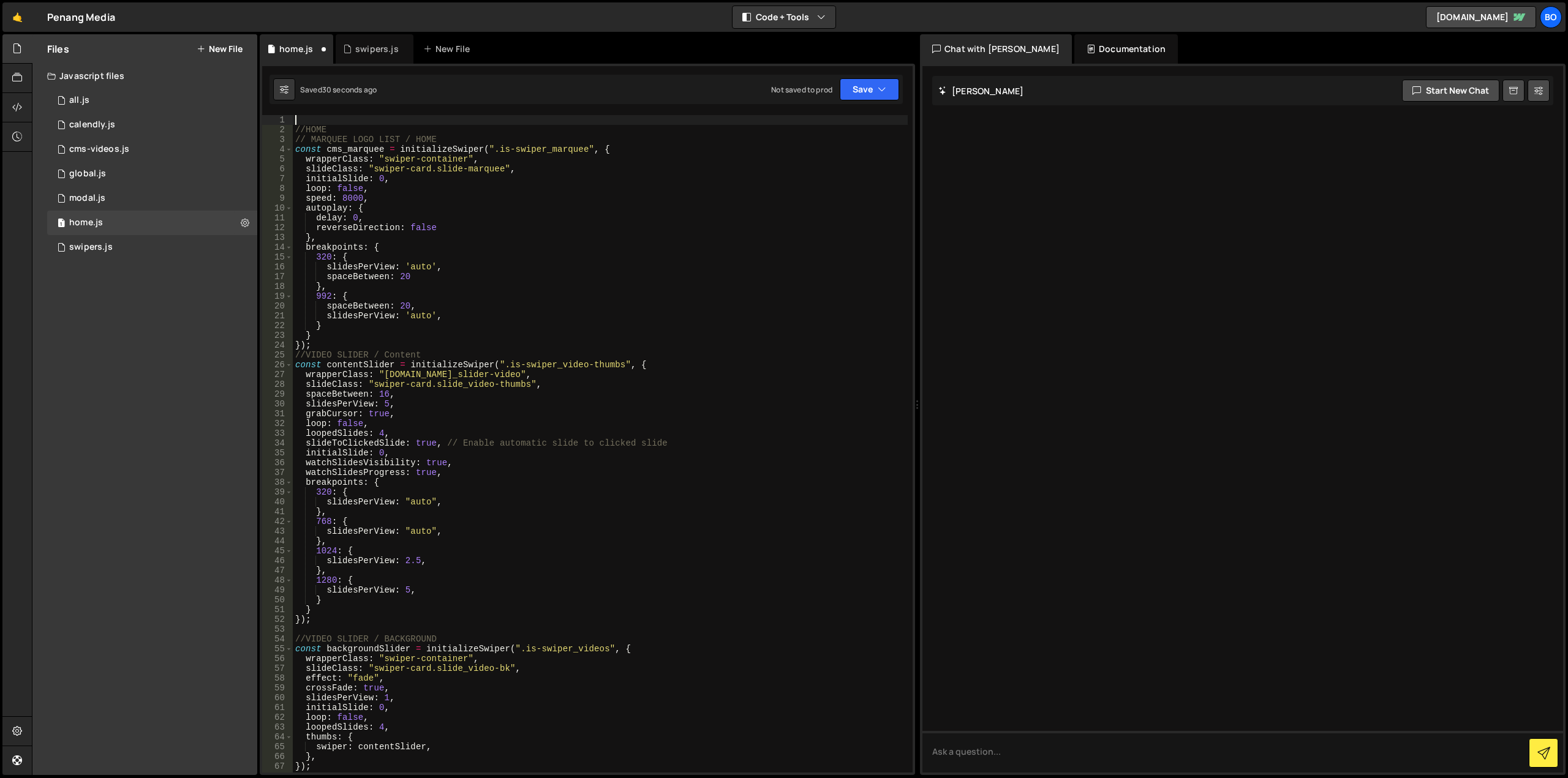
paste textarea "}"
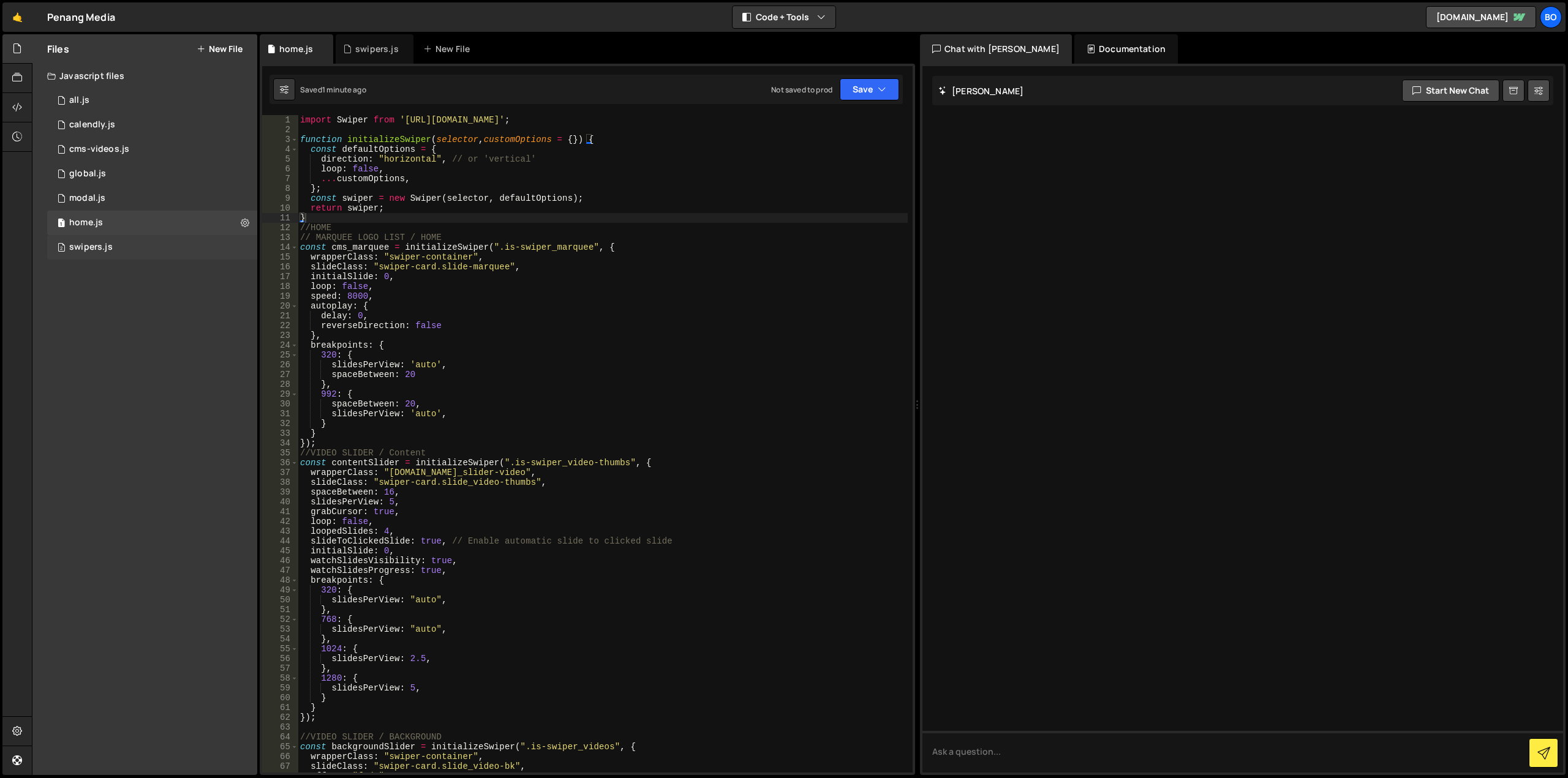
click at [146, 254] on div "2 swipers.js 0" at bounding box center [152, 247] width 210 height 24
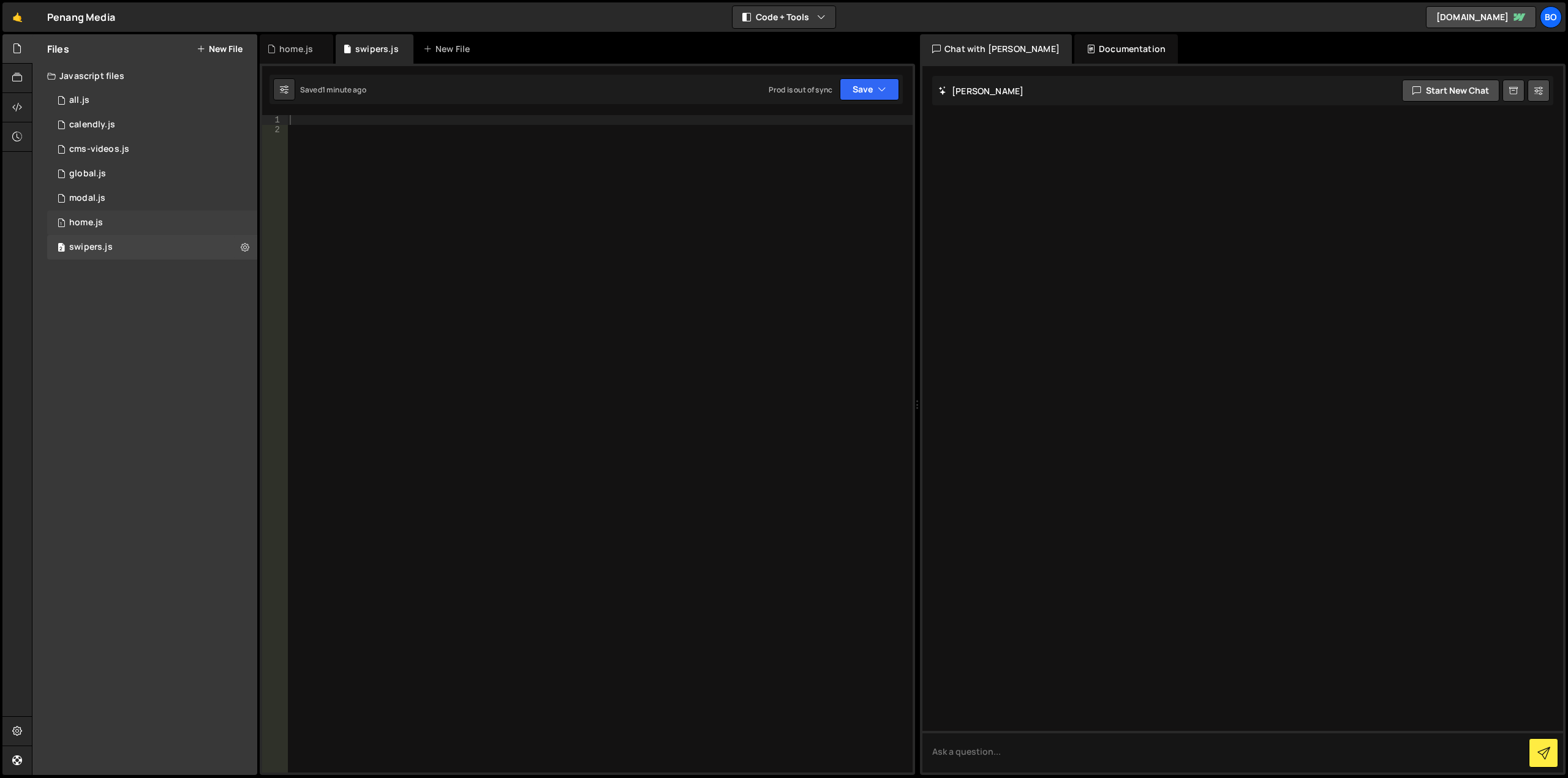
click at [146, 221] on div "1 home.js 0" at bounding box center [152, 223] width 210 height 24
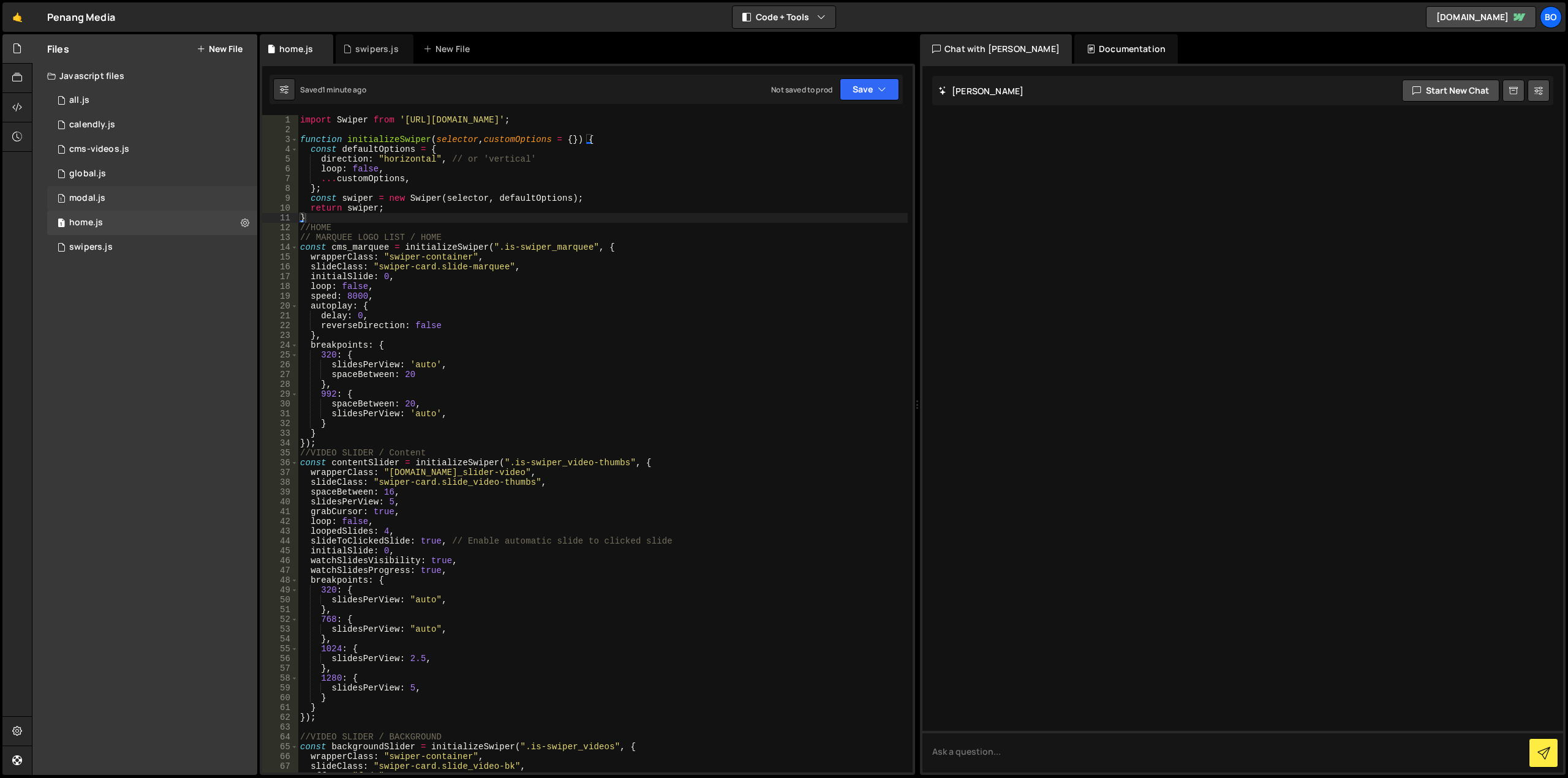
click at [144, 194] on div "1 modal.js 0" at bounding box center [152, 198] width 210 height 24
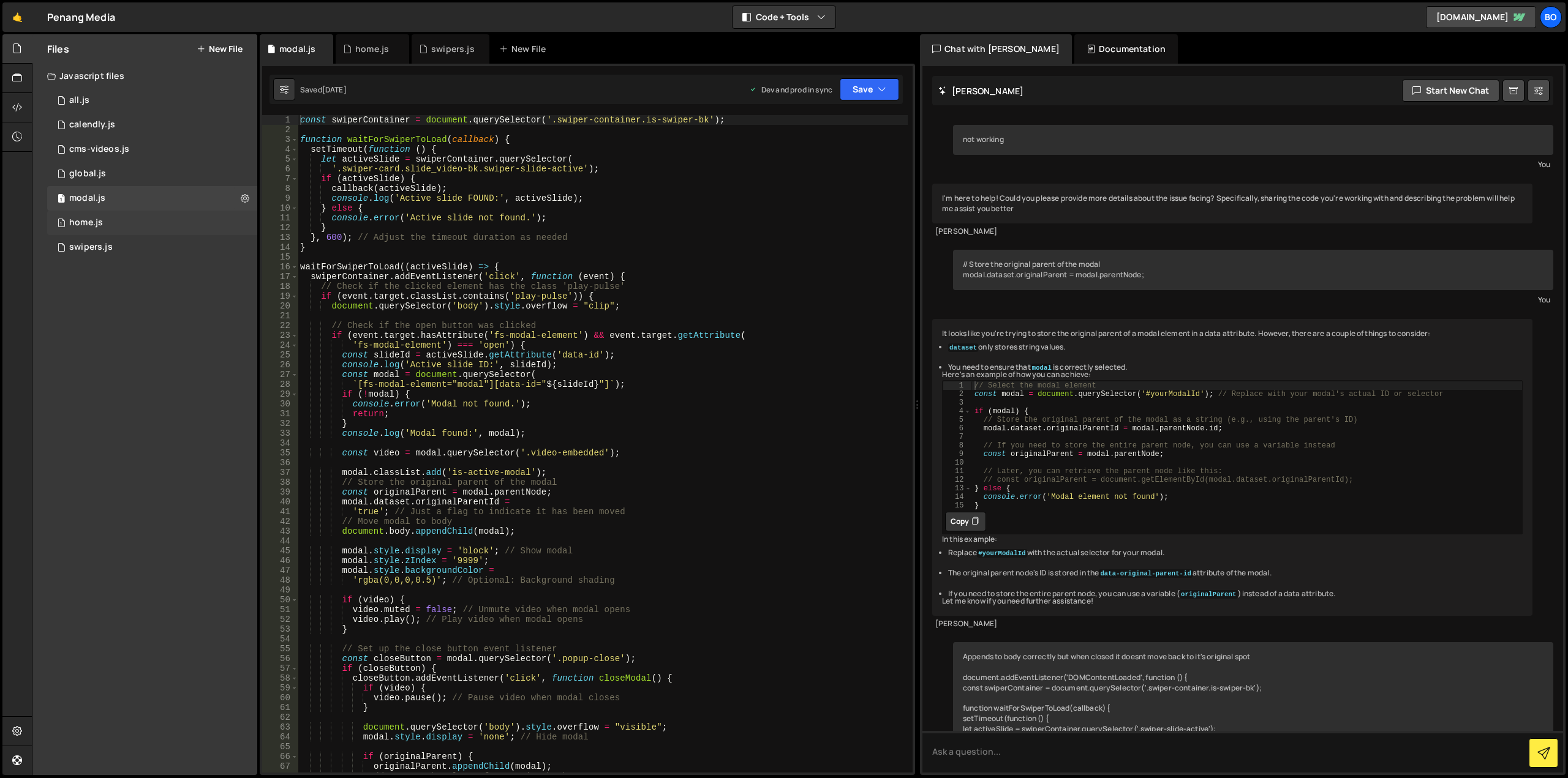
click at [142, 212] on div "1 home.js 0" at bounding box center [152, 223] width 210 height 24
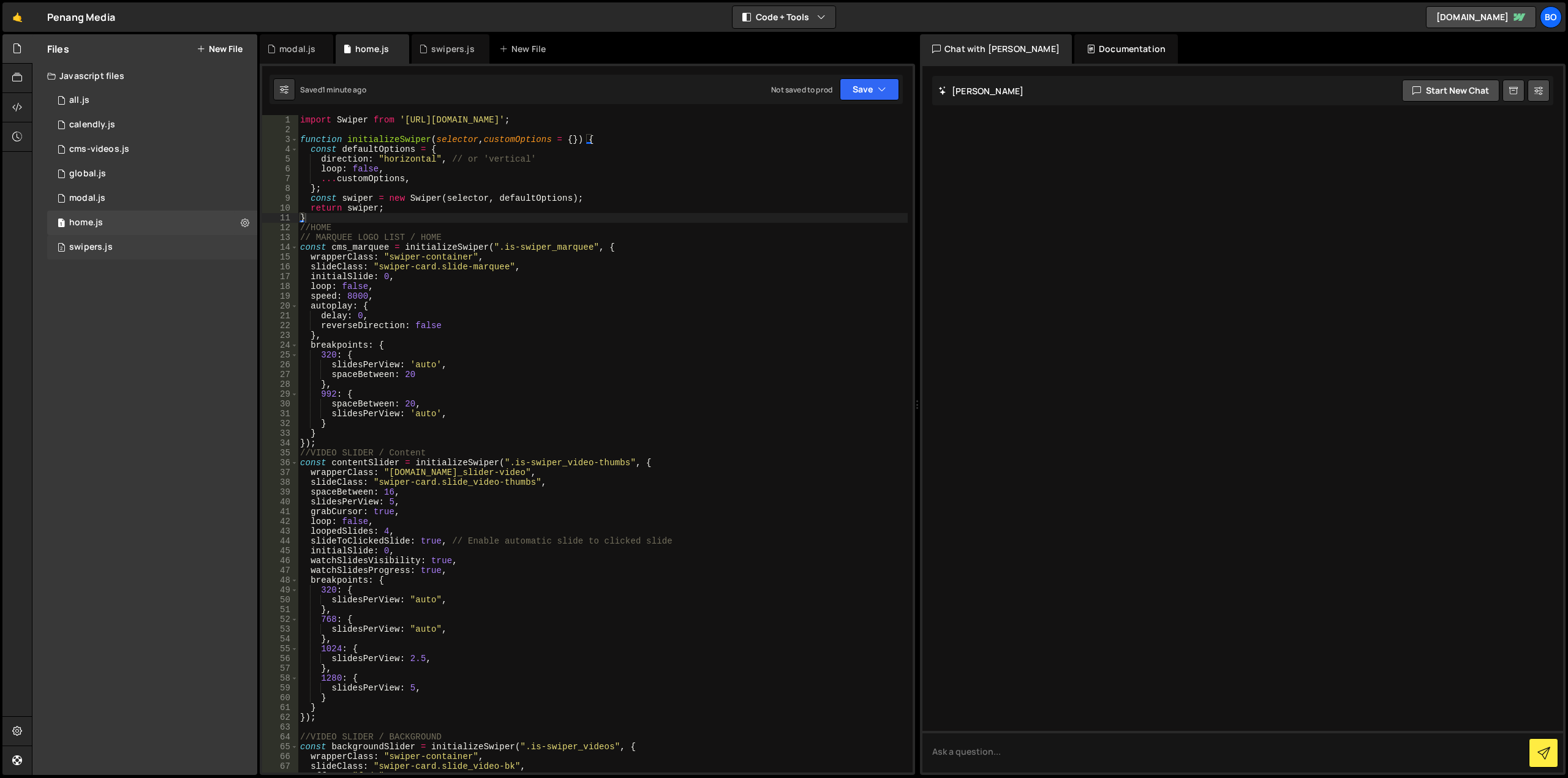
click at [146, 242] on div "2 swipers.js 0" at bounding box center [152, 247] width 210 height 24
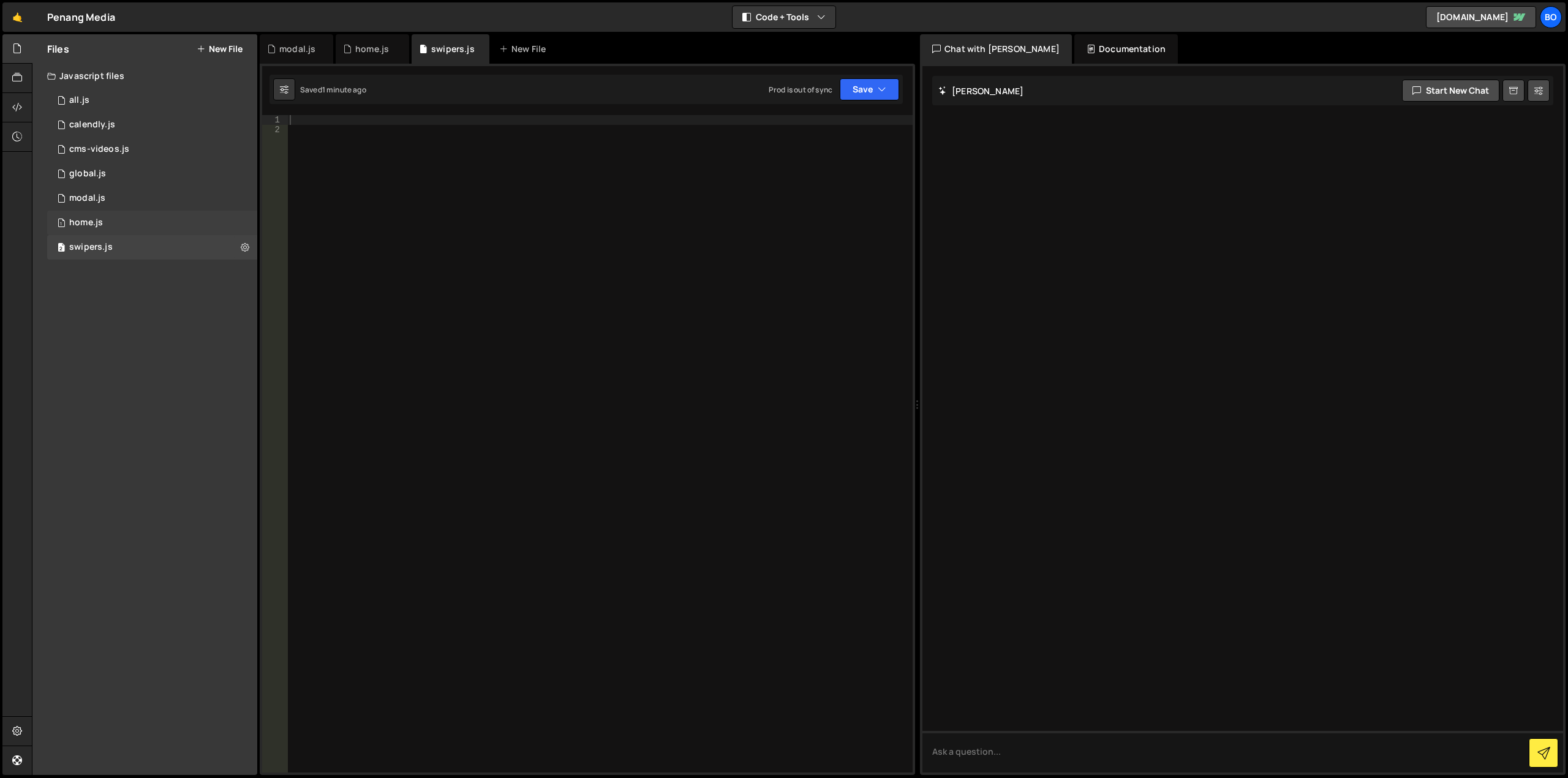
click at [152, 217] on div "1 home.js 0" at bounding box center [152, 223] width 210 height 24
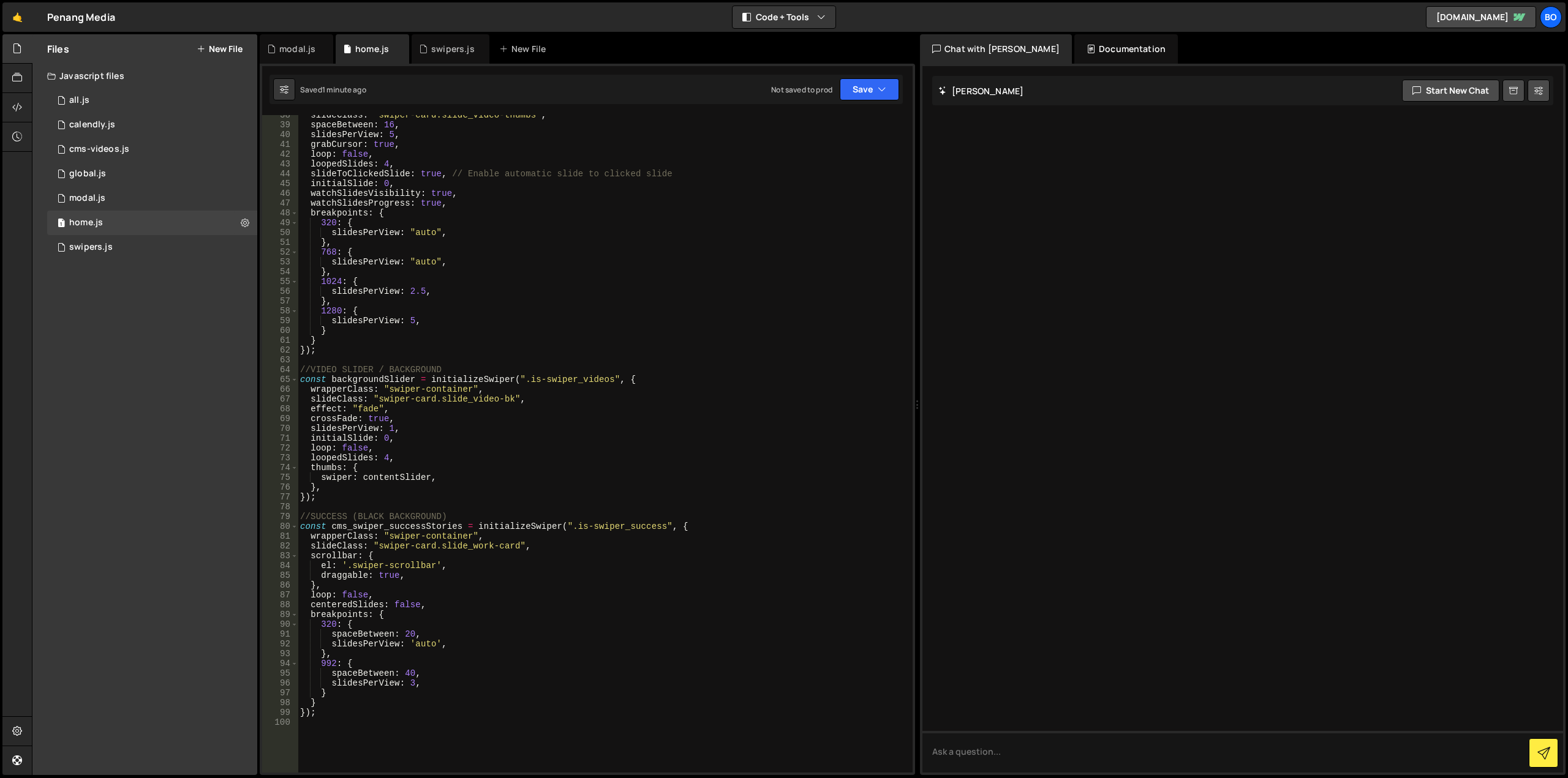
scroll to position [612, 0]
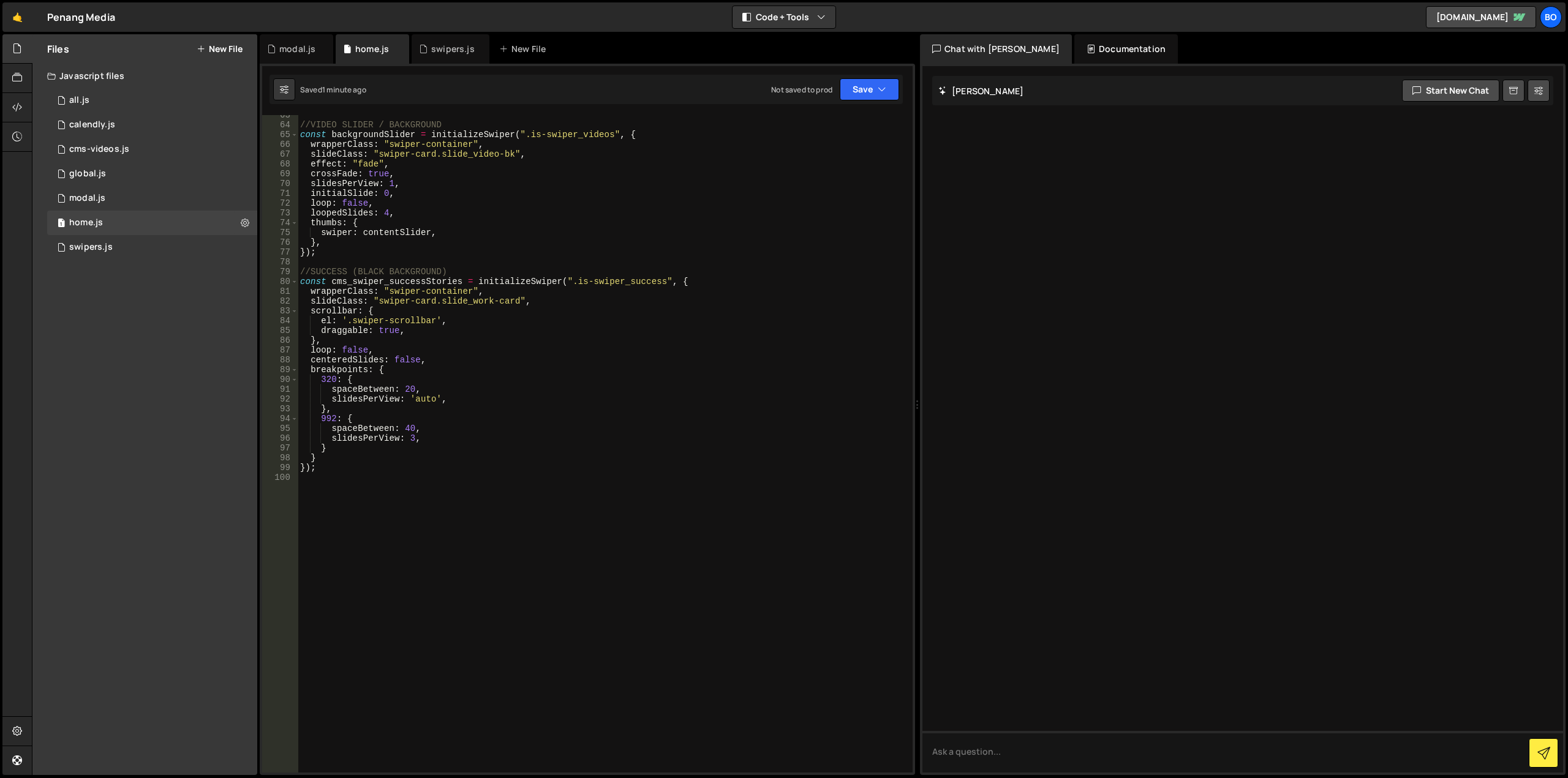
type textarea "});"
click at [339, 469] on div "//VIDEO SLIDER / BACKGROUND const backgroundSlider = initializeSwiper ( ".is-sw…" at bounding box center [602, 449] width 610 height 677
click at [176, 246] on div "2 swipers.js 0" at bounding box center [152, 247] width 210 height 24
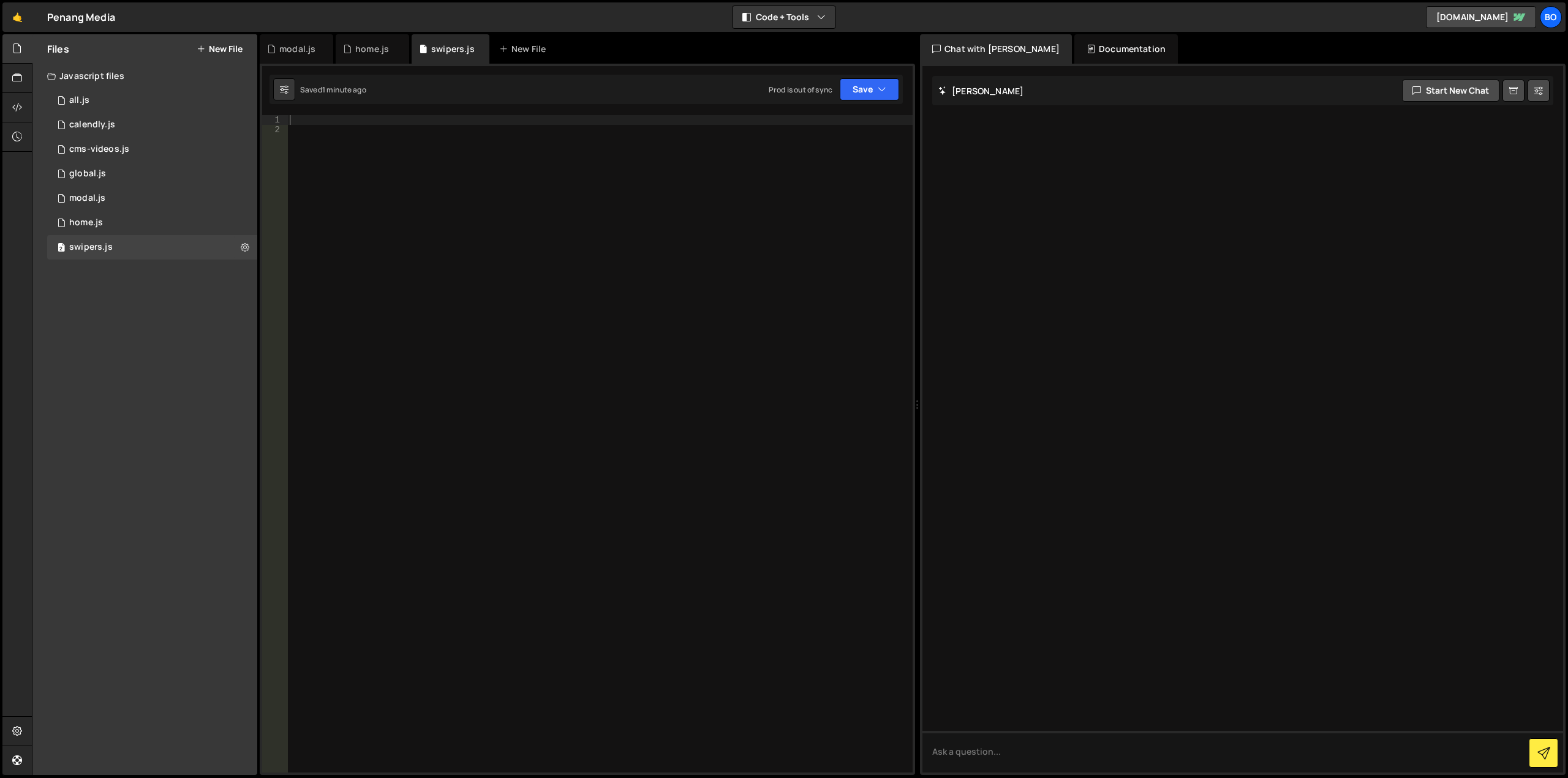
click at [462, 351] on div at bounding box center [599, 454] width 625 height 677
paste textarea "}"
type textarea "}"
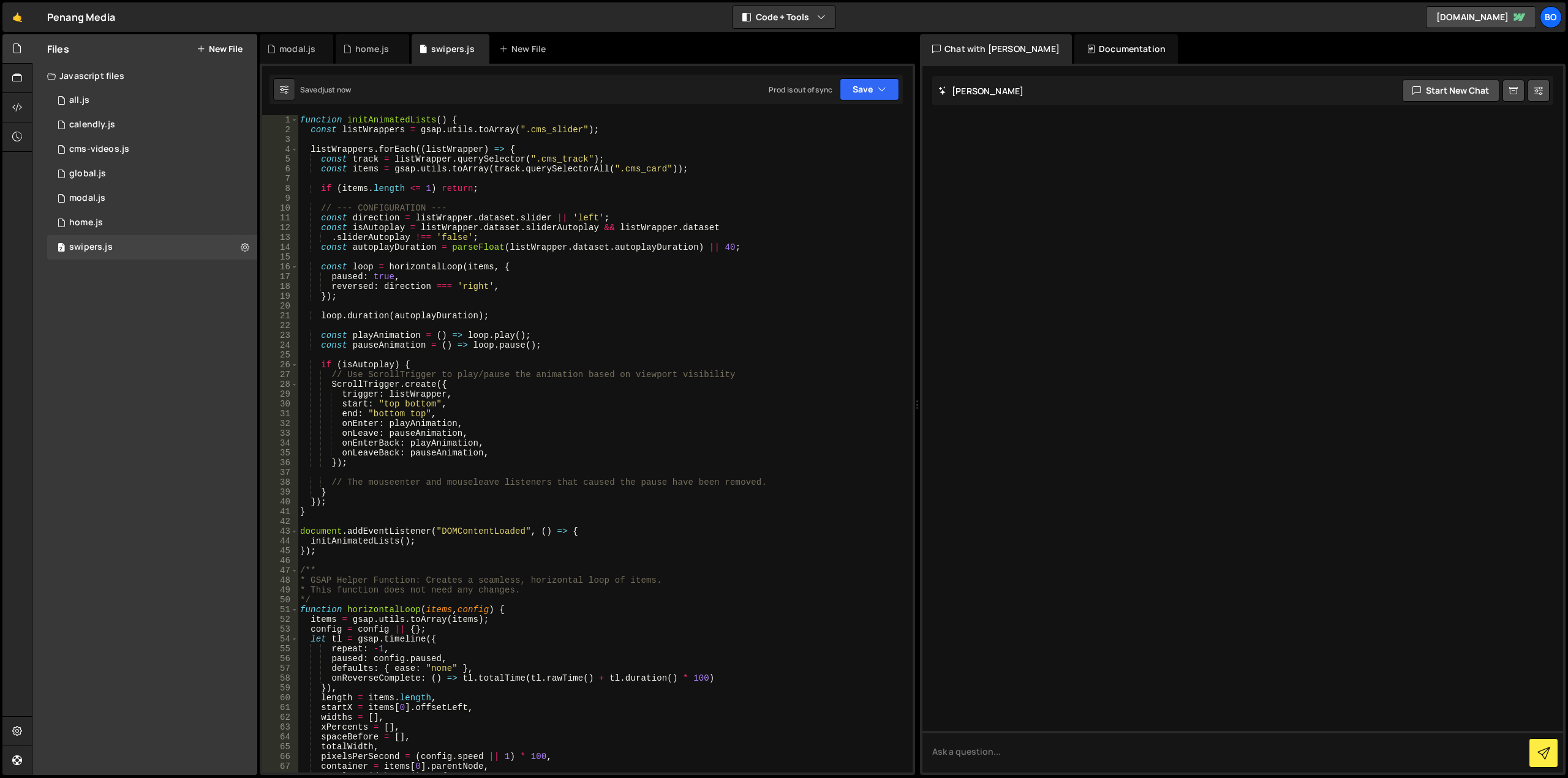
scroll to position [0, 0]
click at [381, 126] on div "function initAnimatedLists ( ) { const listWrappers = gsap . utils . toArray ( …" at bounding box center [602, 454] width 610 height 677
type textarea "const listWrappers = gsap.utils.toArray(".cms_slider");"
click at [381, 126] on div "function initAnimatedLists ( ) { const listWrappers = gsap . utils . toArray ( …" at bounding box center [602, 454] width 610 height 677
drag, startPoint x: 611, startPoint y: 133, endPoint x: 697, endPoint y: 158, distance: 89.6
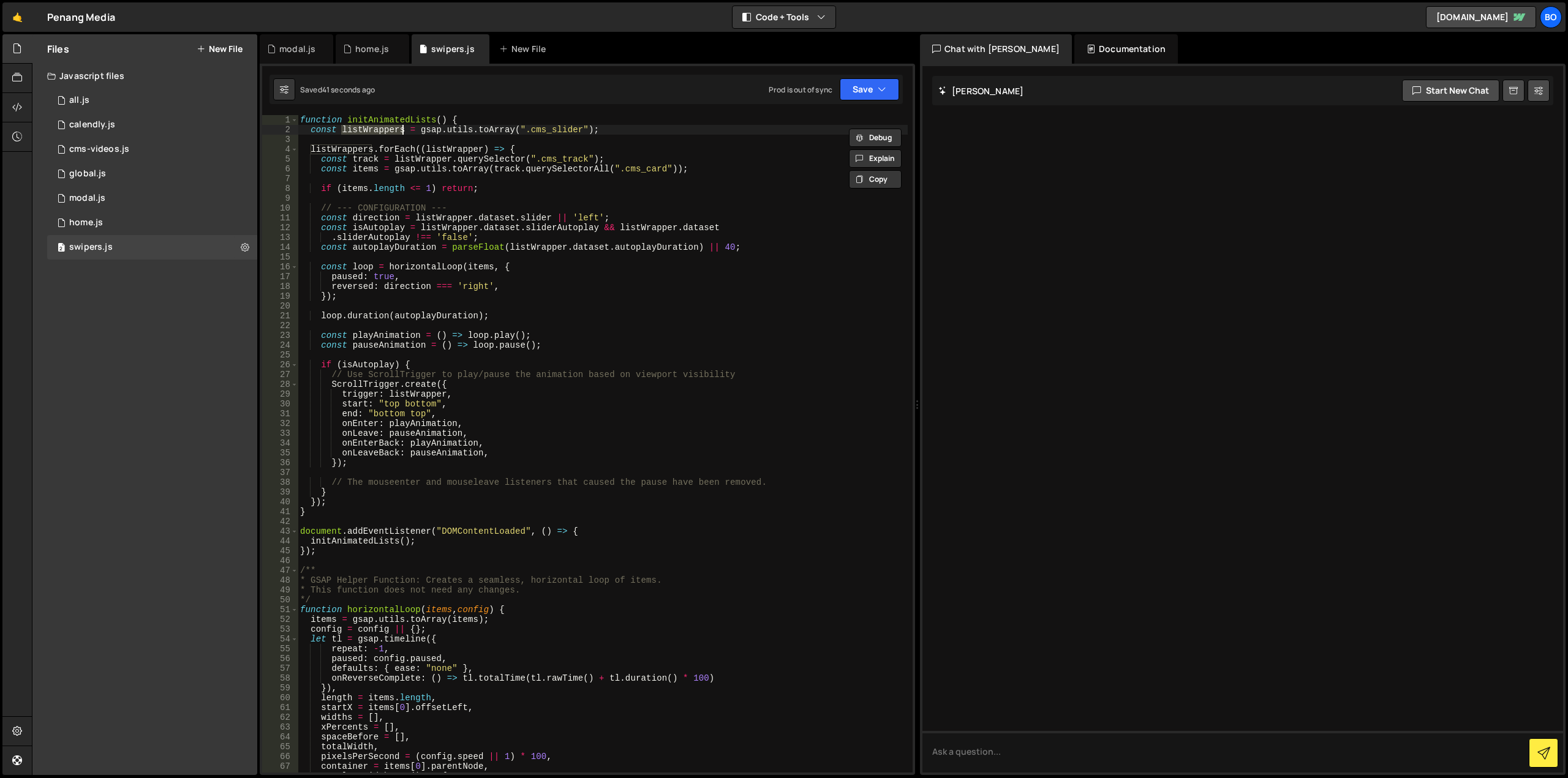
click at [611, 133] on div "function initAnimatedLists ( ) { const listWrappers = gsap . utils . toArray ( …" at bounding box center [602, 454] width 610 height 677
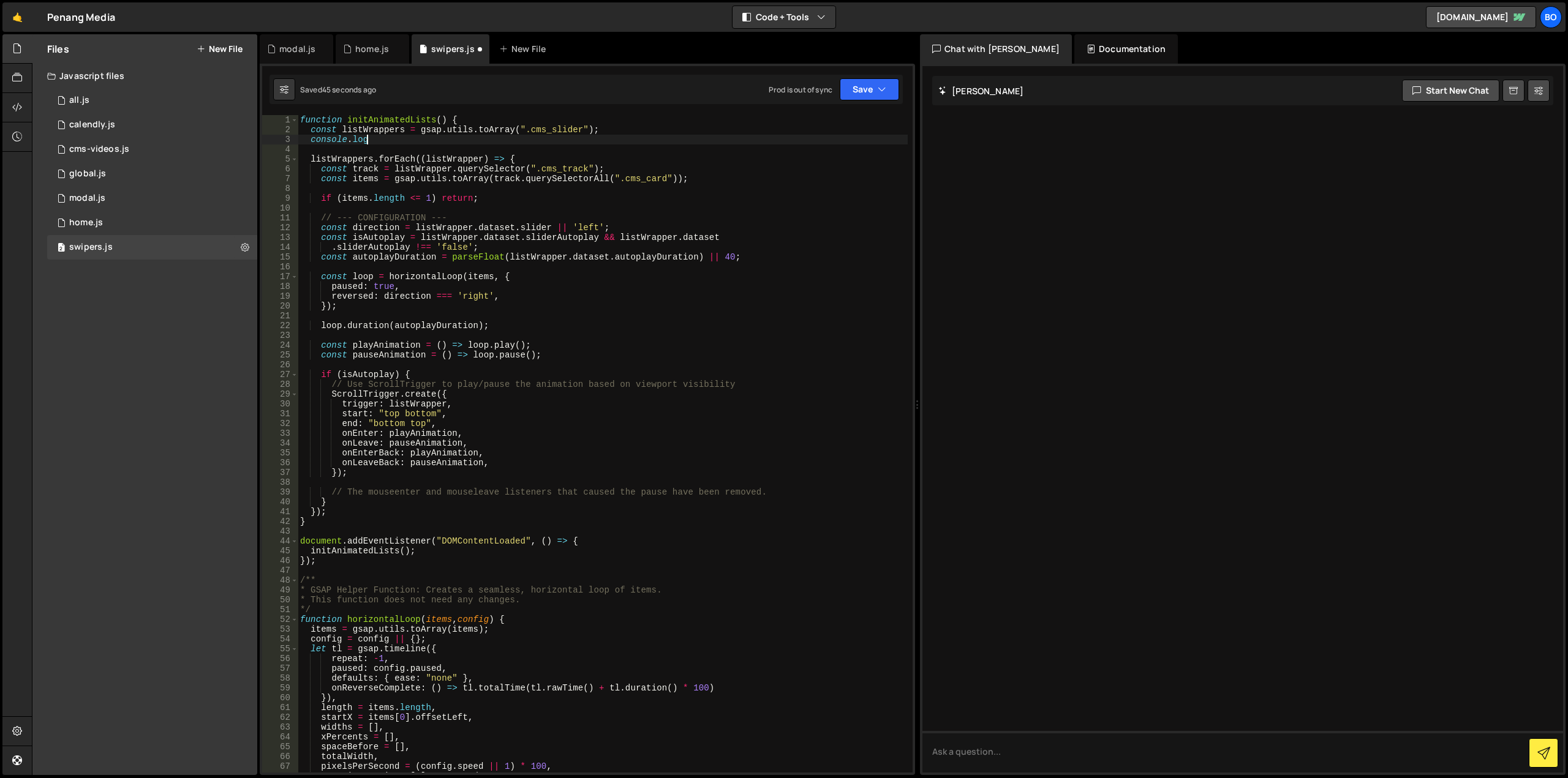
scroll to position [0, 4]
paste textarea "listWrappers"
drag, startPoint x: 513, startPoint y: 135, endPoint x: 310, endPoint y: 140, distance: 203.1
click at [310, 140] on div "function initAnimatedLists ( ) { const listWrappers = gsap . utils . toArray ( …" at bounding box center [602, 454] width 610 height 677
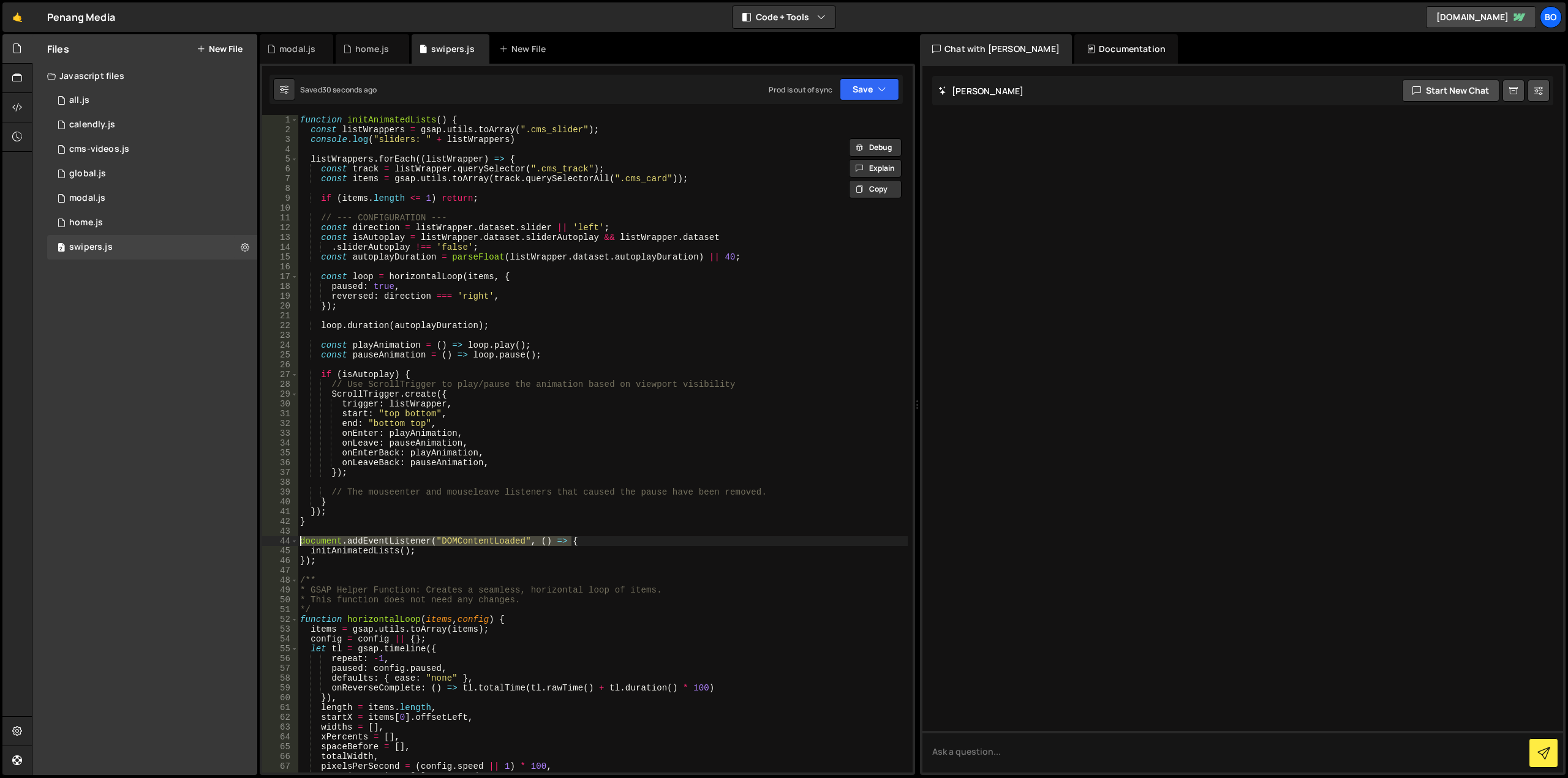
drag, startPoint x: 583, startPoint y: 541, endPoint x: 287, endPoint y: 541, distance: 296.0
click at [287, 541] on div "console.log("sliders: " + listWrappers) 1 2 3 4 5 6 7 8 9 10 11 12 13 14 15 16 …" at bounding box center [587, 444] width 650 height 657
type textarea "document.addEventListener("DOMContentLoaded", () => {"
drag, startPoint x: 321, startPoint y: 561, endPoint x: 260, endPoint y: 566, distance: 61.2
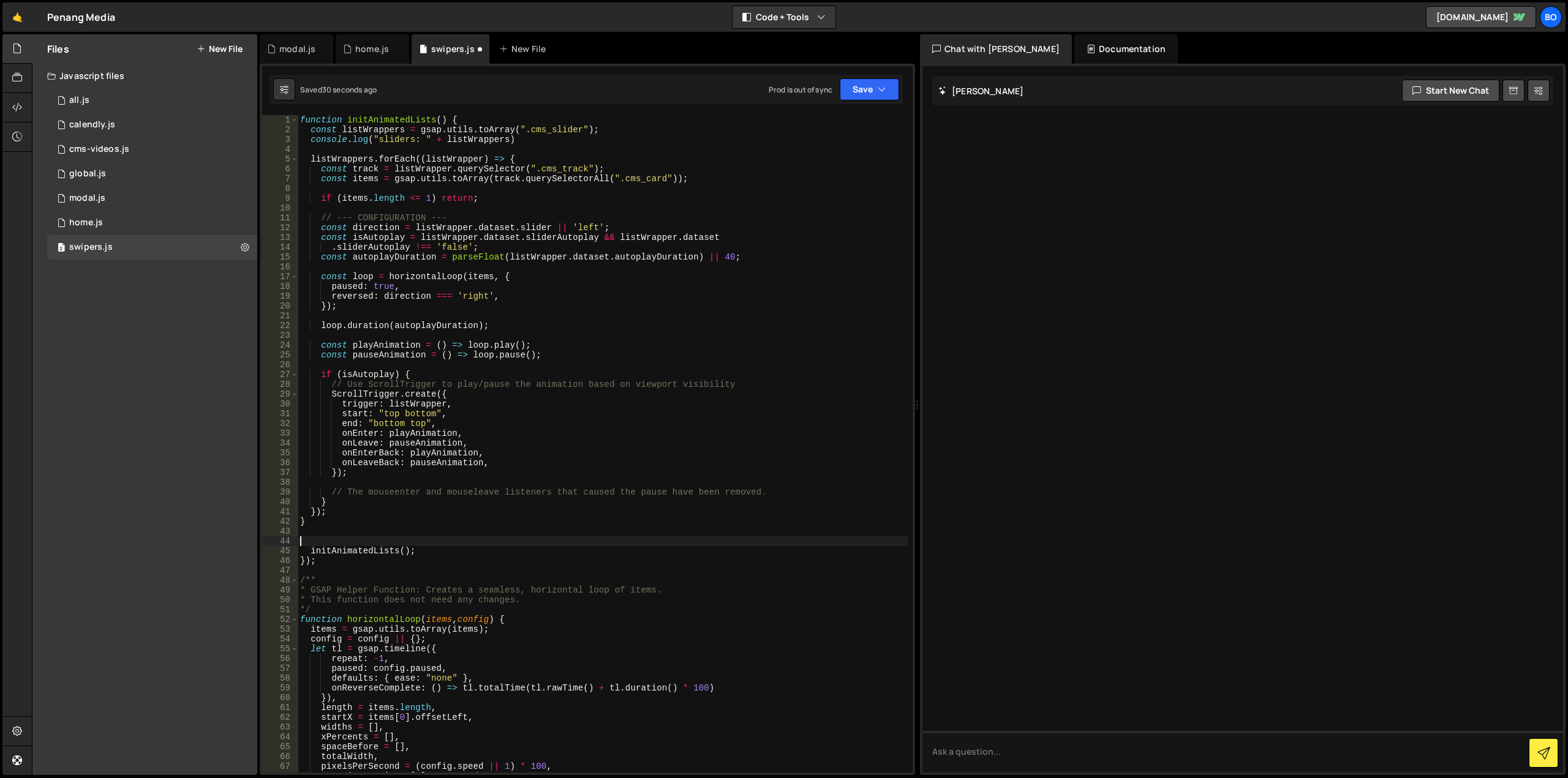
click at [260, 566] on div "1 Type cmd + s to save your Javascript file. הההההההההההההההההההההההההההההההההה…" at bounding box center [587, 419] width 656 height 712
type textarea "});"
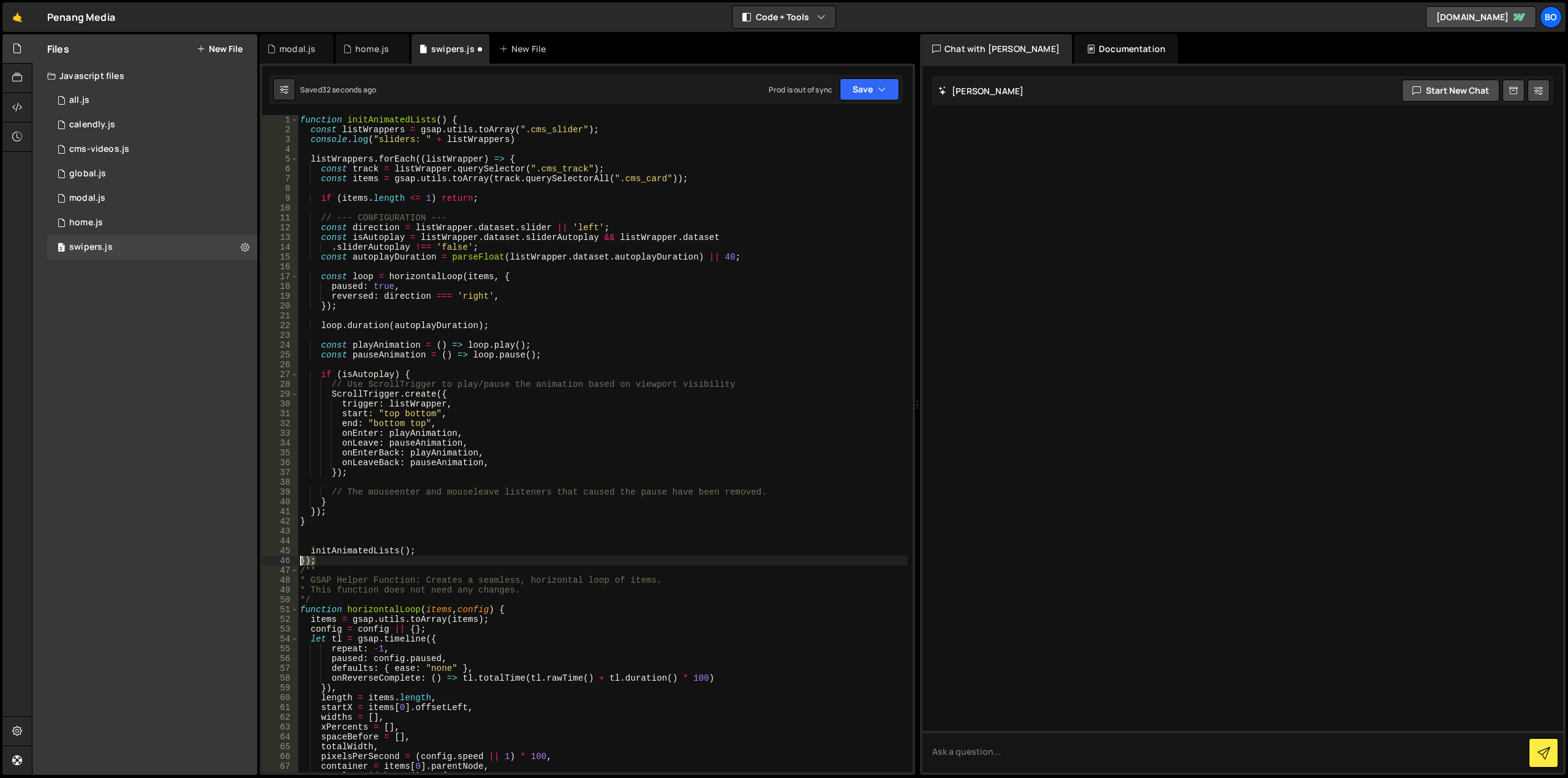
drag, startPoint x: 318, startPoint y: 564, endPoint x: 296, endPoint y: 564, distance: 22.0
click at [296, 564] on div "}); 1 2 3 4 5 6 7 8 9 10 11 12 13 14 15 16 17 18 19 20 21 22 23 24 25 26 27 28 …" at bounding box center [587, 444] width 650 height 657
type textarea "/**"
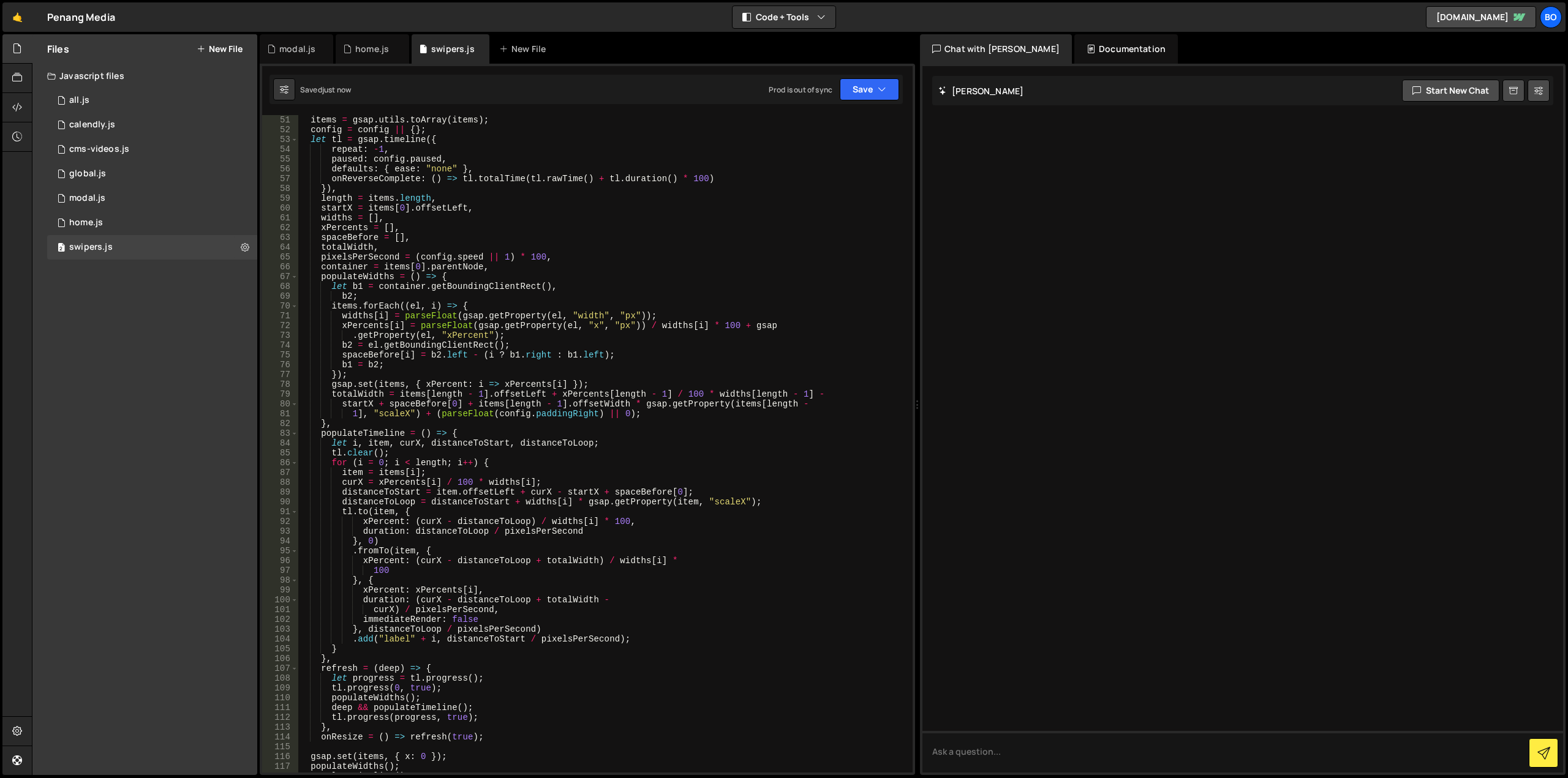
scroll to position [735, 0]
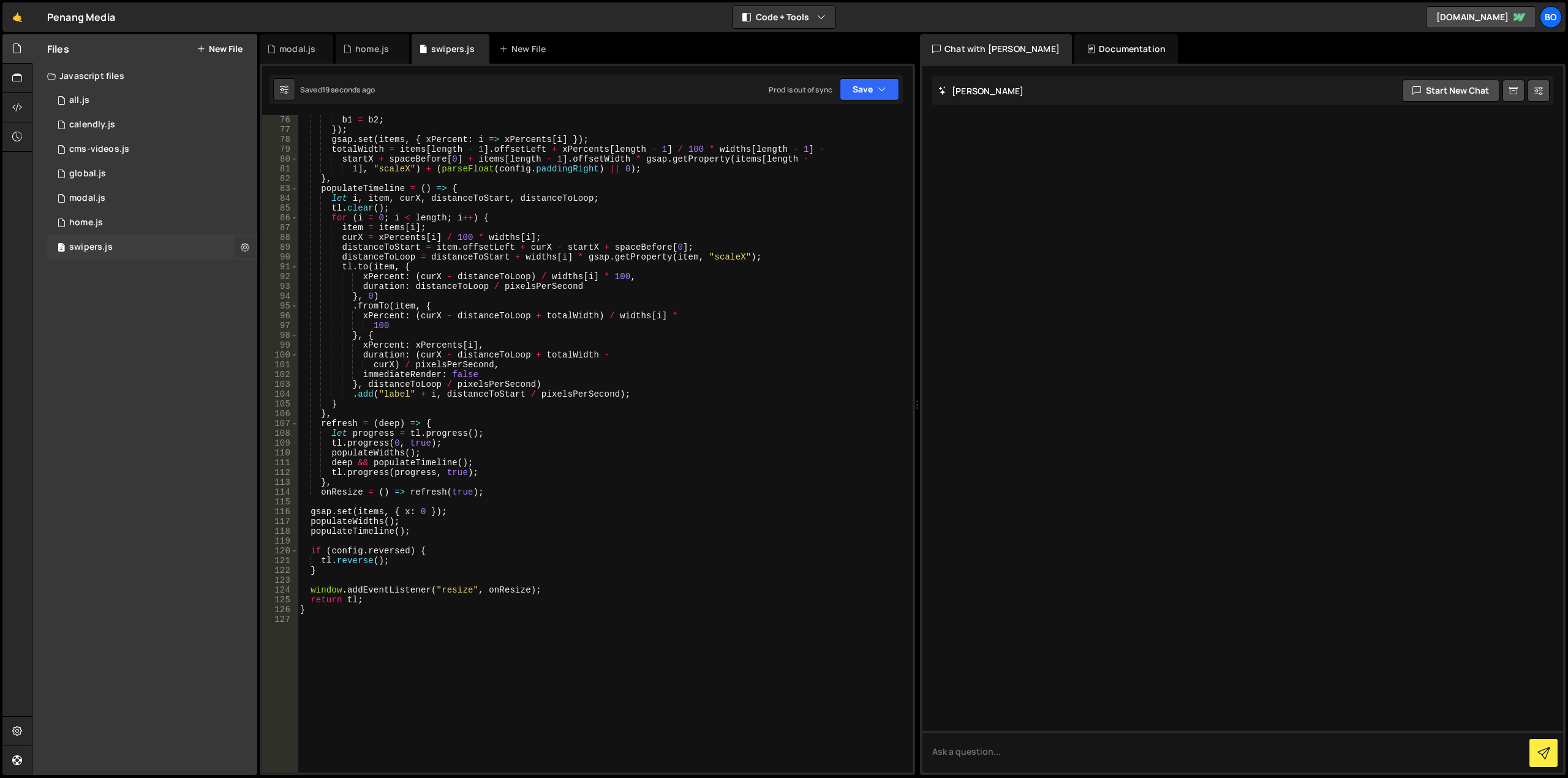
click at [242, 247] on icon at bounding box center [245, 246] width 9 height 12
type input "swipers"
radio input "true"
checkbox input "true"
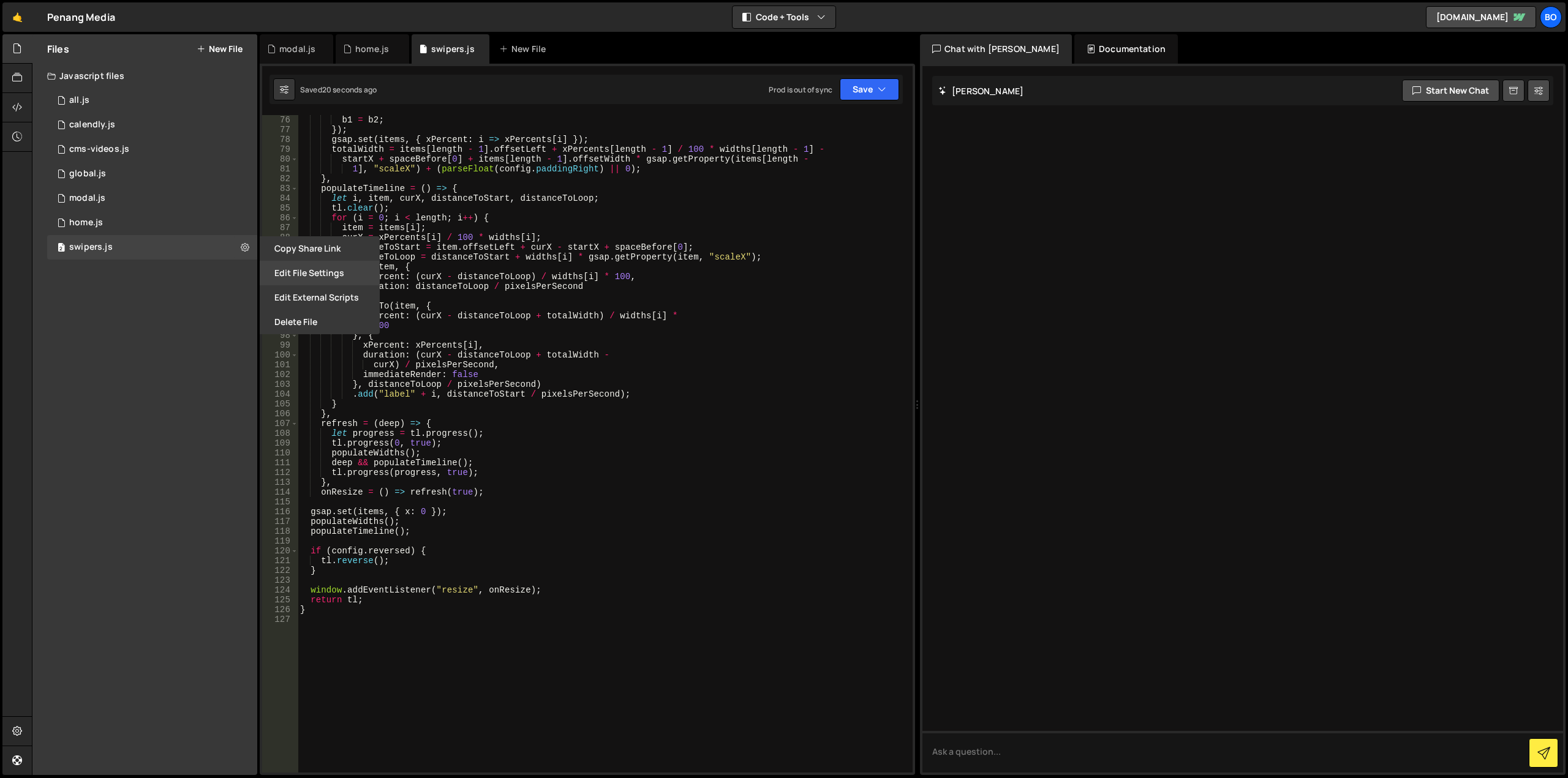
click at [292, 266] on button "Edit File Settings" at bounding box center [319, 273] width 120 height 24
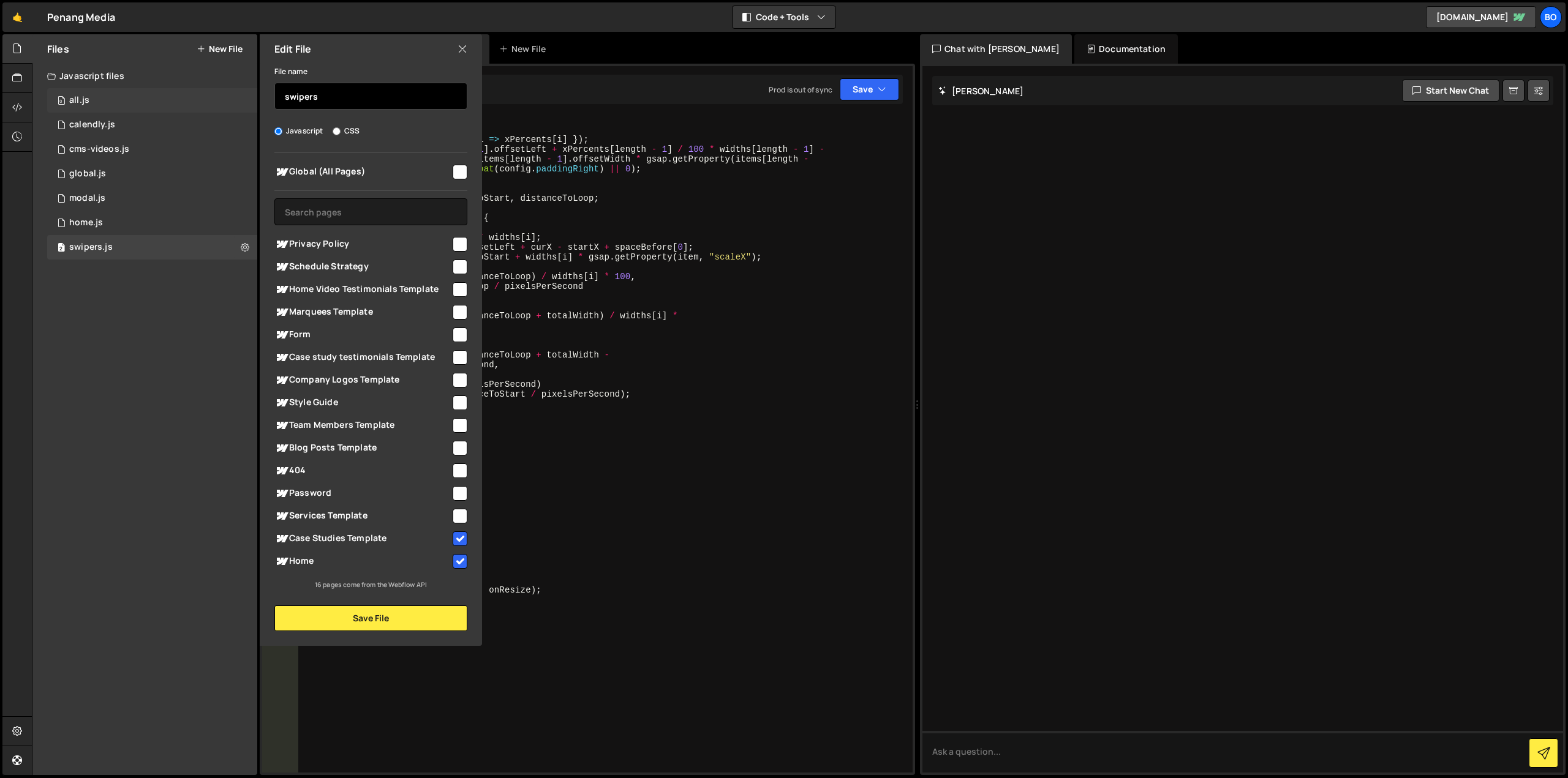
drag, startPoint x: 326, startPoint y: 99, endPoint x: 189, endPoint y: 102, distance: 137.0
click at [189, 102] on div "Files New File Javascript files 0 all.js 0 1 calendly.js 0 1 cms-videos.js 0 1 1" at bounding box center [145, 405] width 225 height 741
click at [415, 621] on button "Save File" at bounding box center [370, 618] width 193 height 26
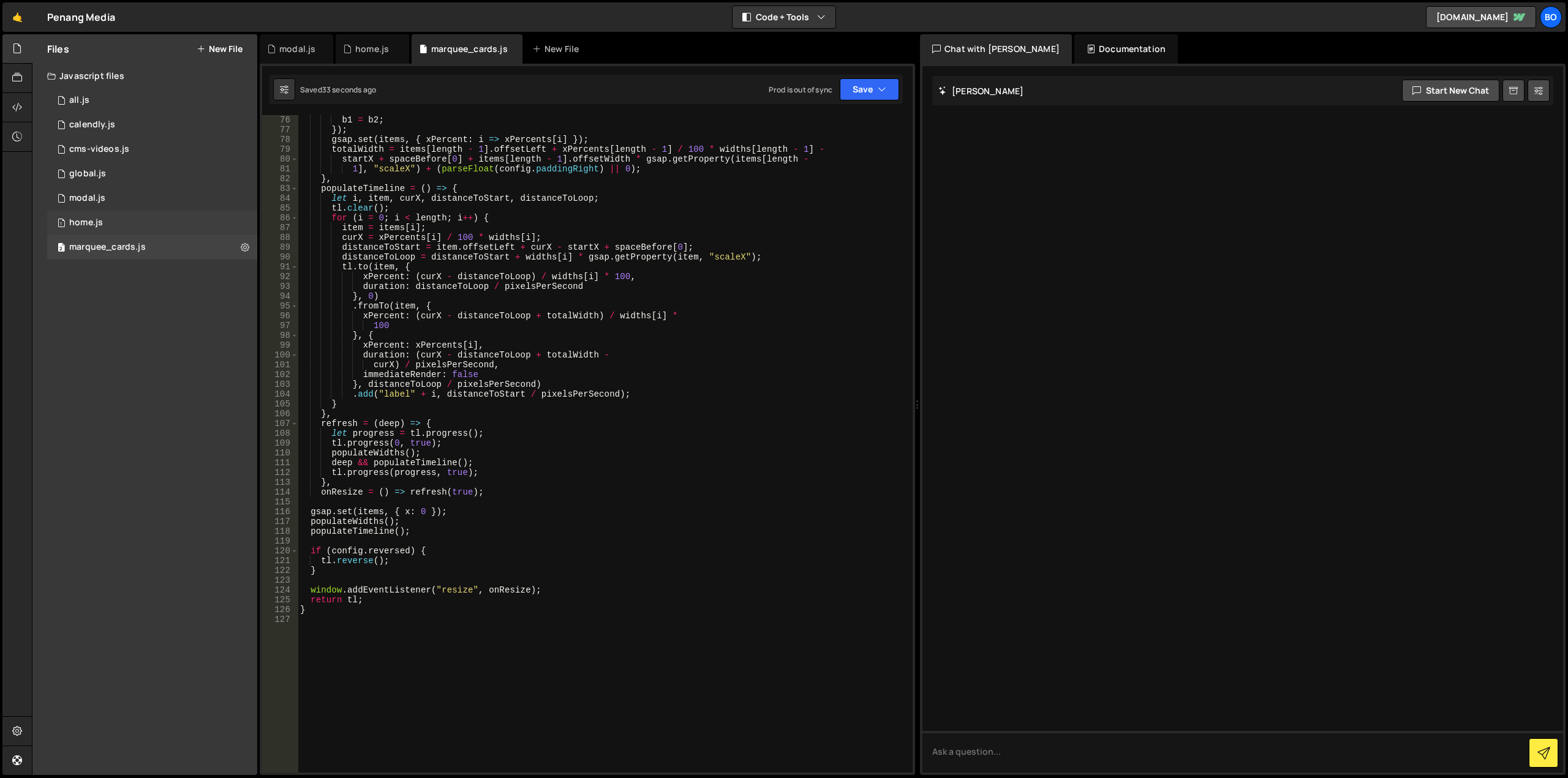
click at [161, 229] on div "1 home.js 0" at bounding box center [152, 223] width 210 height 24
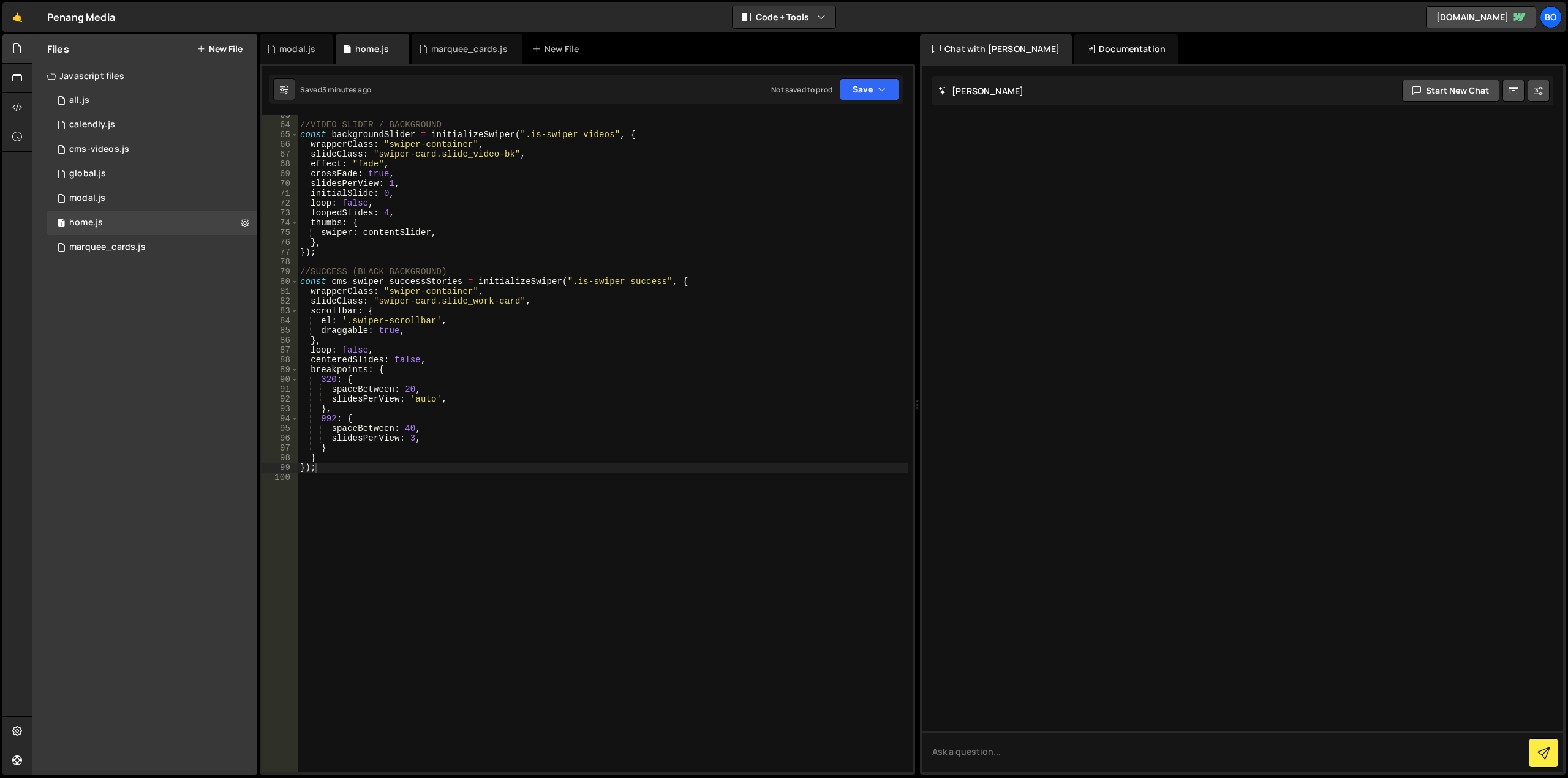
scroll to position [0, 0]
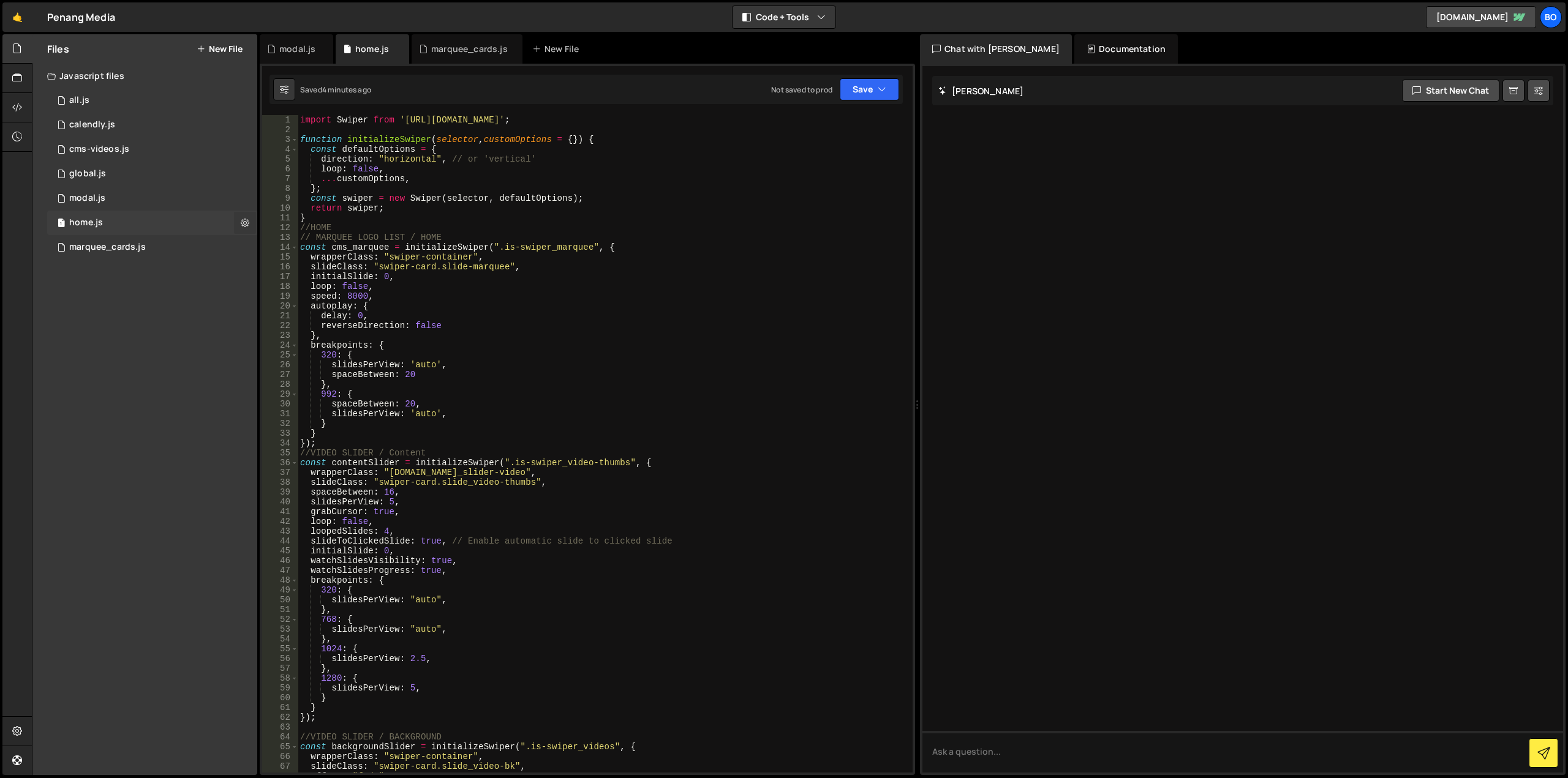
click at [247, 226] on icon at bounding box center [245, 222] width 9 height 12
type input "home"
radio input "true"
checkbox input "true"
click at [298, 249] on button "Edit File Settings" at bounding box center [319, 248] width 120 height 24
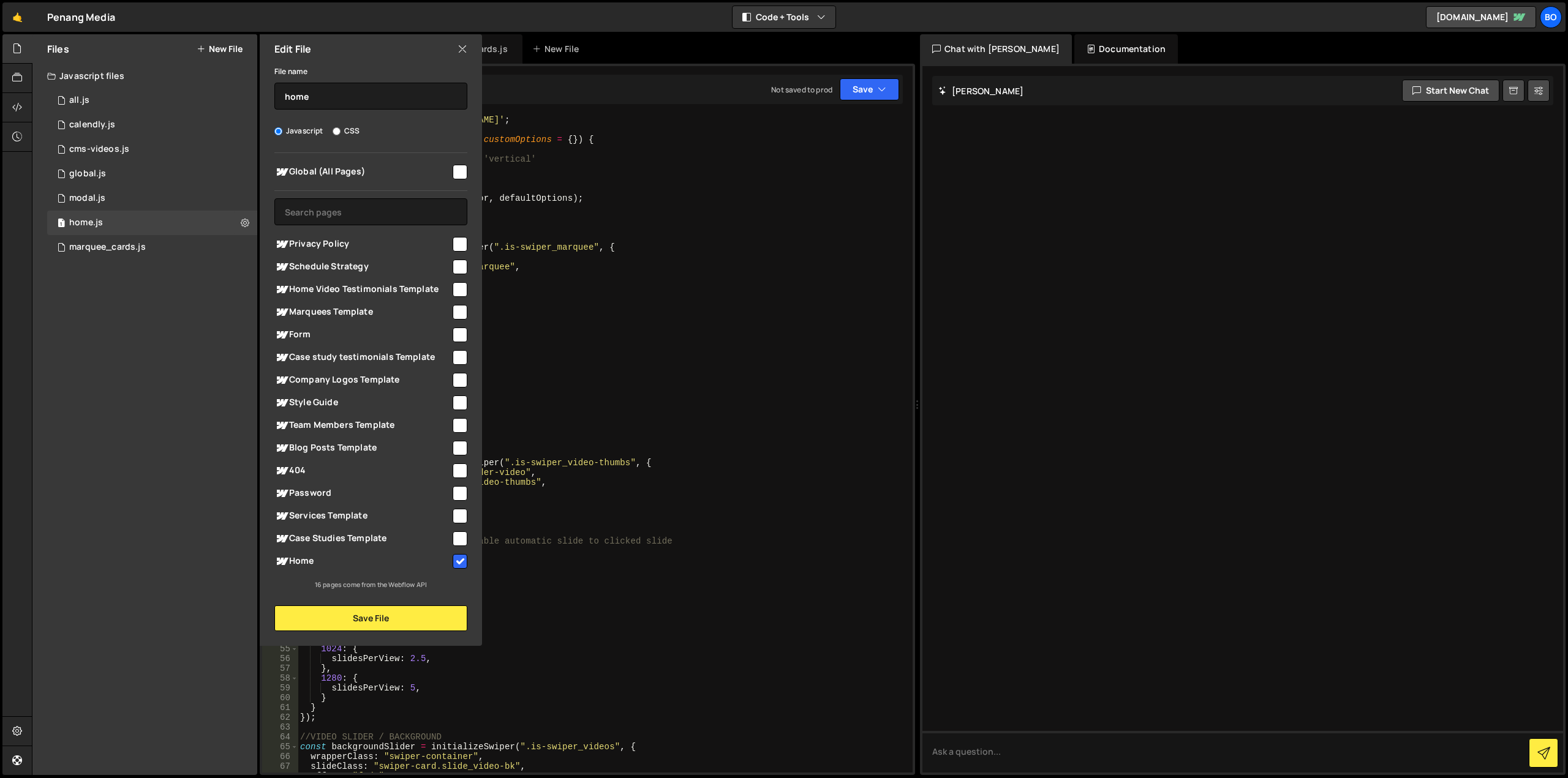
click at [463, 542] on input "checkbox" at bounding box center [460, 539] width 15 height 15
checkbox input "true"
click at [351, 626] on button "Save File" at bounding box center [370, 618] width 193 height 26
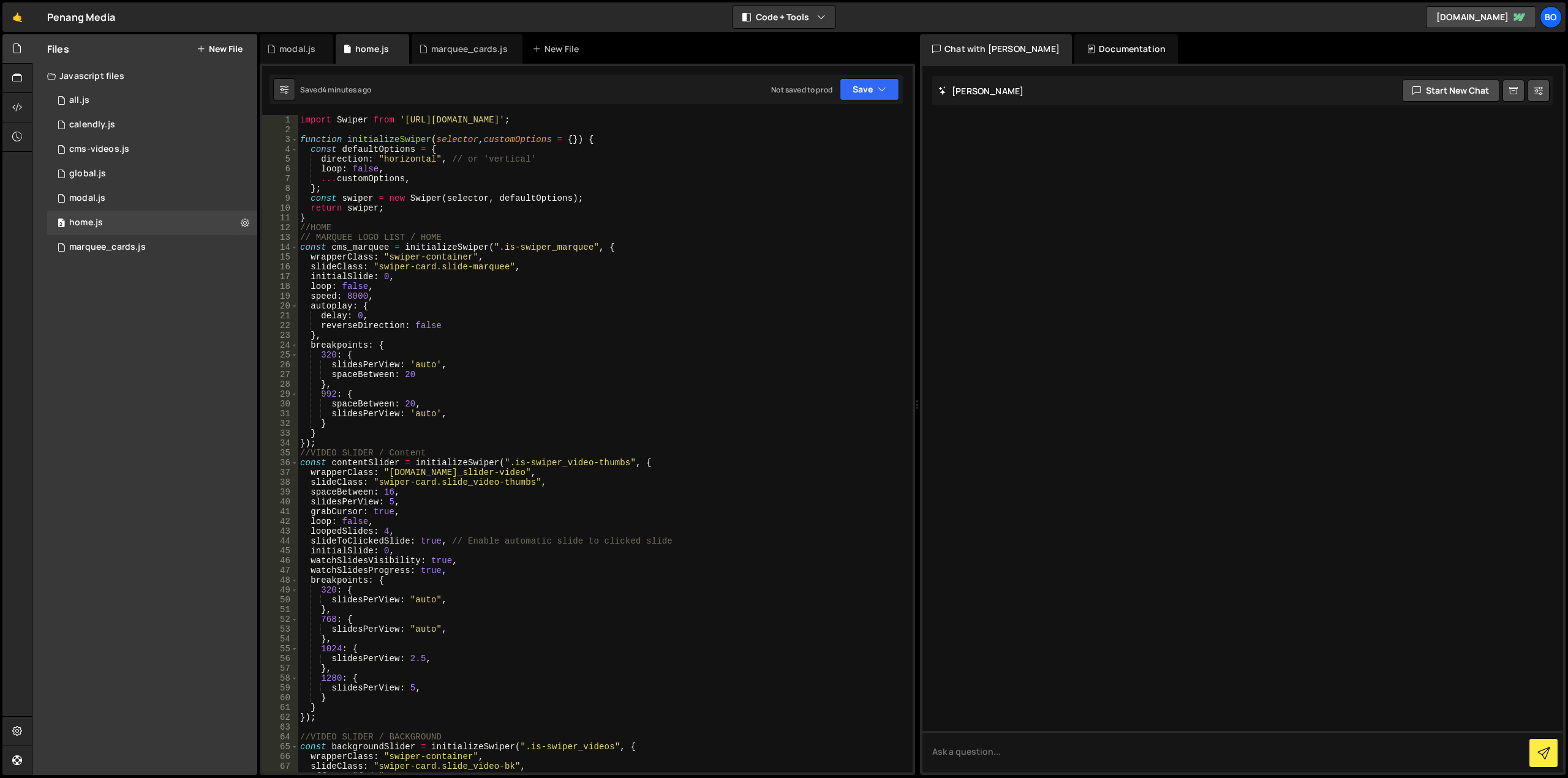
click at [635, 367] on div "import Swiper from '[URL][DOMAIN_NAME]' ; function initializeSwiper ( selector …" at bounding box center [602, 454] width 610 height 677
click at [465, 234] on div "import Swiper from '[URL][DOMAIN_NAME]' ; function initializeSwiper ( selector …" at bounding box center [602, 454] width 610 height 677
type textarea "// MARQUEE LOGO LIST / HOME"
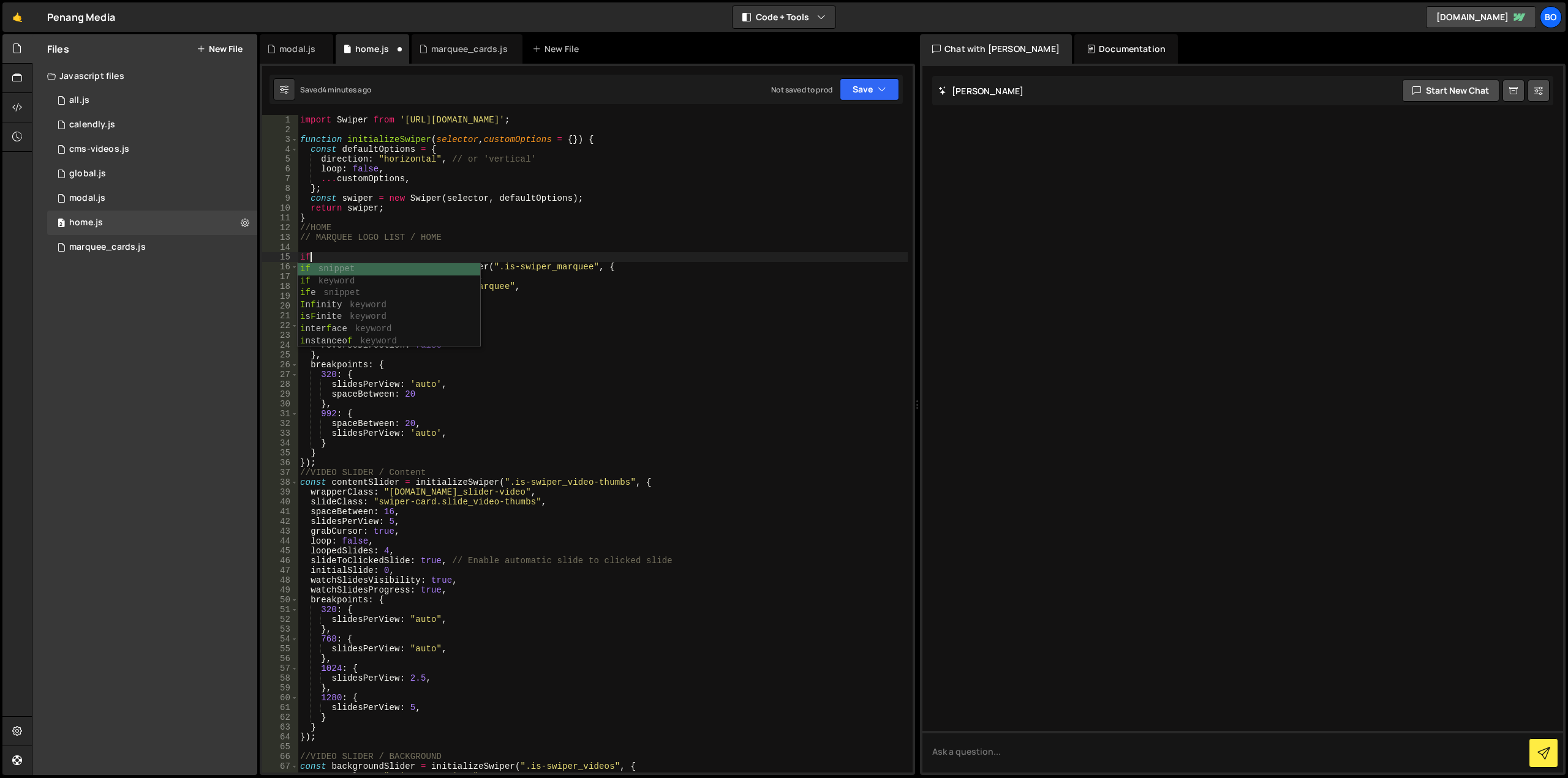
type textarea "if ("
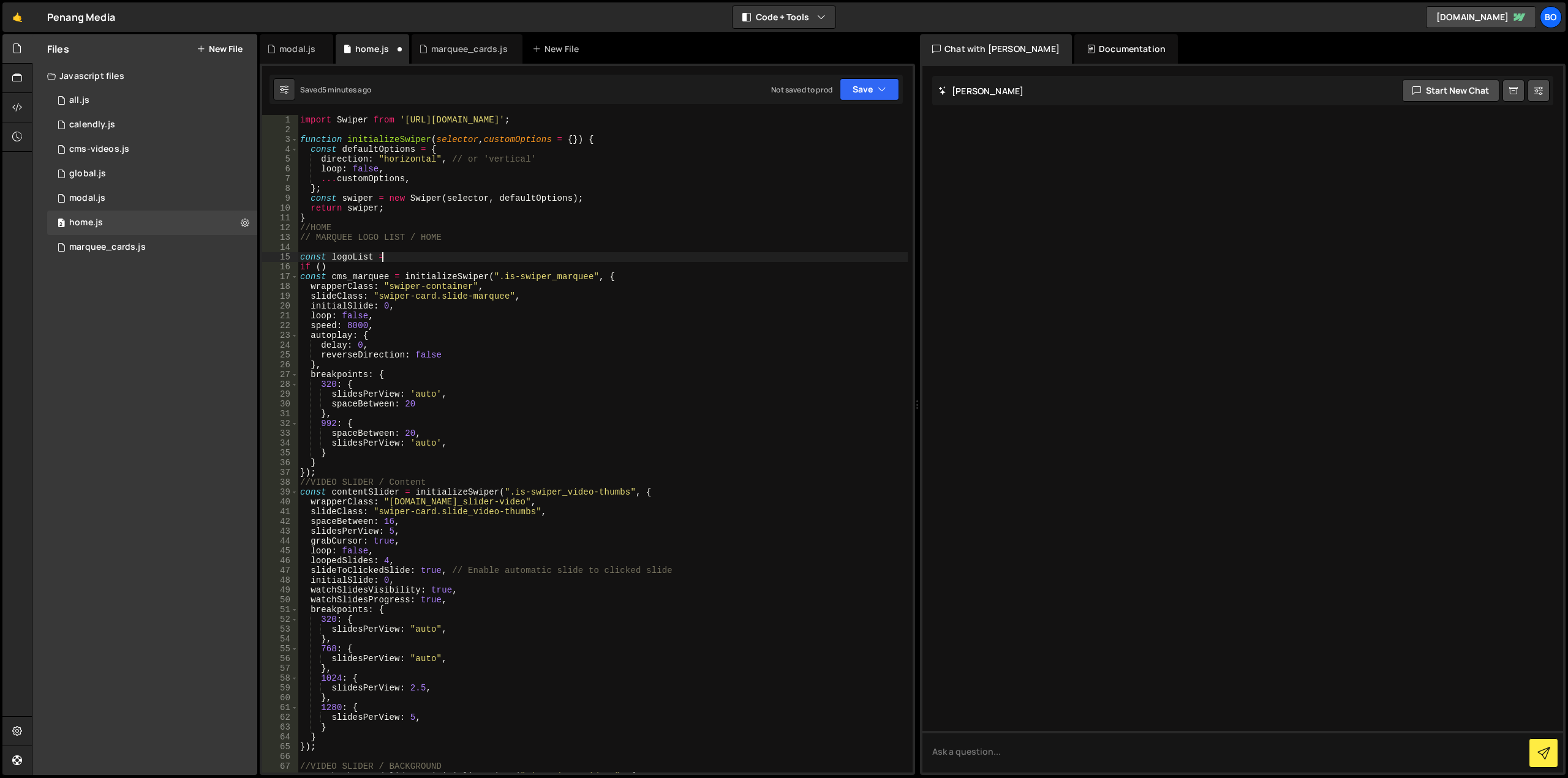
scroll to position [0, 5]
drag, startPoint x: 589, startPoint y: 276, endPoint x: 496, endPoint y: 275, distance: 93.0
click at [496, 275] on div "import Swiper from '[URL][DOMAIN_NAME]' ; function initializeSwiper ( selector …" at bounding box center [602, 454] width 610 height 677
click at [439, 264] on div "import Swiper from '[URL][DOMAIN_NAME]' ; function initializeSwiper ( selector …" at bounding box center [602, 454] width 610 height 677
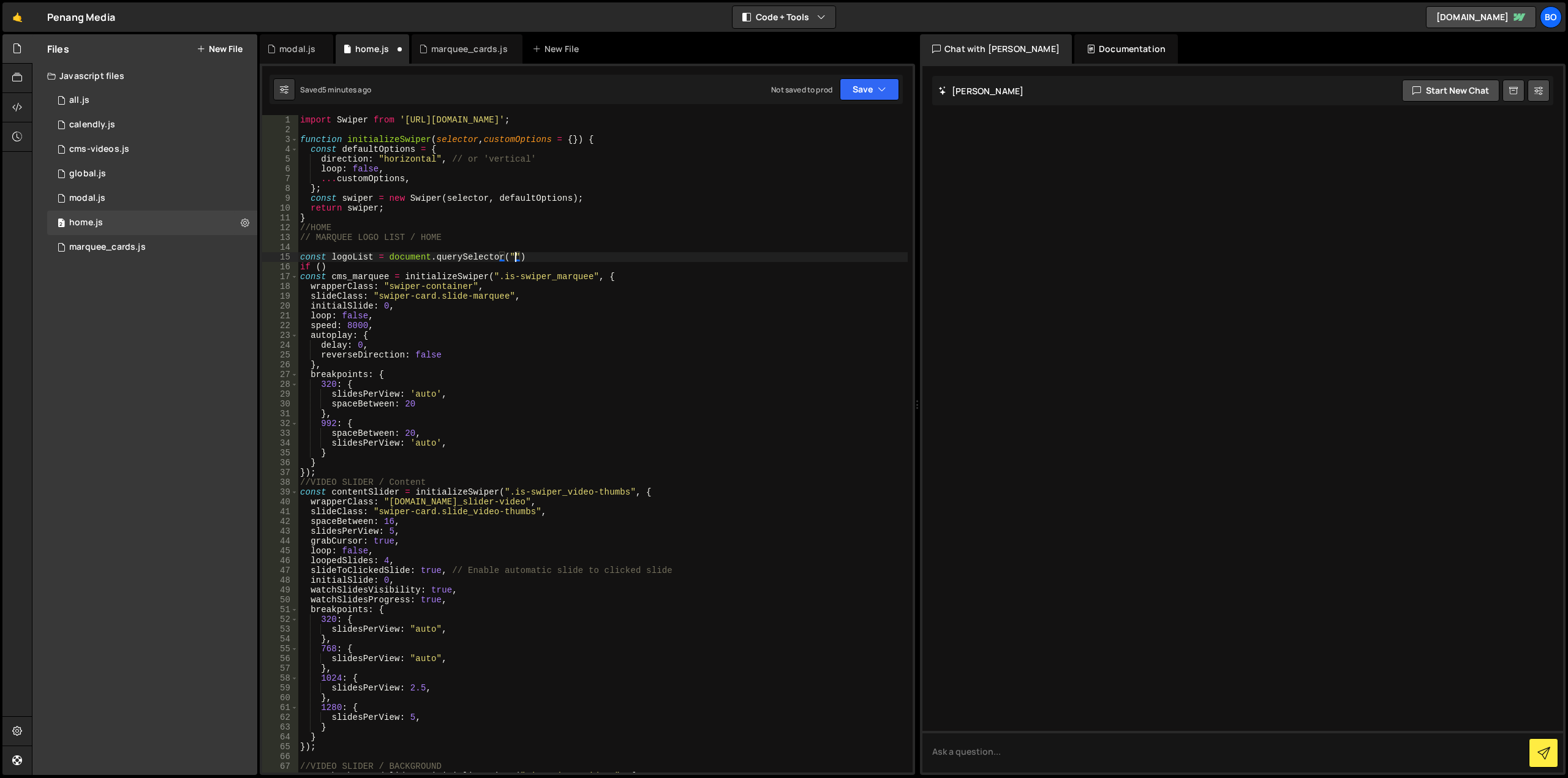
paste textarea ".is-swiper_marquee"
click at [350, 257] on div "import Swiper from '[URL][DOMAIN_NAME]' ; function initializeSwiper ( selector …" at bounding box center [602, 454] width 610 height 677
click at [322, 266] on div "import Swiper from '[URL][DOMAIN_NAME]' ; function initializeSwiper ( selector …" at bounding box center [602, 454] width 610 height 677
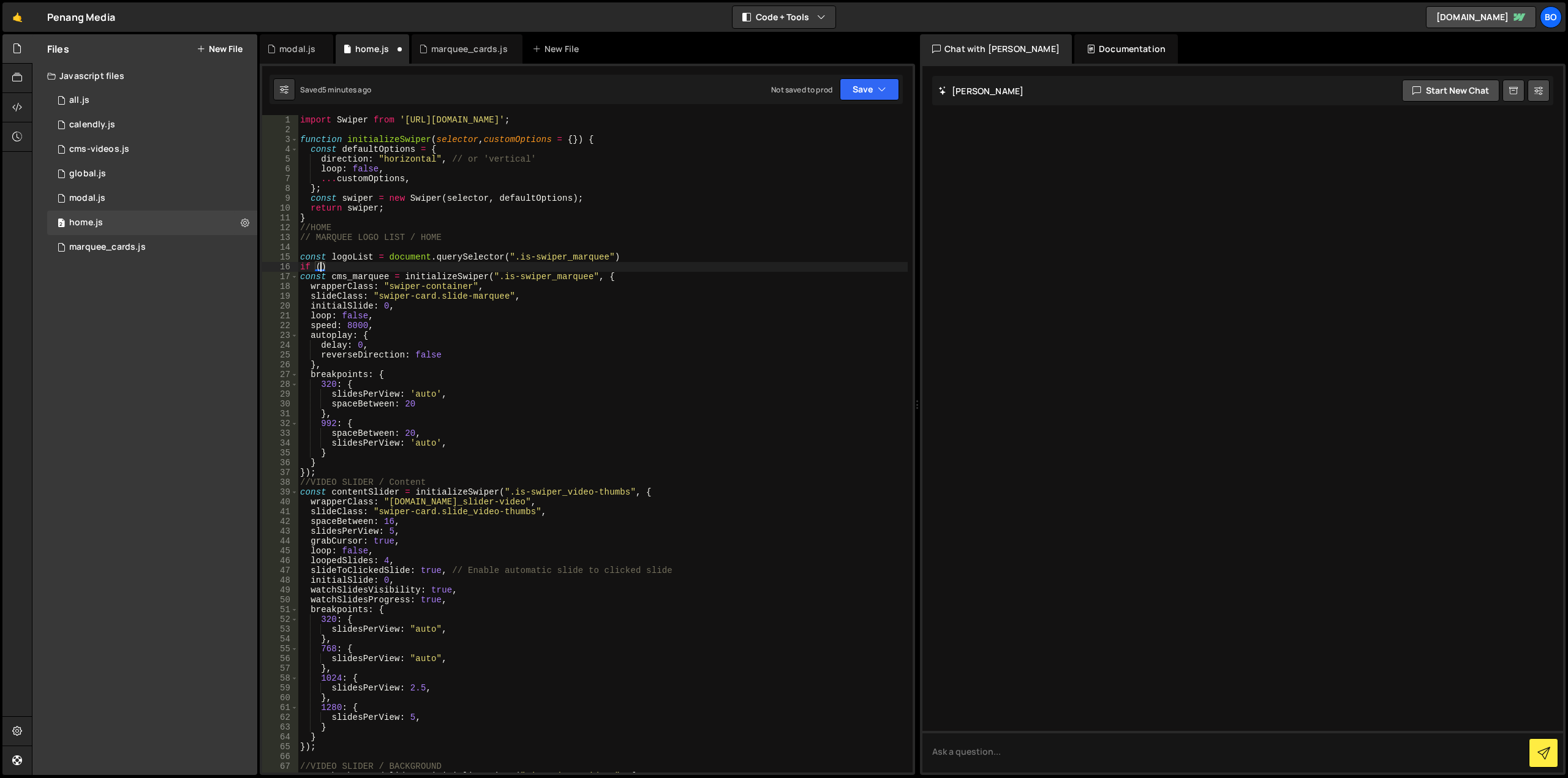
paste textarea "logoList"
click at [376, 268] on div "import Swiper from '[URL][DOMAIN_NAME]' ; function initializeSwiper ( selector …" at bounding box center [602, 454] width 610 height 677
click at [379, 466] on div "import Swiper from '[URL][DOMAIN_NAME]' ; function initializeSwiper ( selector …" at bounding box center [602, 454] width 610 height 677
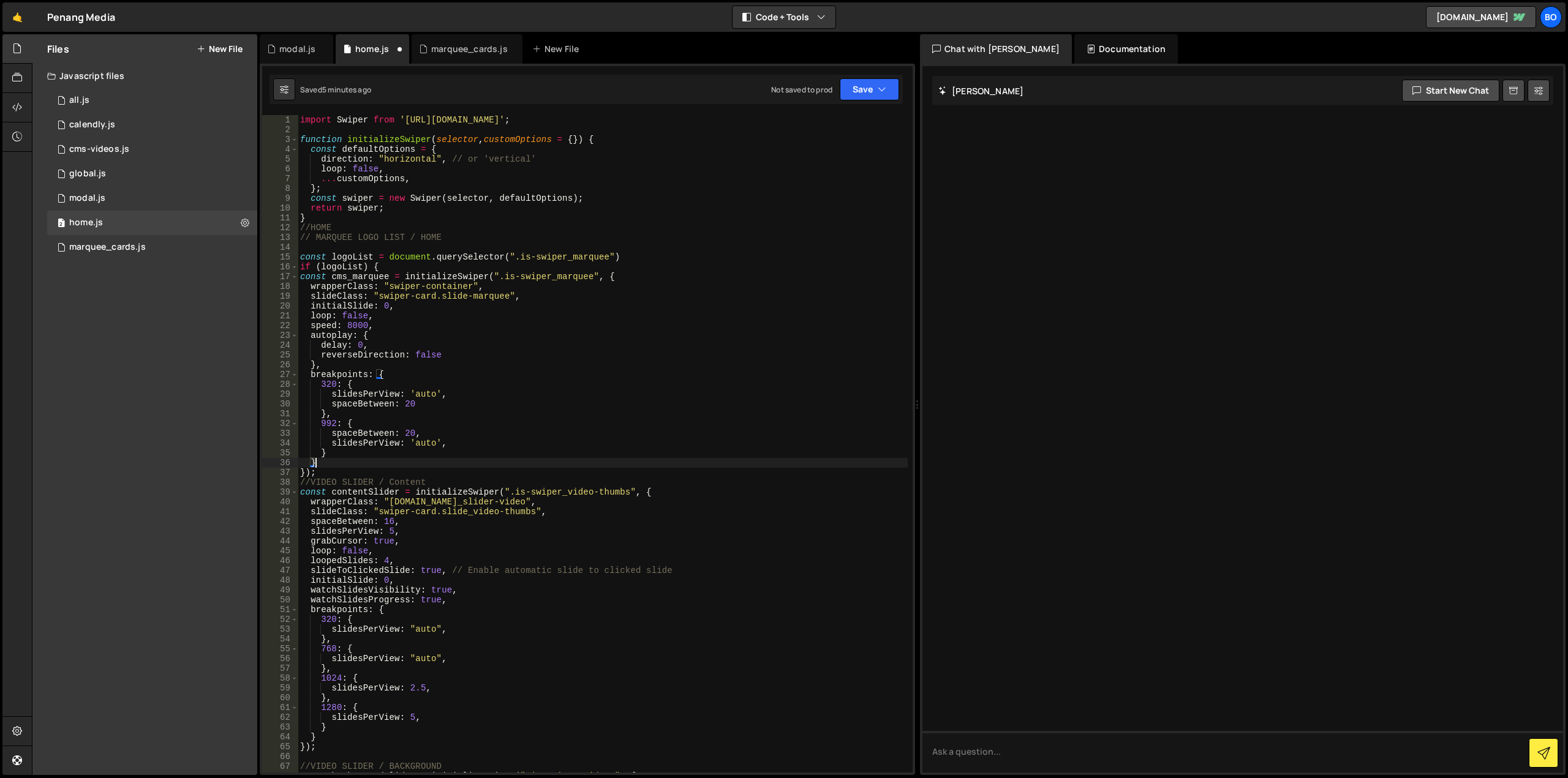
type textarea "});"
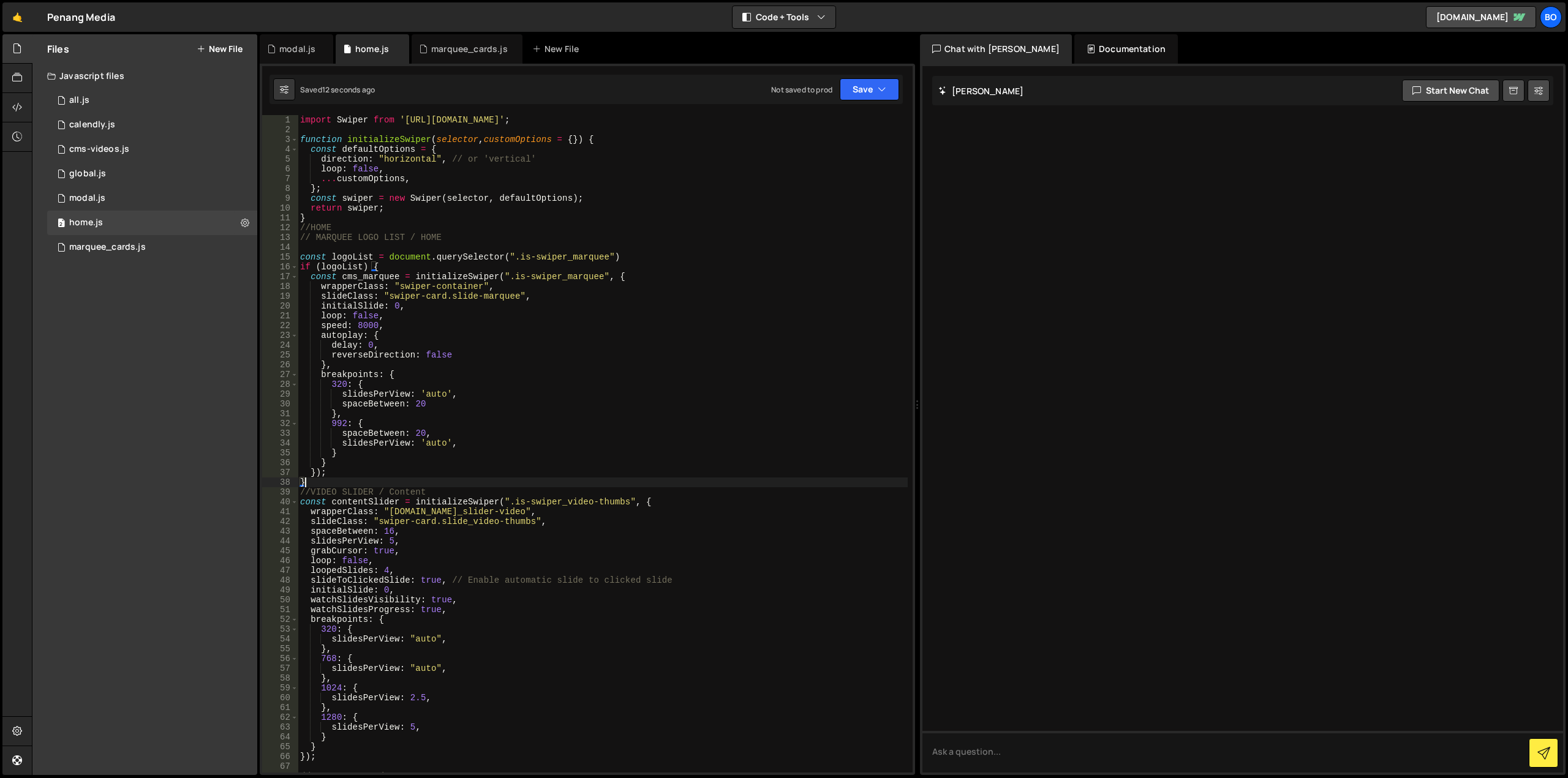
scroll to position [0, 0]
drag, startPoint x: 613, startPoint y: 253, endPoint x: 201, endPoint y: 259, distance: 412.0
click at [201, 259] on div "Files New File Javascript files 0 all.js 0 1 calendly.js 0 1 cms-videos.js 0 1 1" at bounding box center [800, 405] width 1536 height 741
click at [444, 490] on div "import Swiper from '[URL][DOMAIN_NAME]' ; function initializeSwiper ( selector …" at bounding box center [602, 454] width 610 height 677
type textarea "//VIDEO SLIDER / Content"
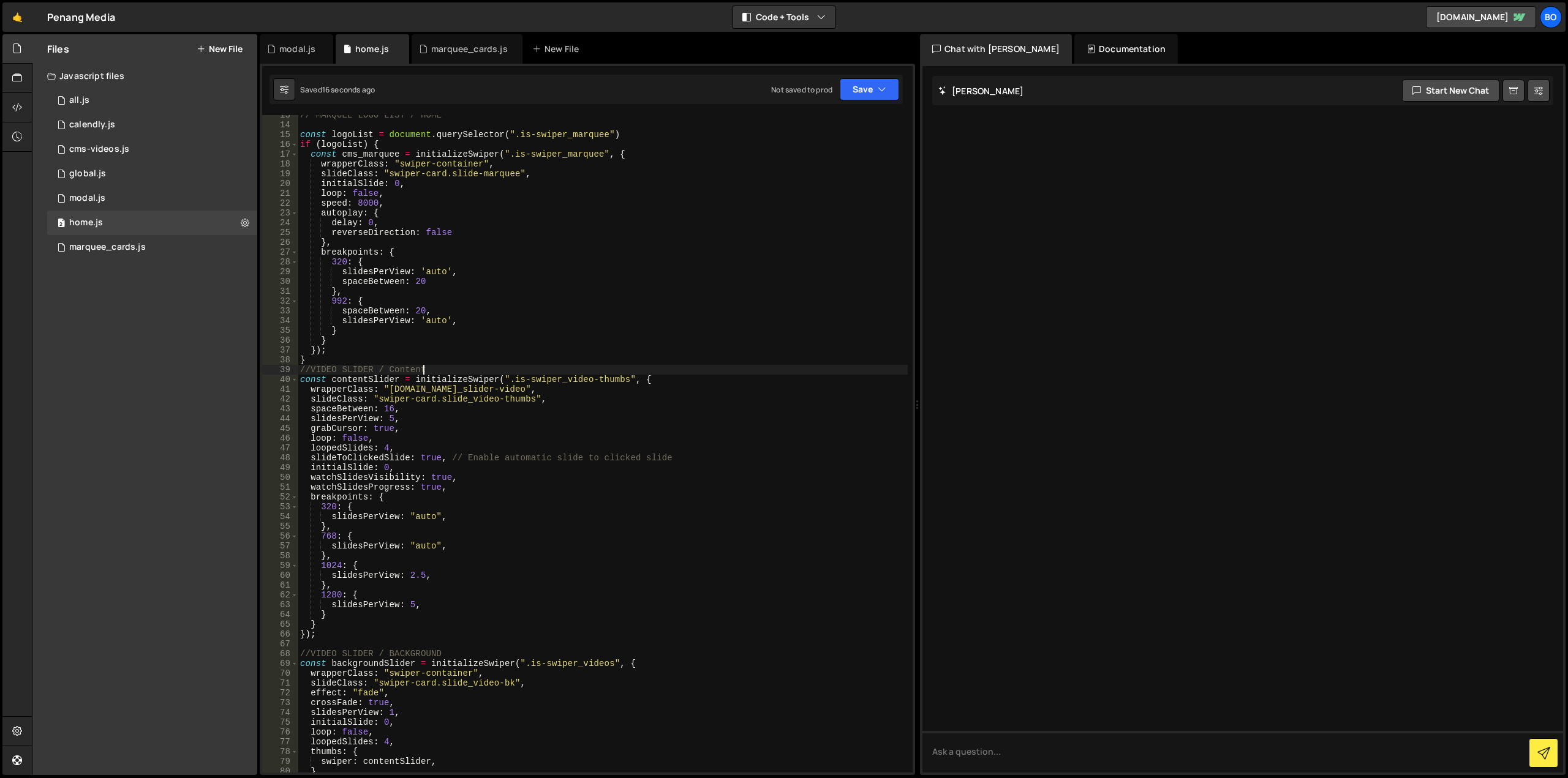
scroll to position [123, 0]
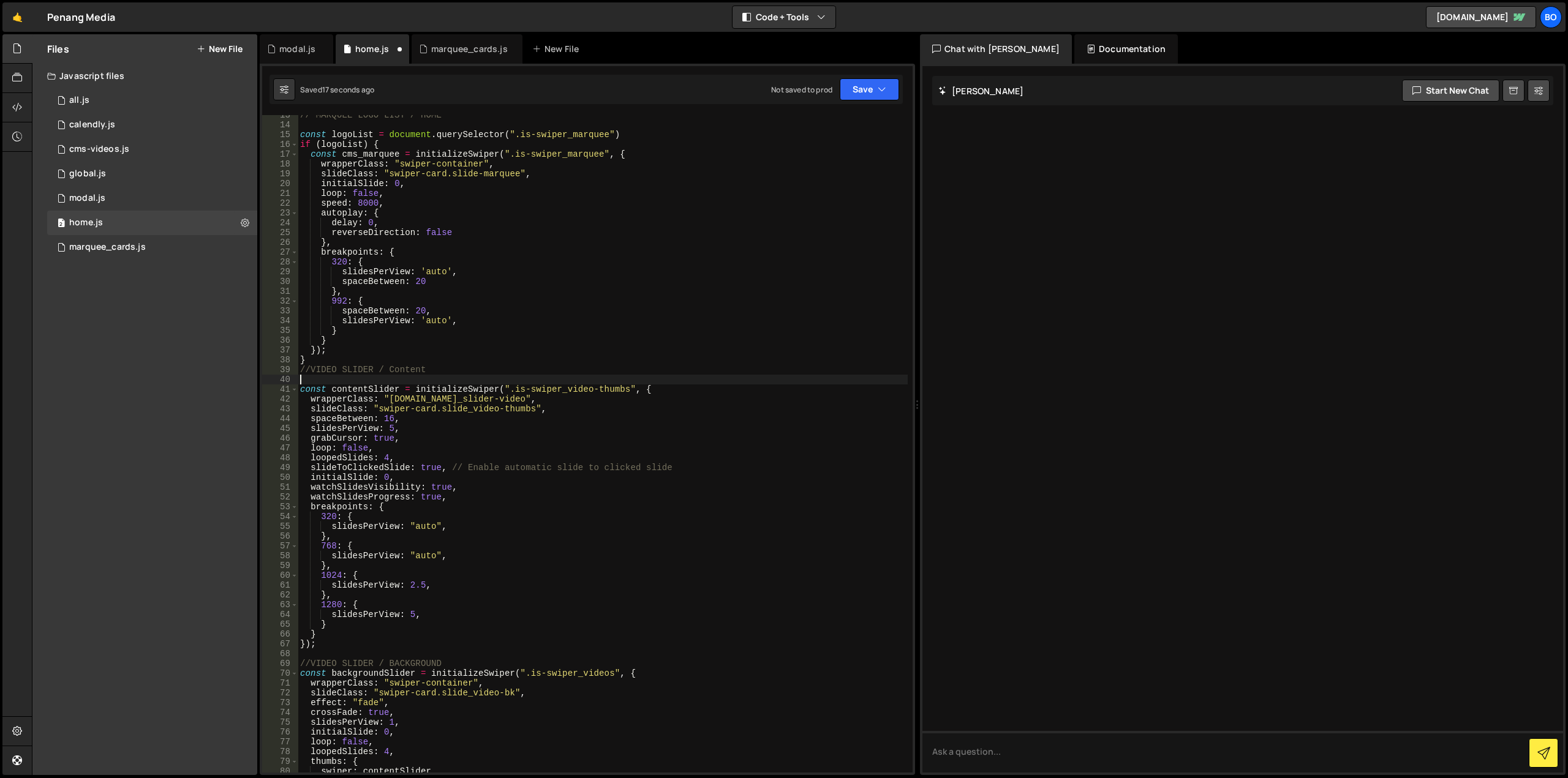
paste textarea "const logoList = document.querySelector(".is-swiper_marquee")"
click at [570, 393] on div "// MARQUEE LOGO LIST / HOME const logoList = document . querySelector ( ".is-sw…" at bounding box center [602, 449] width 610 height 677
drag, startPoint x: 509, startPoint y: 394, endPoint x: 621, endPoint y: 387, distance: 112.2
click at [621, 387] on div "// MARQUEE LOGO LIST / HOME const logoList = document . querySelector ( ".is-sw…" at bounding box center [602, 449] width 610 height 677
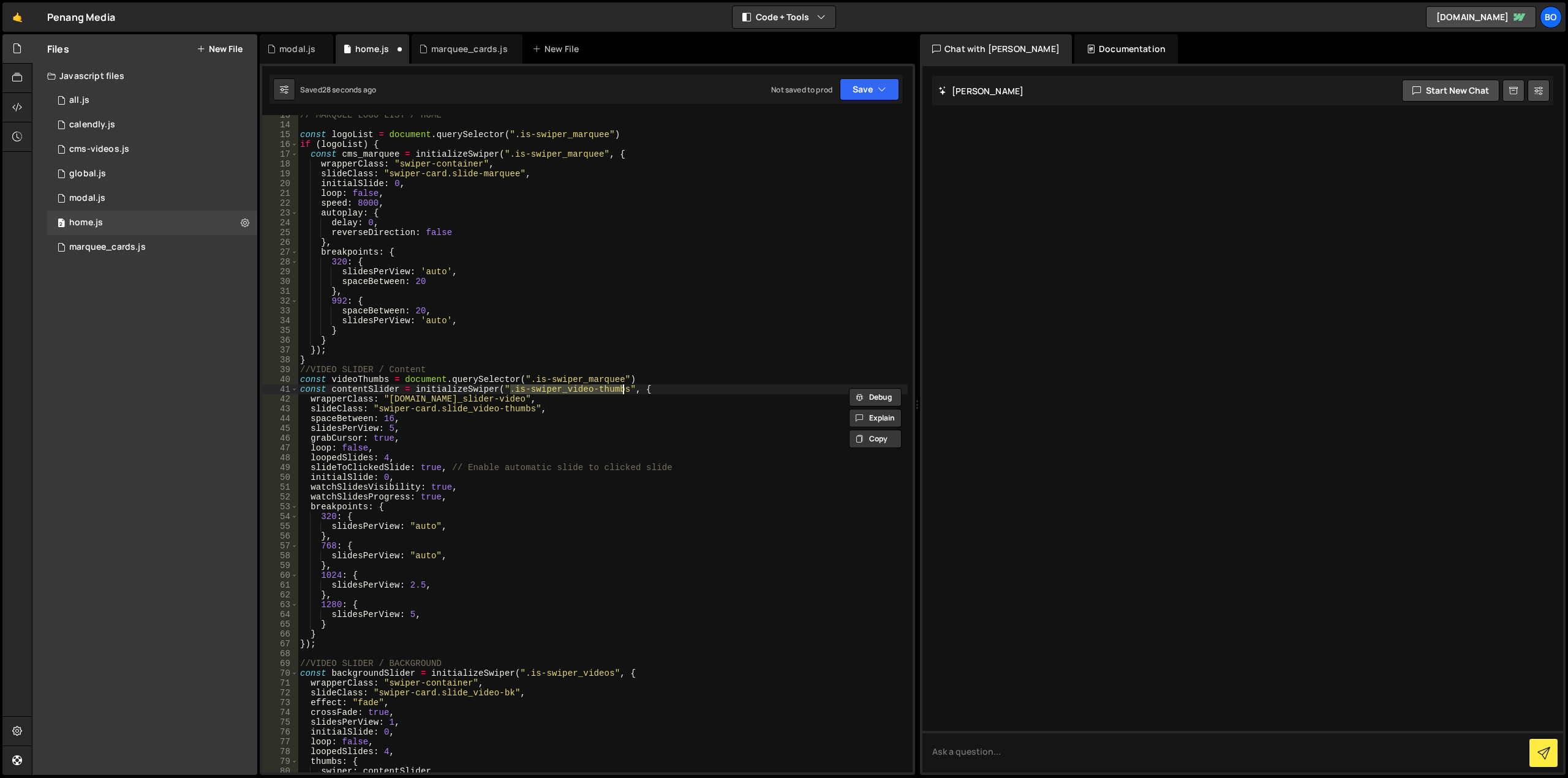
click at [609, 381] on div "// MARQUEE LOGO LIST / HOME const logoList = document . querySelector ( ".is-sw…" at bounding box center [602, 449] width 610 height 677
drag, startPoint x: 618, startPoint y: 379, endPoint x: 530, endPoint y: 383, distance: 88.1
click at [530, 383] on div "// MARQUEE LOGO LIST / HOME const logoList = document . querySelector ( ".is-sw…" at bounding box center [602, 449] width 610 height 677
paste textarea "video-thumbs"
click at [349, 384] on div "// MARQUEE LOGO LIST / HOME const logoList = document . querySelector ( ".is-sw…" at bounding box center [602, 449] width 610 height 677
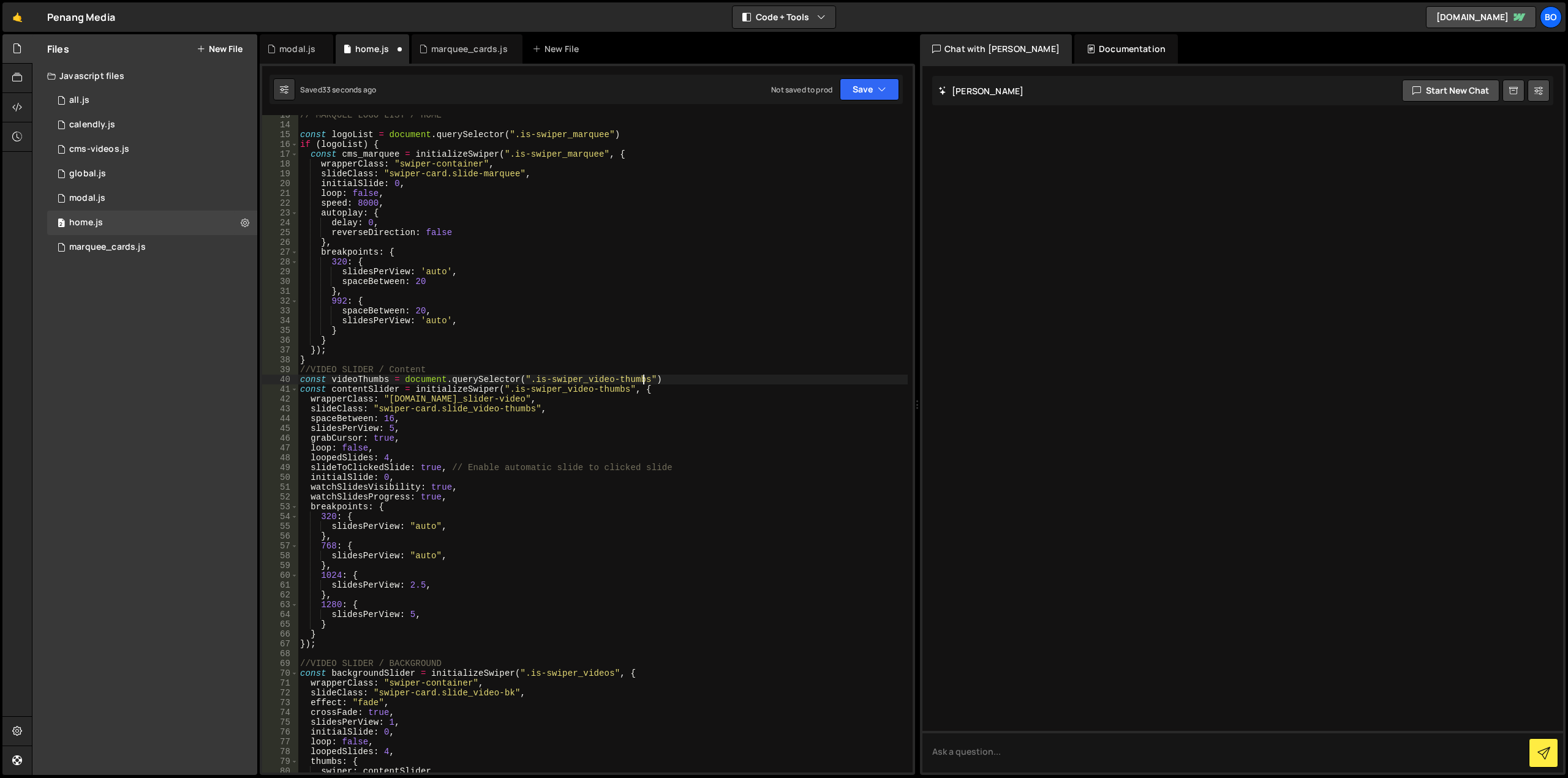
click at [349, 384] on div "// MARQUEE LOGO LIST / HOME const logoList = document . querySelector ( ".is-sw…" at bounding box center [602, 449] width 610 height 677
click at [671, 372] on div "// MARQUEE LOGO LIST / HOME const logoList = document . querySelector ( ".is-sw…" at bounding box center [602, 449] width 610 height 677
click at [677, 381] on div "// MARQUEE LOGO LIST / HOME const logoList = document . querySelector ( ".is-sw…" at bounding box center [602, 449] width 610 height 677
type textarea "const videoThumbs = document.querySelector(".is-swiper_video-thumbs")"
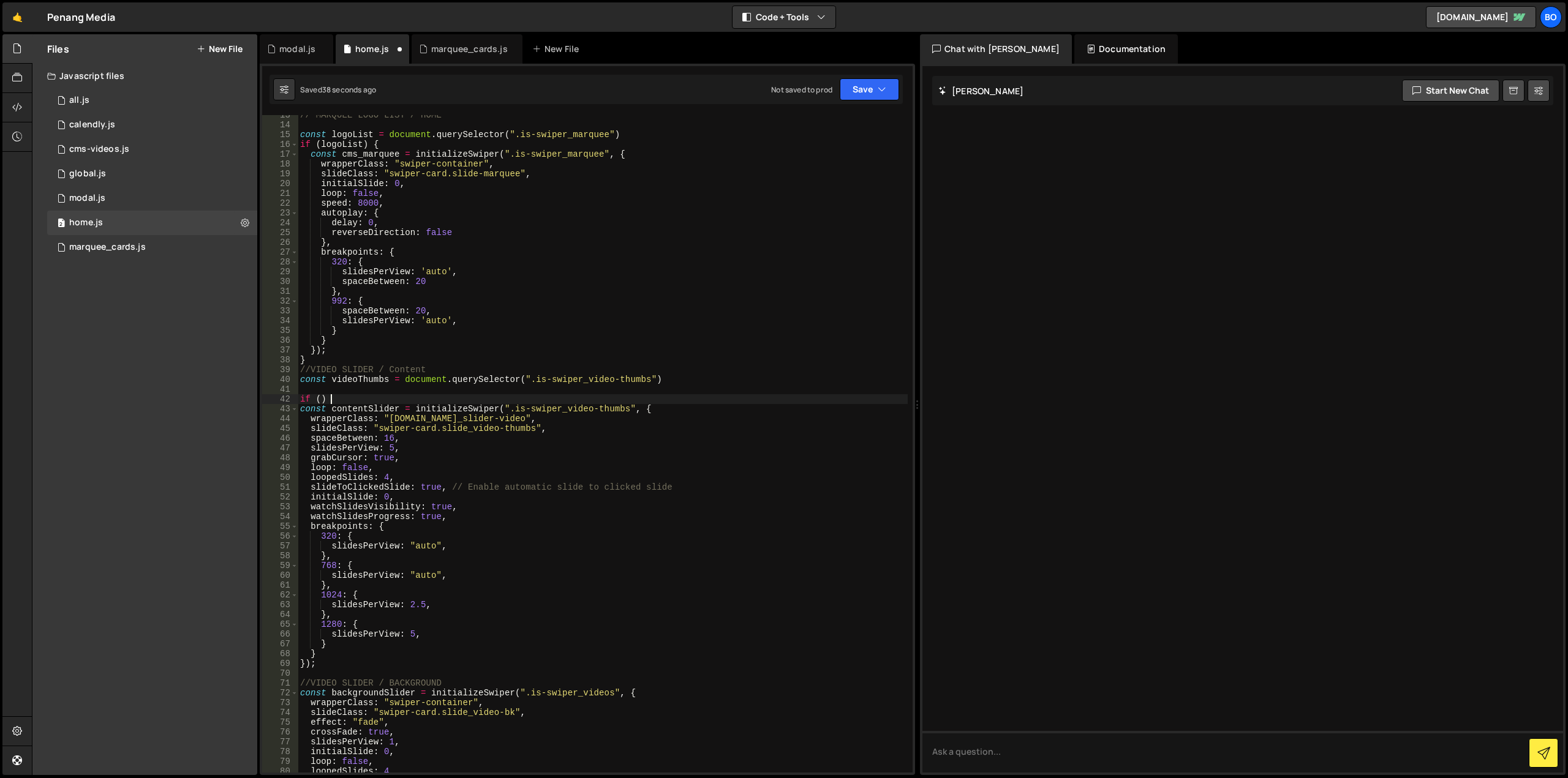
scroll to position [0, 2]
paste textarea "videoThumbs"
type textarea "if (videoThumbs) {"
click at [362, 669] on div "// MARQUEE LOGO LIST / HOME const logoList = document . querySelector ( ".is-sw…" at bounding box center [602, 449] width 610 height 677
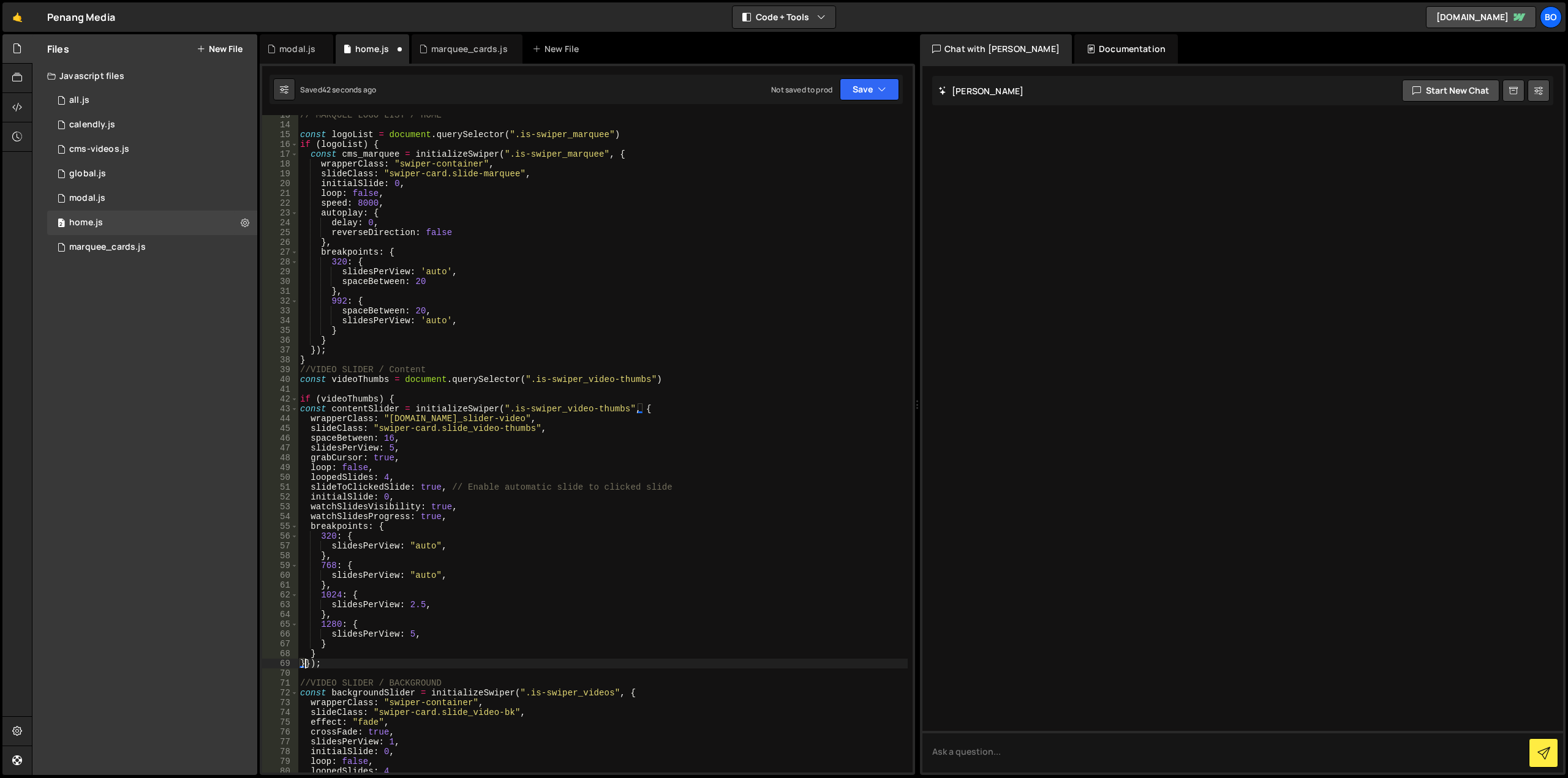
type textarea "});"
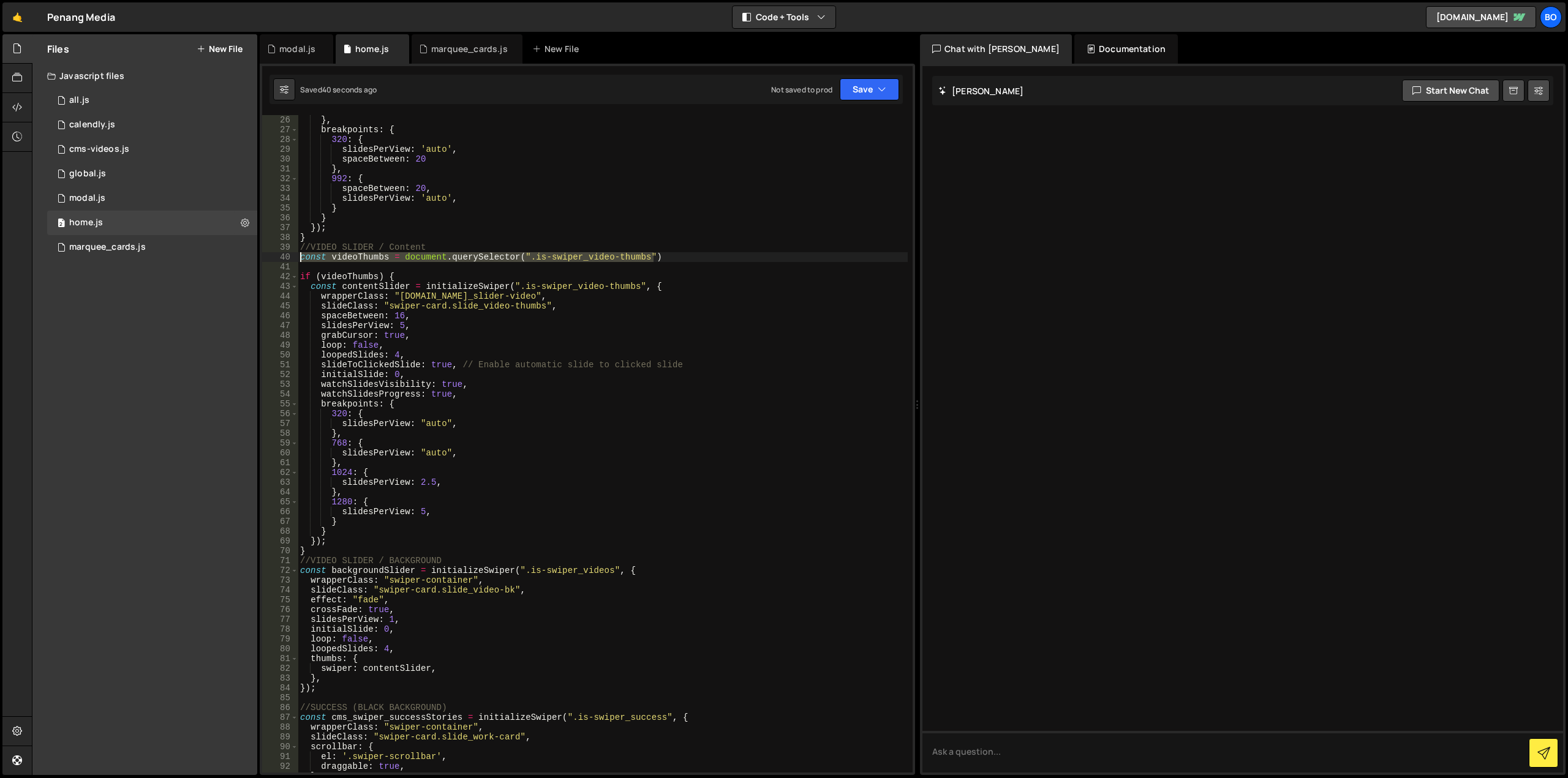
drag, startPoint x: 618, startPoint y: 253, endPoint x: 282, endPoint y: 255, distance: 336.0
click at [282, 255] on div "} 25 26 27 28 29 30 31 32 33 34 35 36 37 38 39 40 41 42 43 44 45 46 47 48 49 50…" at bounding box center [587, 444] width 650 height 657
type textarea "const videoThumbs = document.querySelector(".is-swiper_video-thumbs")"
click at [324, 268] on div "reverseDirection : false } , breakpoints : { 320 : { slidesPerView : 'auto' , s…" at bounding box center [602, 444] width 610 height 677
type textarea "const videoThumbs = document.querySelector(".is-swiper_video-thumbs")"
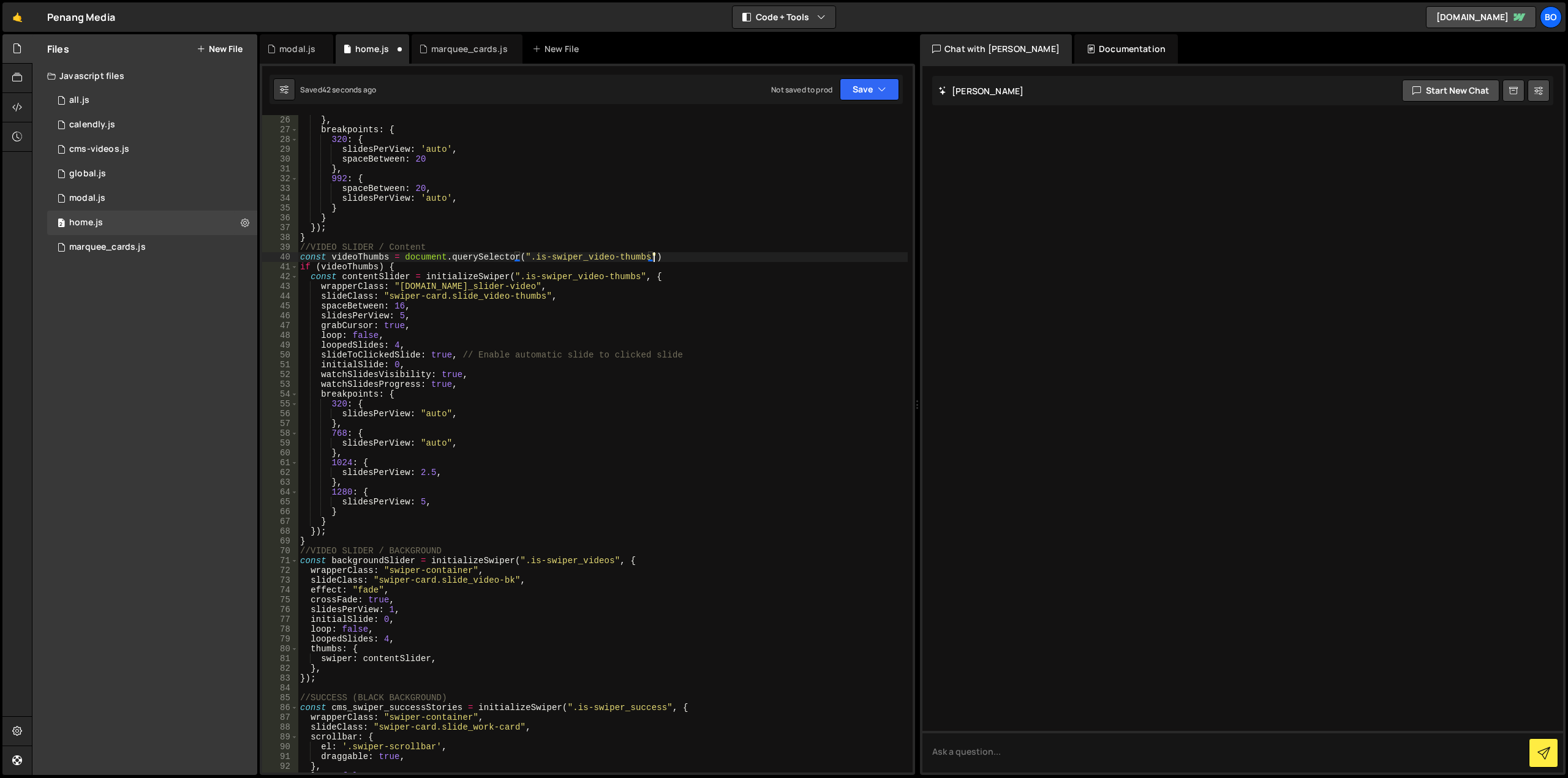
scroll to position [0, 0]
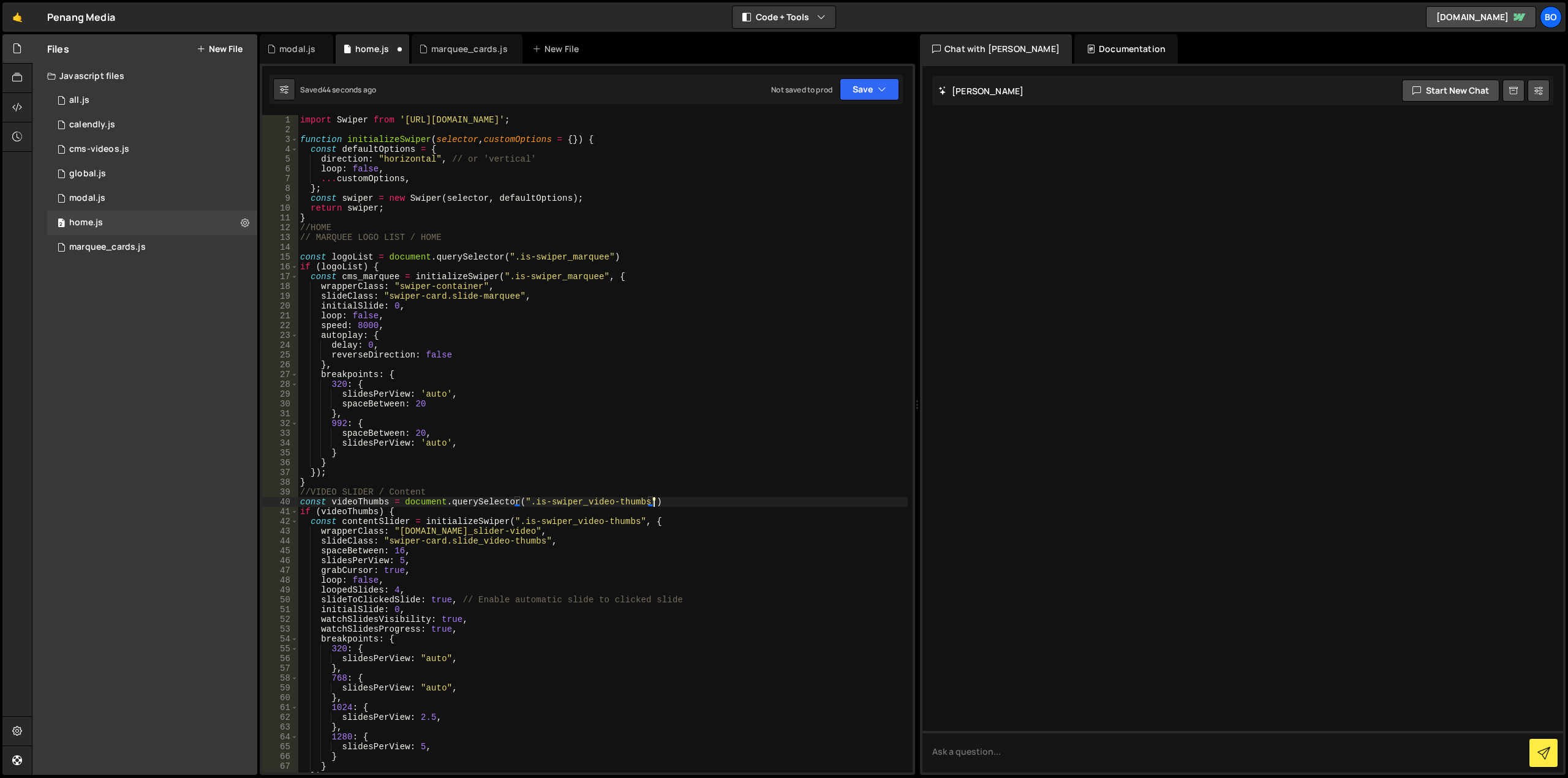
click at [319, 247] on div "import Swiper from '[URL][DOMAIN_NAME]' ; function initializeSwiper ( selector …" at bounding box center [602, 454] width 610 height 677
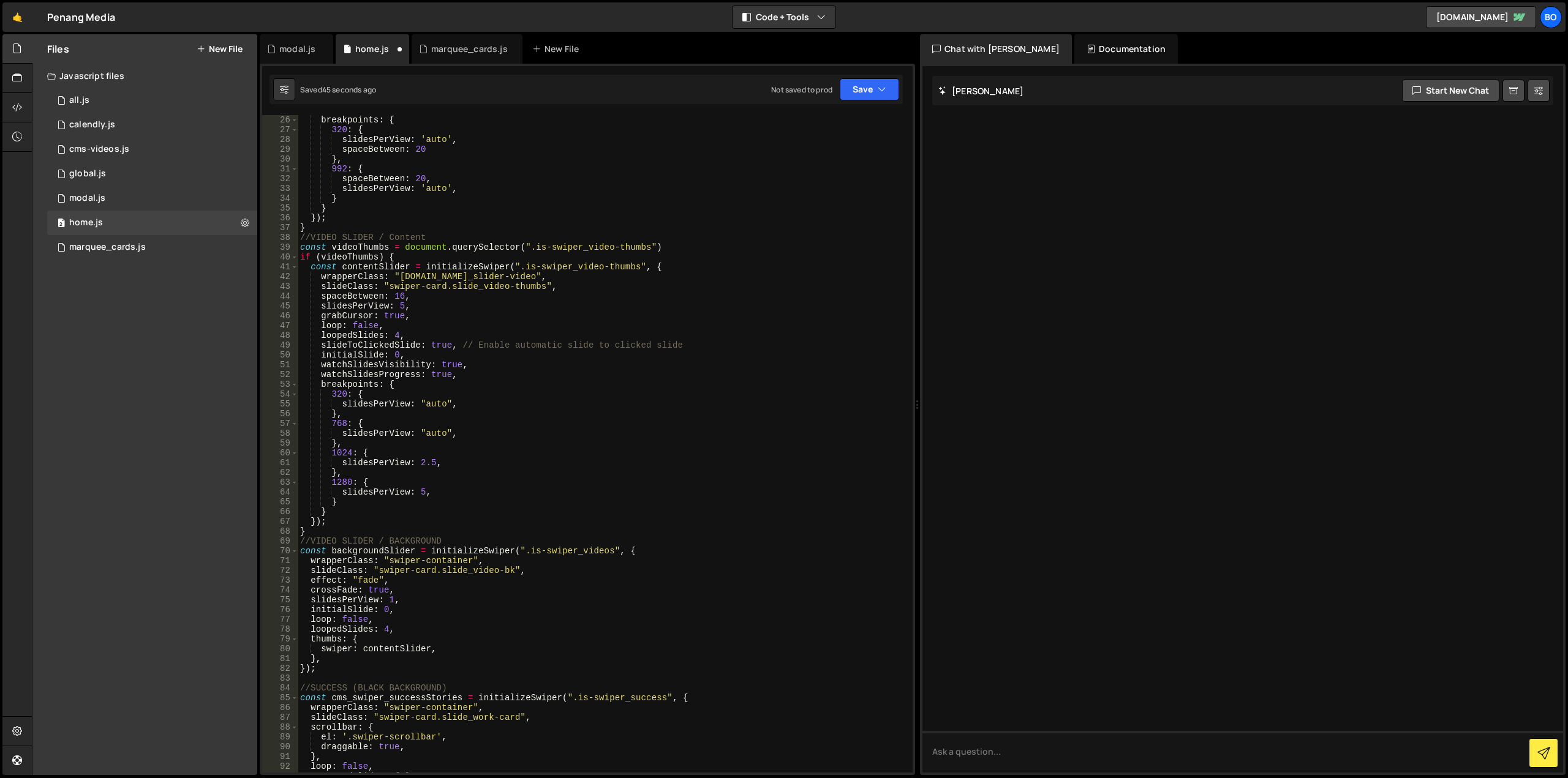
scroll to position [368, 0]
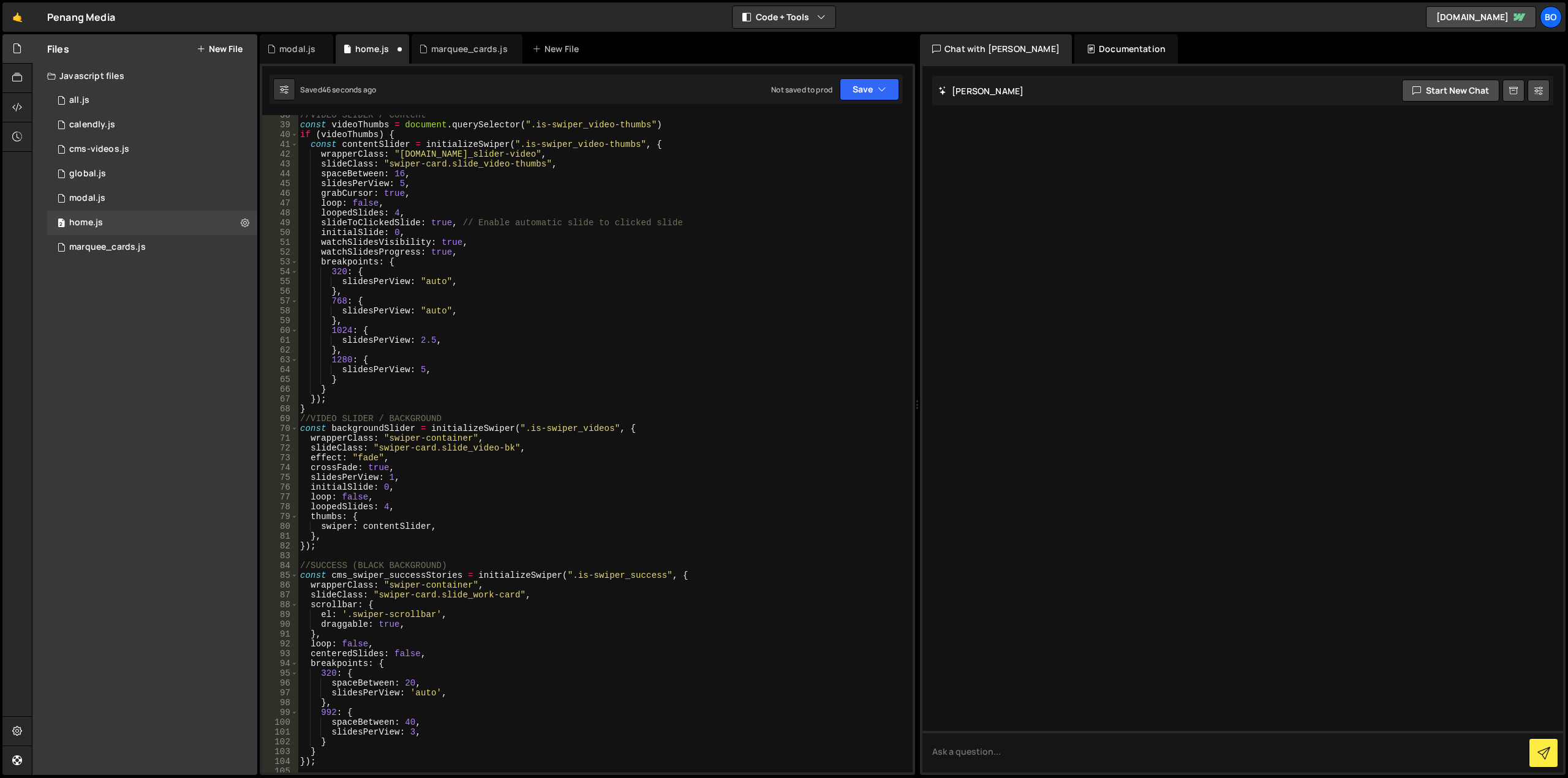
click at [473, 413] on div "//VIDEO SLIDER / Content const videoThumbs = document . querySelector ( ".is-sw…" at bounding box center [602, 449] width 610 height 677
click at [563, 420] on div "//VIDEO SLIDER / Content const videoThumbs = document . querySelector ( ".is-sw…" at bounding box center [602, 449] width 610 height 677
type textarea "//VIDEO SLIDER / BACKGROUND"
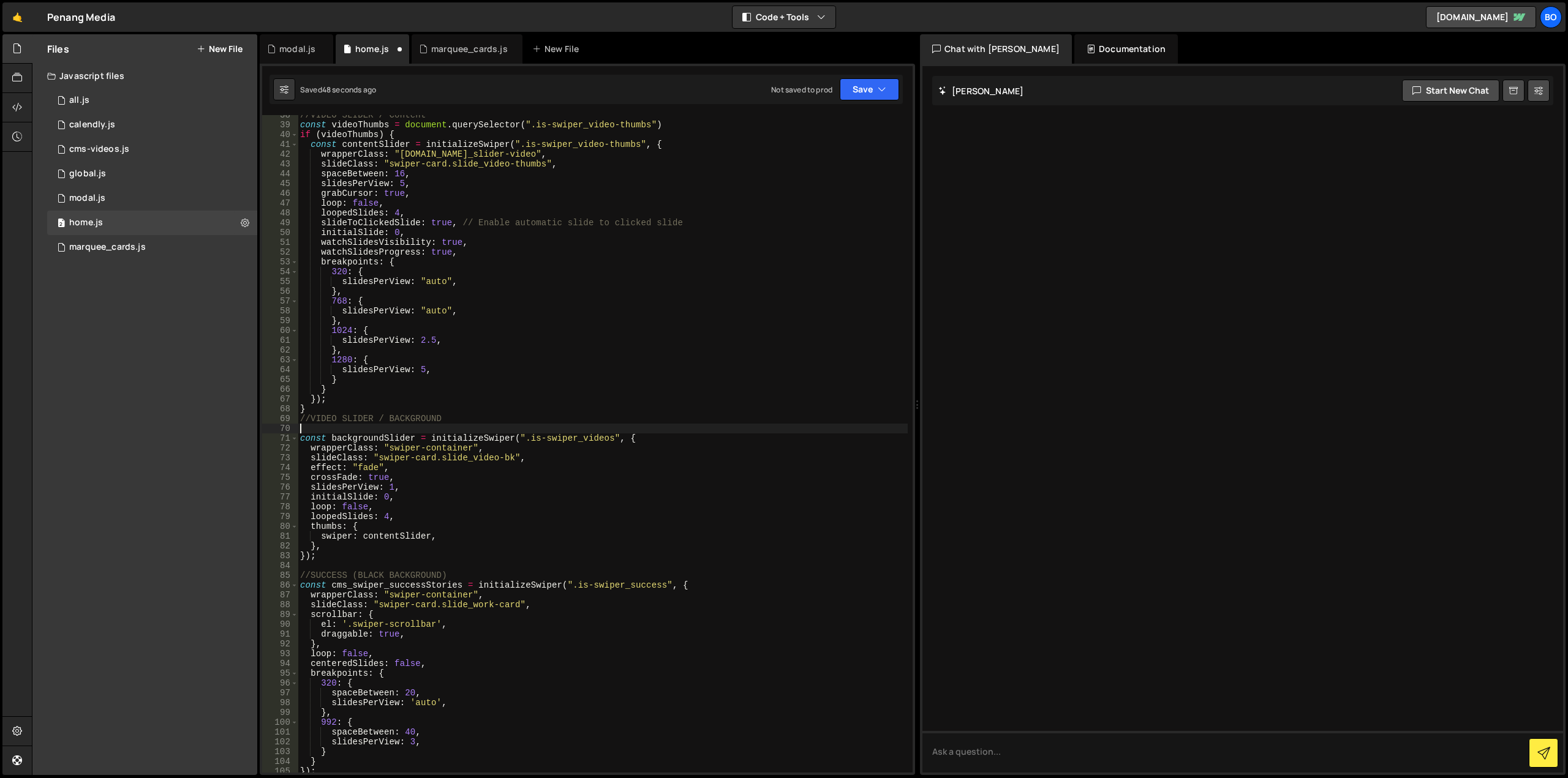
paste textarea "const videoThumbs = document.querySelector(".is-swiper_video-thumbs")"
click at [357, 428] on div "//VIDEO SLIDER / Content const videoThumbs = document . querySelector ( ".is-sw…" at bounding box center [602, 449] width 610 height 677
click at [545, 444] on div "//VIDEO SLIDER / Content const videoThumbs = document . querySelector ( ".is-sw…" at bounding box center [602, 449] width 610 height 677
drag, startPoint x: 526, startPoint y: 439, endPoint x: 605, endPoint y: 437, distance: 79.0
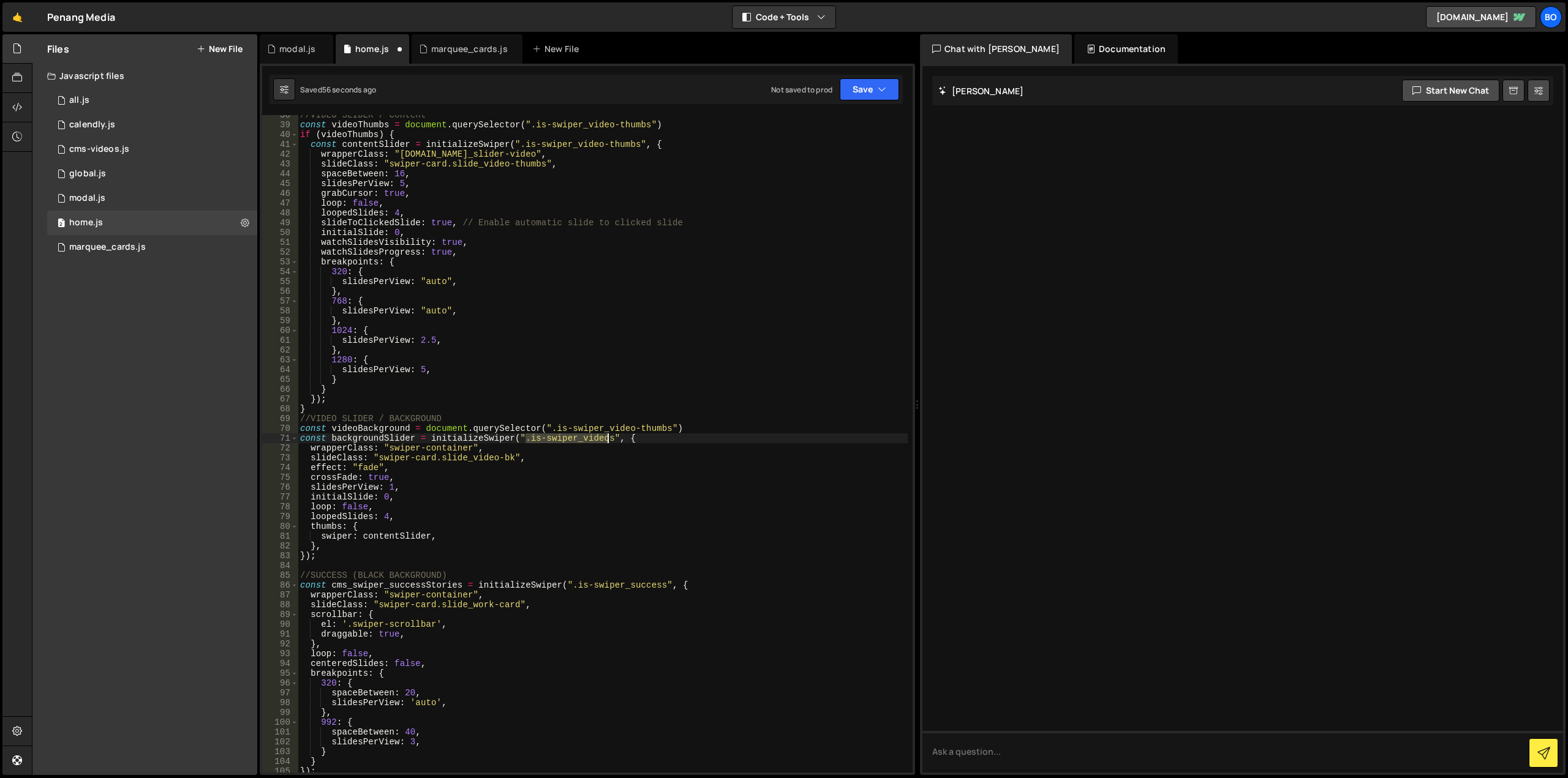
click at [605, 437] on div "//VIDEO SLIDER / Content const videoThumbs = document . querySelector ( ".is-sw…" at bounding box center [602, 449] width 610 height 677
drag, startPoint x: 666, startPoint y: 425, endPoint x: 553, endPoint y: 431, distance: 113.2
click at [553, 431] on div "//VIDEO SLIDER / Content const videoThumbs = document . querySelector ( ".is-sw…" at bounding box center [602, 449] width 610 height 677
paste textarea
type textarea "const videoBackground = document.querySelector(".is-swiper_videos")"
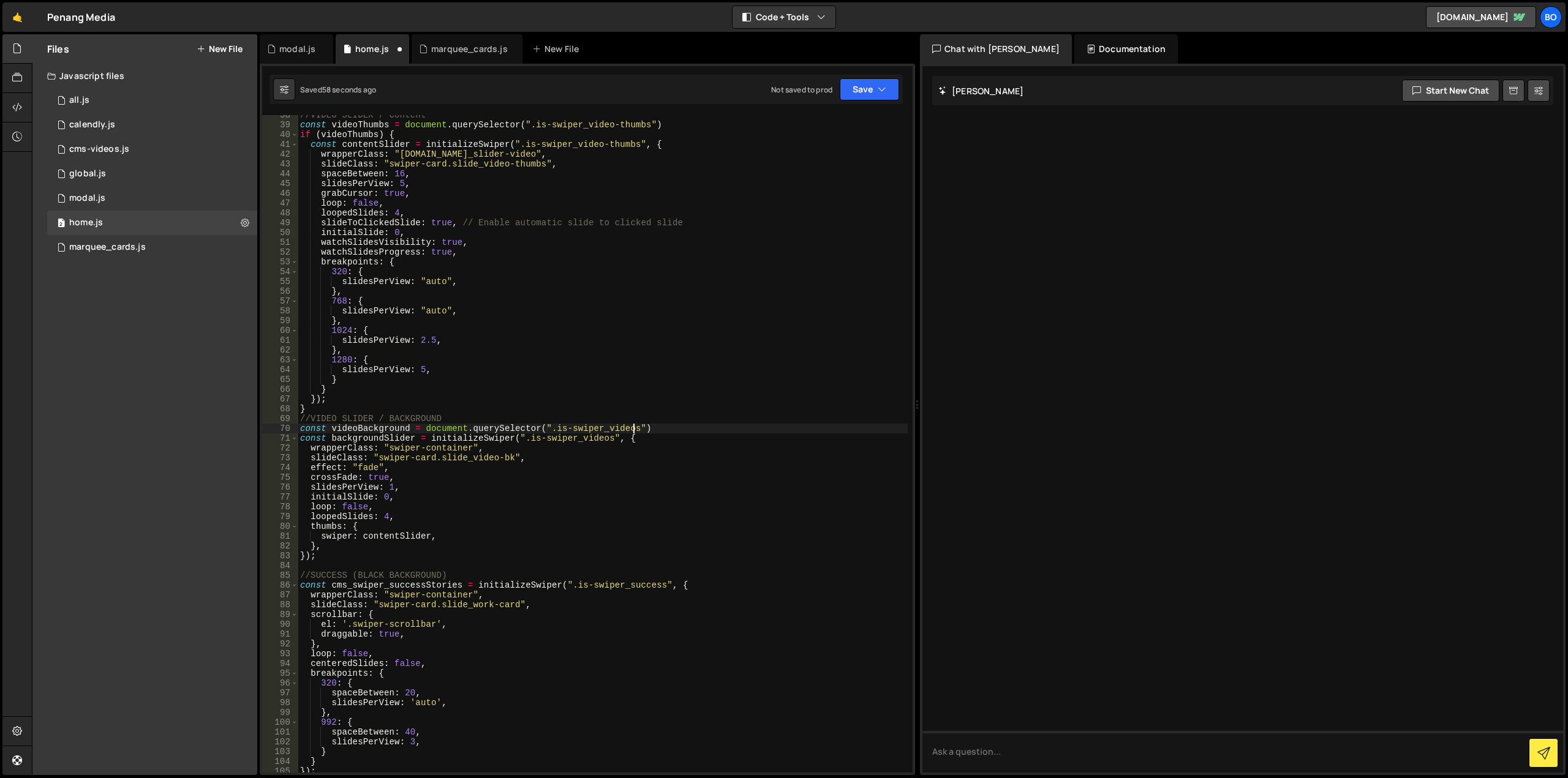
click at [362, 432] on div "//VIDEO SLIDER / Content const videoThumbs = document . querySelector ( ".is-sw…" at bounding box center [602, 449] width 610 height 677
click at [671, 427] on div "//VIDEO SLIDER / Content const videoThumbs = document . querySelector ( ".is-sw…" at bounding box center [602, 449] width 610 height 677
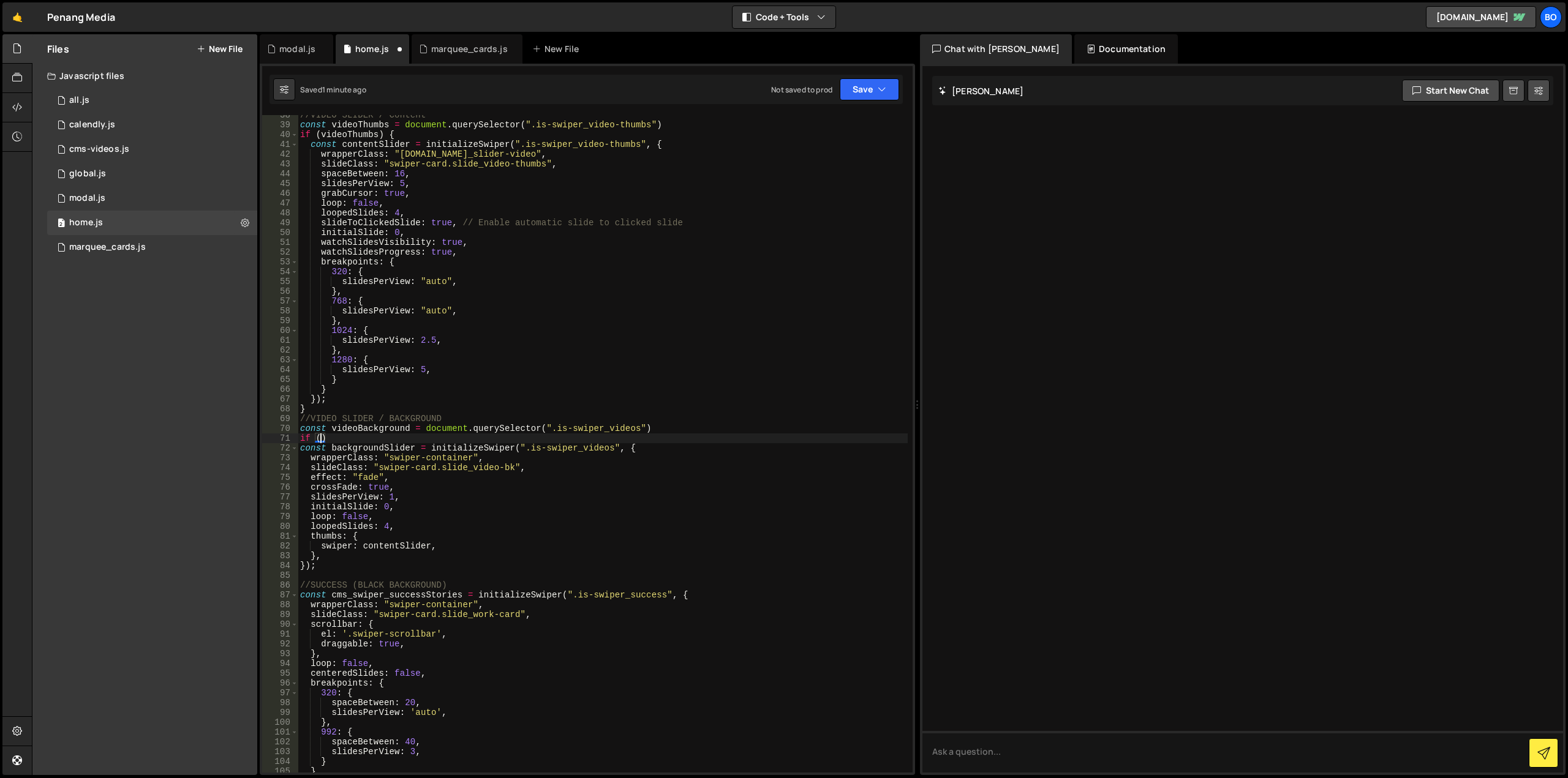
scroll to position [0, 1]
paste textarea "videoBackground)"
click at [341, 566] on div "//VIDEO SLIDER / Content const videoThumbs = document . querySelector ( ".is-sw…" at bounding box center [602, 449] width 610 height 677
type textarea "});"
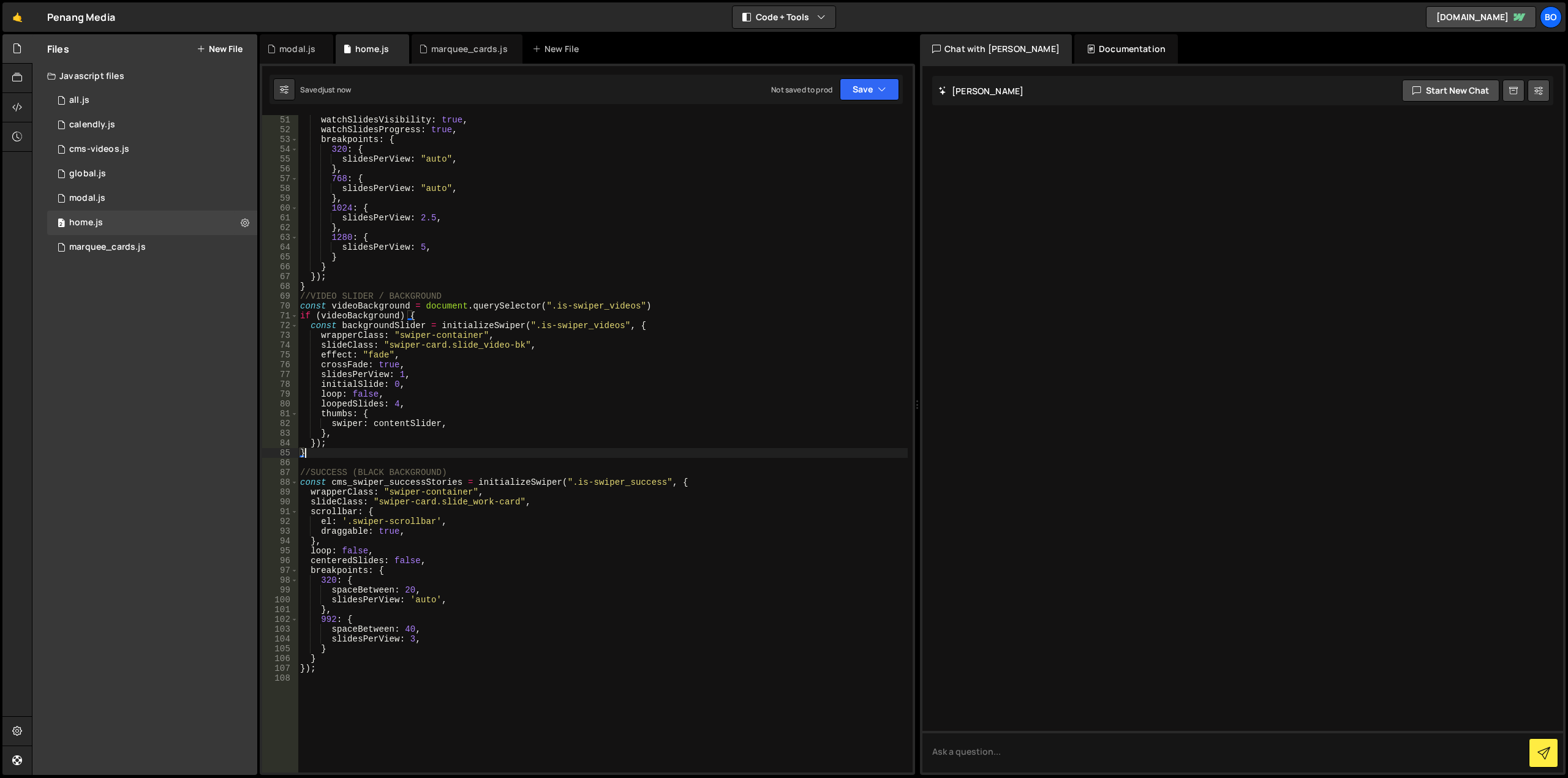
scroll to position [490, 0]
click at [470, 469] on div "initialSlide : 0 , watchSlidesVisibility : true , watchSlidesProgress : true , …" at bounding box center [602, 444] width 610 height 677
type textarea "//SUCCESS (BLACK BACKGROUND)"
paste textarea "videoBackground"
type textarea "videoBackground"
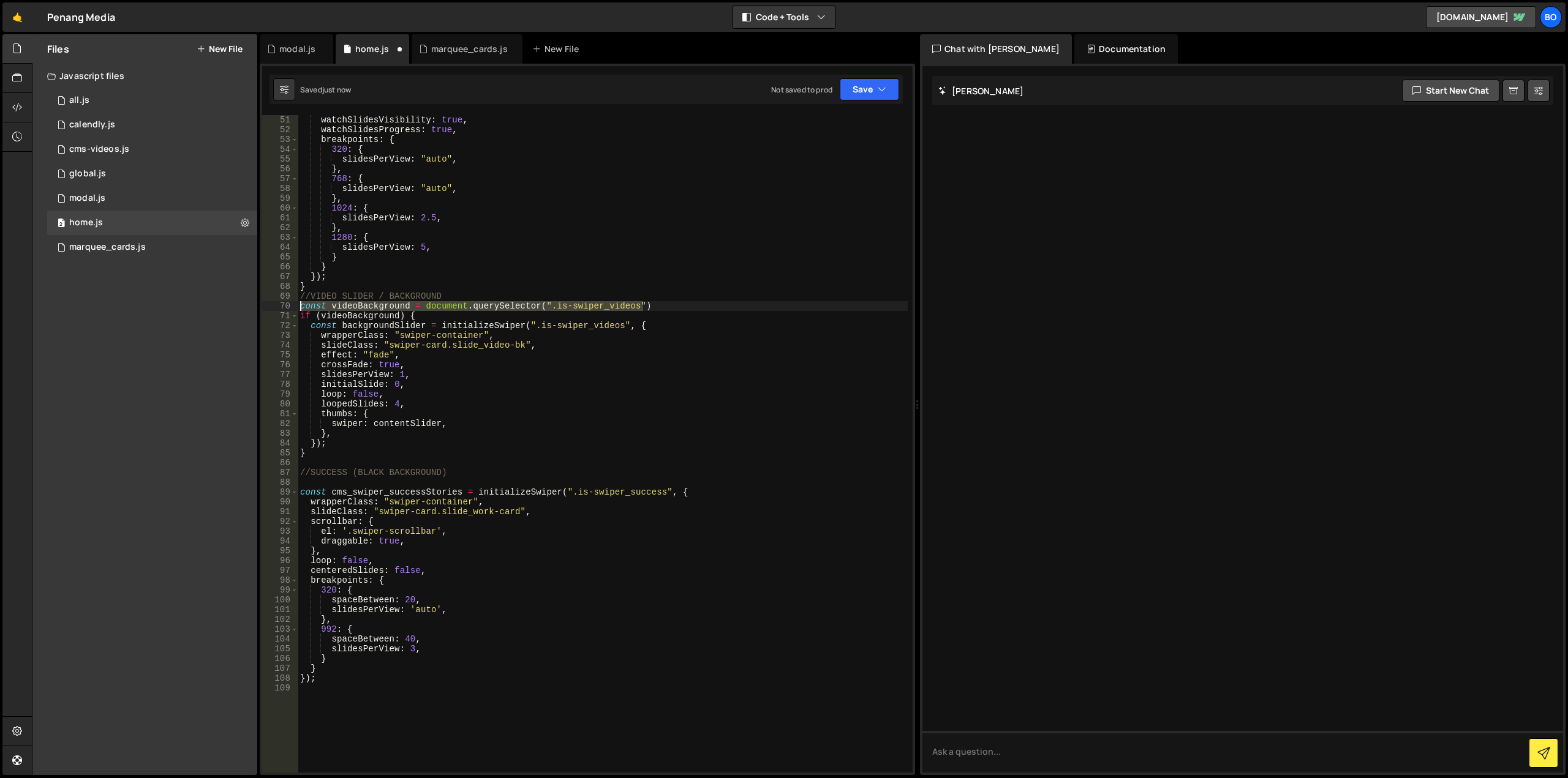
drag, startPoint x: 649, startPoint y: 302, endPoint x: 274, endPoint y: 309, distance: 375.1
click at [274, 309] on div "50 51 52 53 54 55 56 57 58 59 60 61 62 63 64 65 66 67 68 69 70 71 72 73 74 75 7…" at bounding box center [587, 444] width 650 height 657
type textarea "const videoBackground = document.querySelector(".is-swiper_videos")"
click at [322, 485] on div "initialSlide : 0 , watchSlidesVisibility : true , watchSlidesProgress : true , …" at bounding box center [602, 444] width 610 height 677
paste textarea "const videoBackground = document.querySelector(".is-swiper_videos")"
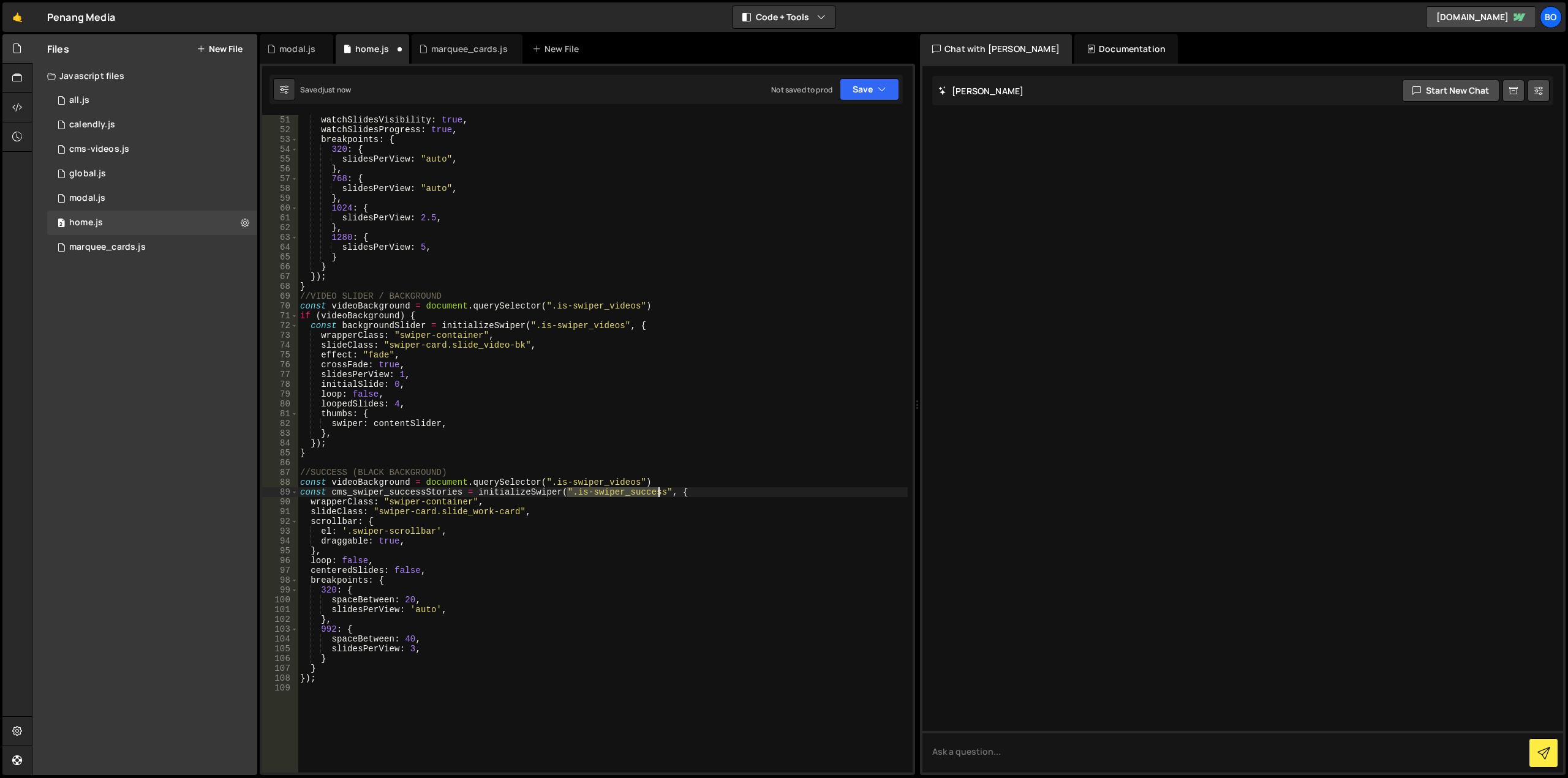
drag, startPoint x: 568, startPoint y: 496, endPoint x: 657, endPoint y: 492, distance: 89.1
click at [657, 492] on div "initialSlide : 0 , watchSlidesVisibility : true , watchSlidesProgress : true , …" at bounding box center [602, 444] width 610 height 677
drag, startPoint x: 635, startPoint y: 479, endPoint x: 548, endPoint y: 483, distance: 87.1
click at [548, 483] on div "initialSlide : 0 , watchSlidesVisibility : true , watchSlidesProgress : true , …" at bounding box center [602, 444] width 610 height 677
paste textarea "succes"
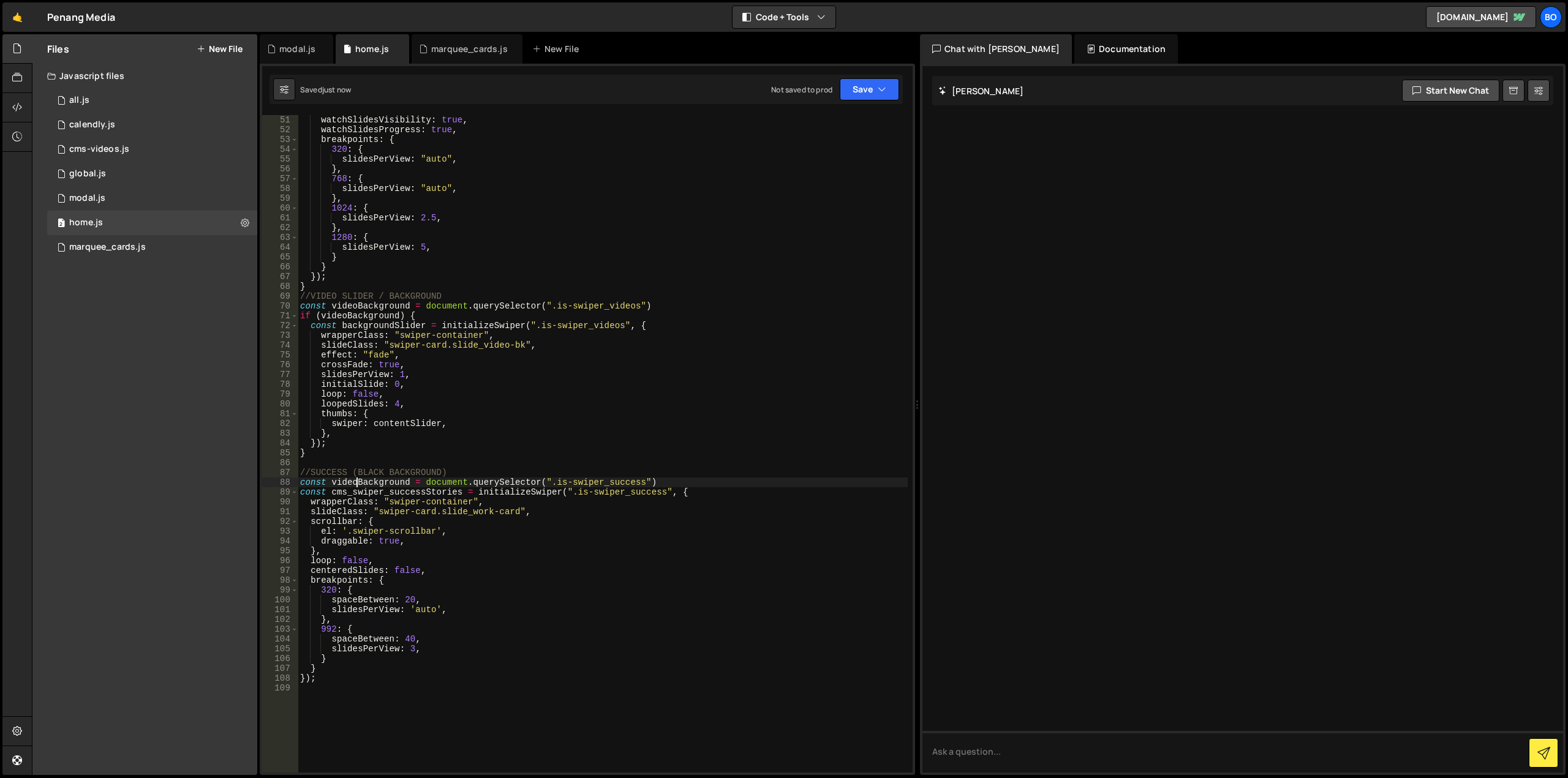
click at [355, 483] on div "initialSlide : 0 , watchSlidesVisibility : true , watchSlidesProgress : true , …" at bounding box center [602, 444] width 610 height 677
type textarea "const success = document.querySelector(".is-swiper_success")"
click at [621, 485] on div "initialSlide : 0 , watchSlidesVisibility : true , watchSlidesProgress : true , …" at bounding box center [602, 444] width 610 height 677
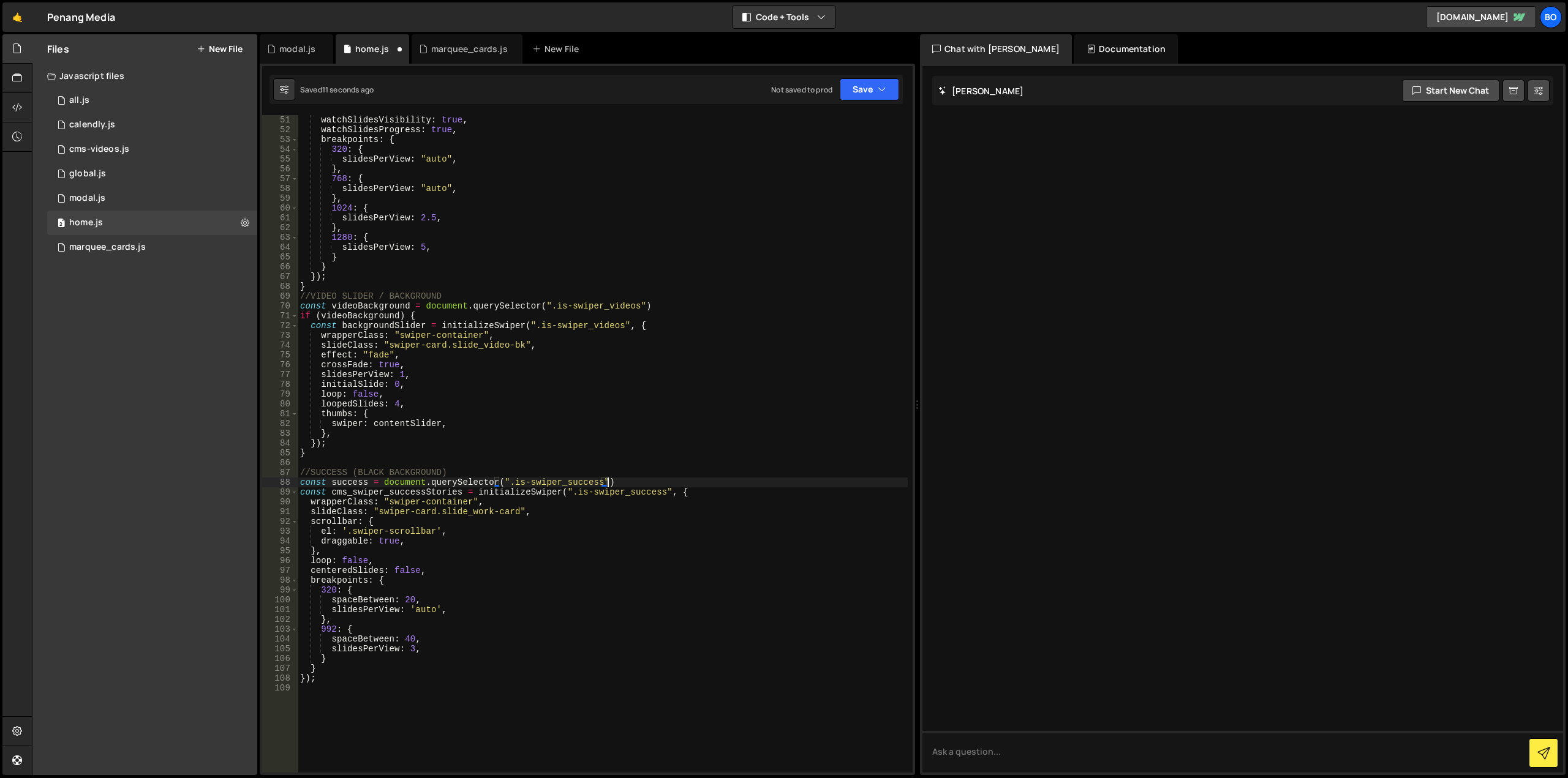
scroll to position [0, 0]
type textarea "f"
paste textarea "success)"
type textarea "});"
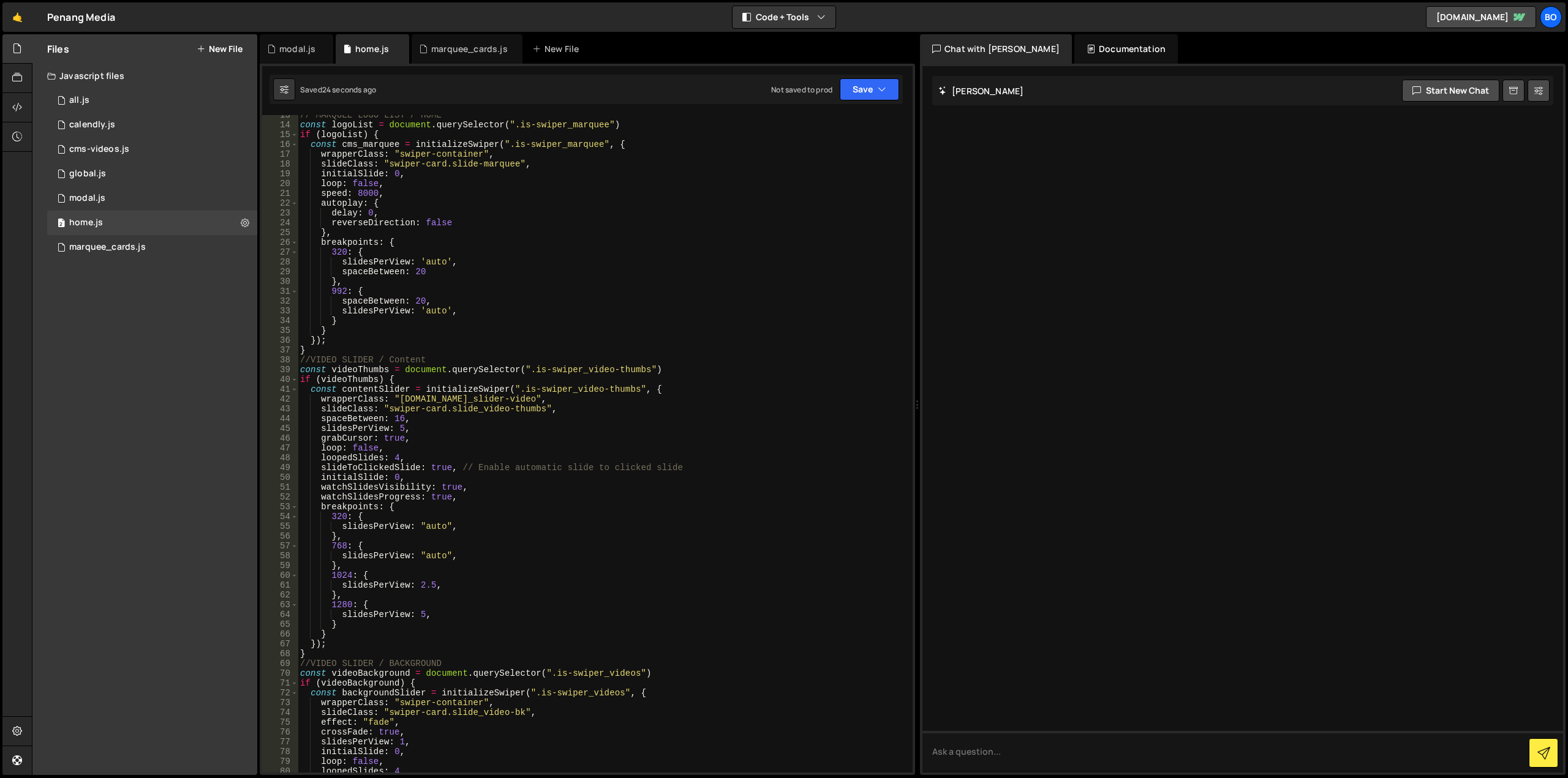
scroll to position [123, 0]
drag, startPoint x: 658, startPoint y: 373, endPoint x: 403, endPoint y: 370, distance: 255.0
click at [403, 370] on div "// MARQUEE LOGO LIST / HOME const logoList = document . querySelector ( ".is-sw…" at bounding box center [602, 449] width 610 height 677
click at [360, 388] on div "// MARQUEE LOGO LIST / HOME const logoList = document . querySelector ( ".is-sw…" at bounding box center [602, 449] width 610 height 677
click at [373, 379] on div "// MARQUEE LOGO LIST / HOME const logoList = document . querySelector ( ".is-sw…" at bounding box center [602, 449] width 610 height 677
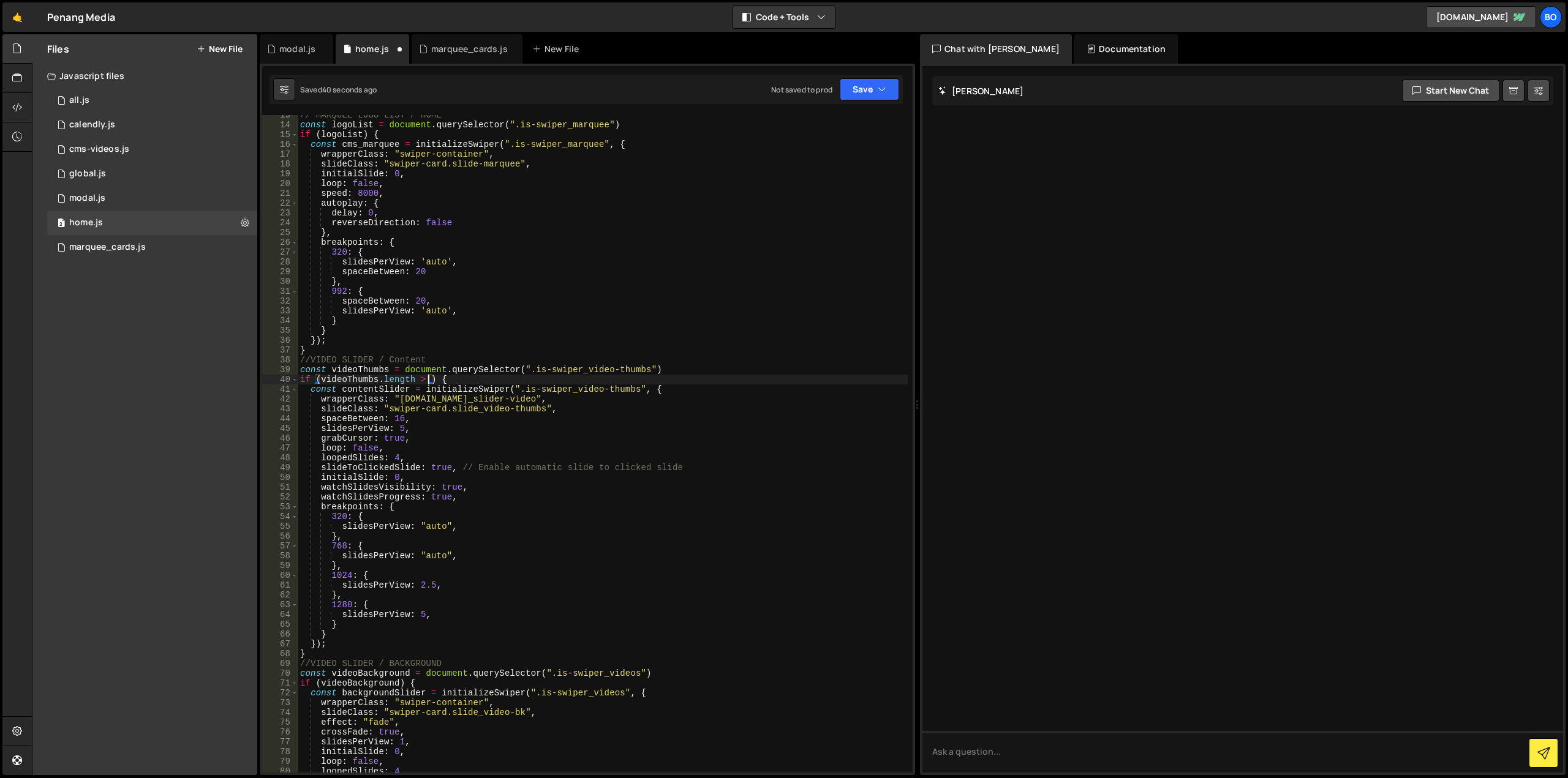
scroll to position [0, 9]
drag, startPoint x: 377, startPoint y: 379, endPoint x: 433, endPoint y: 379, distance: 56.0
click at [433, 379] on div "// MARQUEE LOGO LIST / HOME const logoList = document . querySelector ( ".is-sw…" at bounding box center [602, 449] width 610 height 677
click at [398, 683] on div "// MARQUEE LOGO LIST / HOME const logoList = document . querySelector ( ".is-sw…" at bounding box center [602, 449] width 610 height 677
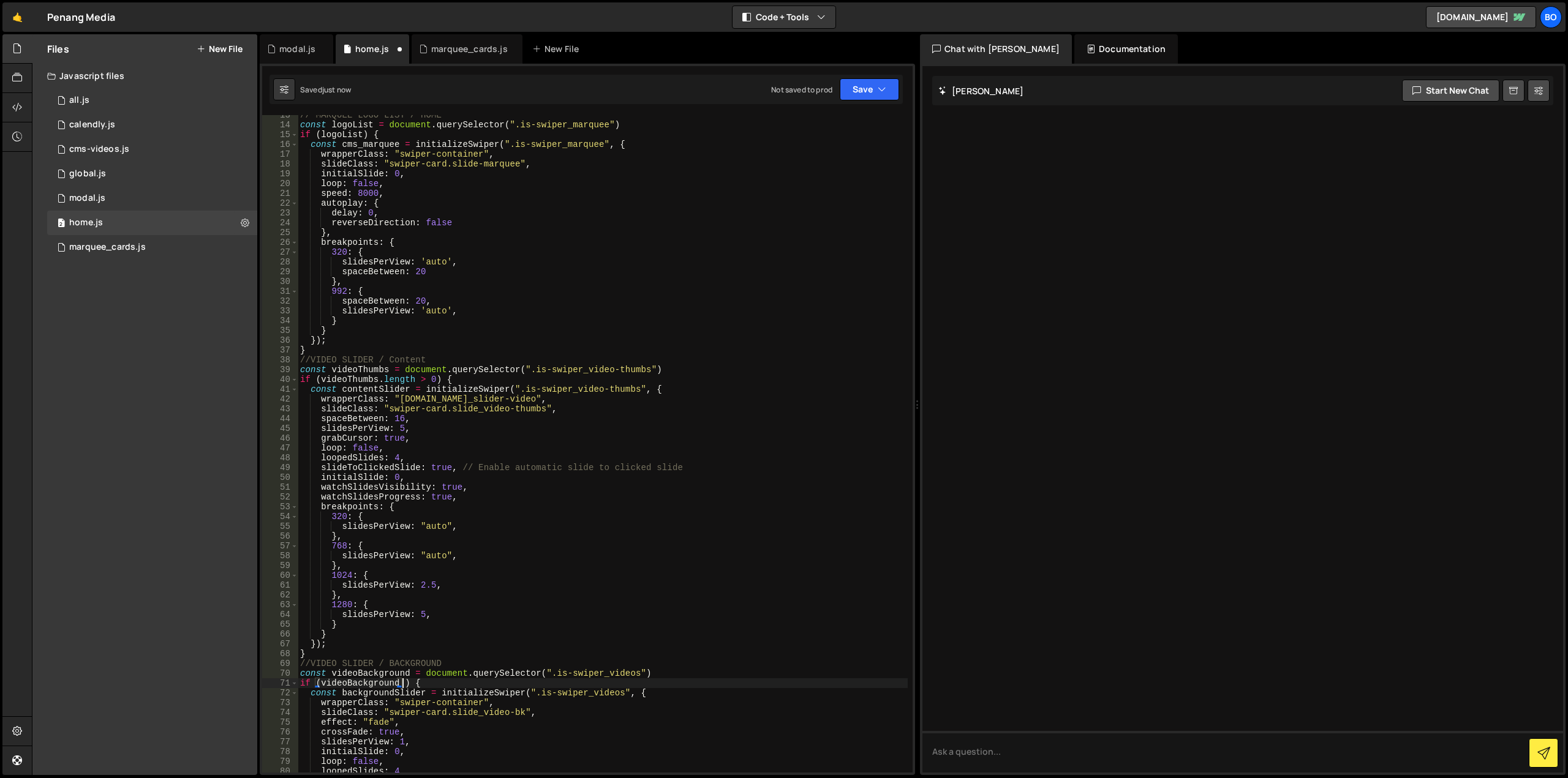
paste textarea ".length > 0"
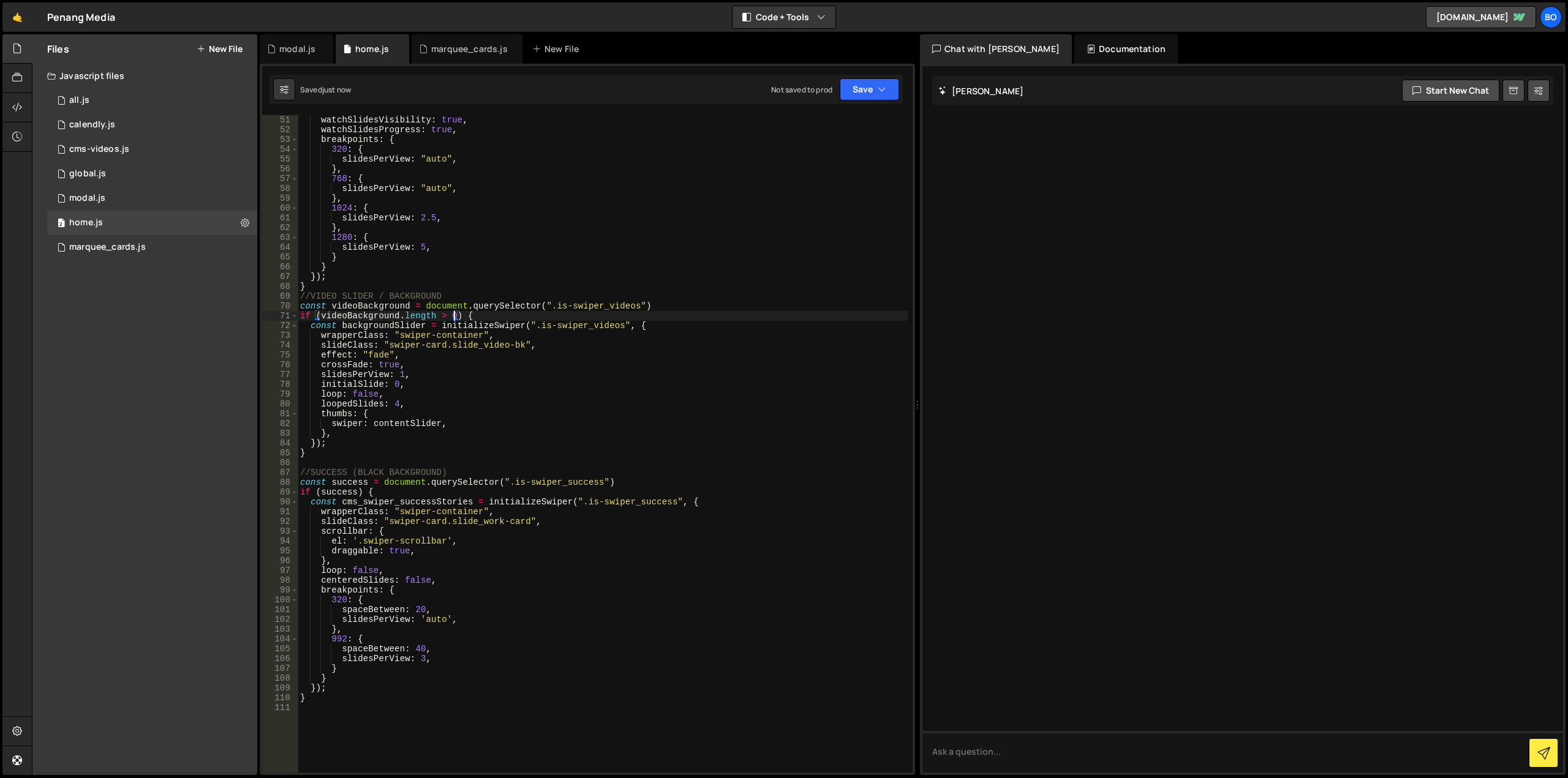
scroll to position [490, 0]
drag, startPoint x: 397, startPoint y: 315, endPoint x: 454, endPoint y: 314, distance: 57.0
click at [454, 314] on div "initialSlide : 0 , watchSlidesVisibility : true , watchSlidesProgress : true , …" at bounding box center [602, 444] width 610 height 677
click at [357, 498] on div "initialSlide : 0 , watchSlidesVisibility : true , watchSlidesProgress : true , …" at bounding box center [602, 444] width 610 height 677
click at [356, 490] on div "initialSlide : 0 , watchSlidesVisibility : true , watchSlidesProgress : true , …" at bounding box center [602, 444] width 610 height 677
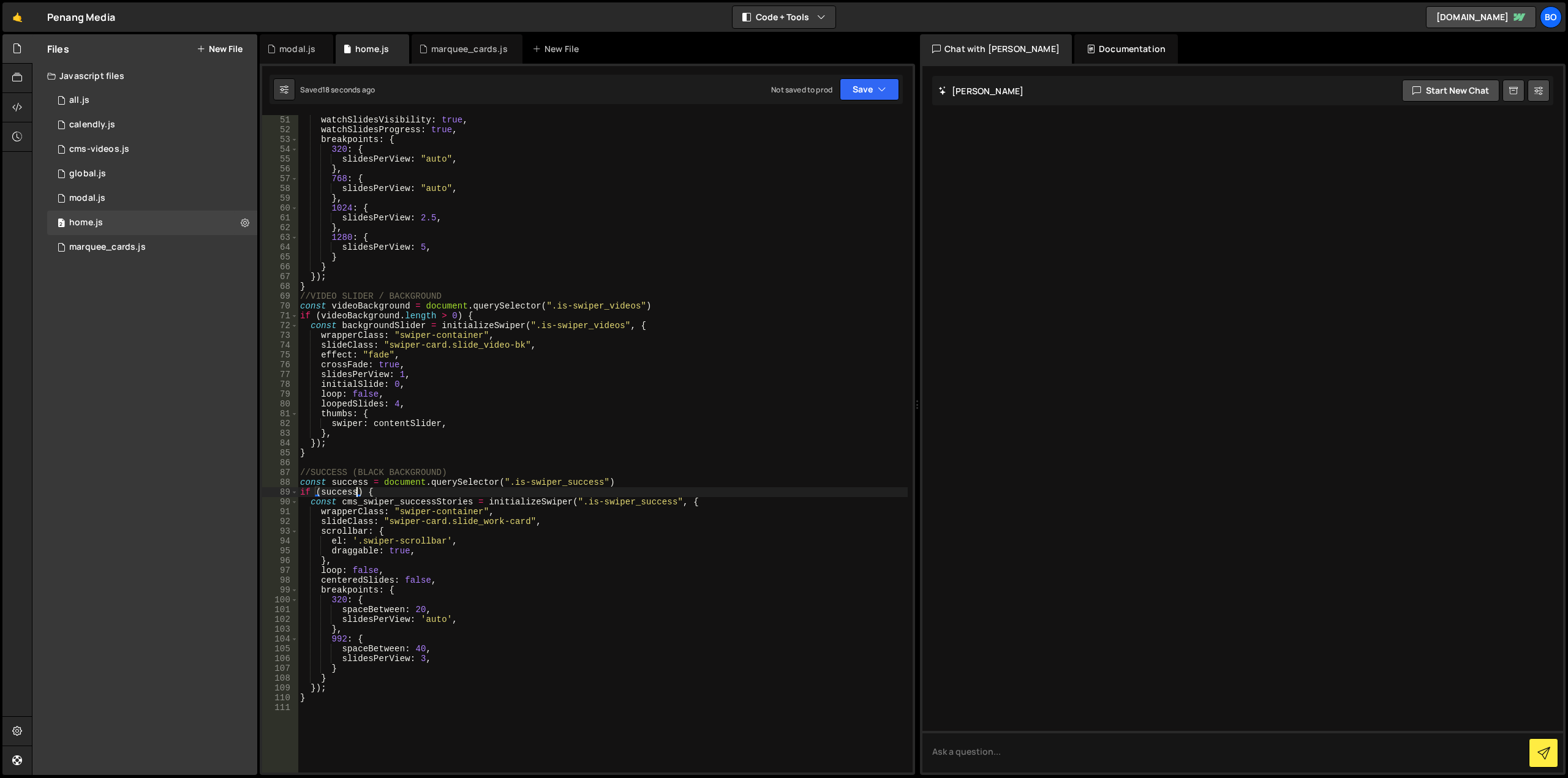
scroll to position [0, 4]
paste textarea ".length > 0"
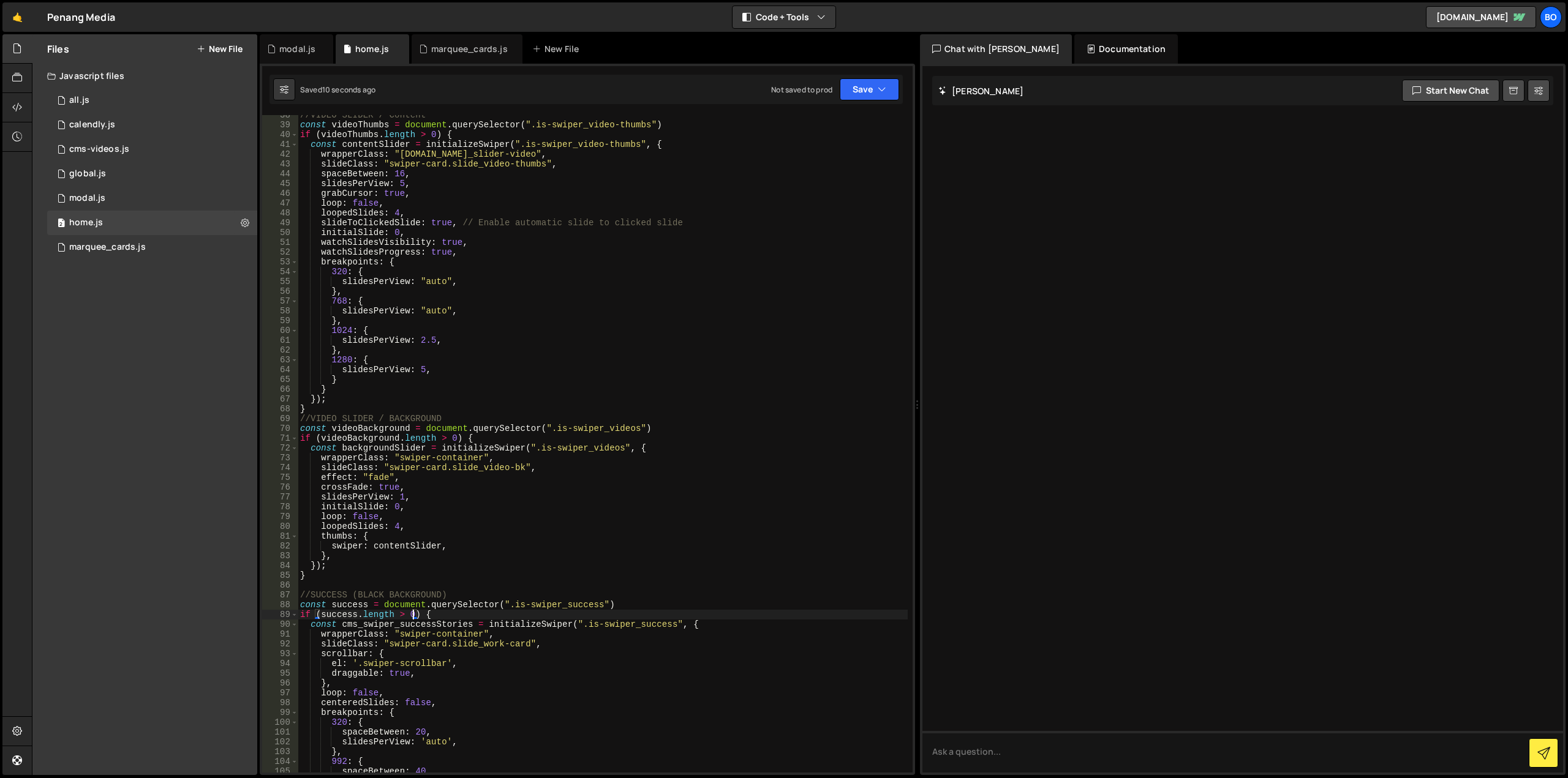
scroll to position [245, 0]
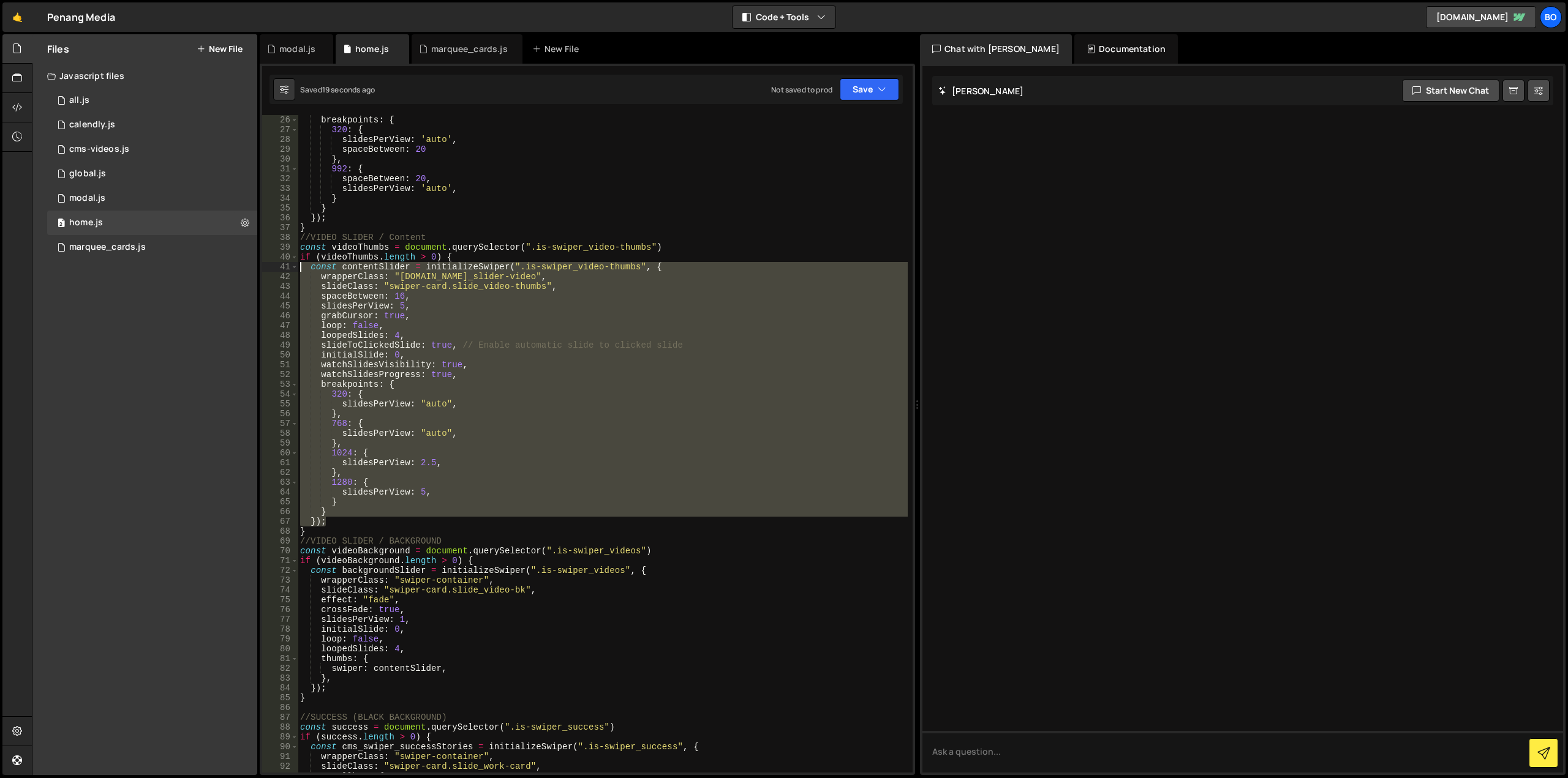
drag, startPoint x: 336, startPoint y: 523, endPoint x: 259, endPoint y: 269, distance: 265.4
click at [259, 269] on div "Files New File Javascript files 0 all.js 0 1 calendly.js 0 1 cms-videos.js 0 1 1" at bounding box center [800, 405] width 1536 height 741
type textarea "const contentSlider = initializeSwiper(".is-swiper_video-thumbs", { wrapperClas…"
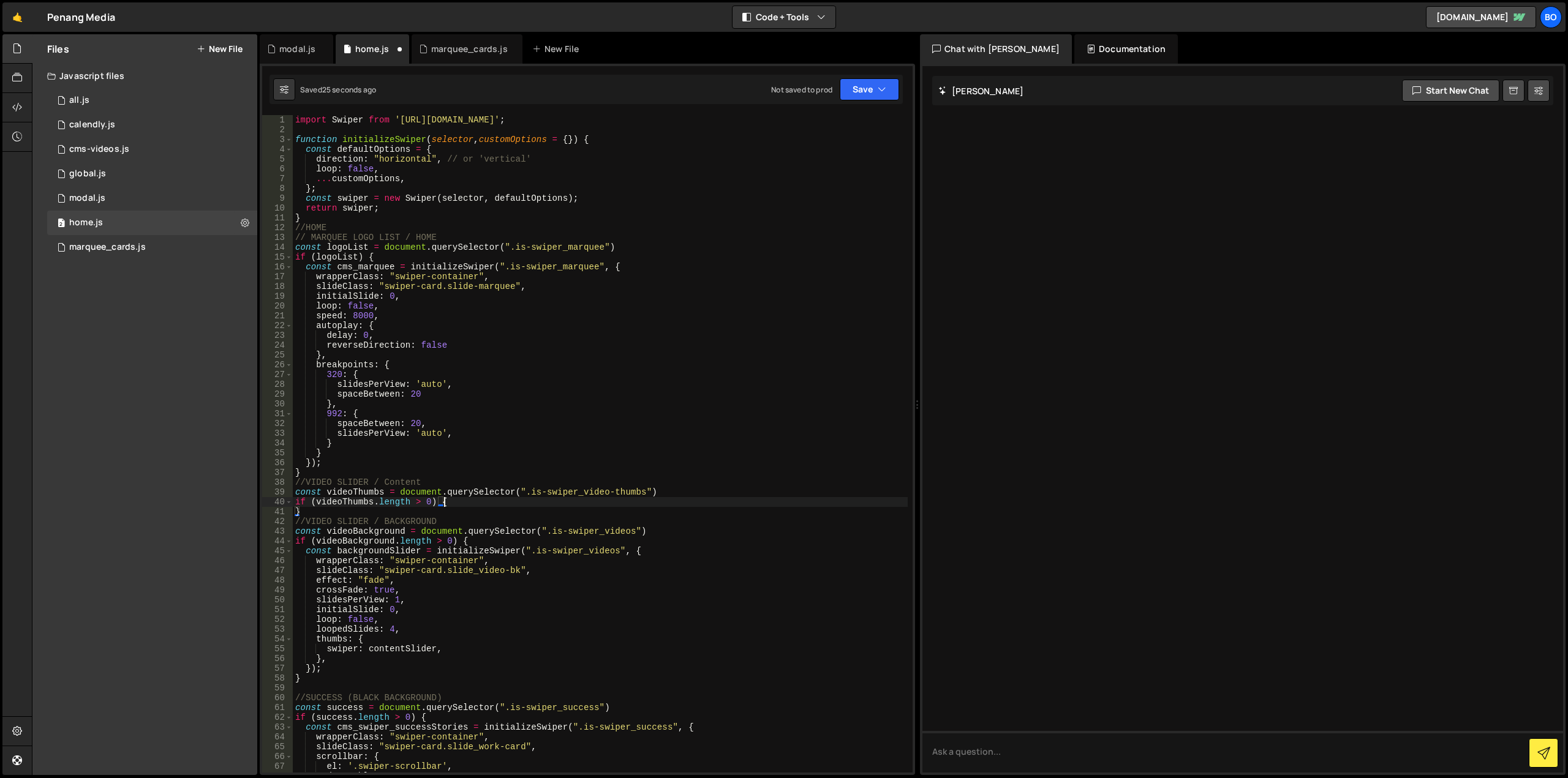
scroll to position [123, 0]
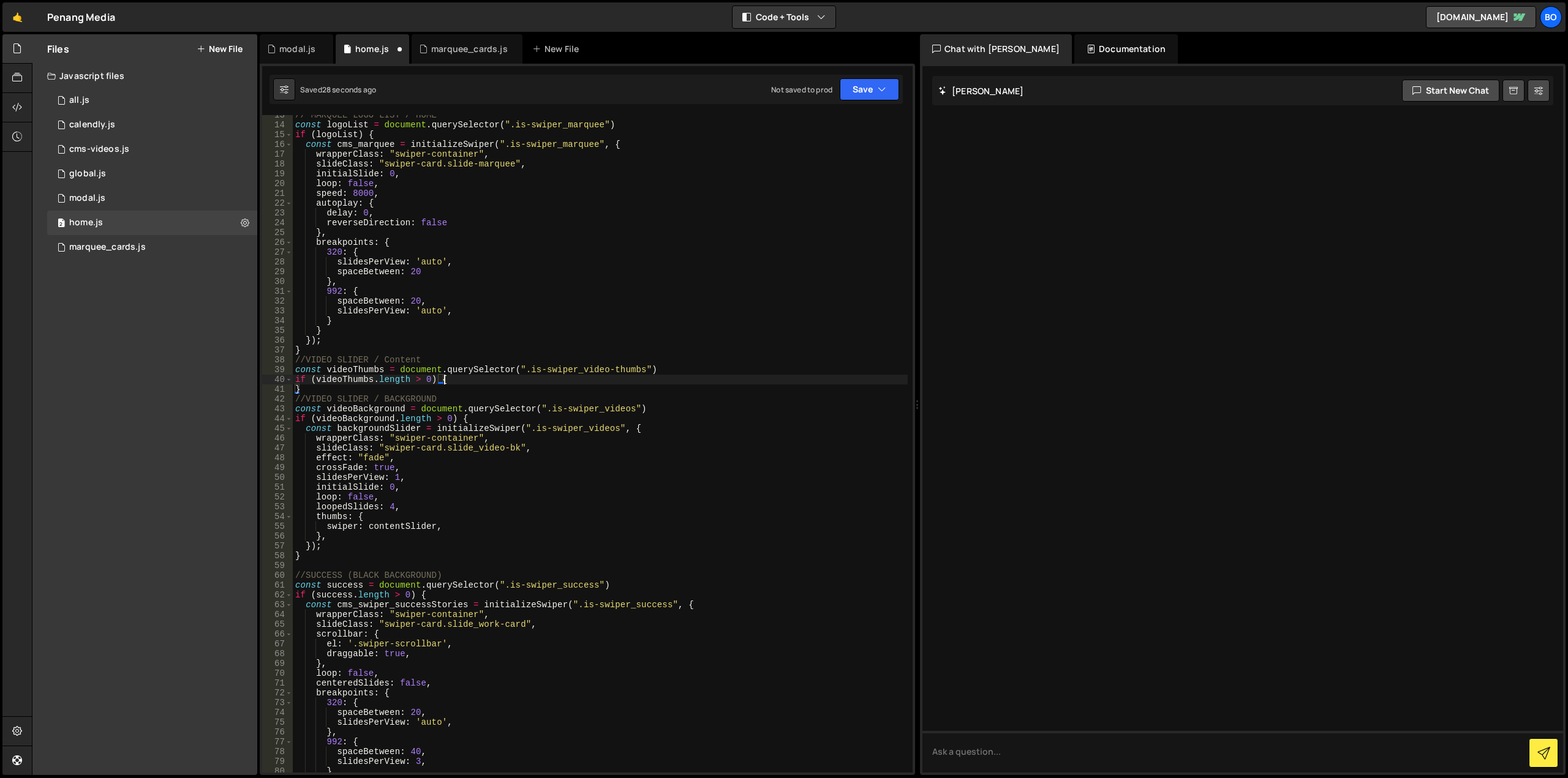
click at [479, 419] on div "// MARQUEE LOGO LIST / HOME const logoList = document . querySelector ( ".is-sw…" at bounding box center [600, 449] width 615 height 677
type textarea "if (videoBackground.length > 0) {"
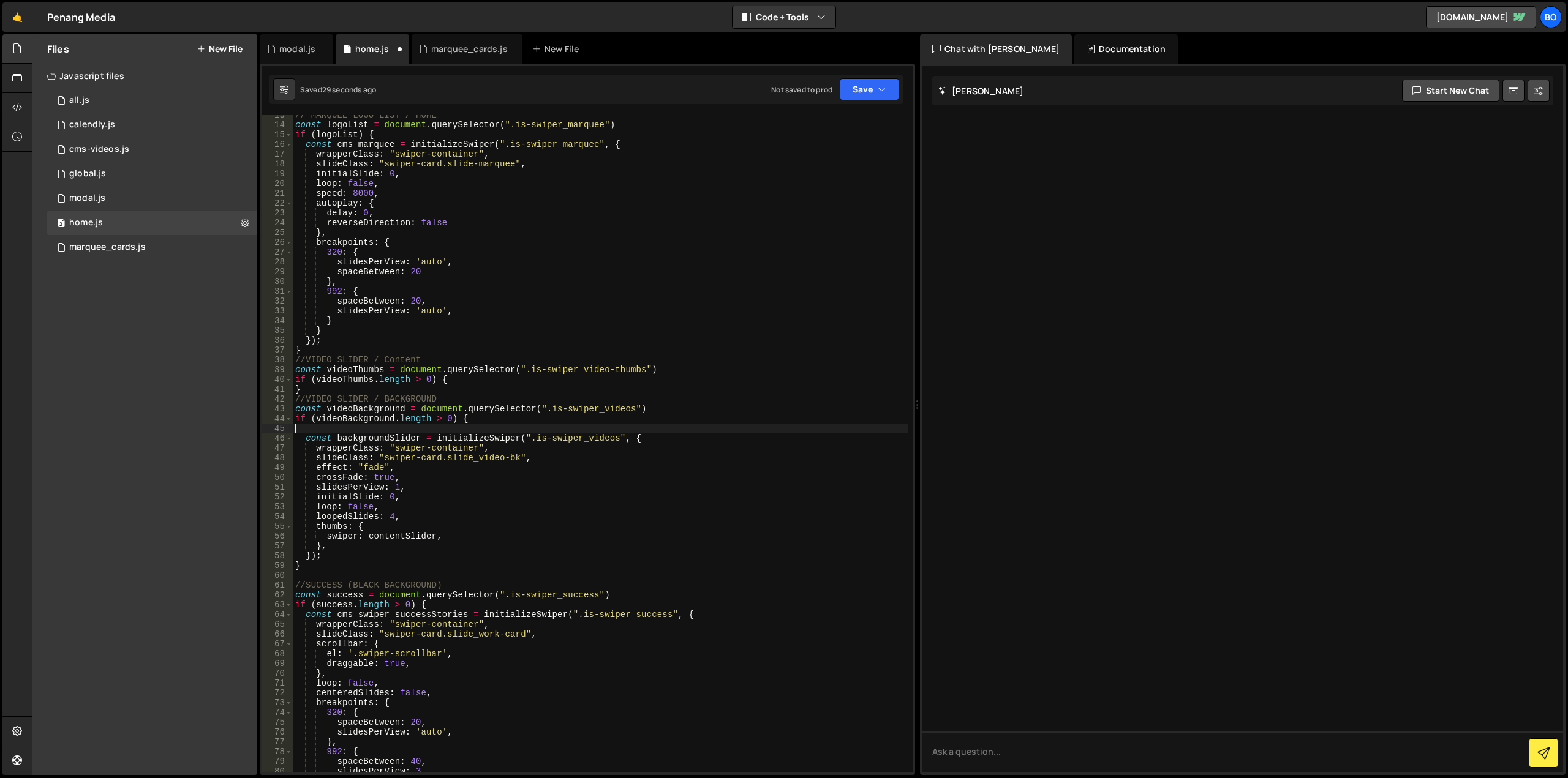
paste textarea "});"
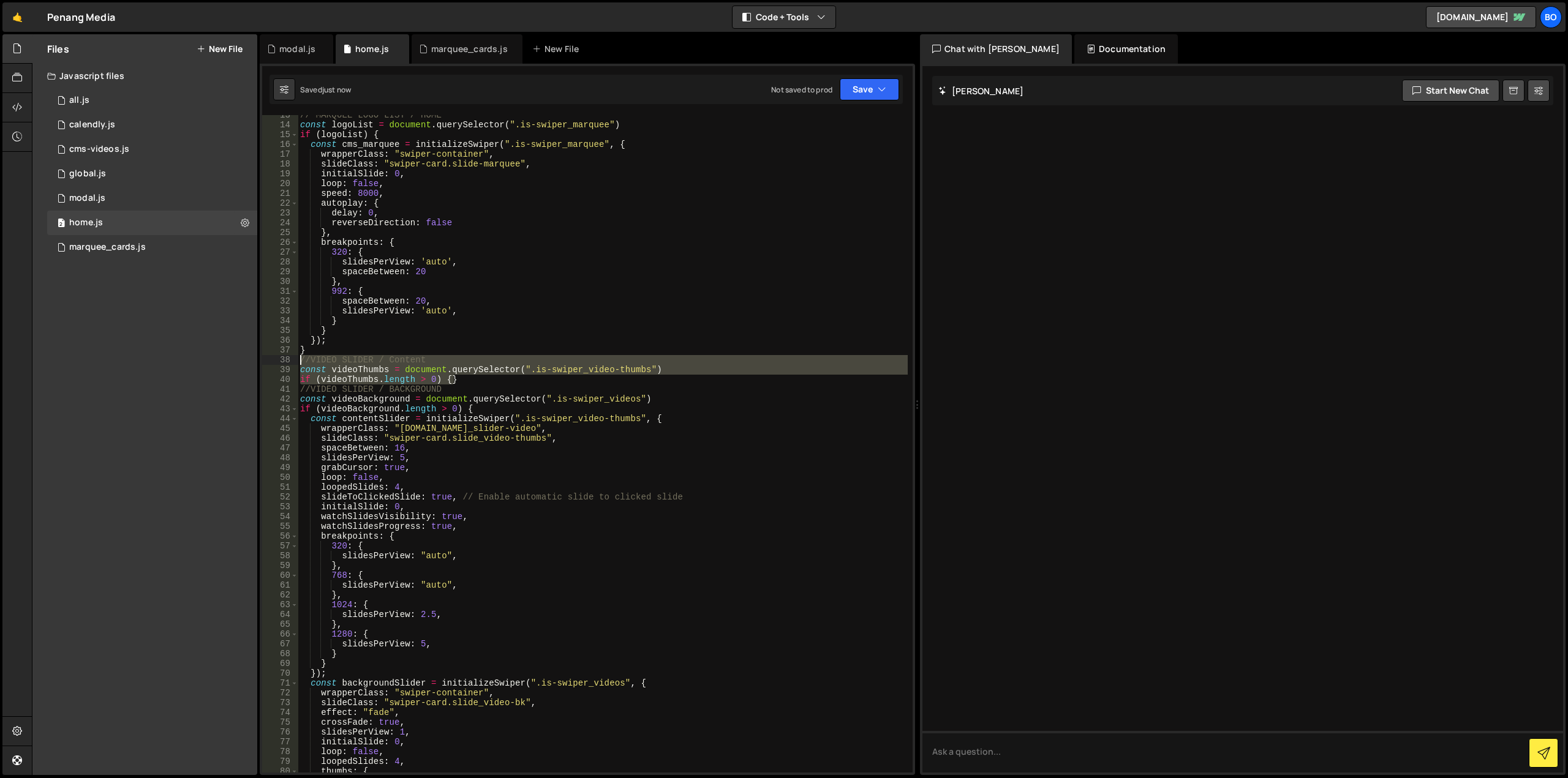
drag, startPoint x: 464, startPoint y: 379, endPoint x: 287, endPoint y: 361, distance: 177.9
click at [287, 361] on div "const backgroundSlider = initializeSwiper(".is-swiper_videos", { 13 14 15 16 17…" at bounding box center [587, 444] width 650 height 657
type textarea "//VIDEO SLIDER / Content const videoThumbs = document.querySelector(".is-swiper…"
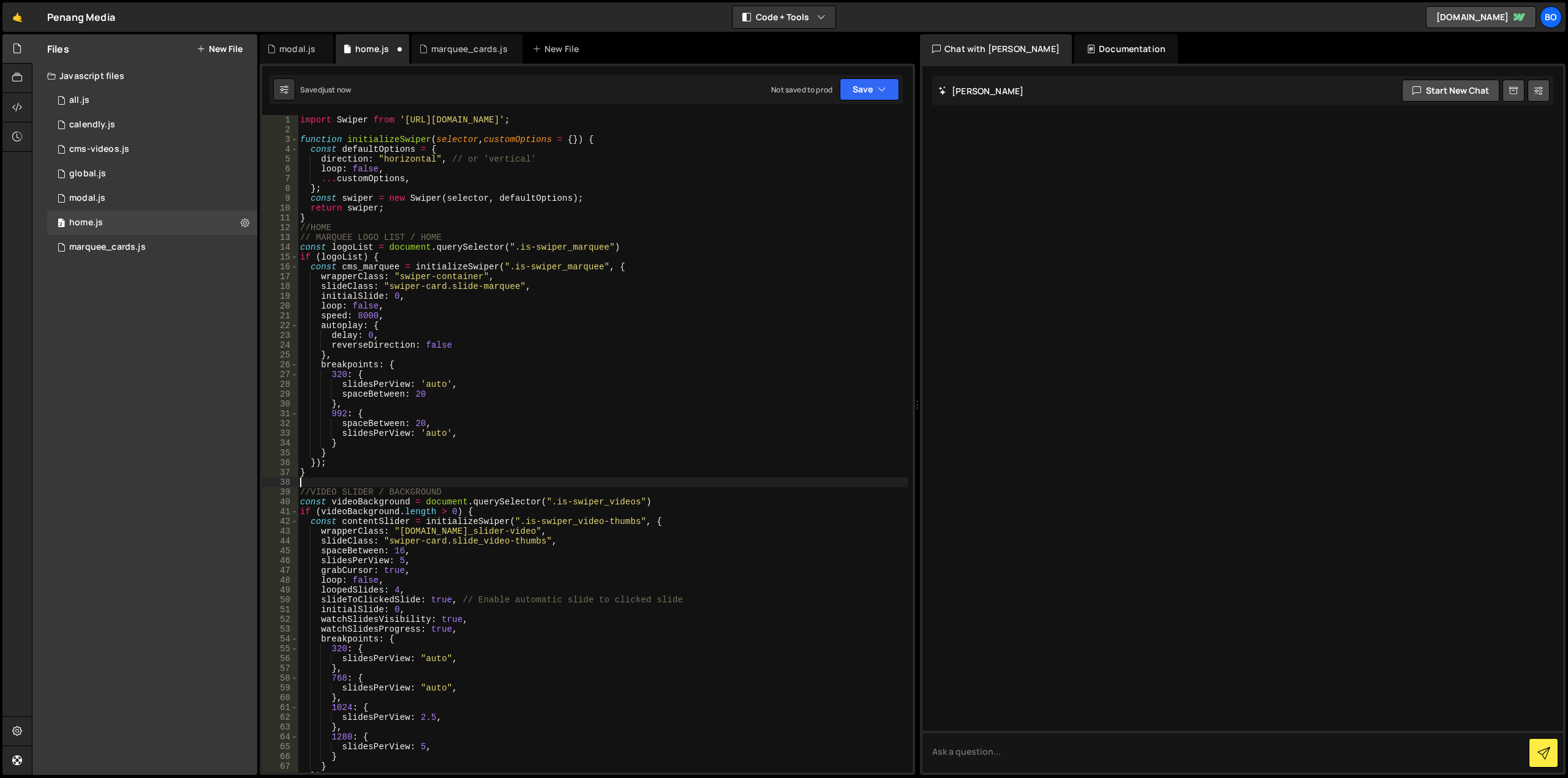
scroll to position [0, 0]
drag, startPoint x: 425, startPoint y: 506, endPoint x: 643, endPoint y: 498, distance: 218.1
click at [643, 498] on div "import Swiper from '[URL][DOMAIN_NAME]' ; function initializeSwiper ( selector …" at bounding box center [602, 454] width 610 height 677
click at [455, 513] on div "import Swiper from '[URL][DOMAIN_NAME]' ; function initializeSwiper ( selector …" at bounding box center [602, 454] width 610 height 677
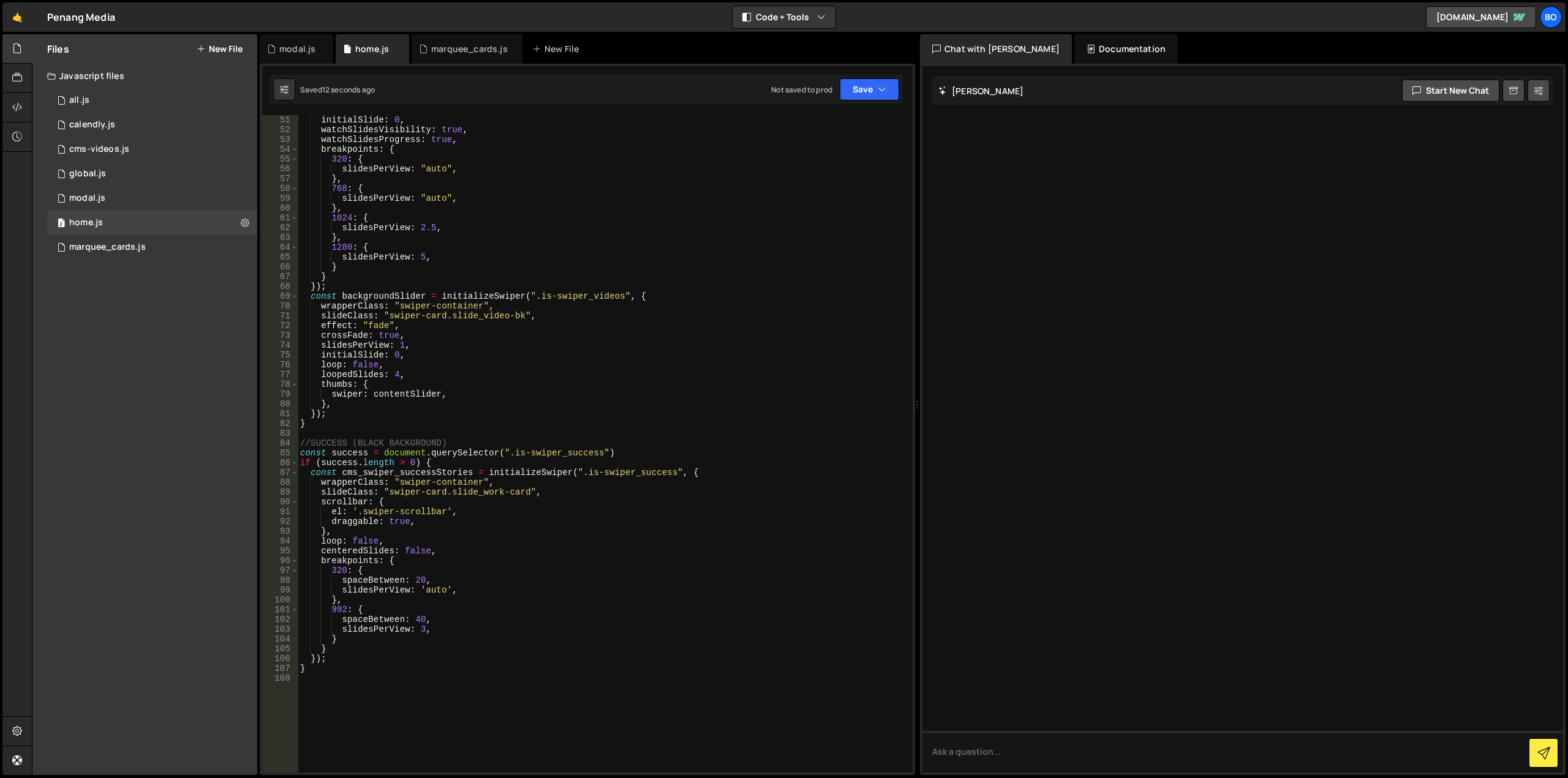
scroll to position [490, 0]
drag, startPoint x: 416, startPoint y: 465, endPoint x: 359, endPoint y: 461, distance: 57.1
click at [359, 461] on div "slideToClickedSlide : true , // Enable automatic slide to clicked slide initial…" at bounding box center [602, 444] width 610 height 677
type textarea "if (success) {"
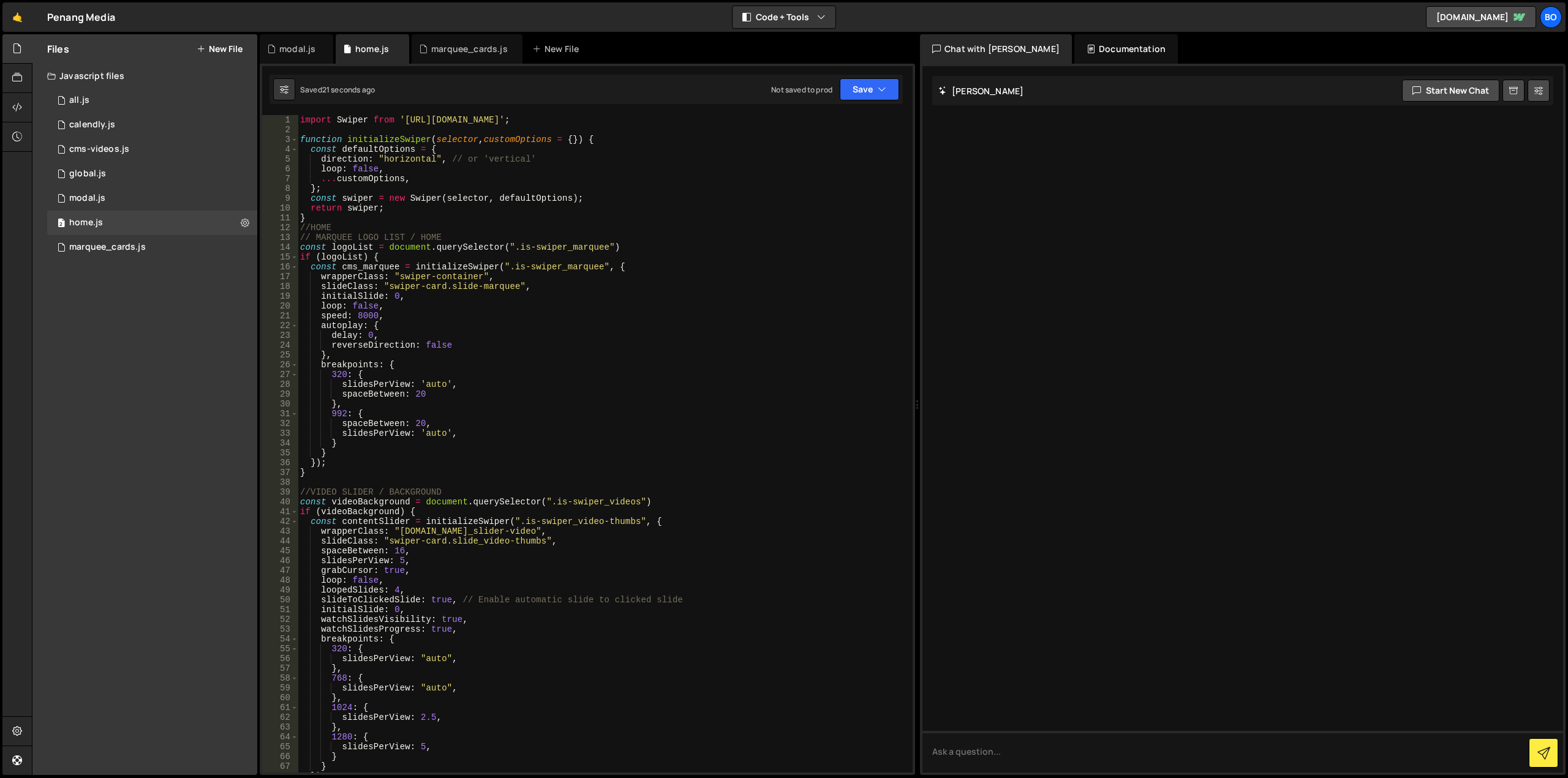
scroll to position [0, 0]
click at [243, 221] on icon at bounding box center [245, 222] width 9 height 12
type input "home"
radio input "true"
checkbox input "true"
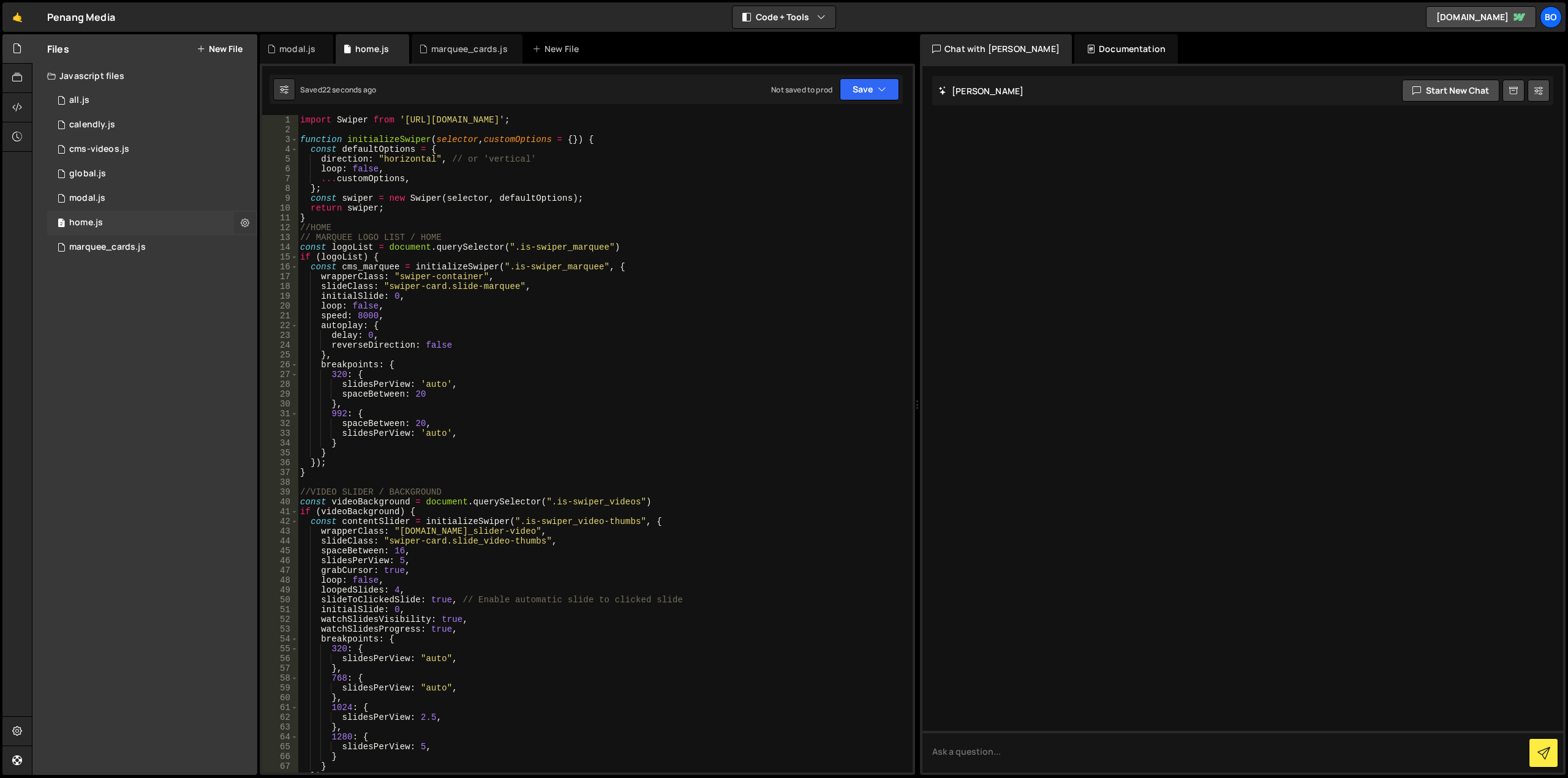
checkbox input "true"
click at [279, 246] on button "Edit File Settings" at bounding box center [319, 248] width 120 height 24
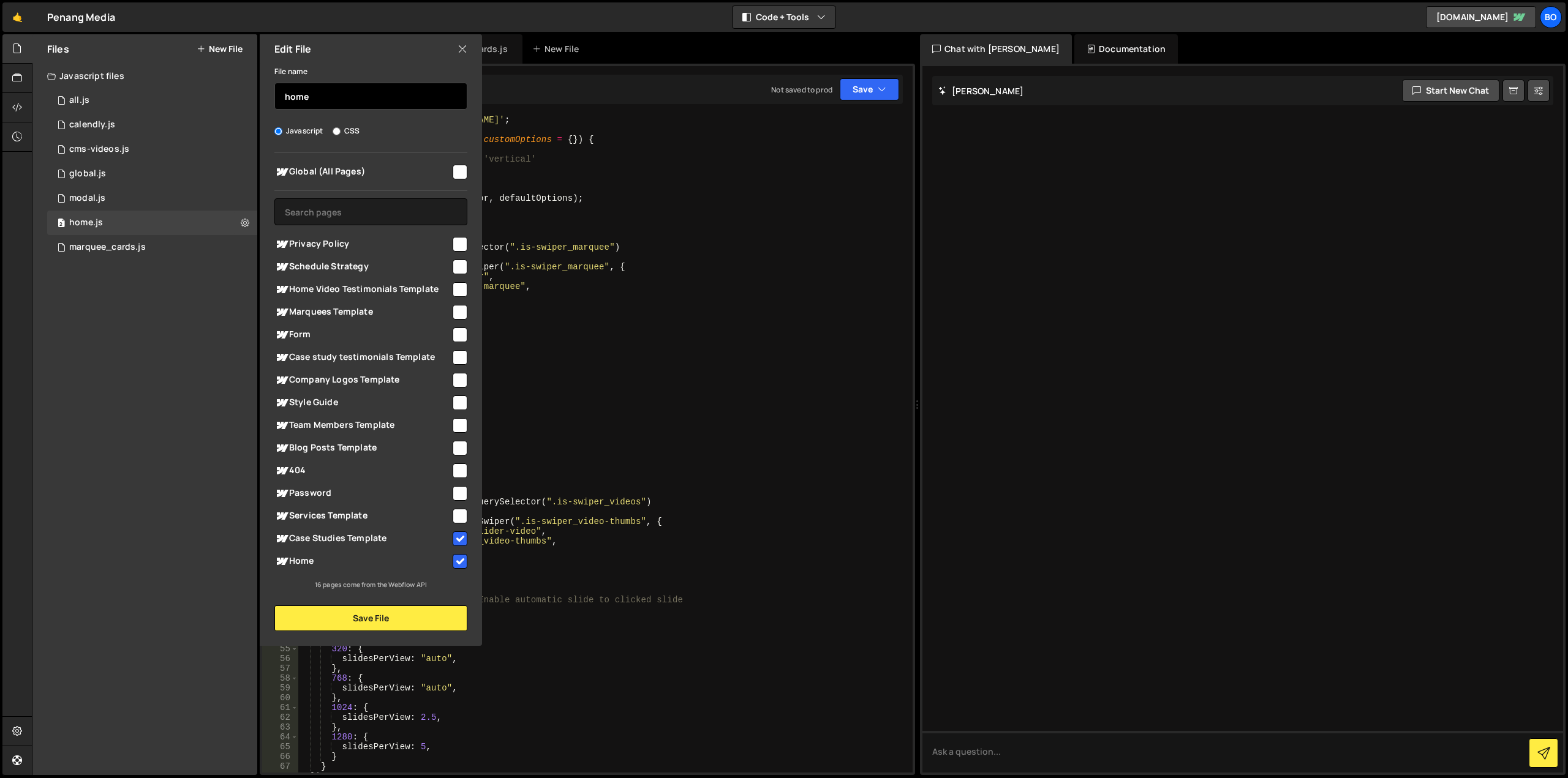
click at [332, 95] on input "home" at bounding box center [370, 96] width 193 height 27
type input "S"
type input "sliders"
click at [377, 622] on button "Save File" at bounding box center [370, 618] width 193 height 26
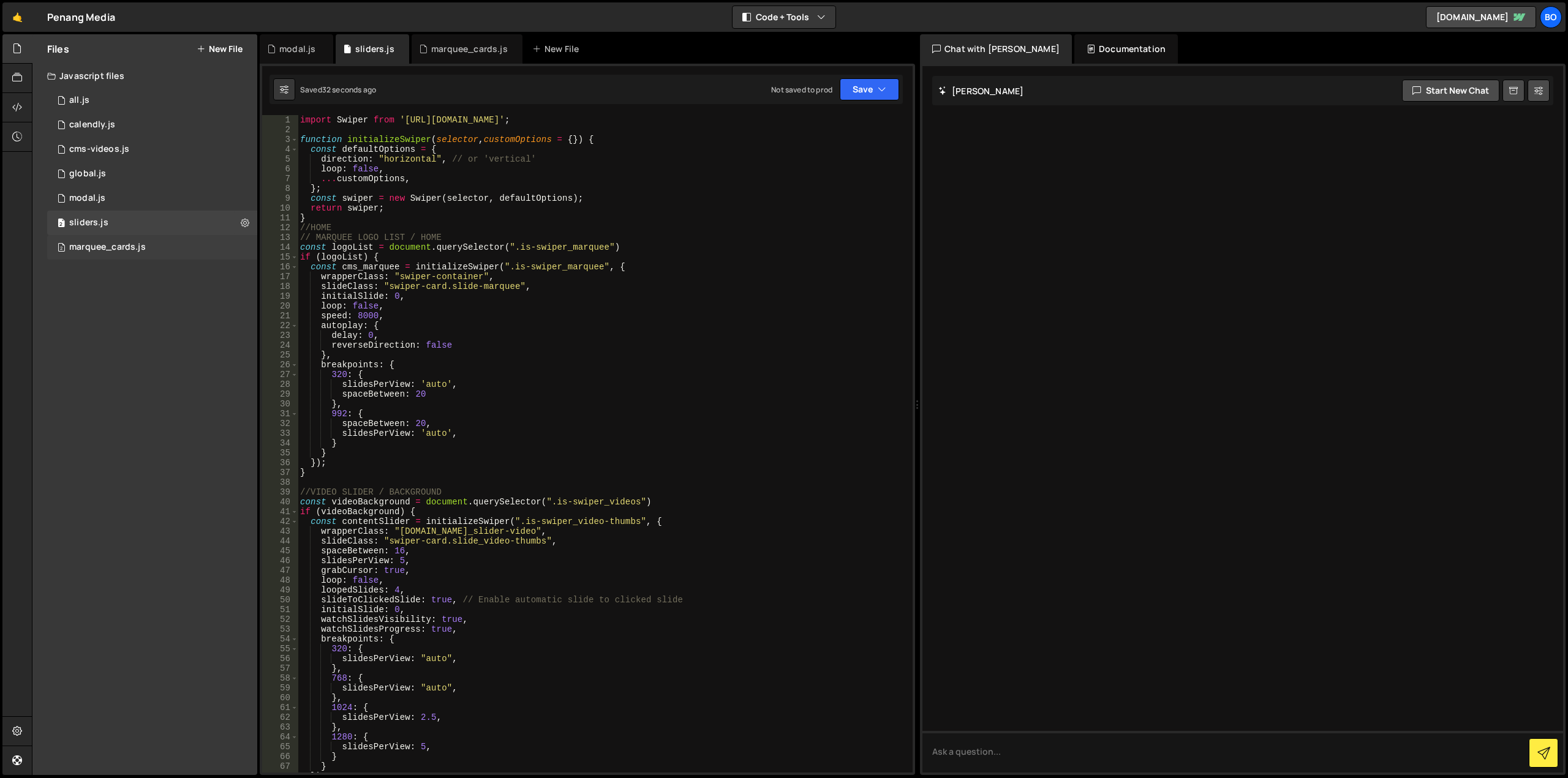
click at [191, 247] on div "2 marquee_cards.js 0" at bounding box center [152, 247] width 210 height 24
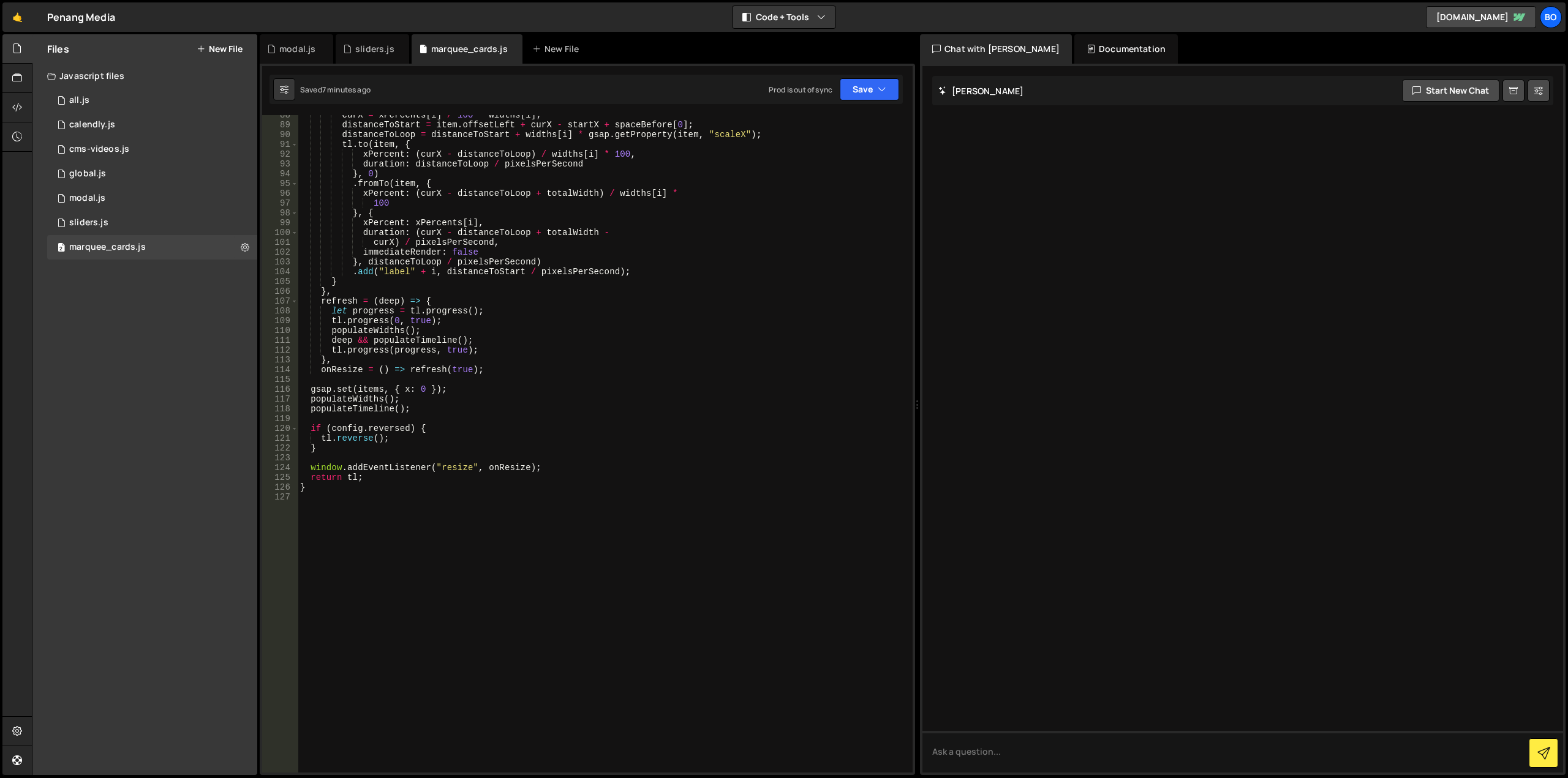
scroll to position [857, 0]
click at [470, 496] on div "curX = xPercents [ i ] / 100 * widths [ i ] ; distanceToStart = item . offsetLe…" at bounding box center [602, 449] width 610 height 677
type textarea "}"
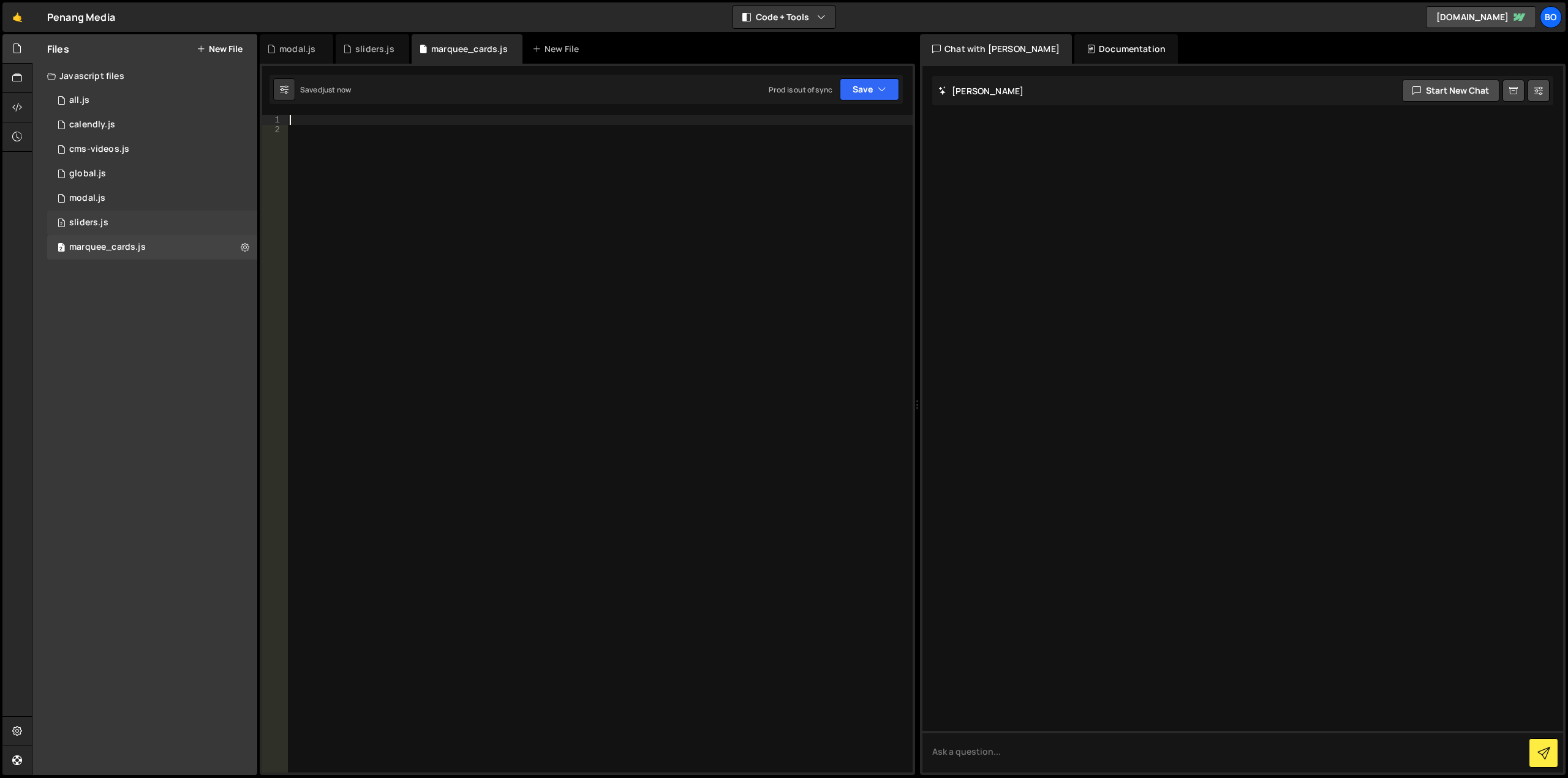
click at [154, 227] on div "2 sliders.js 0" at bounding box center [152, 223] width 210 height 24
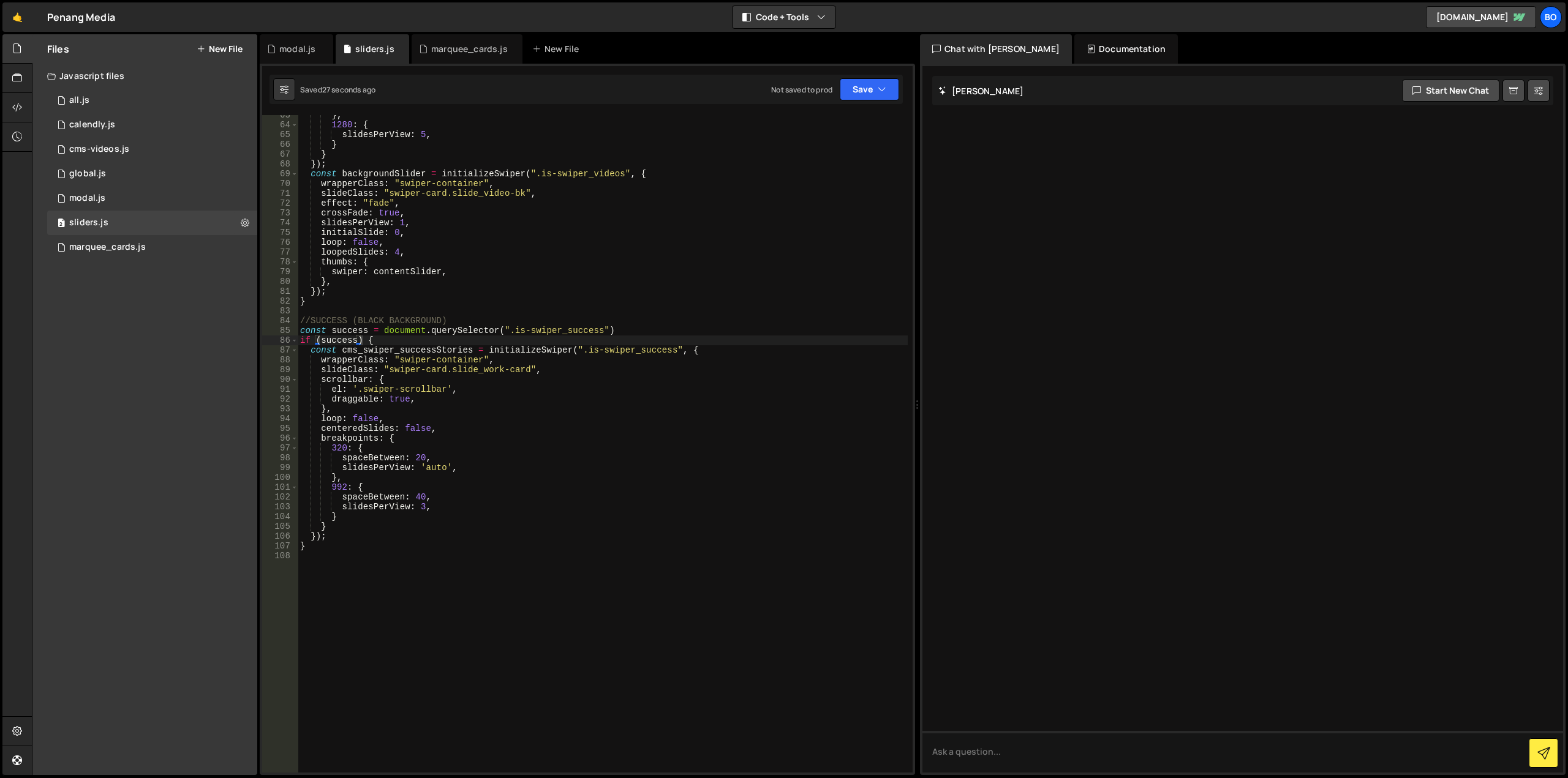
scroll to position [725, 0]
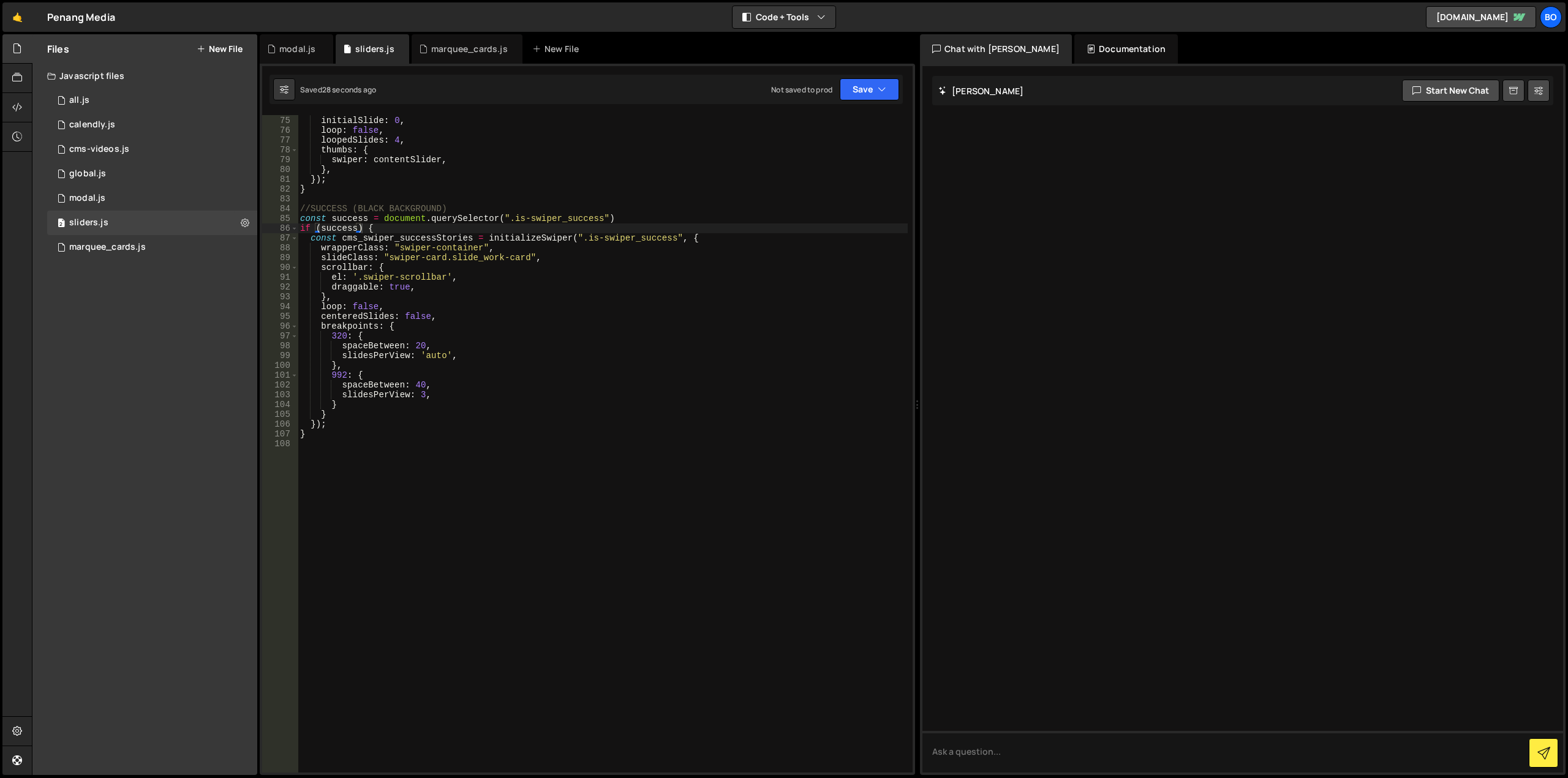
click at [528, 640] on div "slidesPerView : 1 , initialSlide : 0 , loop : false , loopedSlides : 4 , thumbs…" at bounding box center [602, 444] width 610 height 677
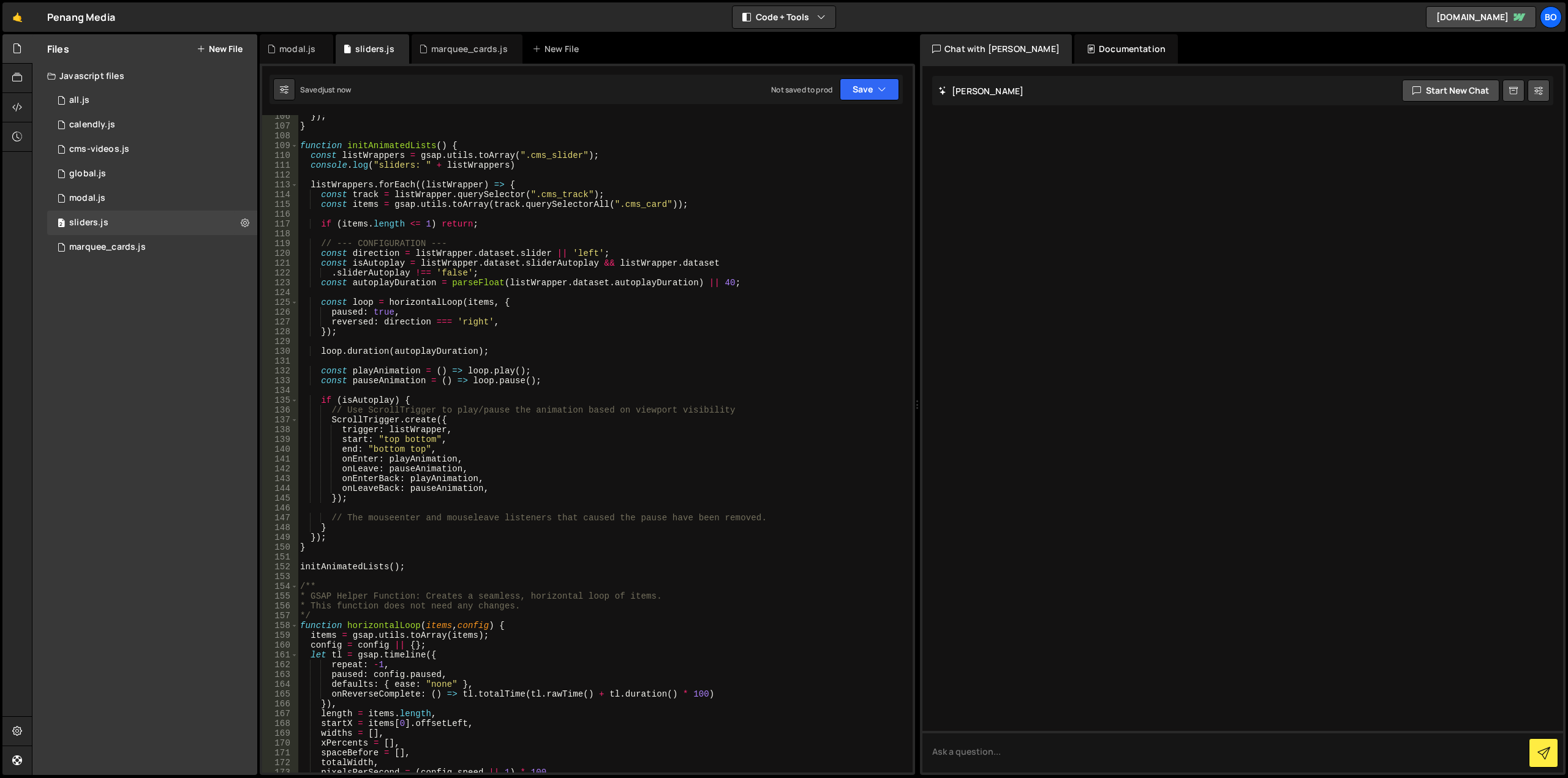
scroll to position [787, 0]
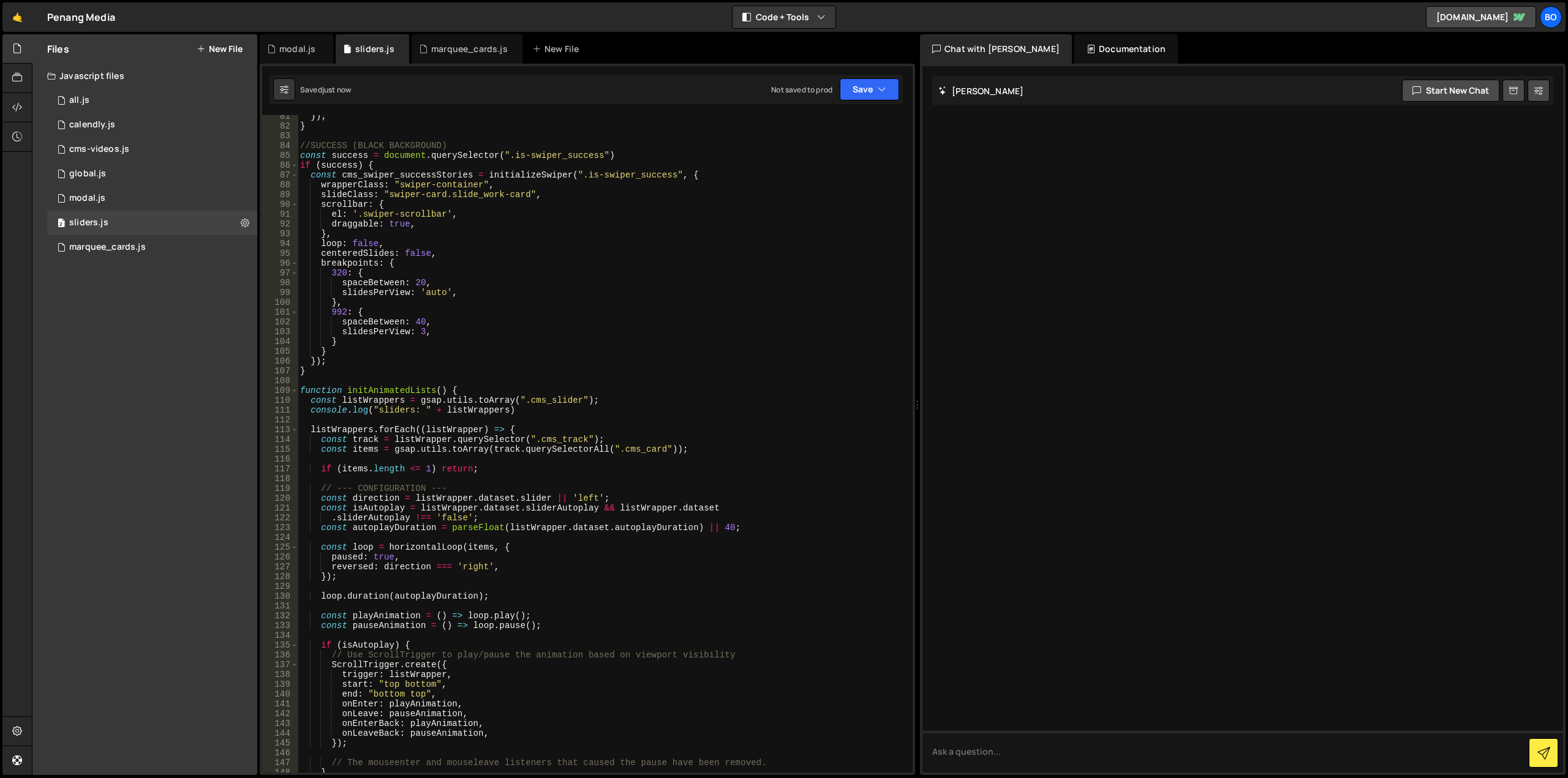
click at [352, 375] on div "}) ; } //SUCCESS (BLACK BACKGROUND) const success = document . querySelector ( …" at bounding box center [602, 450] width 610 height 677
type textarea "}"
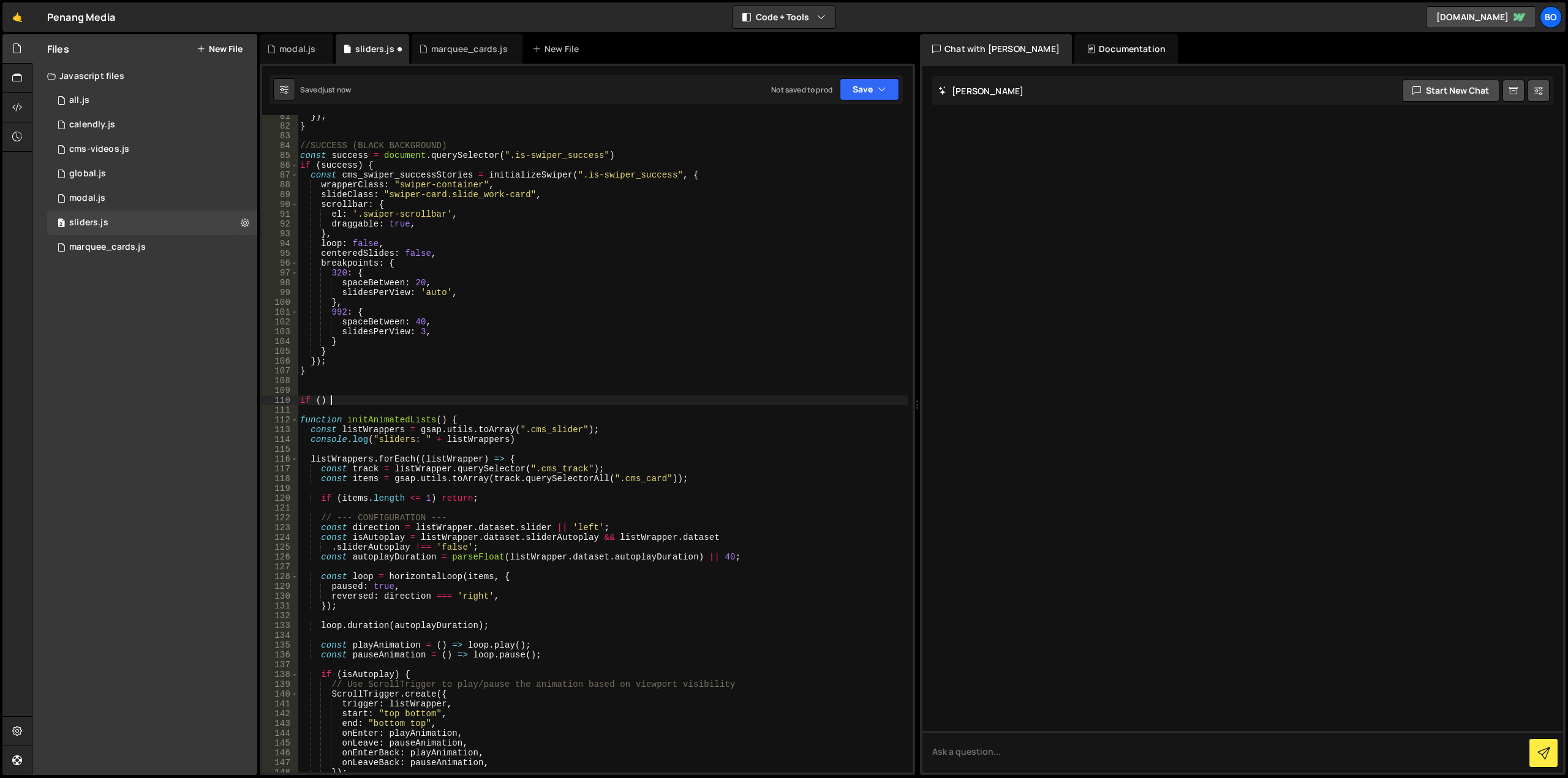
scroll to position [0, 2]
drag, startPoint x: 520, startPoint y: 430, endPoint x: 579, endPoint y: 431, distance: 59.0
click at [579, 431] on div "}) ; } //SUCCESS (BLACK BACKGROUND) const success = document . querySelector ( …" at bounding box center [602, 450] width 610 height 677
type textarea "const listWrappers = gsap.utils.toArray(".cms_slider");"
click at [573, 433] on div "}) ; } //SUCCESS (BLACK BACKGROUND) const success = document . querySelector ( …" at bounding box center [602, 444] width 610 height 657
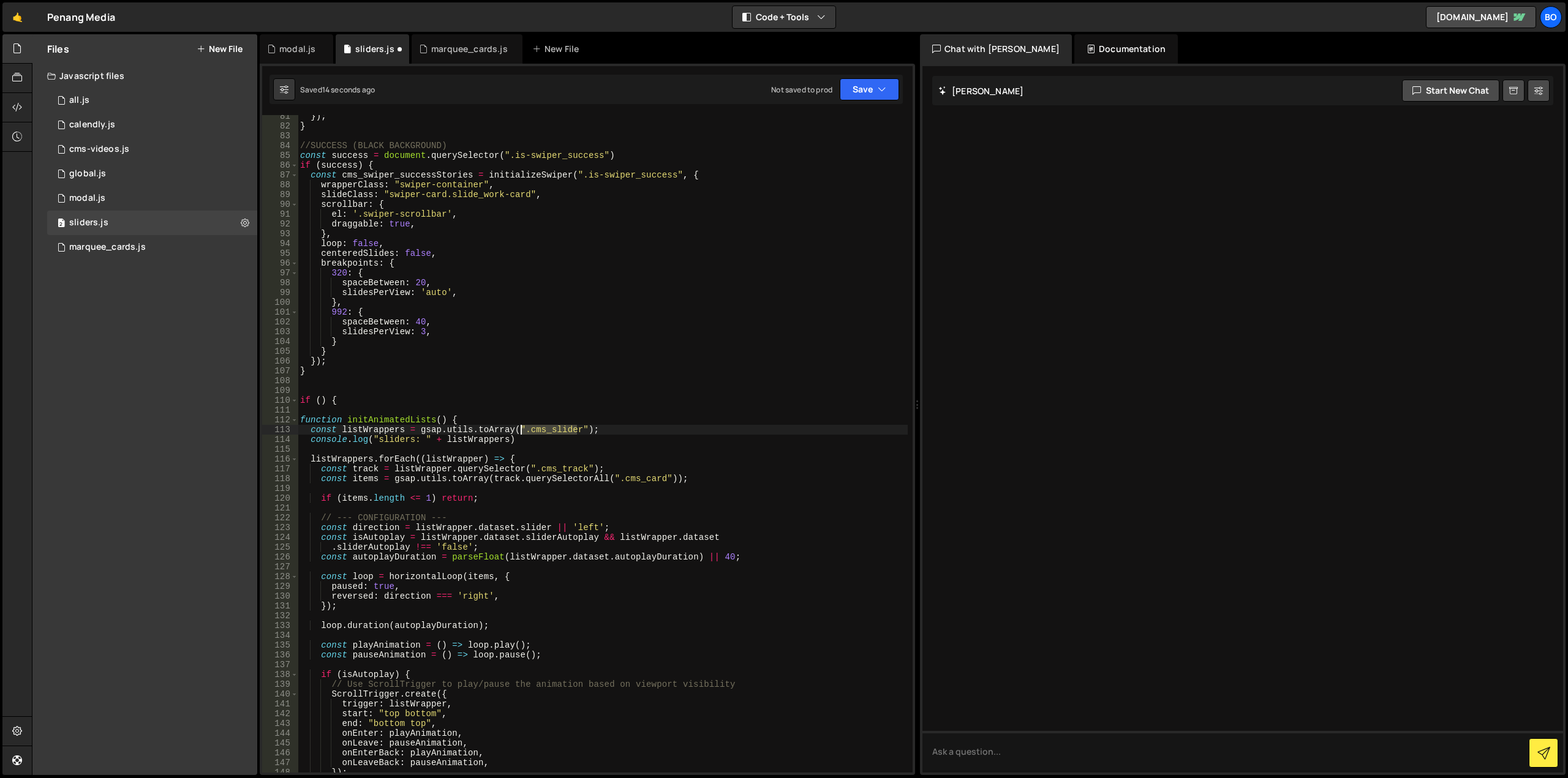
drag, startPoint x: 577, startPoint y: 431, endPoint x: 520, endPoint y: 428, distance: 57.1
click at [520, 428] on div "}) ; } //SUCCESS (BLACK BACKGROUND) const success = document . querySelector ( …" at bounding box center [602, 450] width 610 height 677
click at [373, 387] on div "}) ; } //SUCCESS (BLACK BACKGROUND) const success = document . querySelector ( …" at bounding box center [602, 450] width 610 height 677
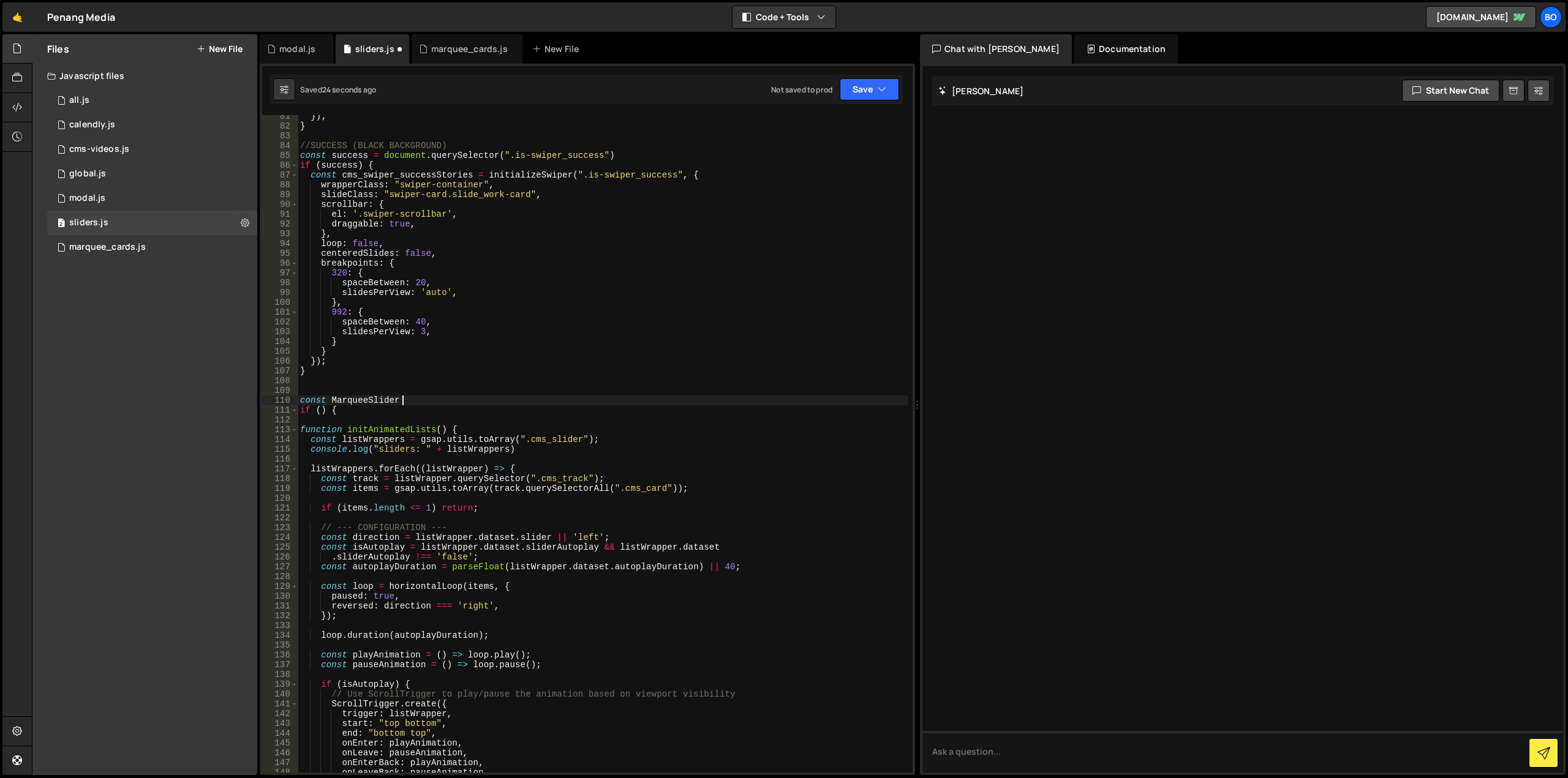
scroll to position [0, 7]
paste textarea ".cms_slider"
type textarea "const MarqueeSlider = document.querySelectorAll()"
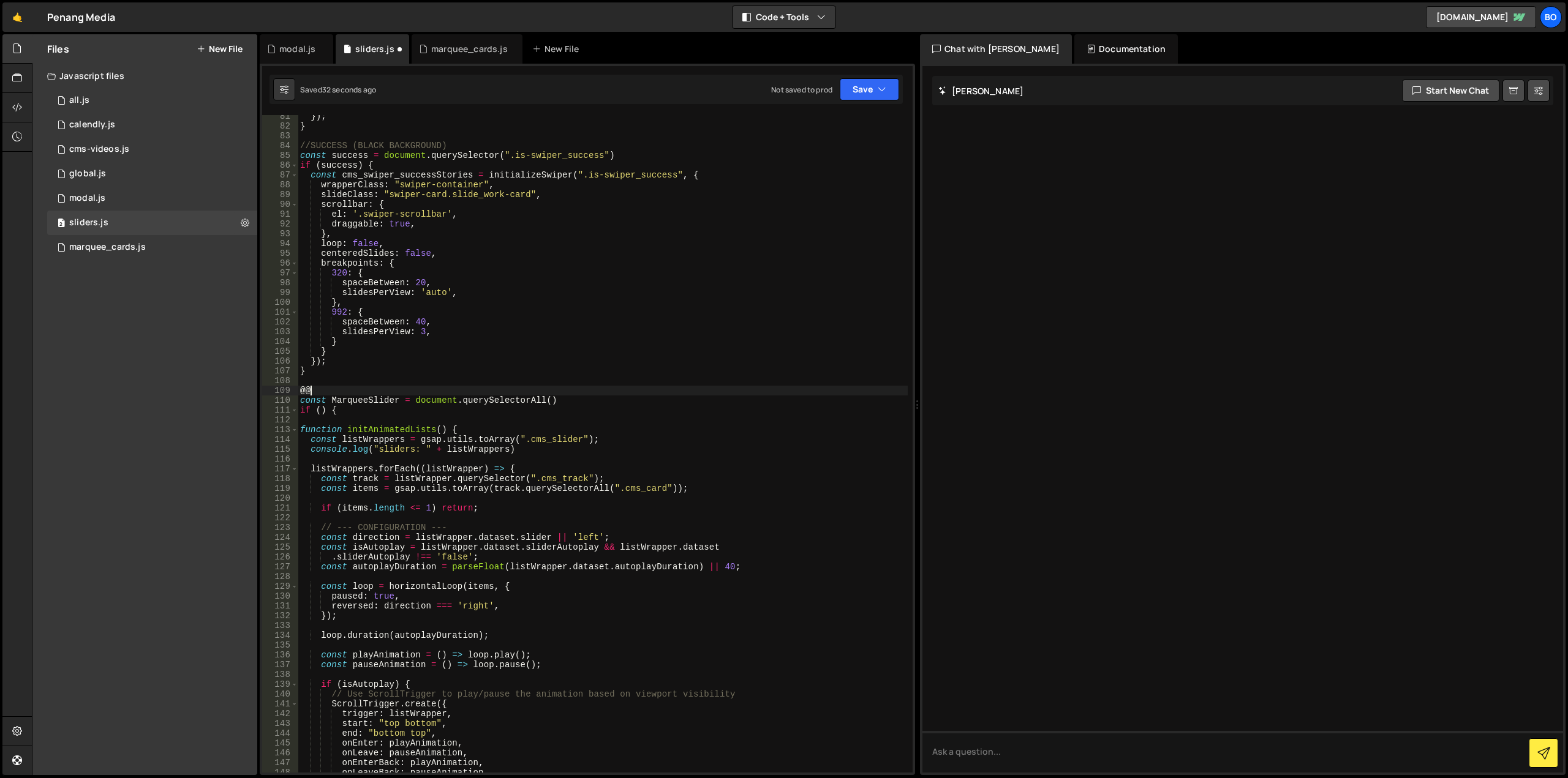
type textarea "@"
click at [545, 401] on div "}) ; } //SUCCESS (BLACK BACKGROUND) const success = document . querySelector ( …" at bounding box center [602, 450] width 610 height 677
paste textarea ".cms_slider"
click at [364, 401] on div "}) ; } //SUCCESS (BLACK BACKGROUND) const success = document . querySelector ( …" at bounding box center [602, 450] width 610 height 677
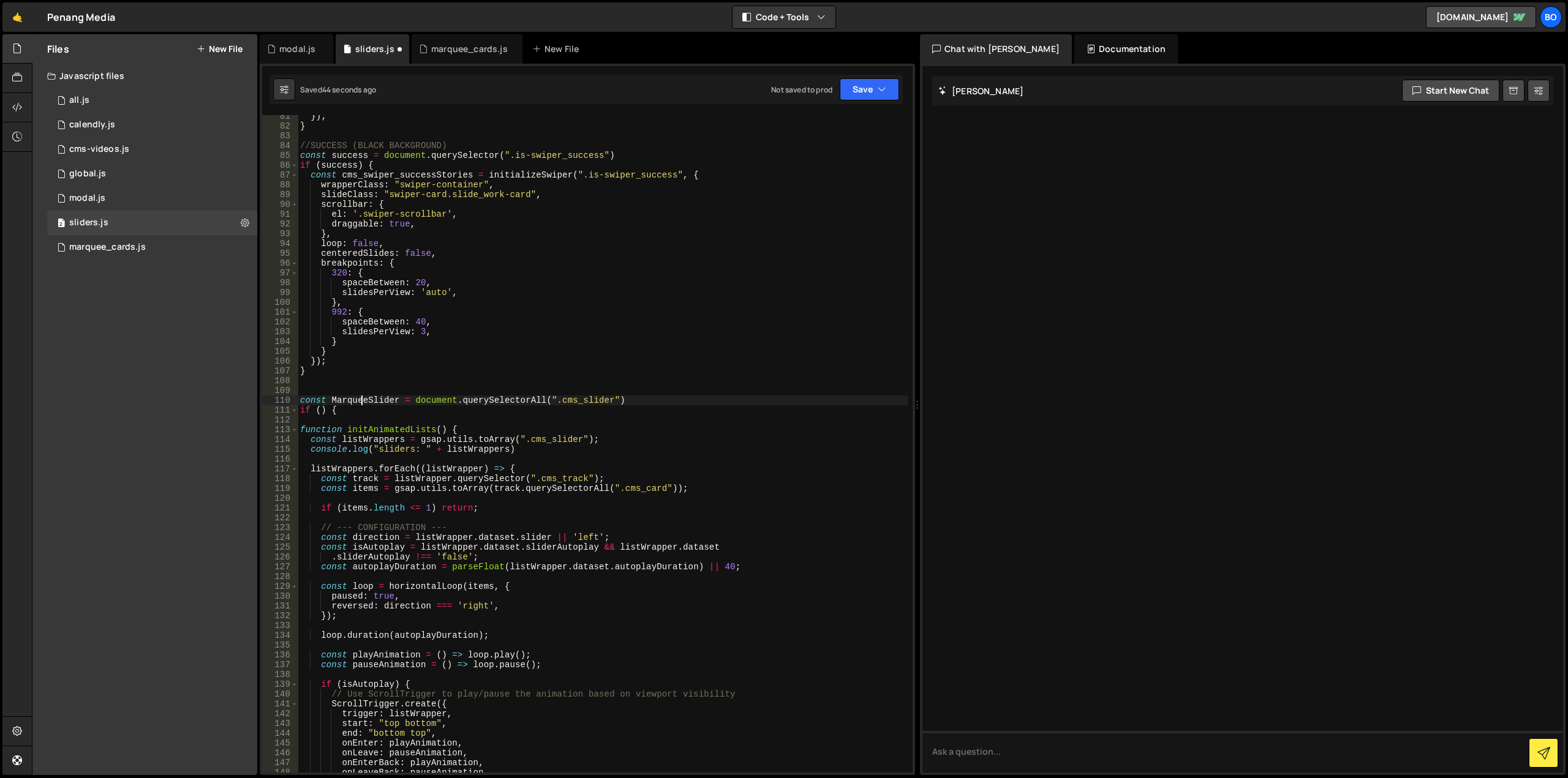
click at [364, 401] on div "}) ; } //SUCCESS (BLACK BACKGROUND) const success = document . querySelector ( …" at bounding box center [602, 450] width 610 height 677
click at [339, 402] on div "}) ; } //SUCCESS (BLACK BACKGROUND) const success = document . querySelector ( …" at bounding box center [602, 444] width 610 height 657
click at [319, 408] on div "}) ; } //SUCCESS (BLACK BACKGROUND) const success = document . querySelector ( …" at bounding box center [602, 450] width 610 height 677
paste textarea "marqueeSlider"
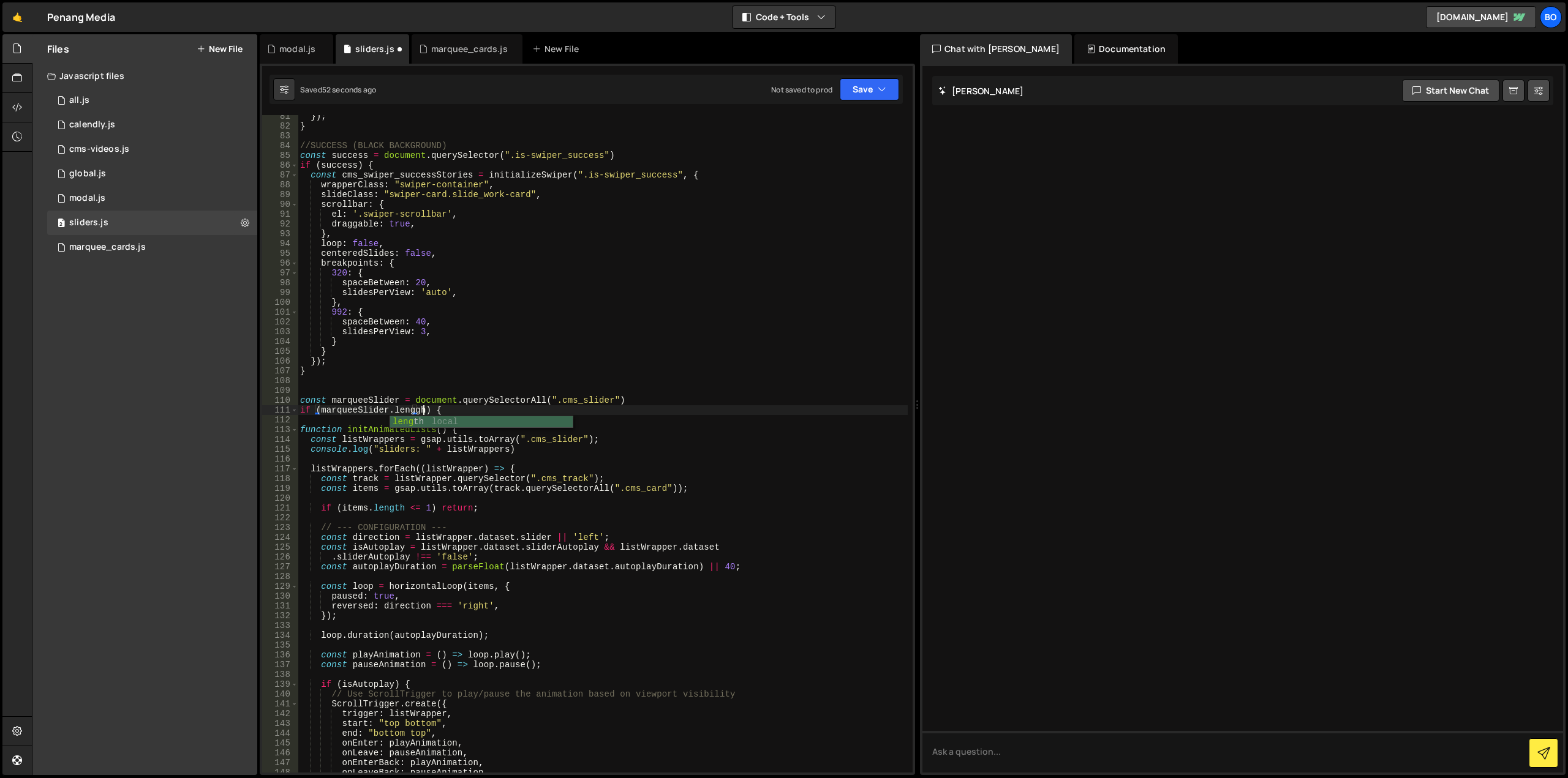
scroll to position [0, 9]
type textarea "if (marqueeSlider.length > 0) {"
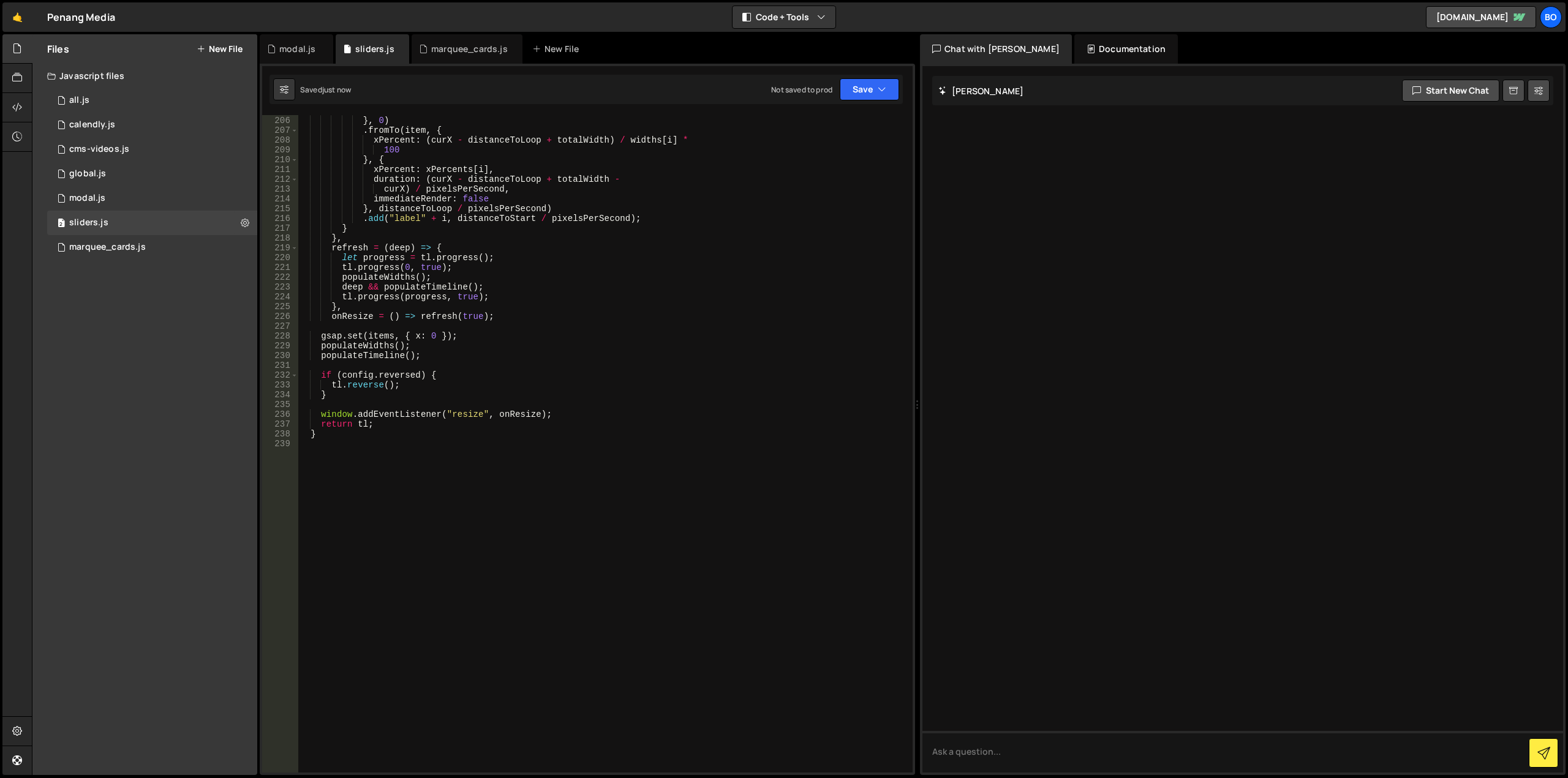
scroll to position [2008, 0]
click at [483, 544] on div "duration : distanceToLoop / pixelsPerSecond } , 0 ) . fromTo ( item , { xPercen…" at bounding box center [602, 444] width 610 height 677
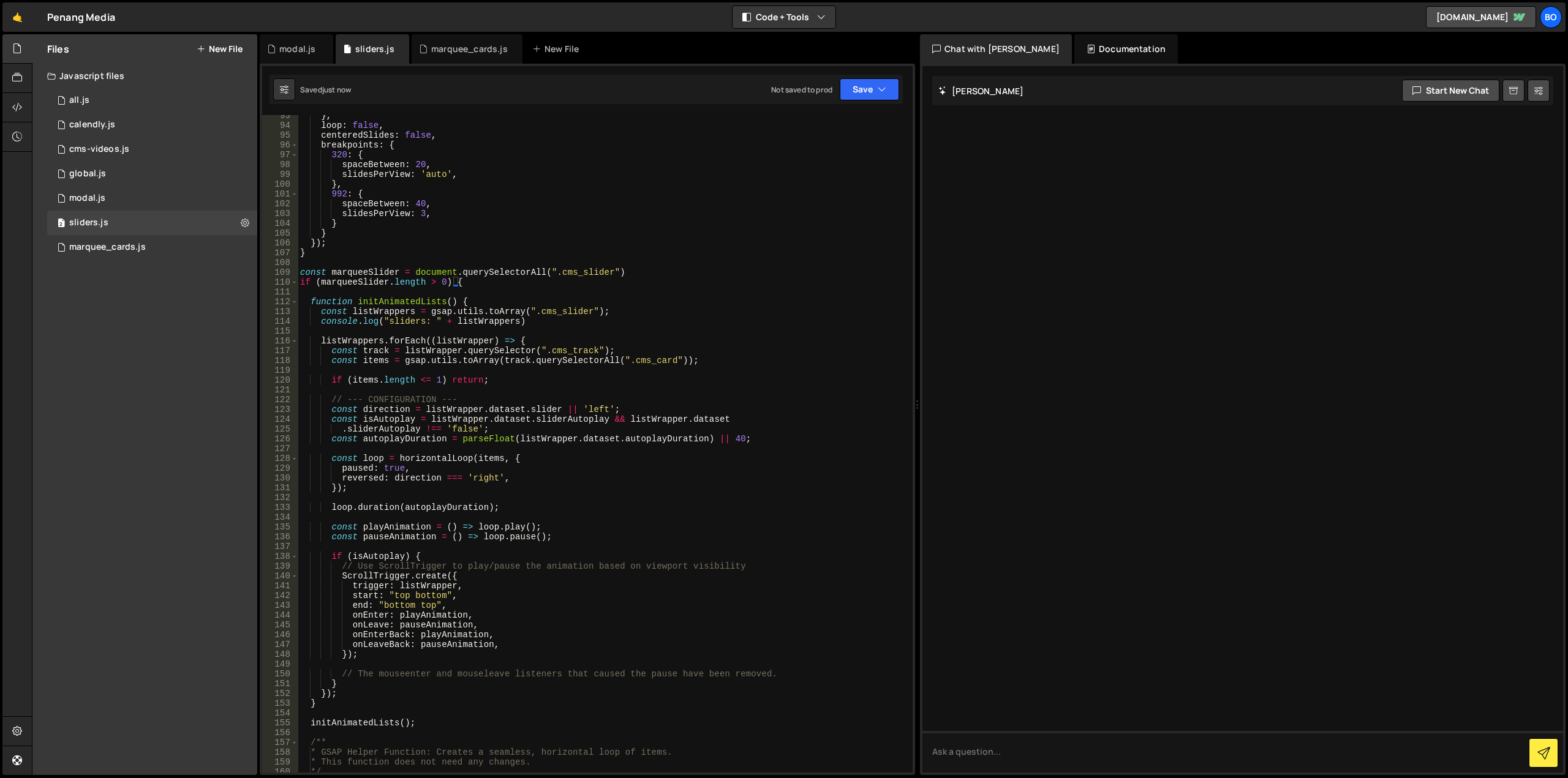
scroll to position [783, 0]
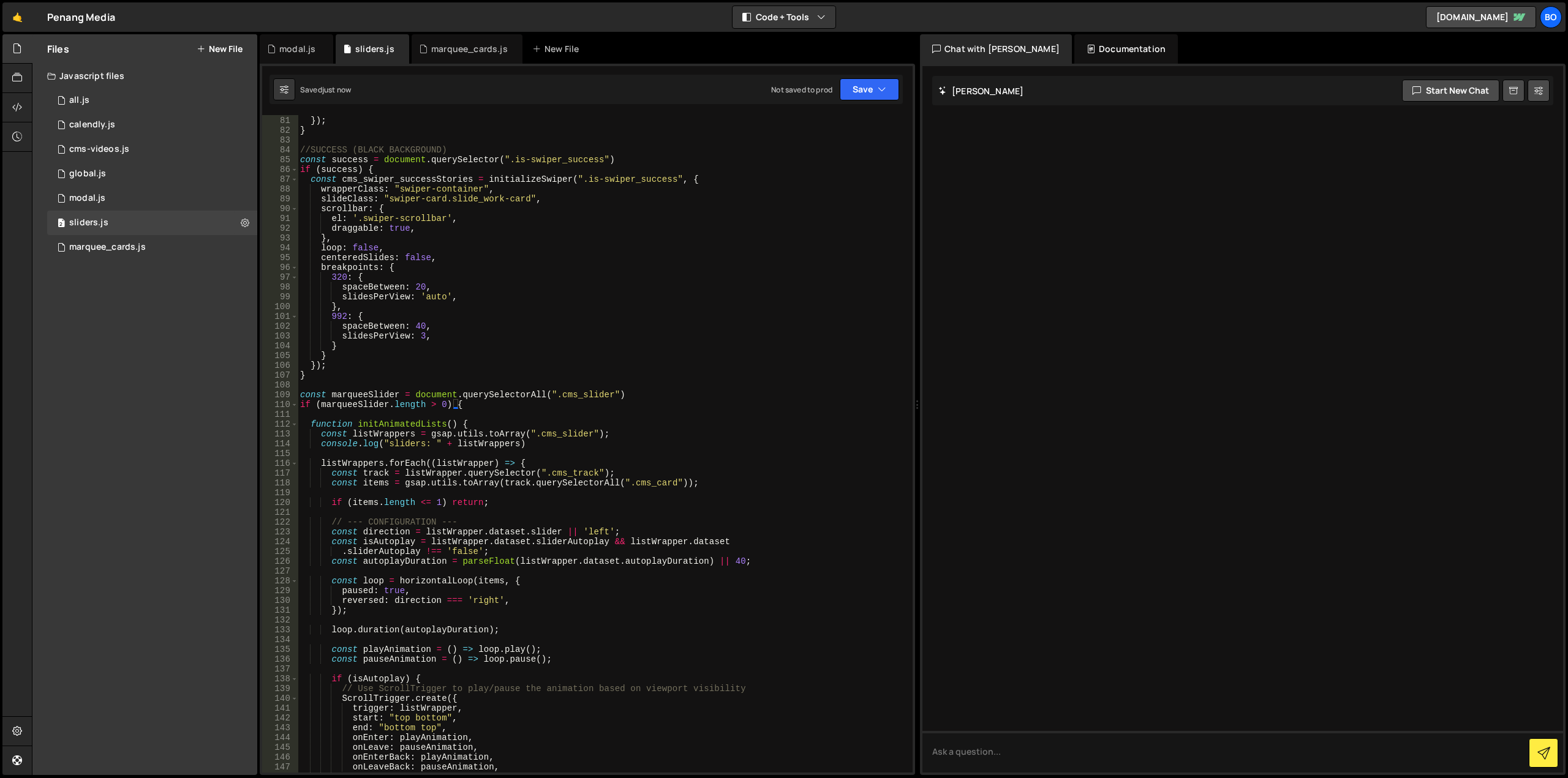
type textarea "}"
click at [244, 250] on div "2 marquee_cards.js 0" at bounding box center [152, 247] width 210 height 24
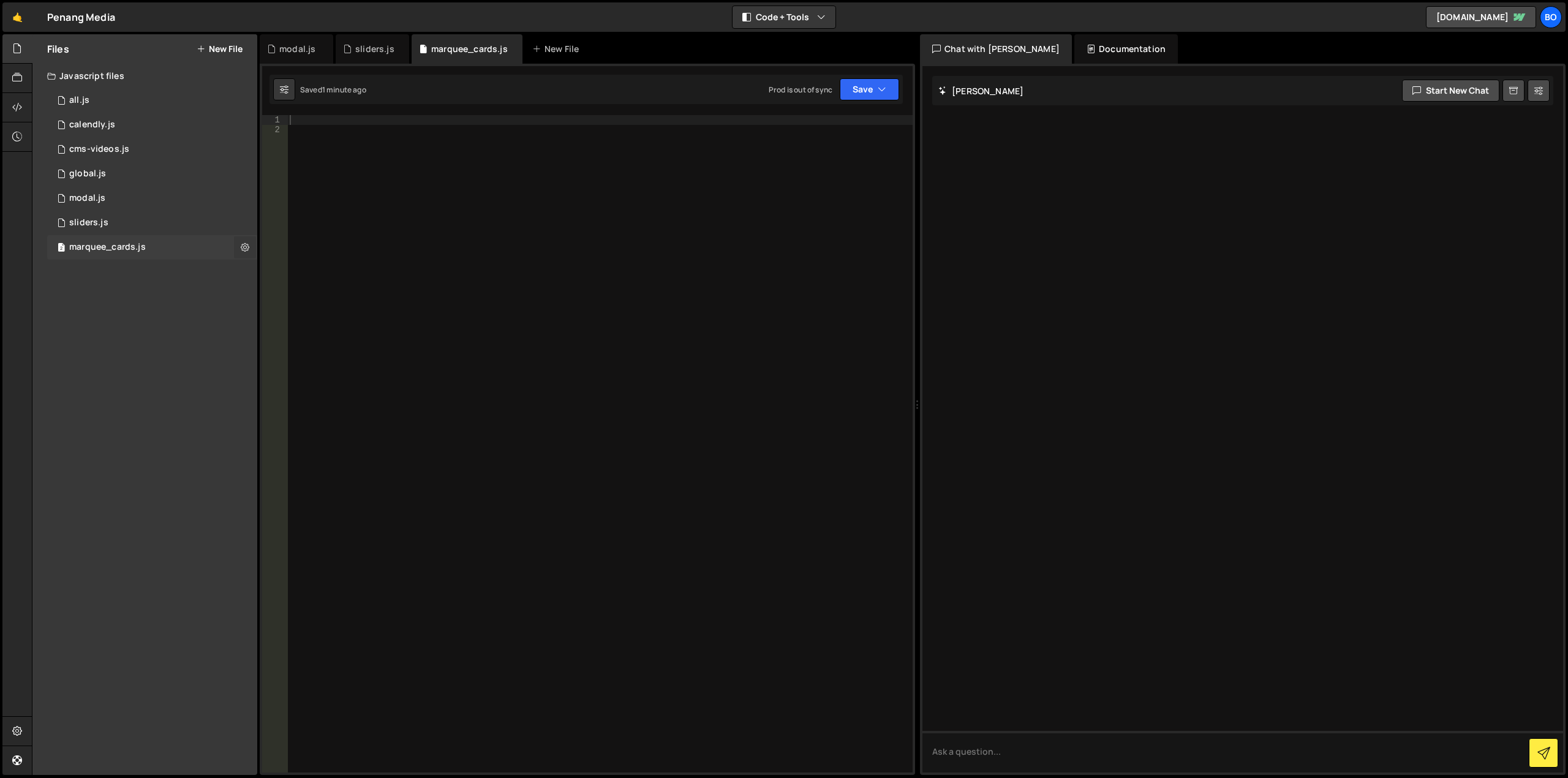
click at [244, 247] on icon at bounding box center [245, 246] width 9 height 12
click at [287, 326] on button "Delete File" at bounding box center [319, 322] width 120 height 24
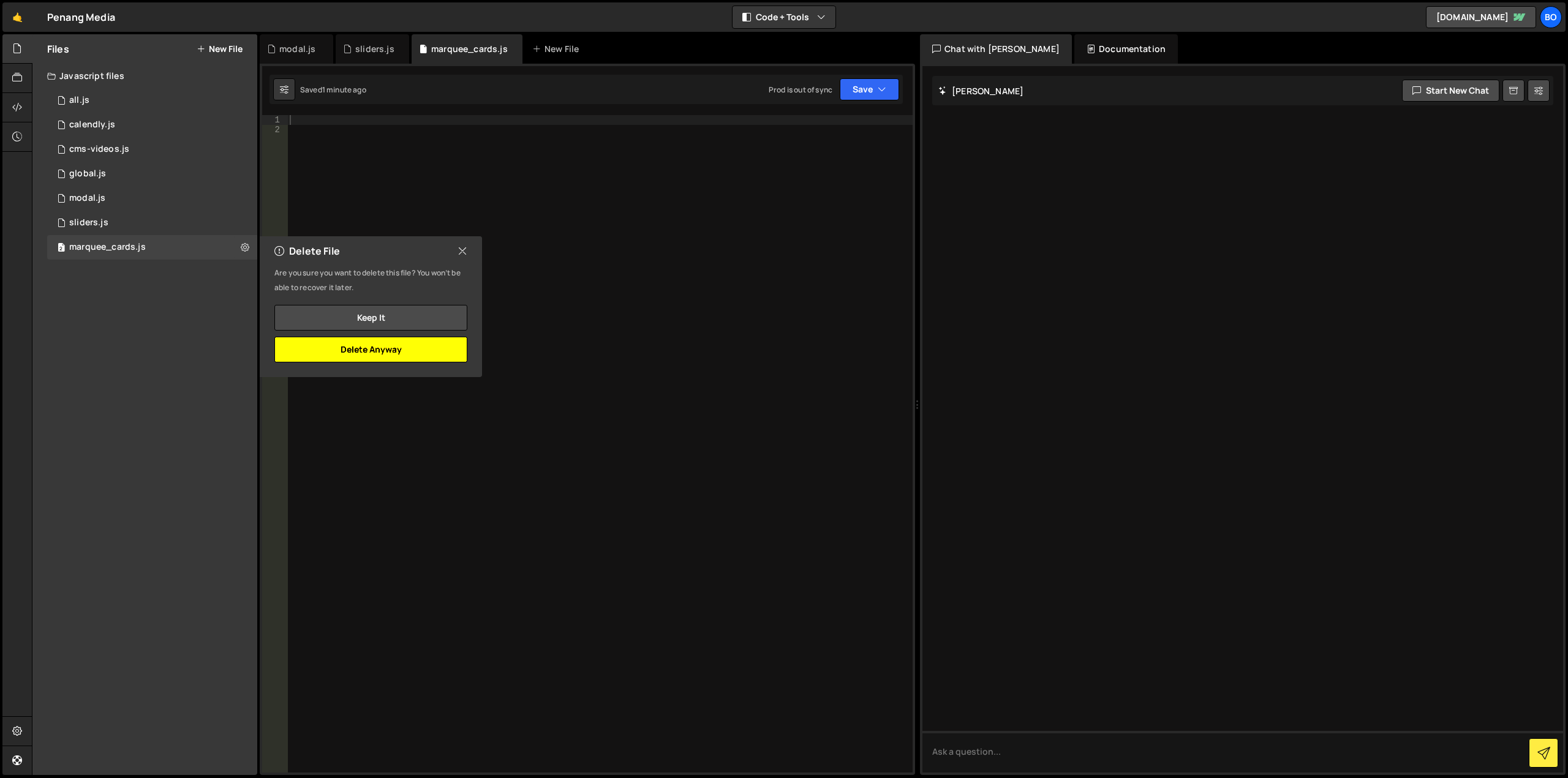
click at [376, 349] on button "Delete Anyway" at bounding box center [370, 349] width 193 height 26
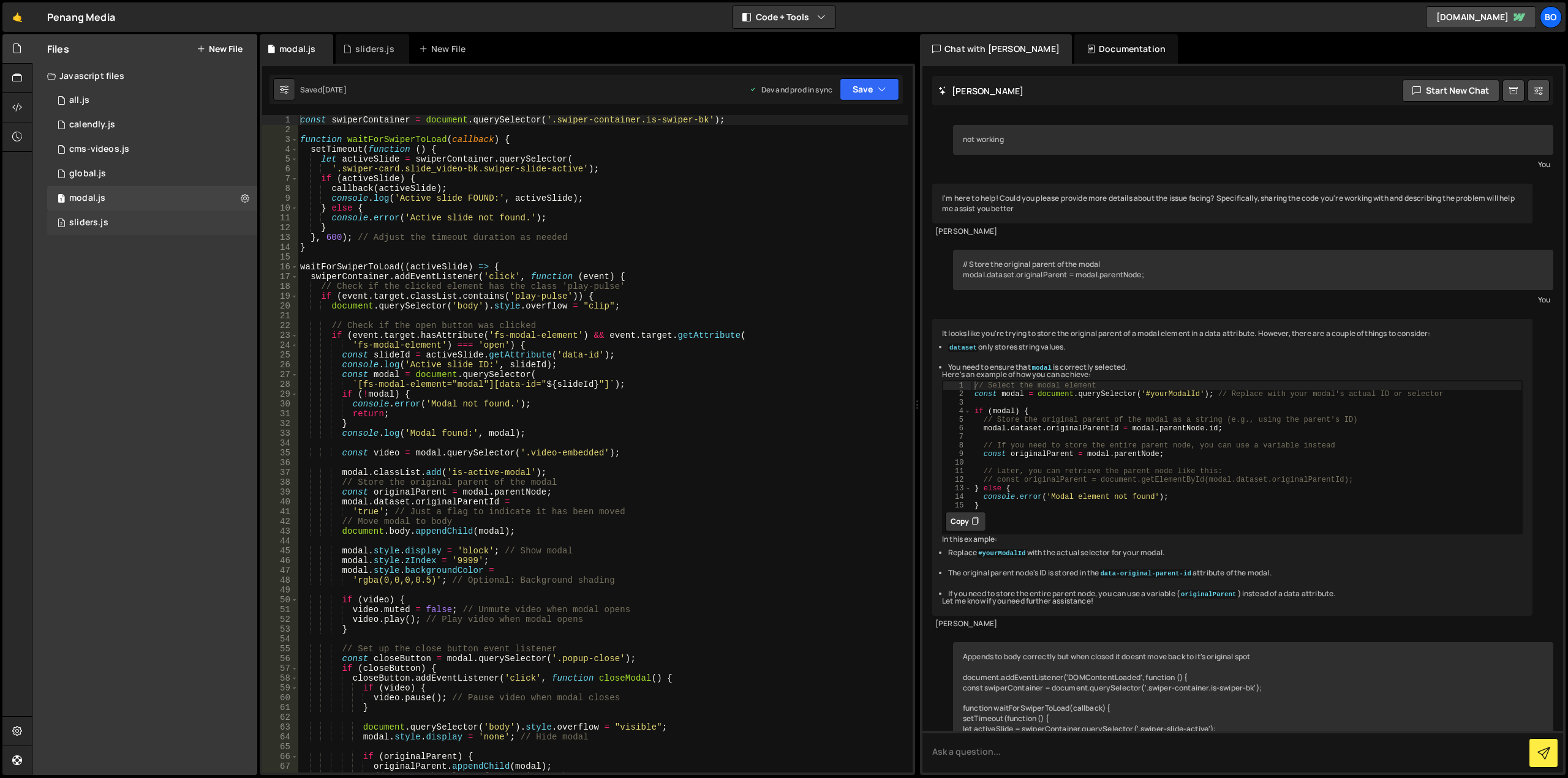
scroll to position [4890, 0]
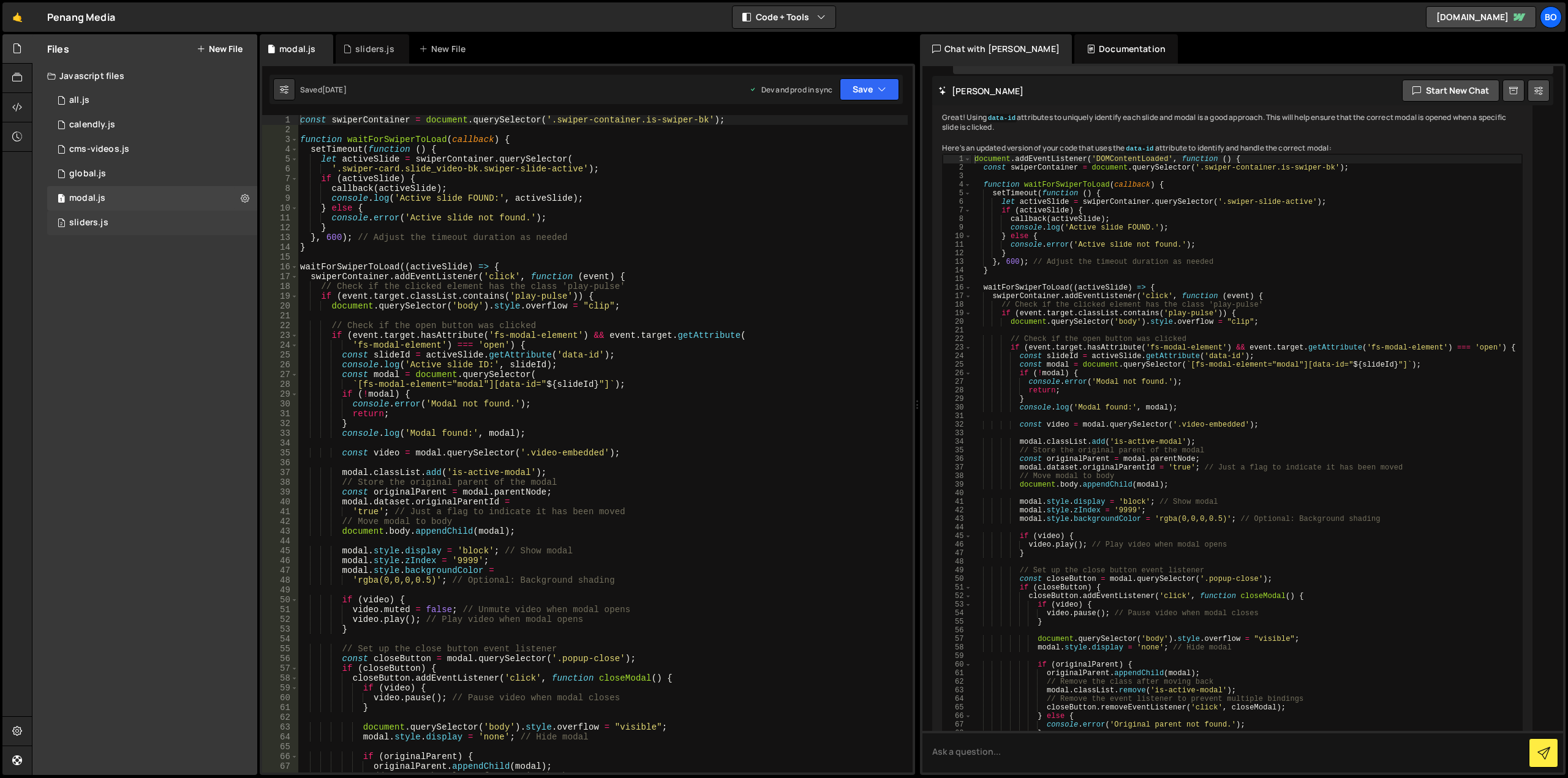
click at [163, 217] on div "2 sliders.js 0" at bounding box center [152, 223] width 210 height 24
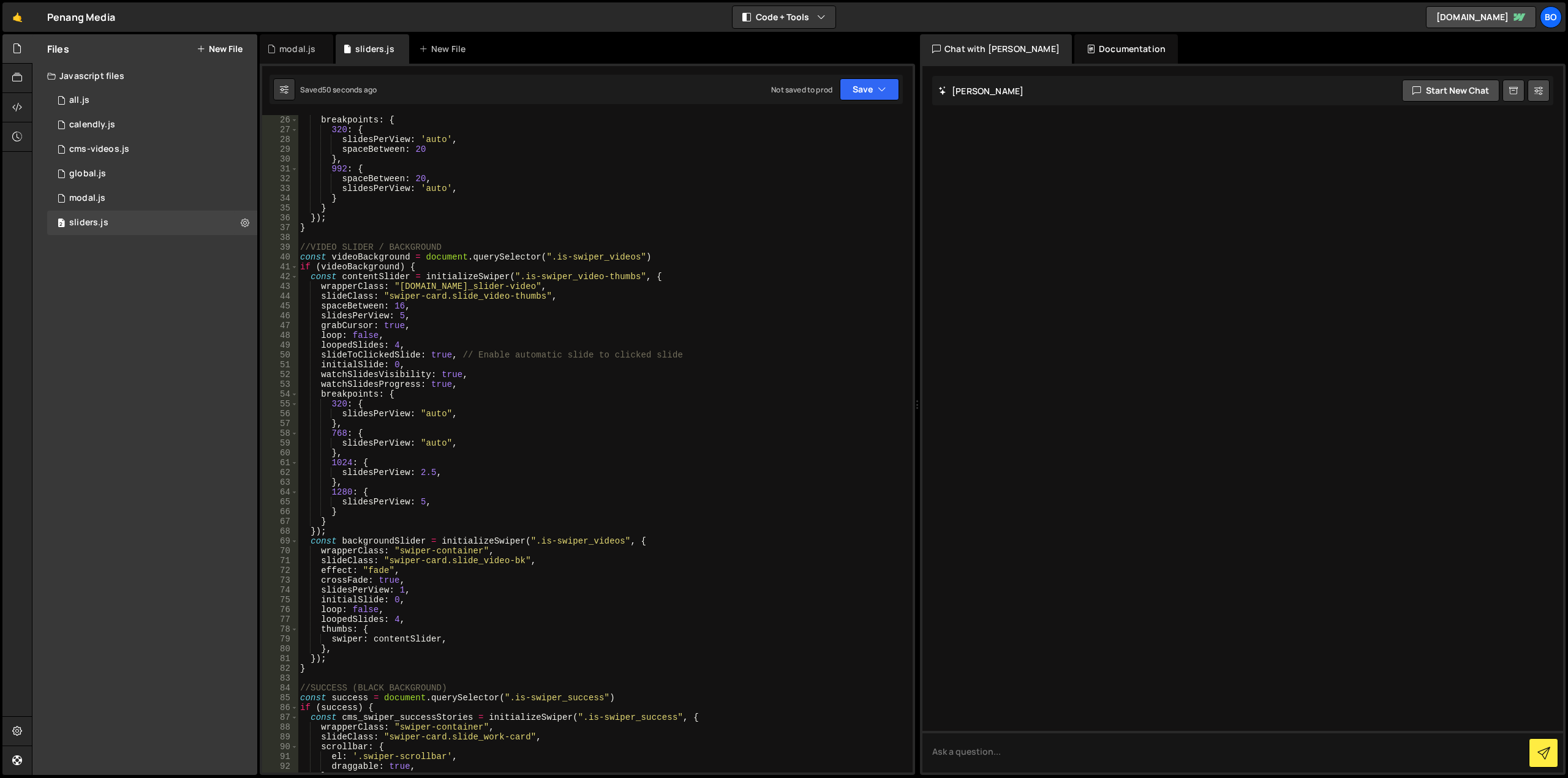
scroll to position [0, 0]
